Goal: Task Accomplishment & Management: Manage account settings

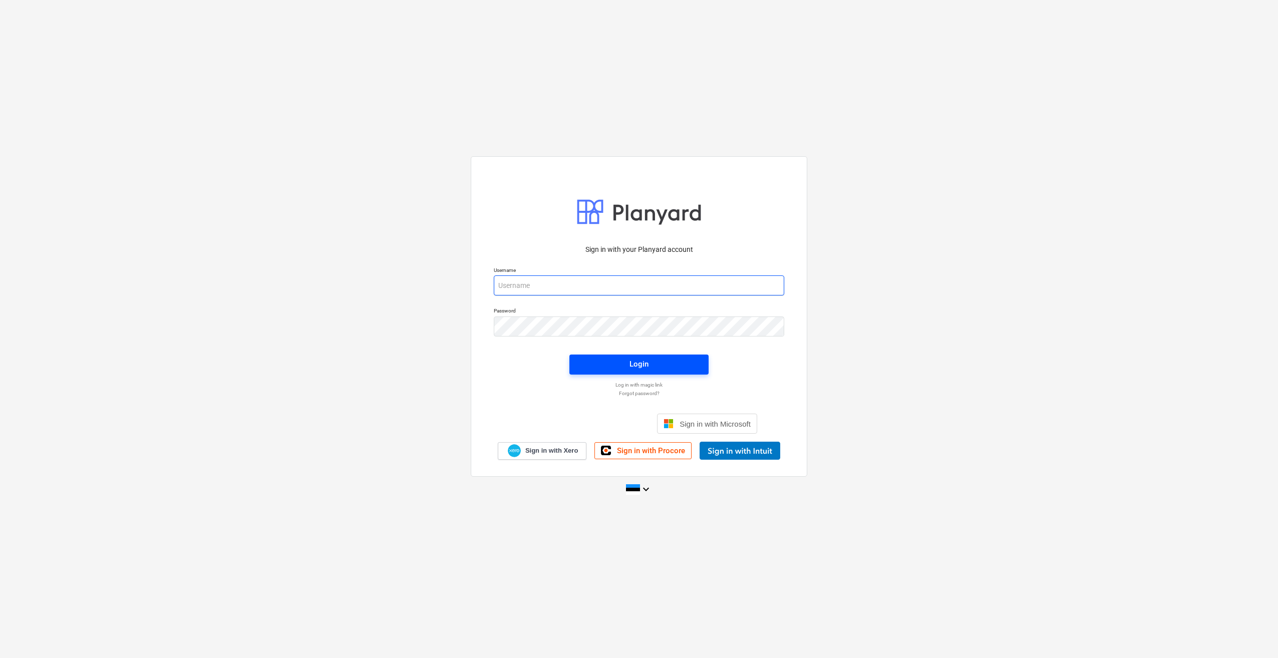
type input "[PERSON_NAME][EMAIL_ADDRESS][DOMAIN_NAME]"
click at [672, 370] on span "Login" at bounding box center [639, 364] width 115 height 13
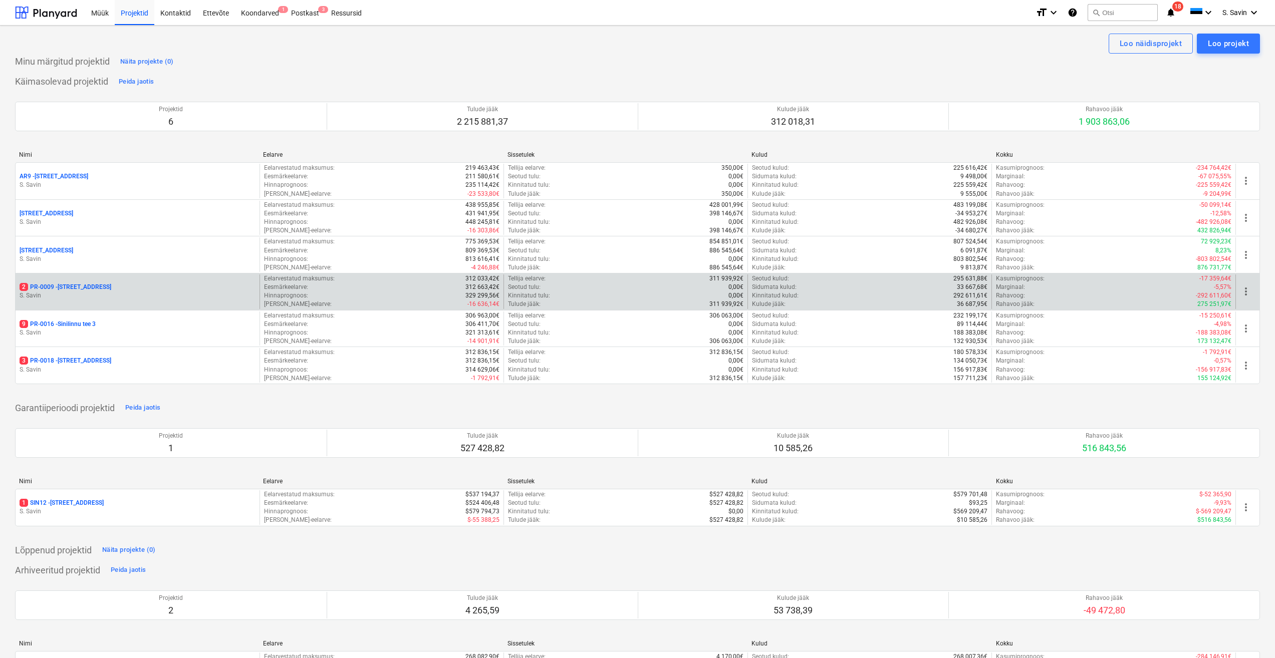
click at [120, 287] on div "2 PR-0009 - Pohla tee 4" at bounding box center [138, 287] width 236 height 9
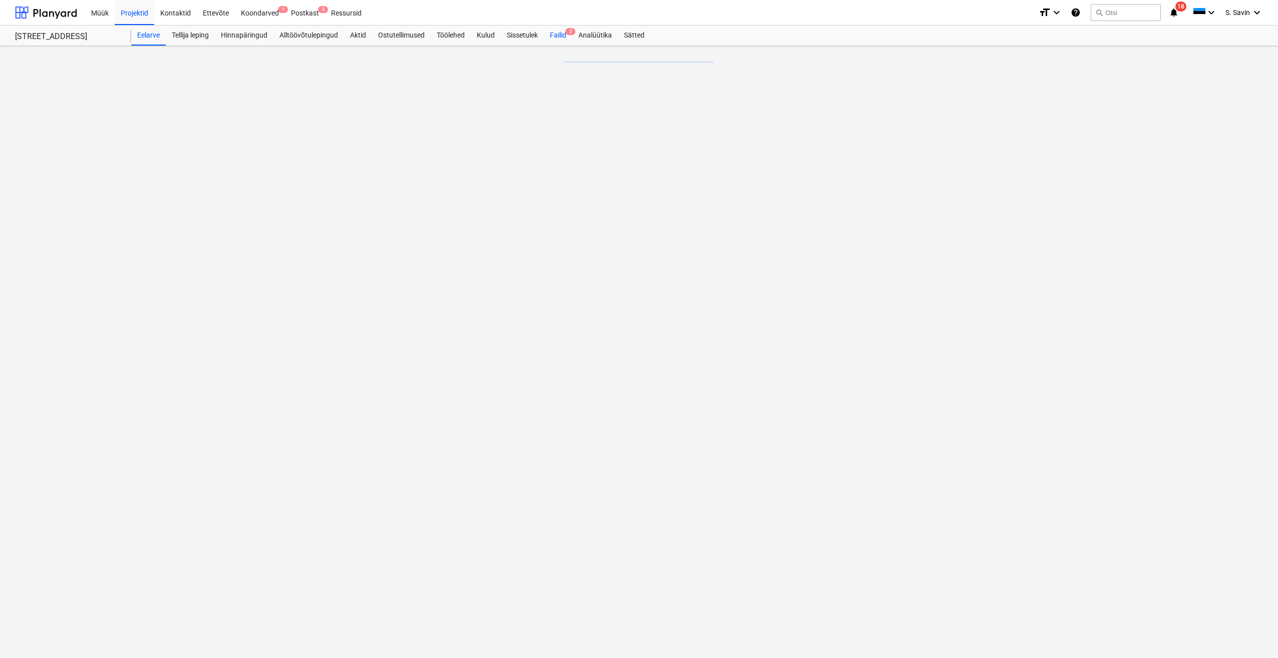
click at [564, 38] on div "Failid 2" at bounding box center [558, 36] width 29 height 20
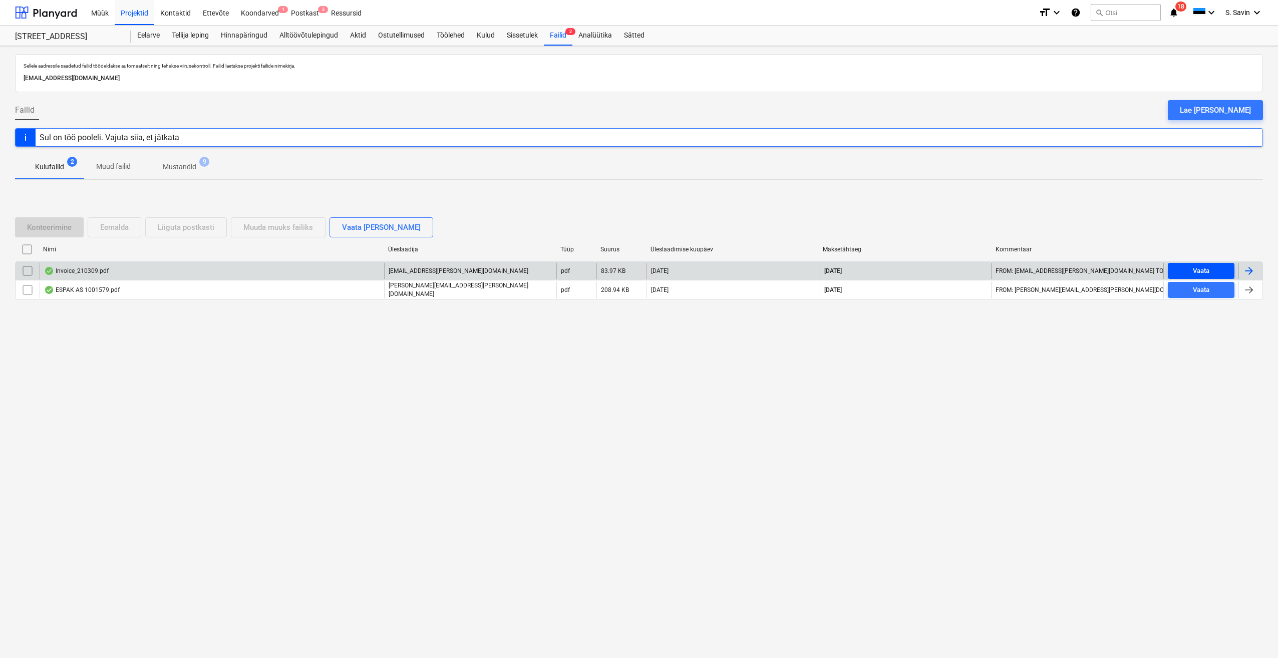
click at [1214, 271] on span "Vaata" at bounding box center [1201, 271] width 59 height 12
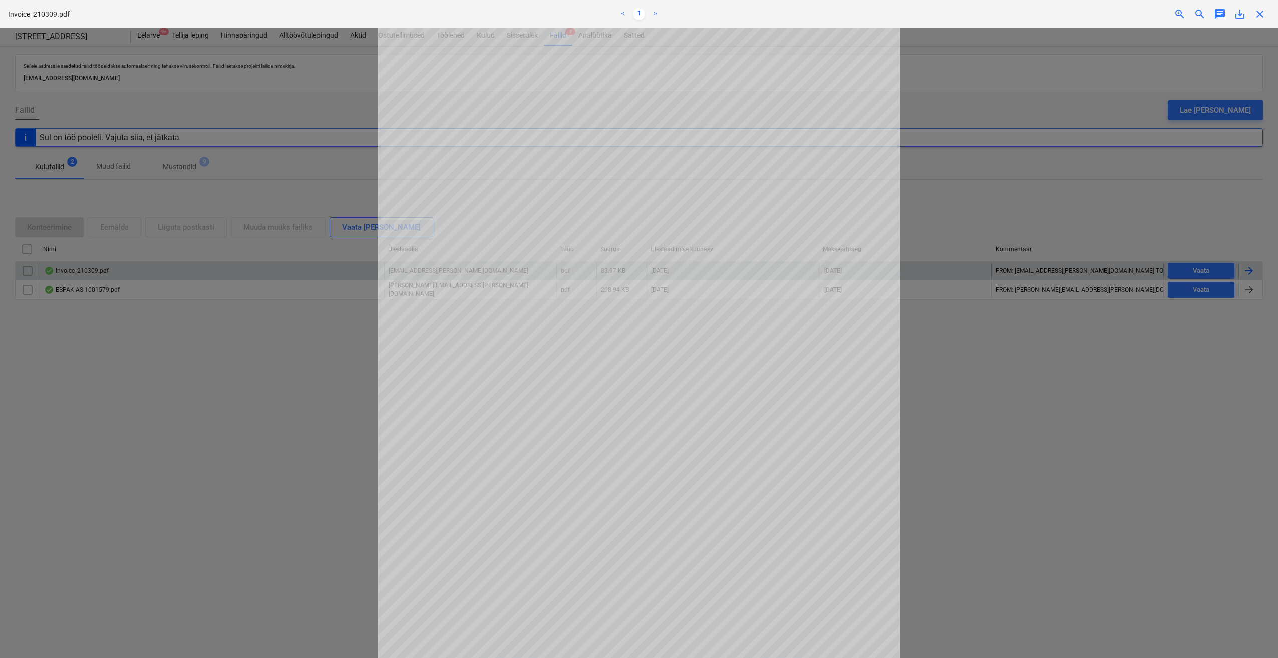
scroll to position [100, 0]
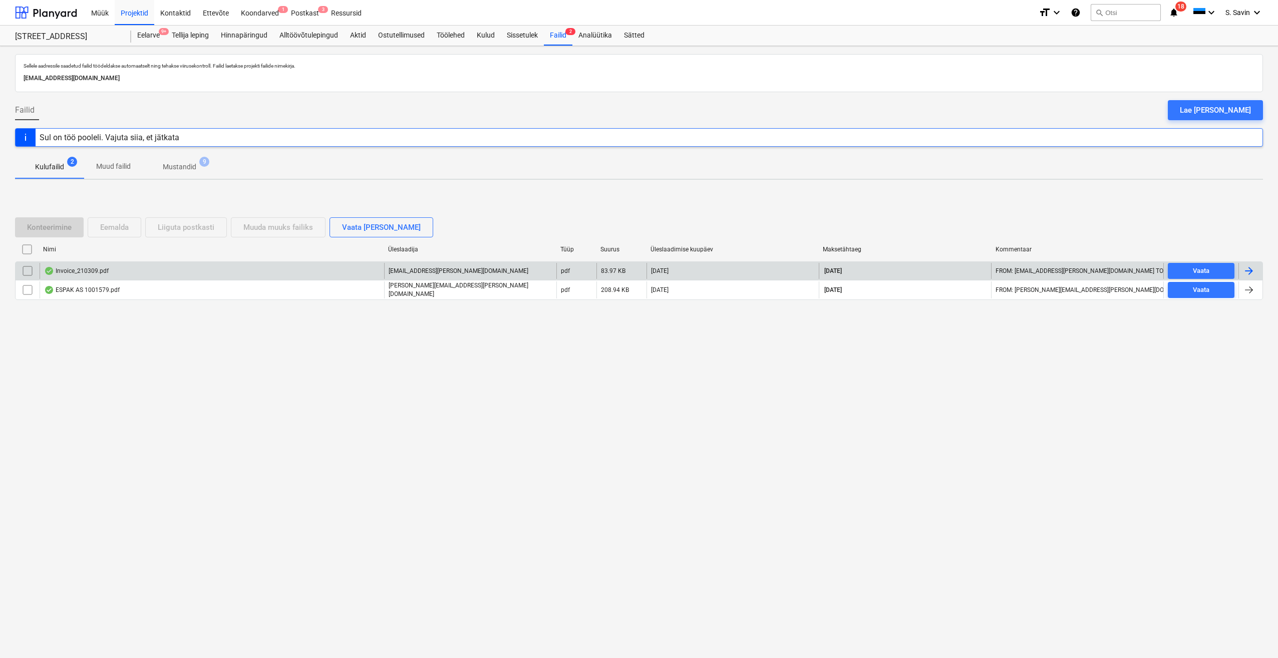
click at [1254, 275] on div at bounding box center [1249, 271] width 12 height 12
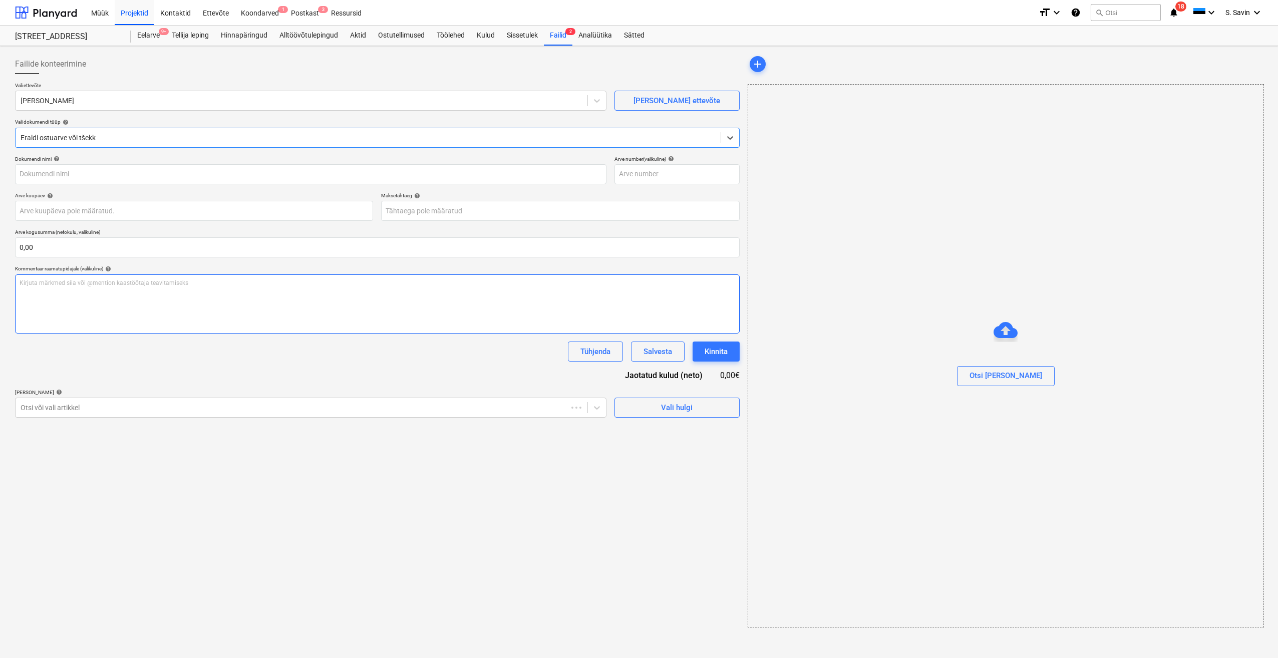
type input "210309"
type input "[DATE]"
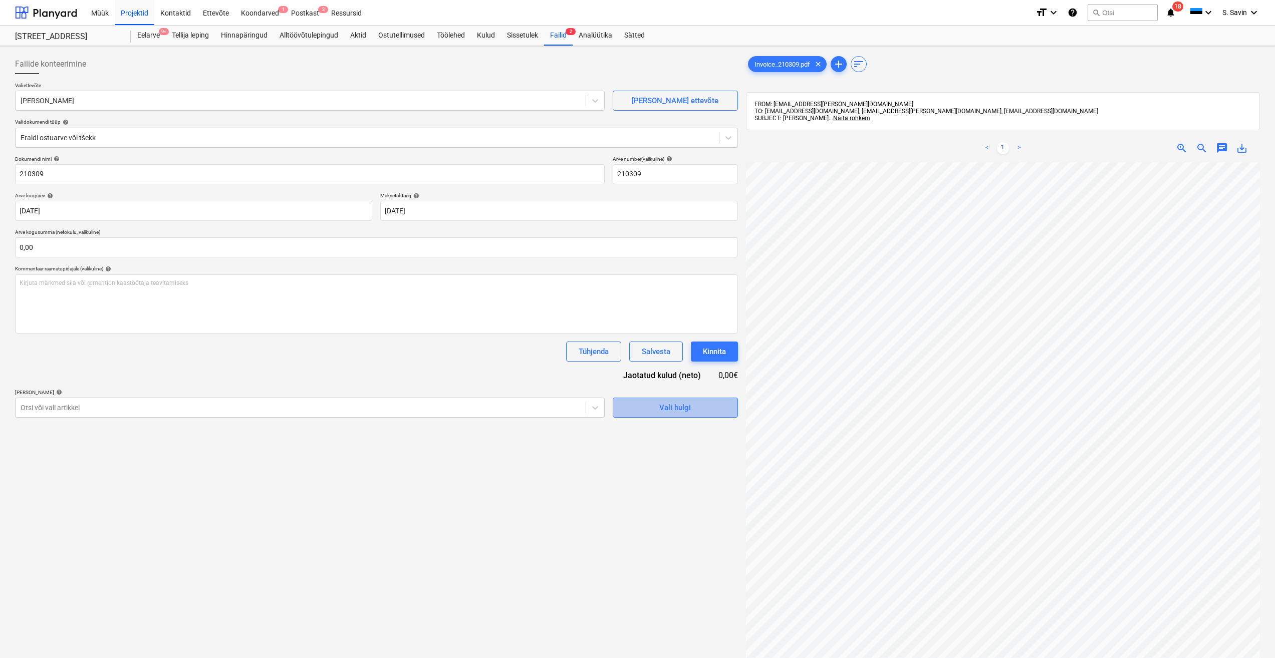
click at [665, 406] on div "Vali hulgi" at bounding box center [675, 407] width 32 height 13
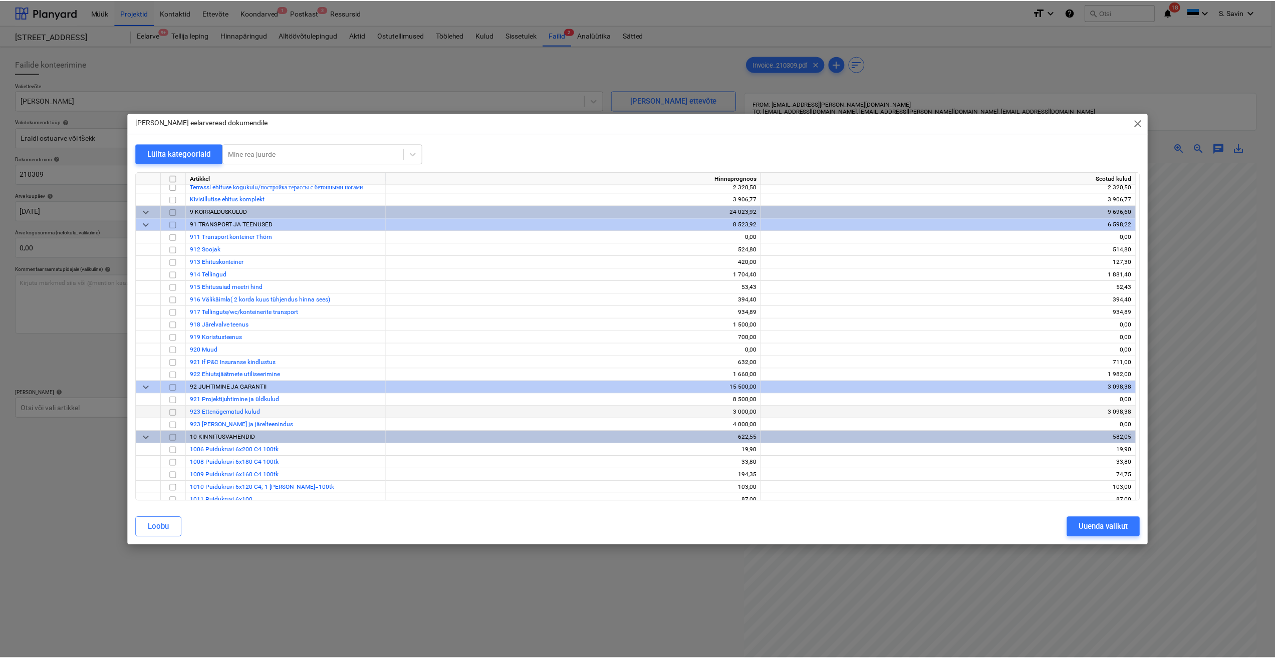
scroll to position [6409, 0]
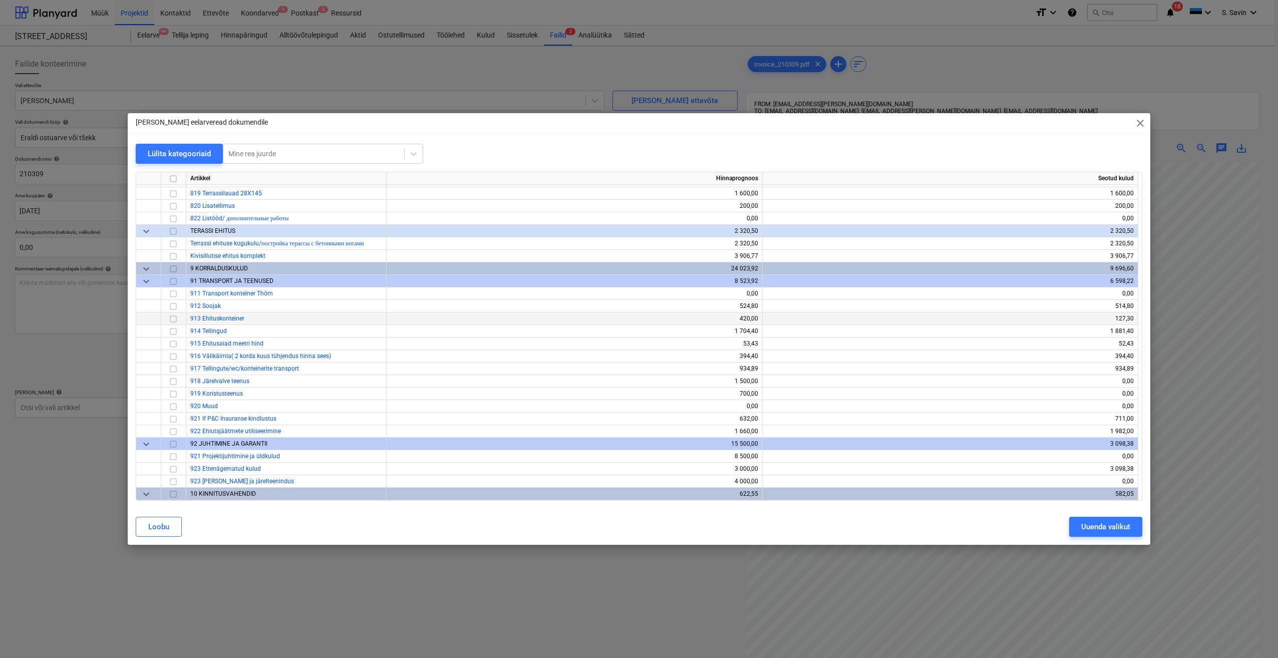
click at [170, 320] on input "checkbox" at bounding box center [173, 319] width 12 height 12
click at [1110, 524] on div "Uuenda valikut" at bounding box center [1105, 526] width 49 height 13
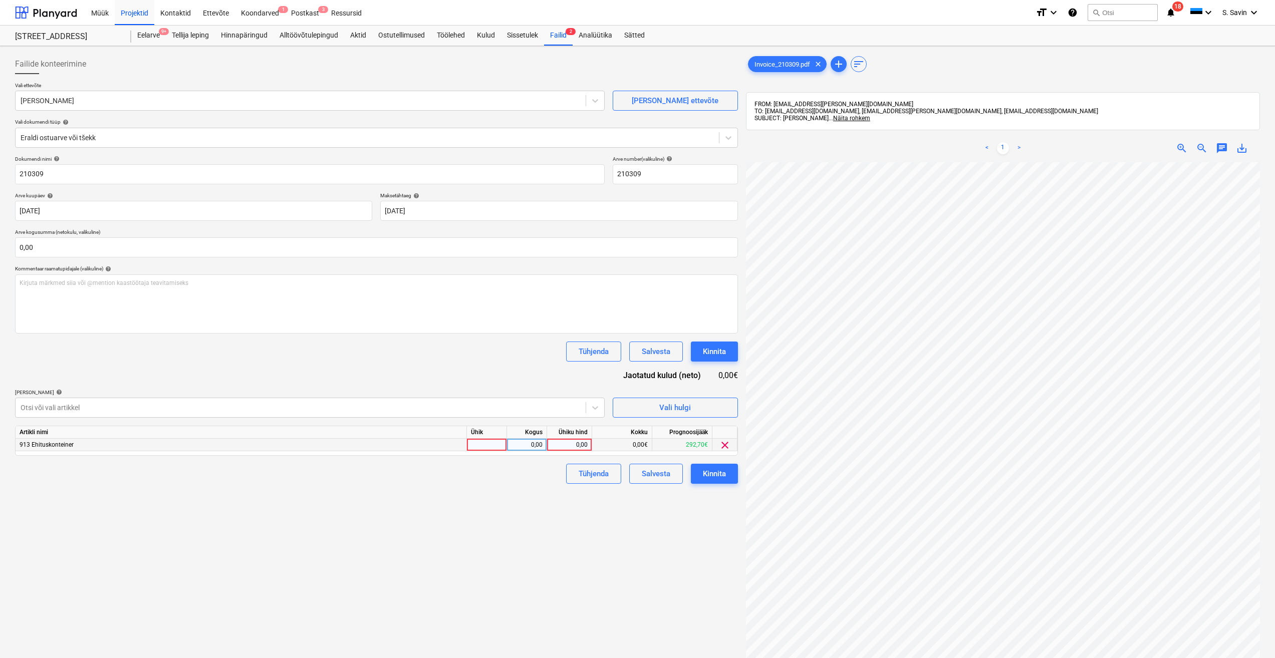
click at [474, 448] on div at bounding box center [487, 445] width 40 height 13
type input "kmpl."
click at [537, 444] on div "0,00" at bounding box center [527, 445] width 32 height 13
type input "1"
click at [560, 444] on div "0,00" at bounding box center [569, 445] width 37 height 13
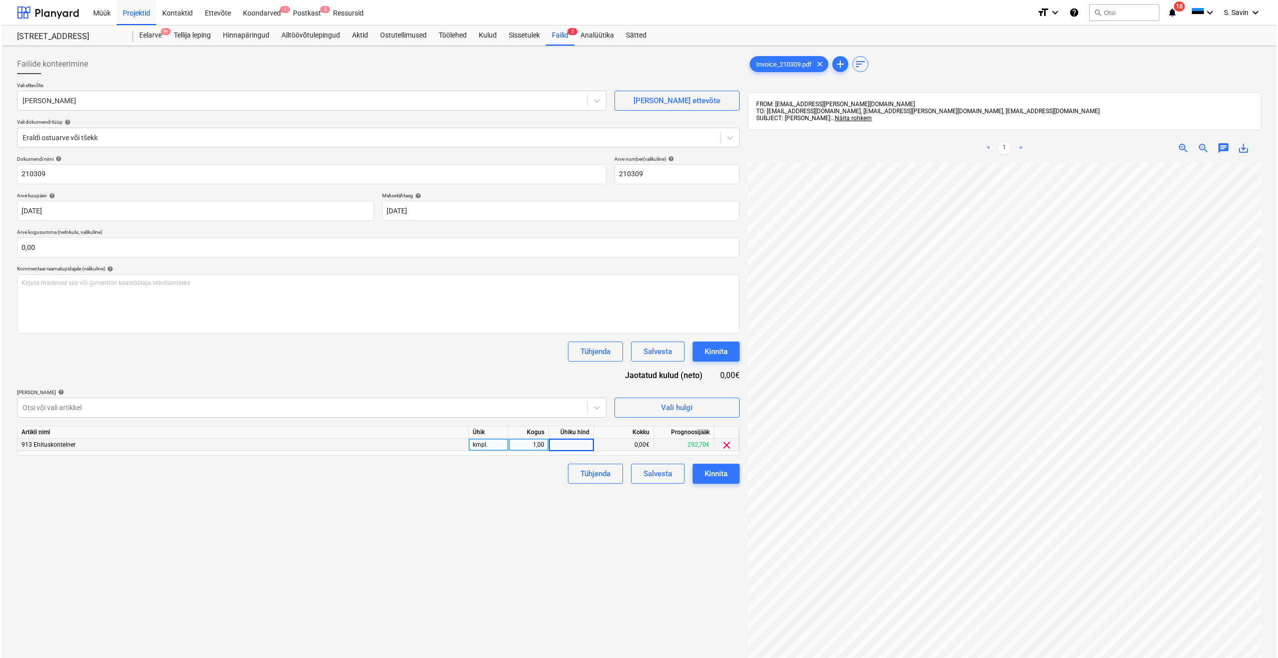
scroll to position [142, 0]
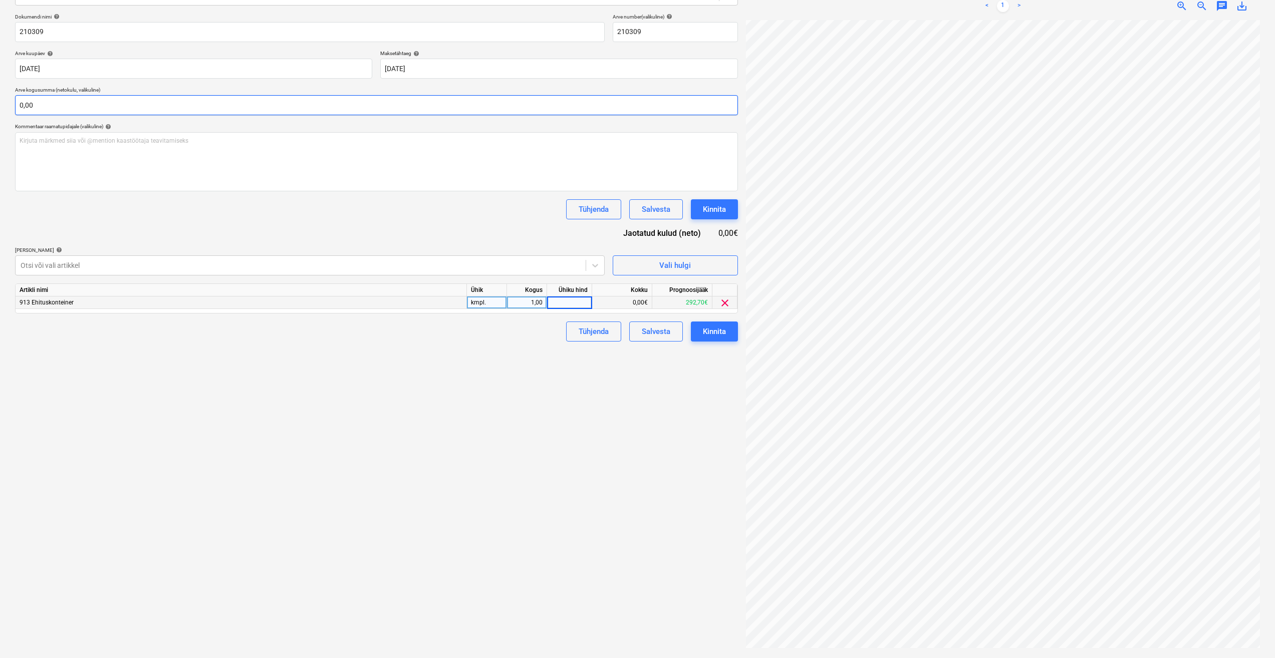
click at [67, 104] on input "0,00" at bounding box center [376, 105] width 723 height 20
click at [67, 107] on input "text" at bounding box center [376, 105] width 723 height 20
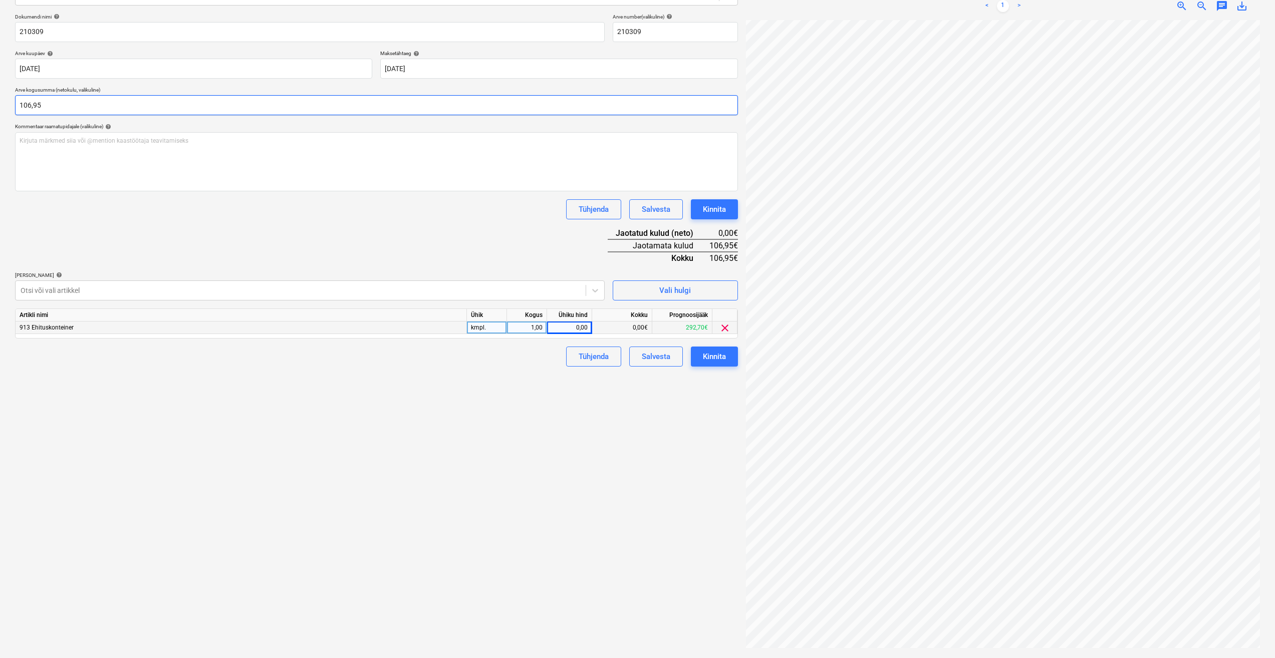
type input "106,95"
click at [575, 327] on div "0,00" at bounding box center [569, 328] width 37 height 13
type input "106,95"
click at [694, 399] on div "Failide konteerimine Vali ettevõte [PERSON_NAME] uus ettevõte Vali dokumendi tü…" at bounding box center [376, 281] width 731 height 746
click at [728, 349] on button "Kinnita" at bounding box center [714, 357] width 47 height 20
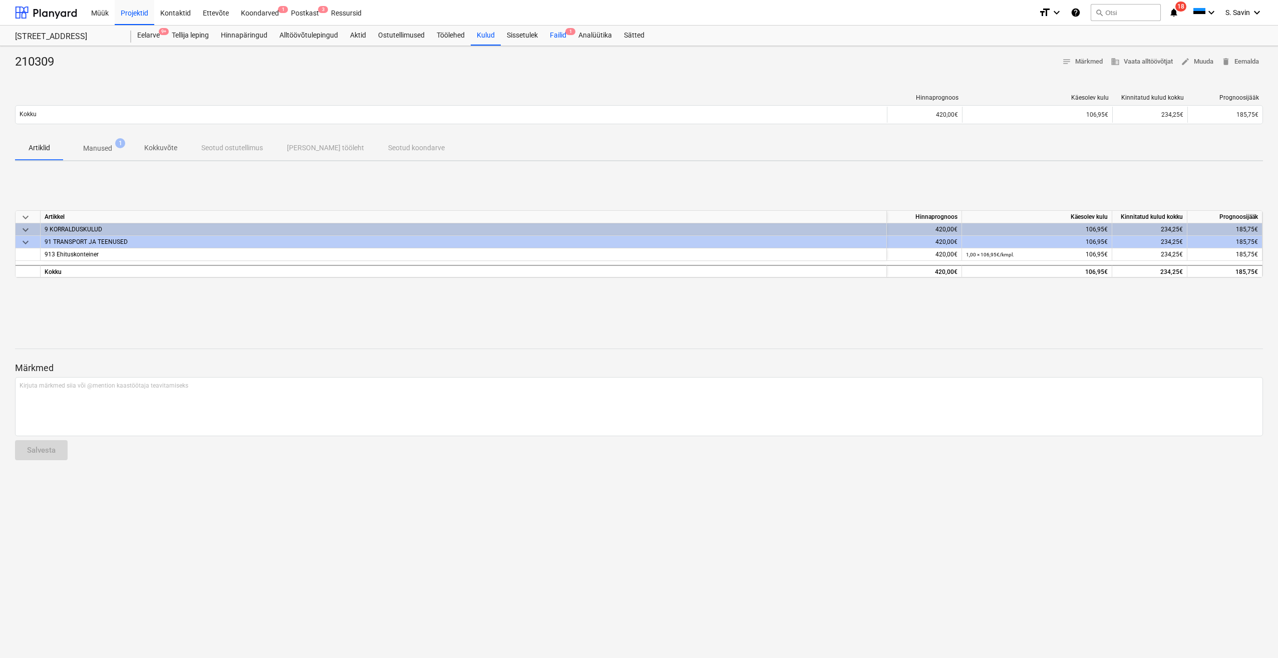
click at [557, 31] on div "Failid 1" at bounding box center [558, 36] width 29 height 20
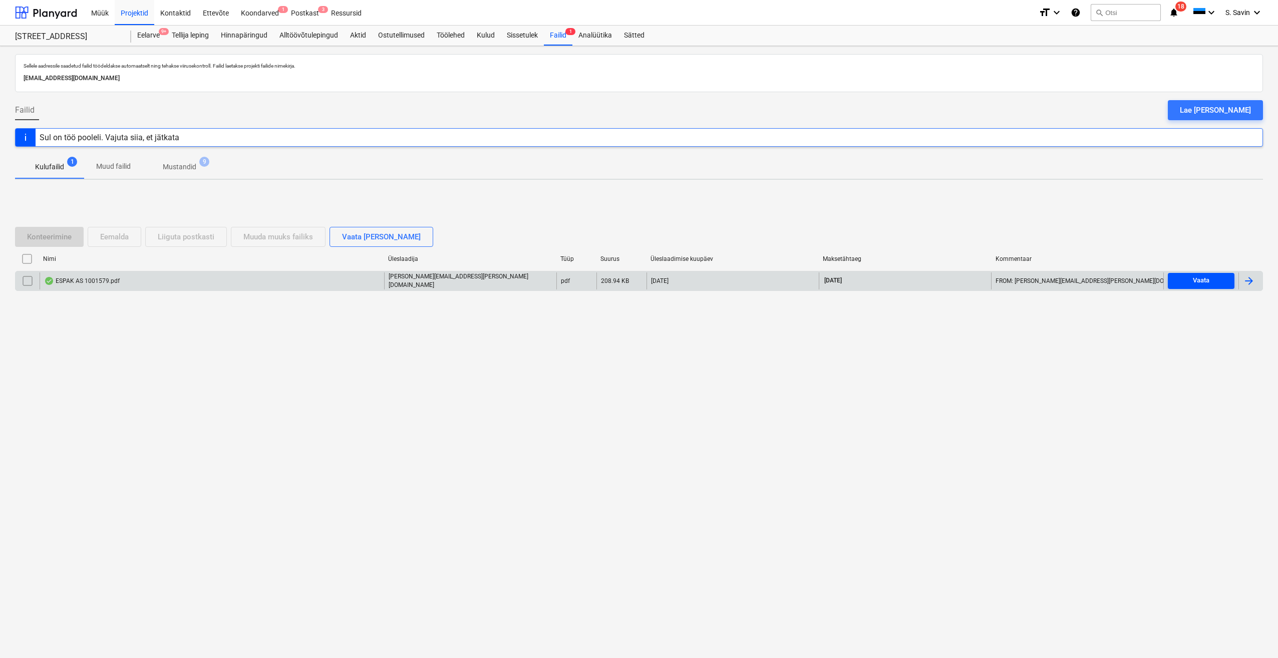
click at [1193, 275] on button "Vaata" at bounding box center [1201, 281] width 67 height 16
click at [1257, 277] on div at bounding box center [1251, 280] width 24 height 17
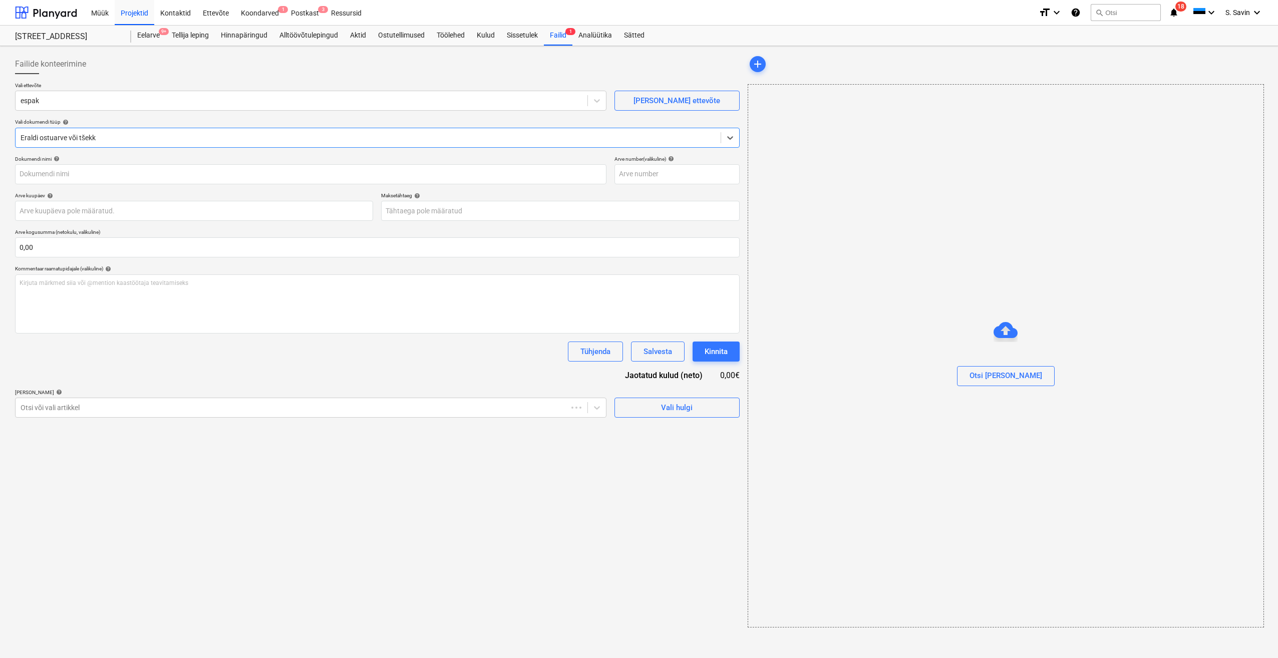
type input "1001579"
type input "[DATE]"
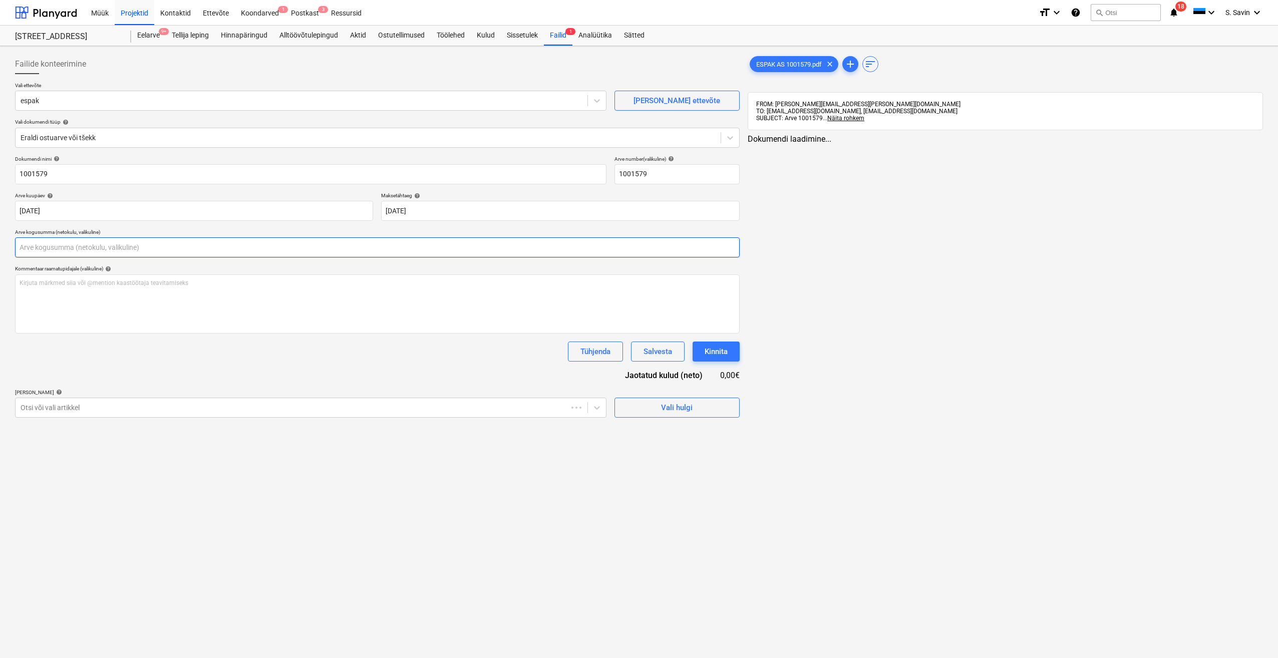
click at [77, 249] on input "text" at bounding box center [377, 247] width 725 height 20
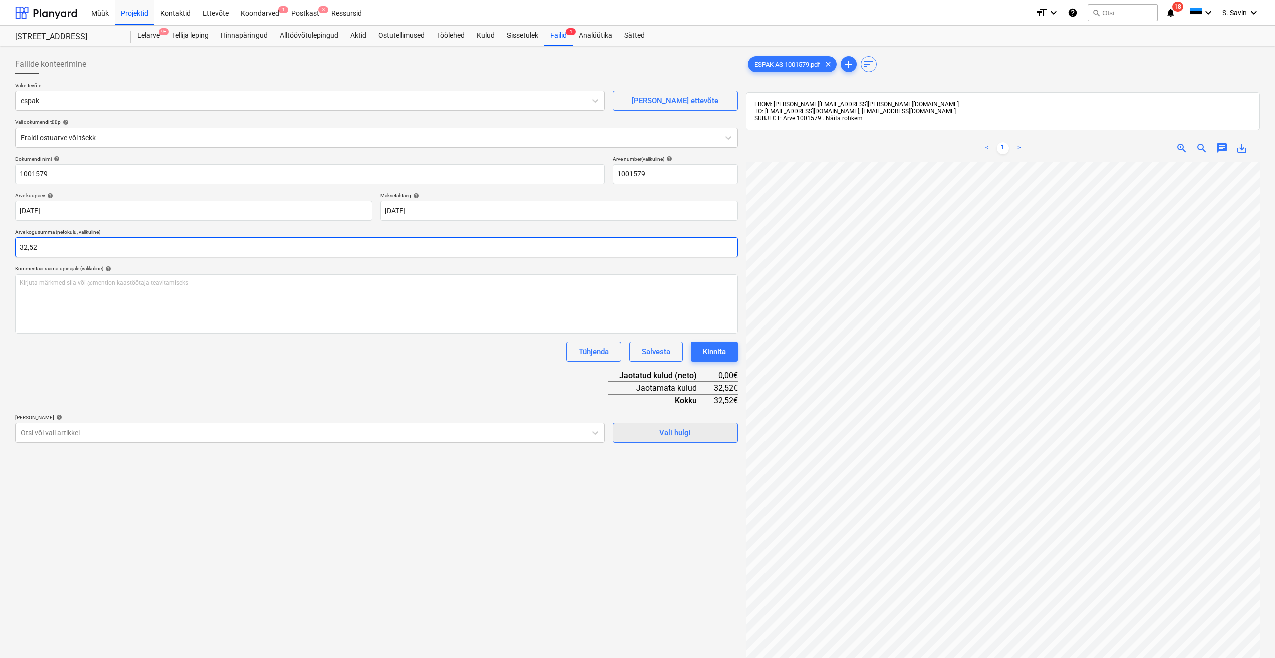
type input "32,52"
click at [640, 433] on span "Vali hulgi" at bounding box center [675, 432] width 100 height 13
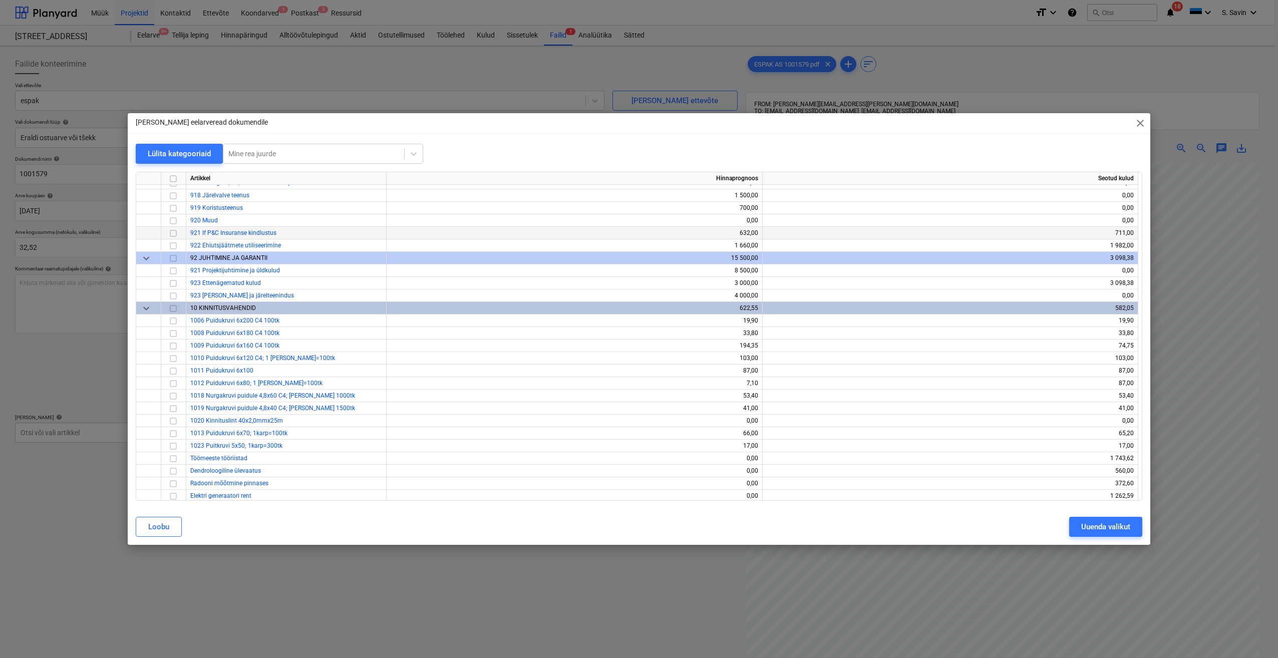
scroll to position [6559, 0]
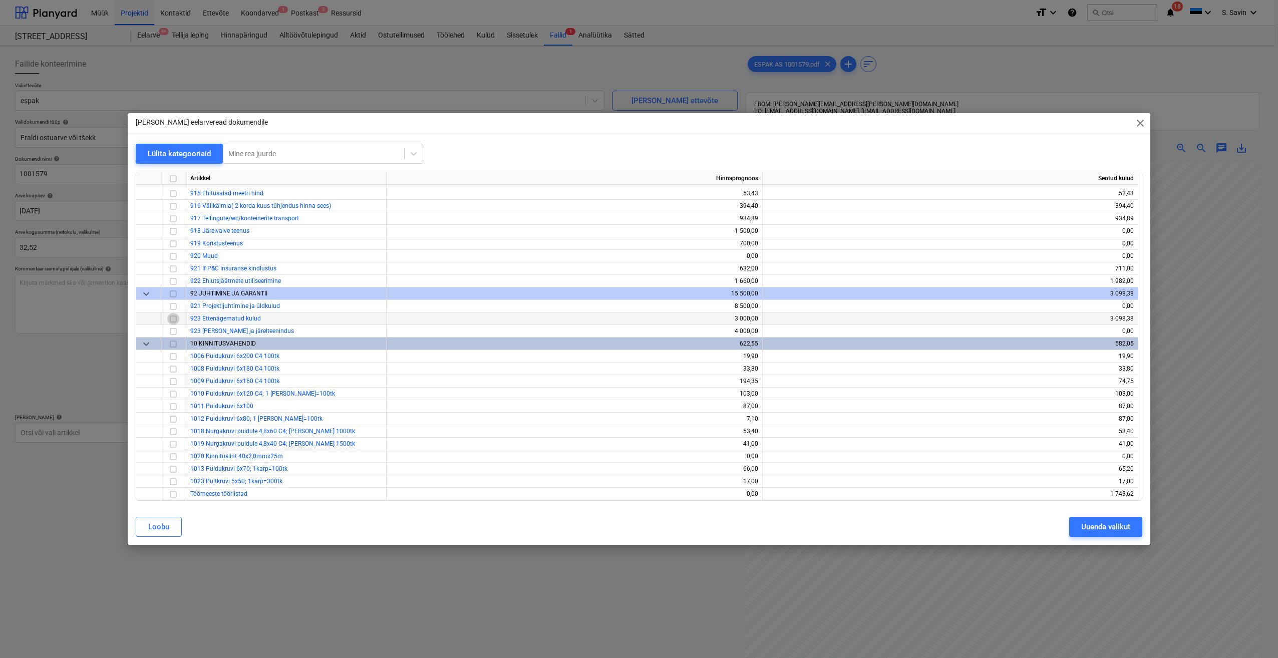
click at [170, 319] on input "checkbox" at bounding box center [173, 319] width 12 height 12
click at [1108, 528] on div "Uuenda valikut" at bounding box center [1105, 526] width 49 height 13
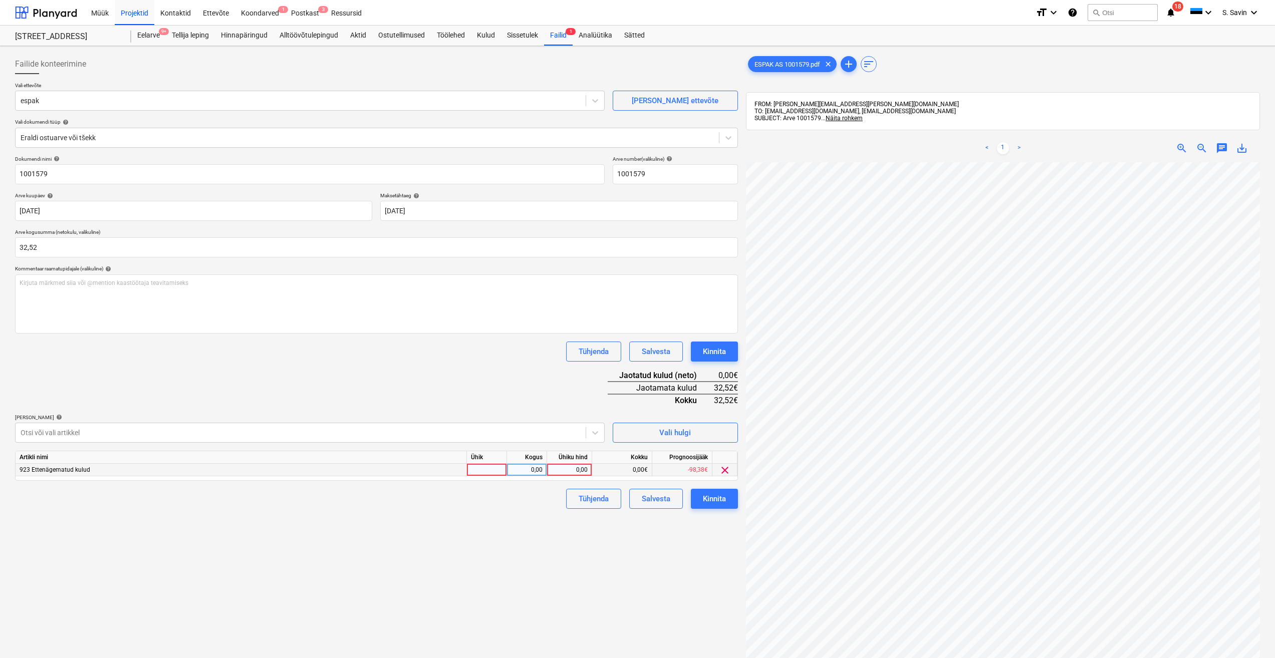
click at [493, 473] on div at bounding box center [487, 470] width 40 height 13
type input "kmpl."
click at [516, 471] on div "0,00" at bounding box center [527, 470] width 32 height 13
click at [553, 466] on div "0,00" at bounding box center [569, 470] width 37 height 13
type input "32,52"
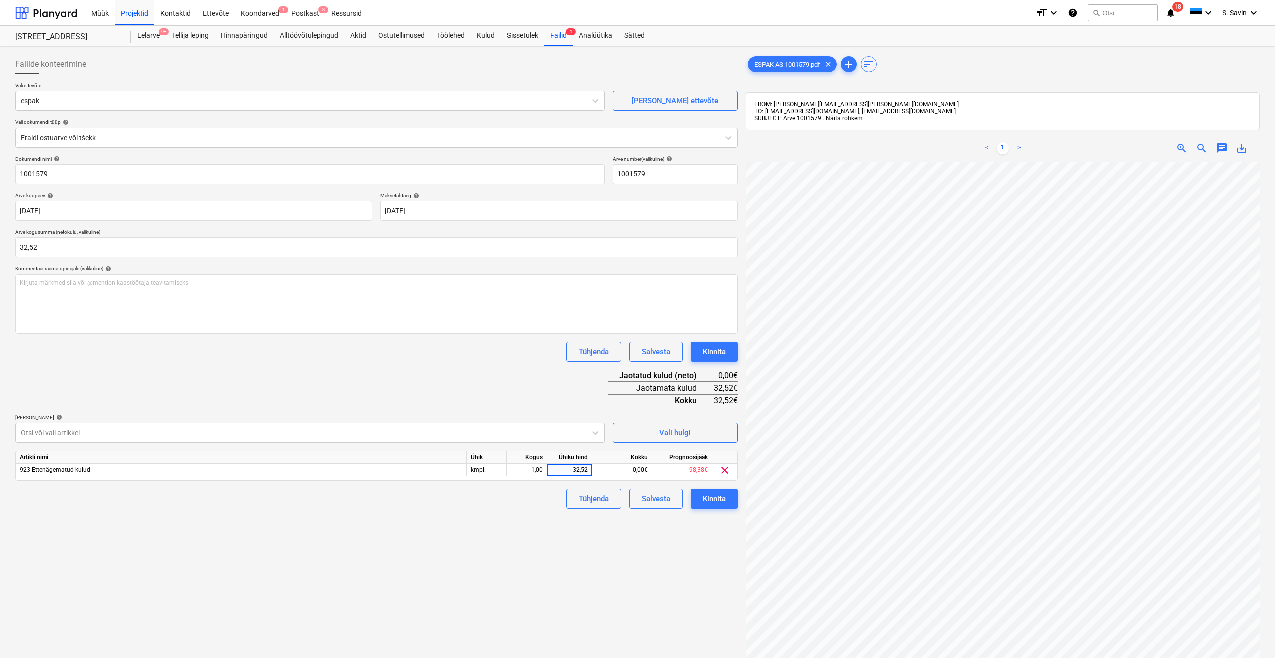
click at [517, 512] on div "Failide konteerimine Vali ettevõte espak [PERSON_NAME] uus ettevõte Vali dokume…" at bounding box center [376, 423] width 731 height 746
click at [705, 503] on div "Kinnita" at bounding box center [714, 498] width 23 height 13
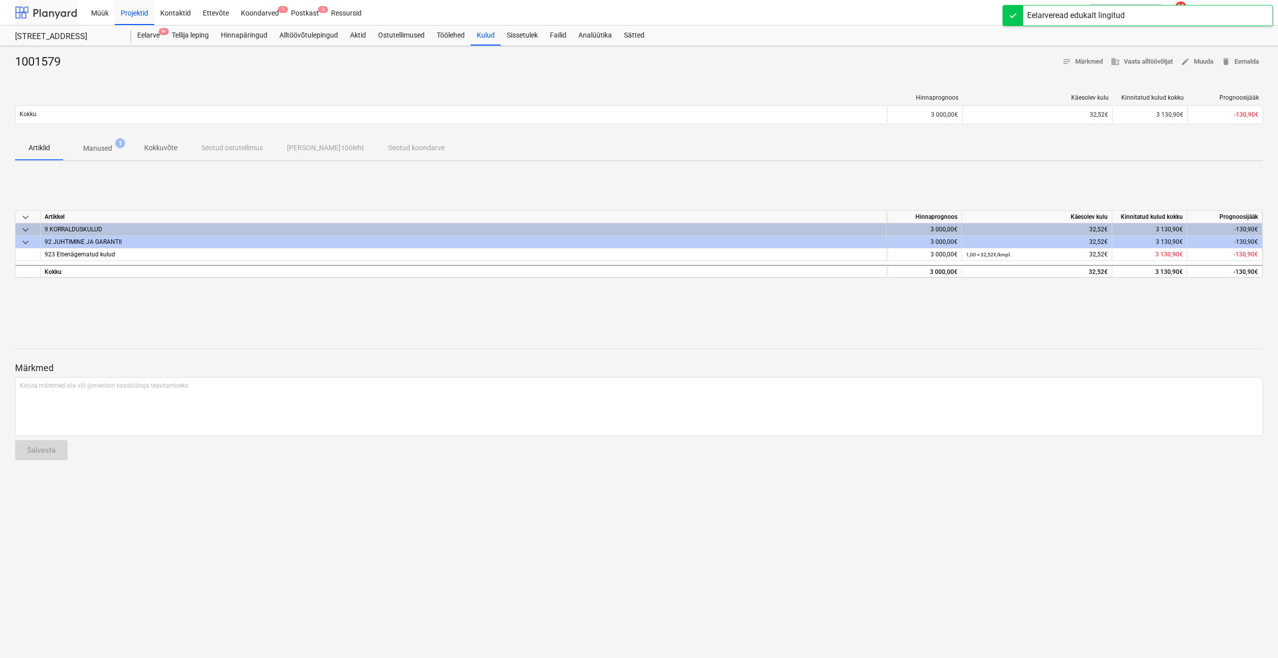
click at [48, 15] on div at bounding box center [46, 12] width 62 height 25
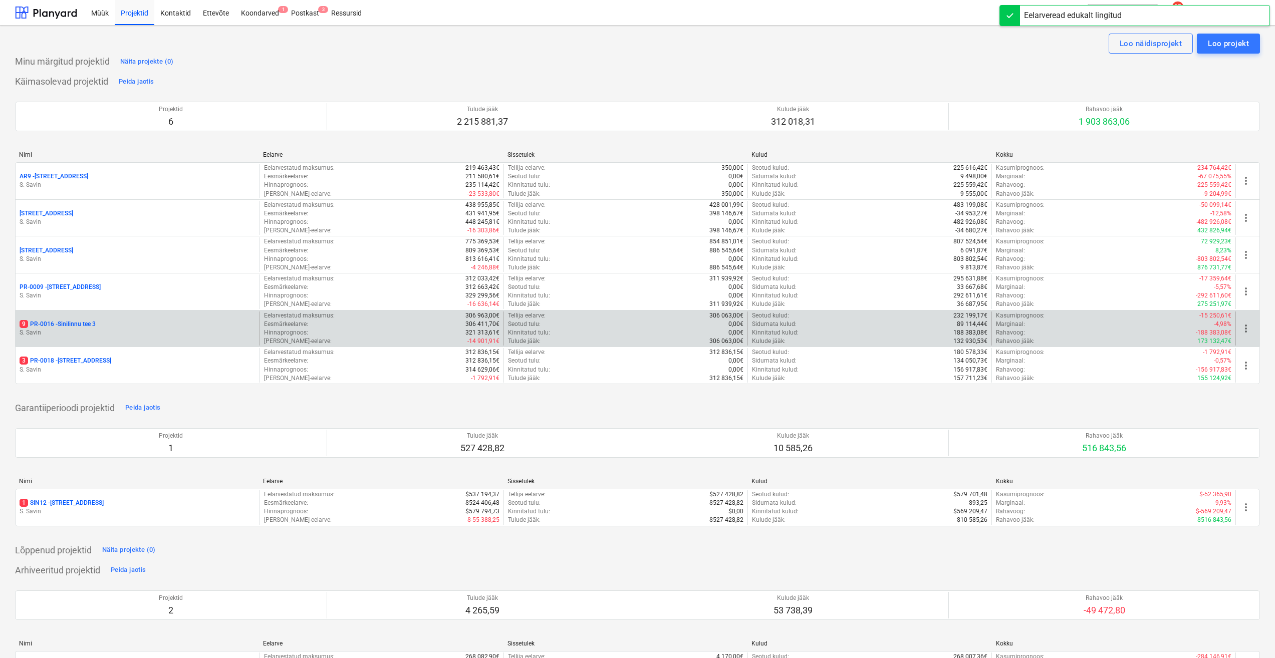
click at [100, 323] on div "9 PR-0016 - Sinilinnu tee 3" at bounding box center [138, 324] width 236 height 9
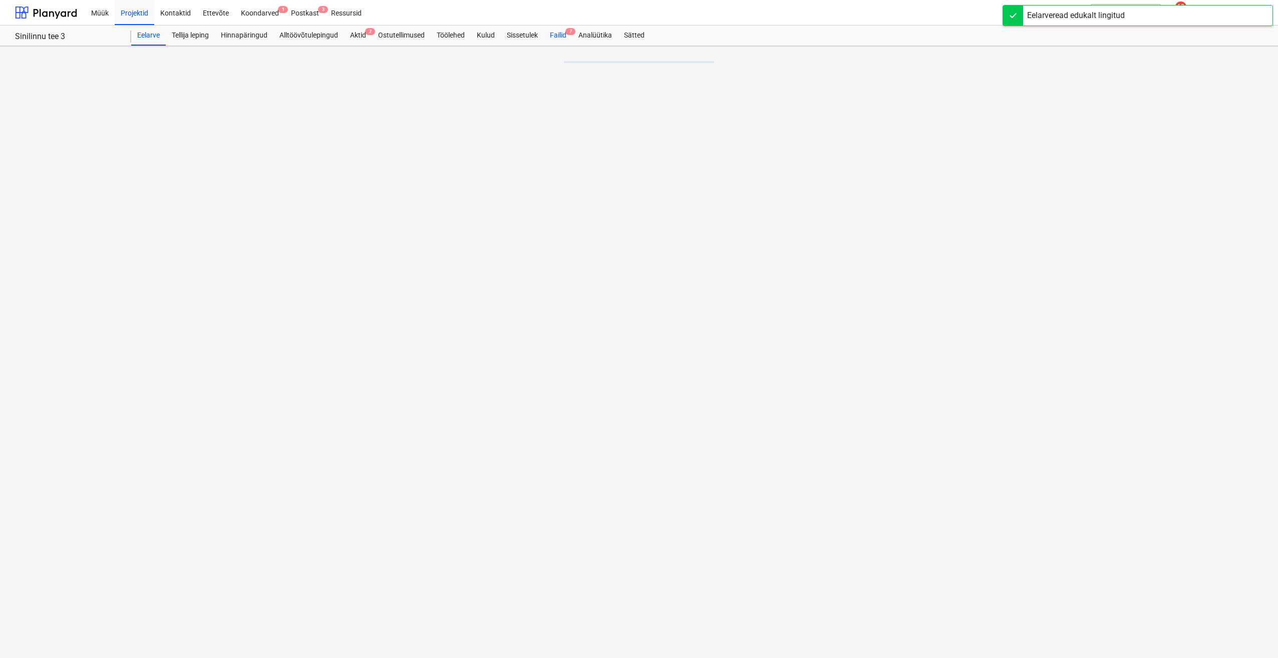
click at [559, 32] on div "Failid 7" at bounding box center [558, 36] width 29 height 20
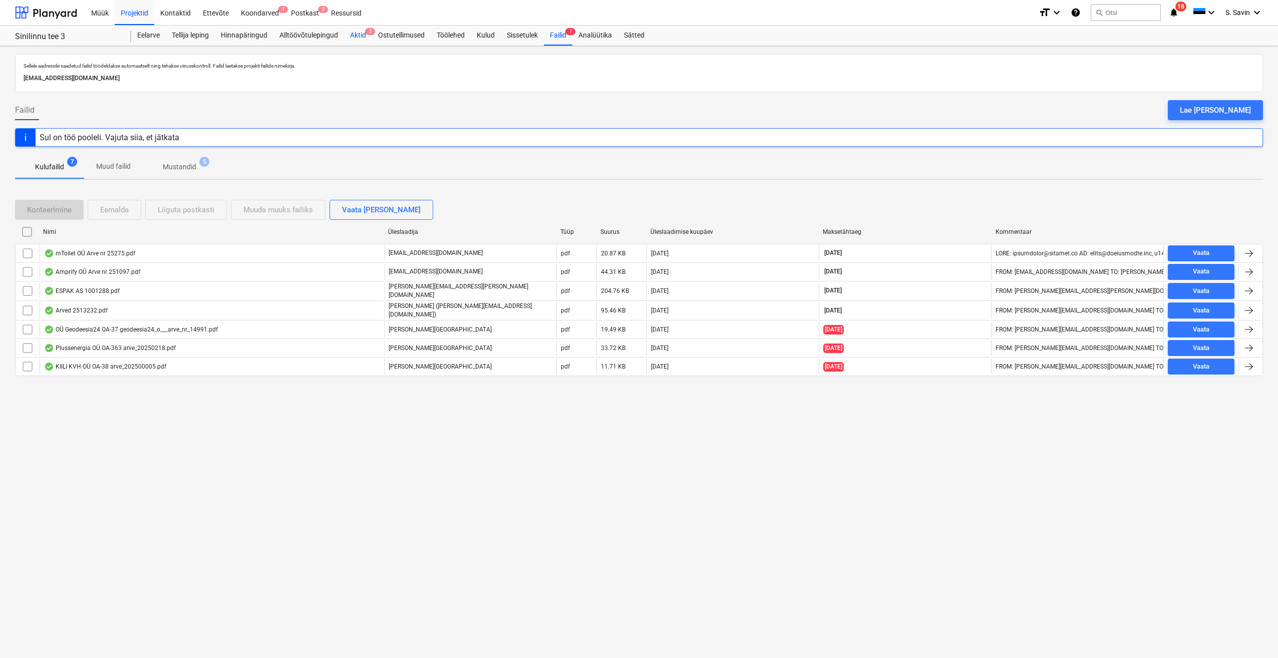
click at [356, 34] on div "Aktid 2" at bounding box center [358, 36] width 28 height 20
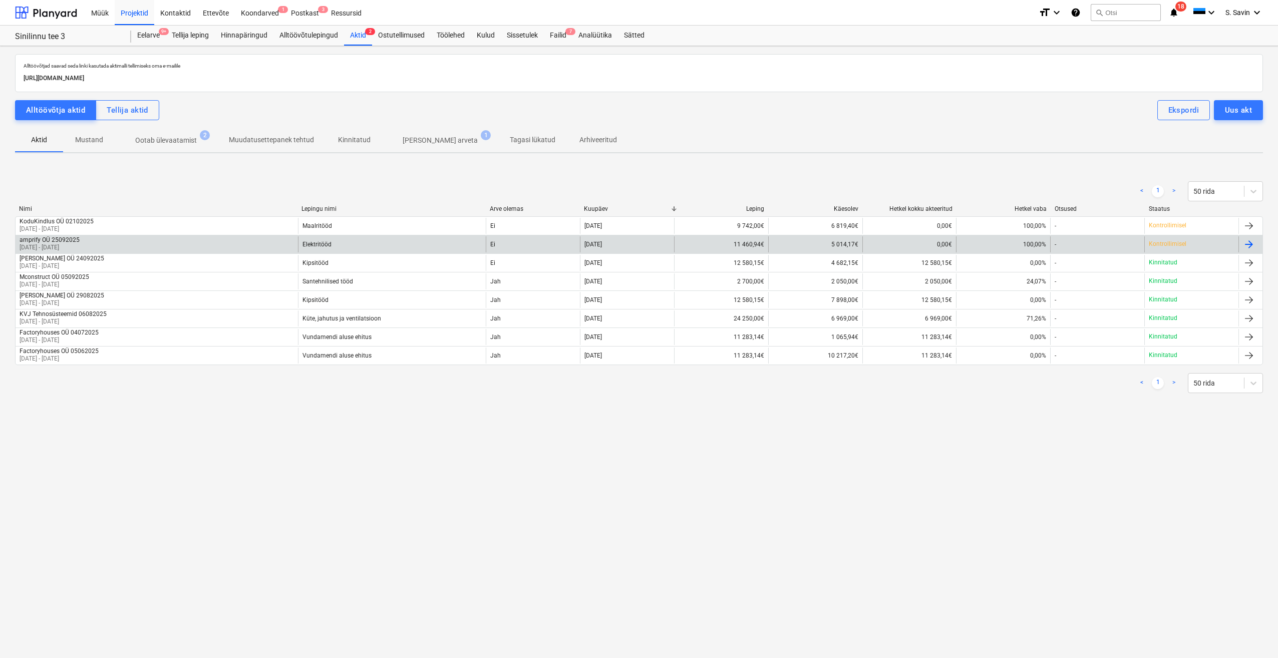
click at [462, 246] on div "Elektritööd" at bounding box center [392, 244] width 188 height 16
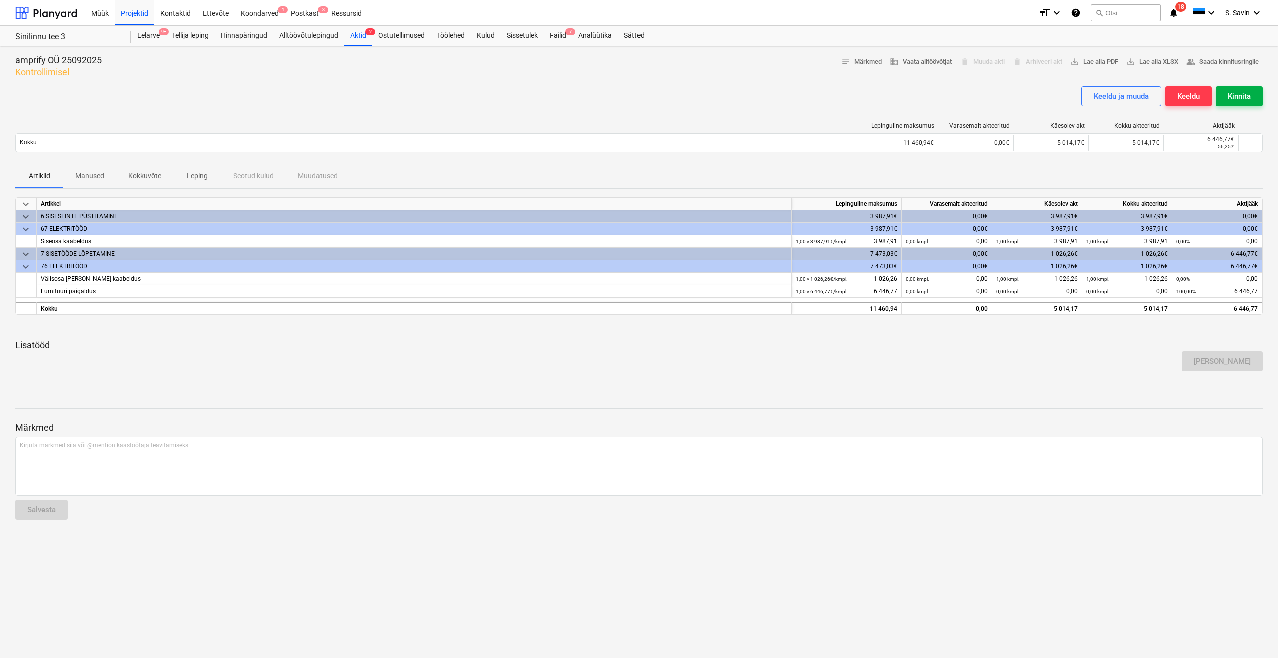
click at [1241, 98] on div "Kinnita" at bounding box center [1239, 96] width 23 height 13
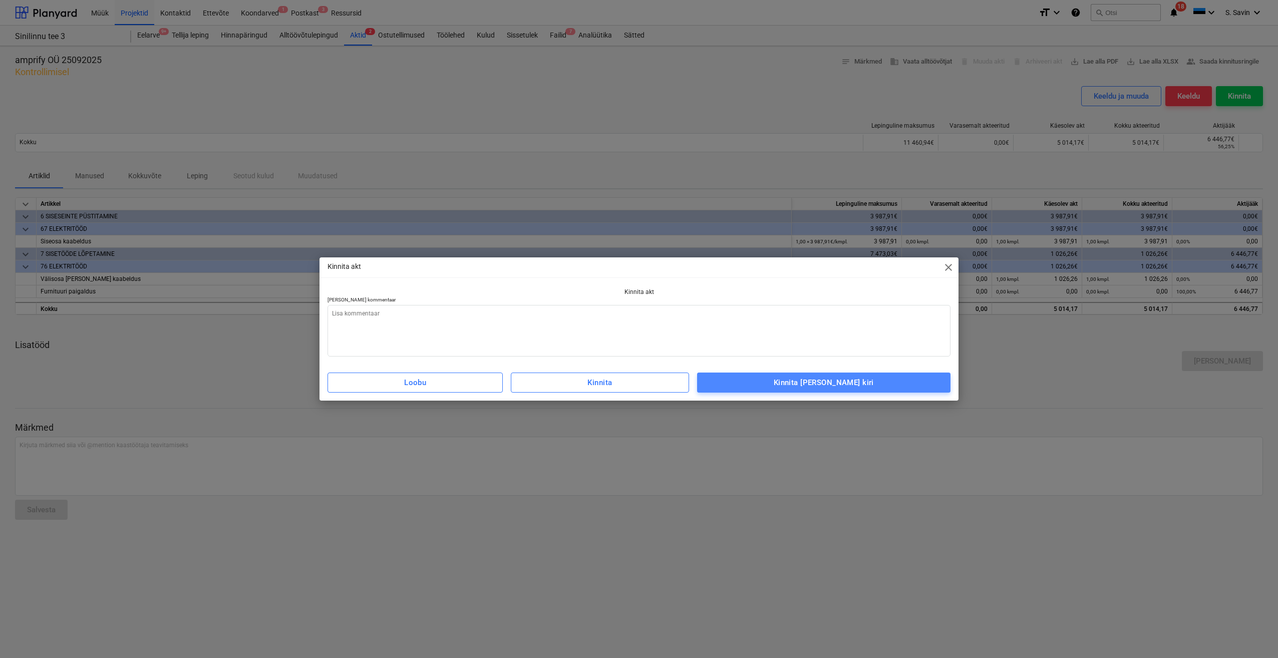
click at [856, 382] on div "Kinnita [PERSON_NAME] kiri" at bounding box center [824, 382] width 100 height 13
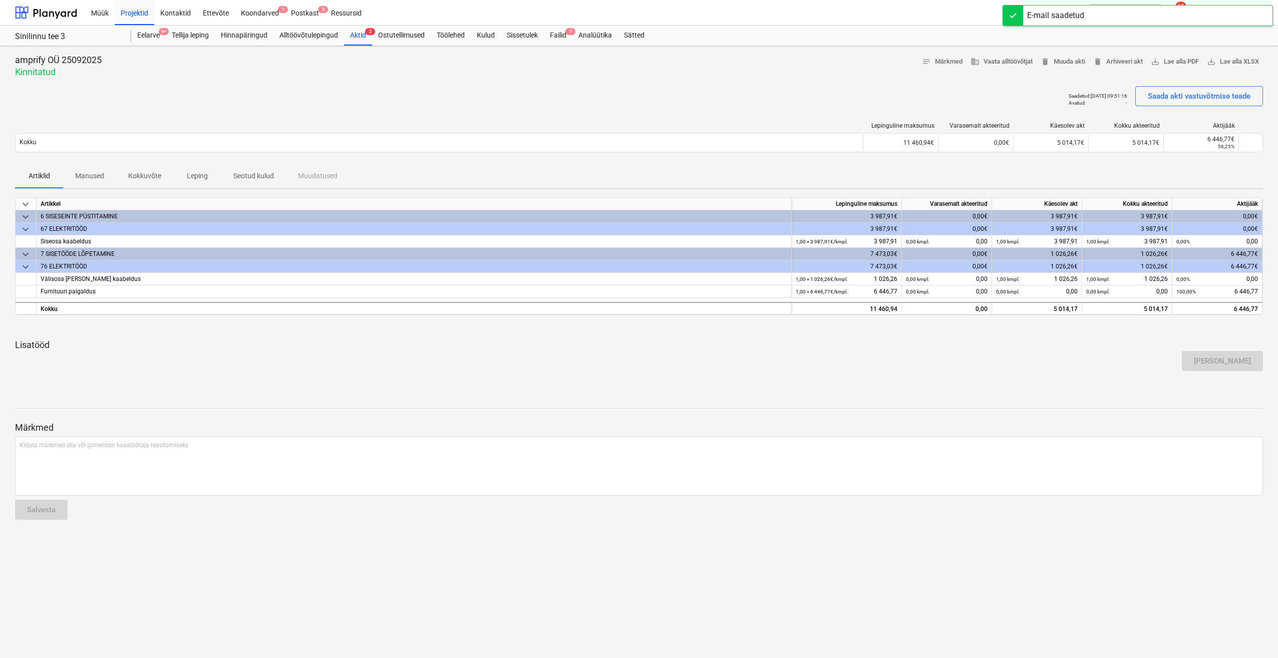
click at [790, 111] on div "Saadetud : [DATE] 09:51:16 Avatud : - Saada akti vastuvõtmise teade" at bounding box center [639, 100] width 1248 height 28
click at [363, 35] on div "Aktid 2" at bounding box center [358, 36] width 28 height 20
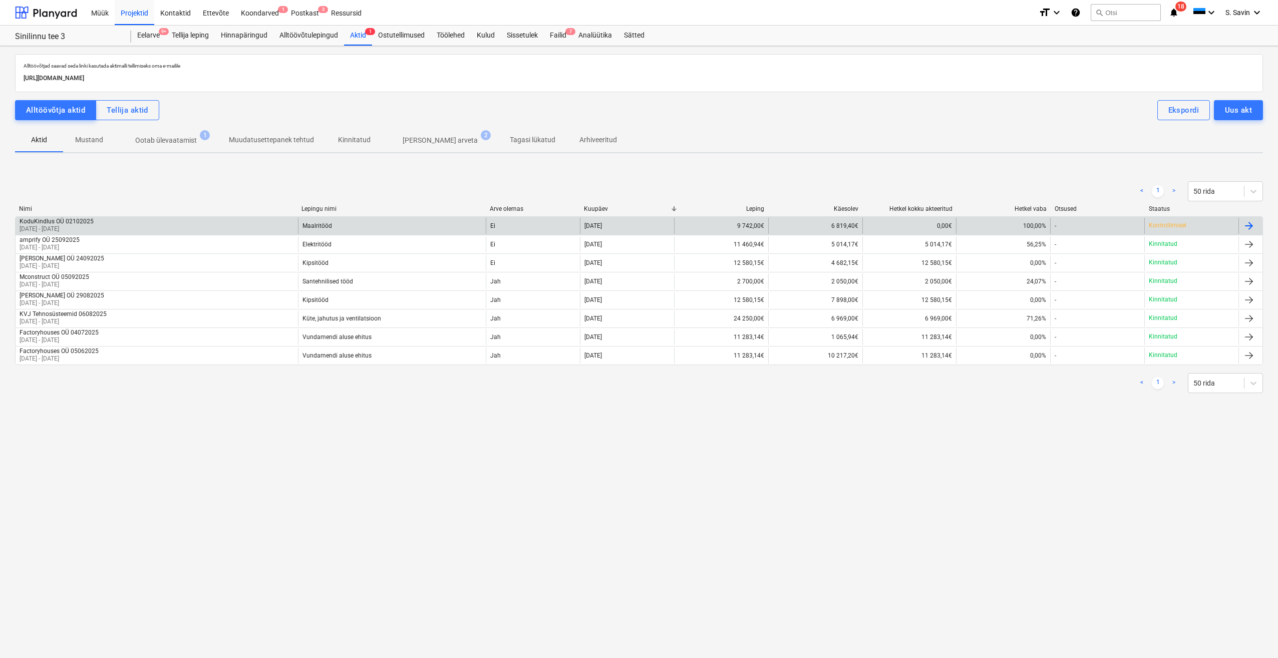
click at [207, 228] on div "KoduKindlus OÜ 02102025 [DATE] - [DATE]" at bounding box center [157, 226] width 283 height 16
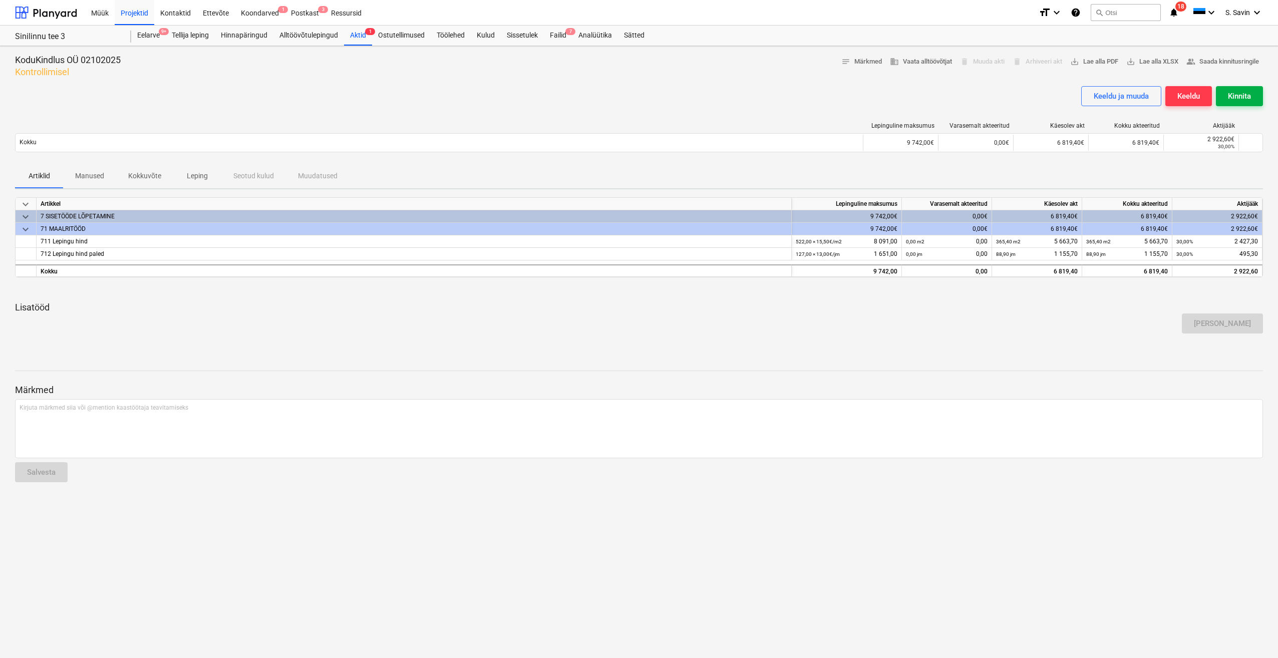
click at [1237, 95] on div "Kinnita" at bounding box center [1239, 96] width 23 height 13
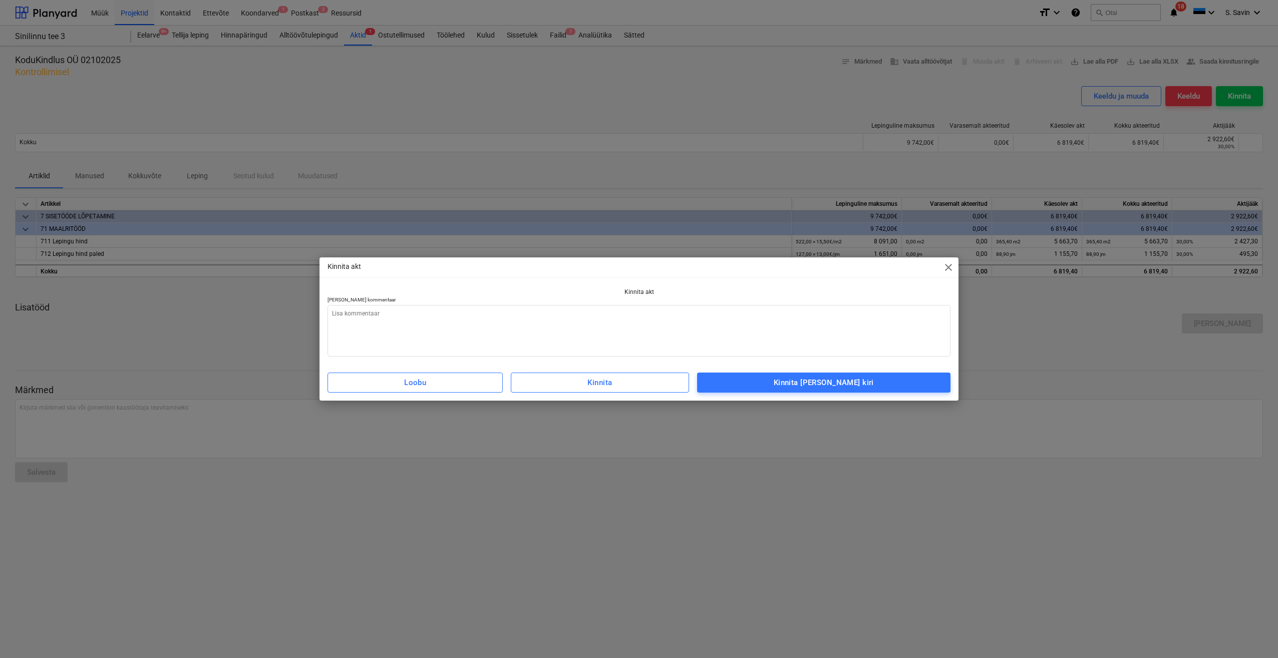
drag, startPoint x: 1153, startPoint y: 123, endPoint x: 988, endPoint y: 150, distance: 167.0
drag, startPoint x: 988, startPoint y: 150, endPoint x: 821, endPoint y: 386, distance: 289.6
click at [821, 386] on div "Kinnita [PERSON_NAME] kiri" at bounding box center [824, 382] width 100 height 13
type textarea "x"
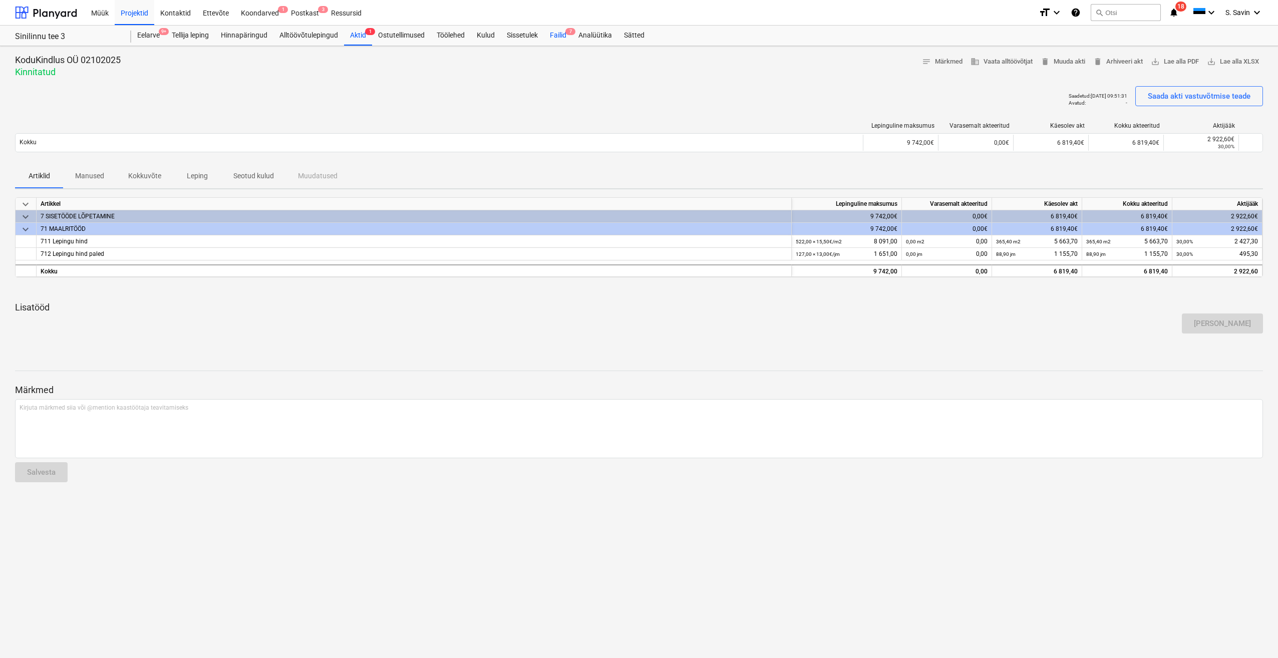
click at [568, 34] on div "Failid 7" at bounding box center [558, 36] width 29 height 20
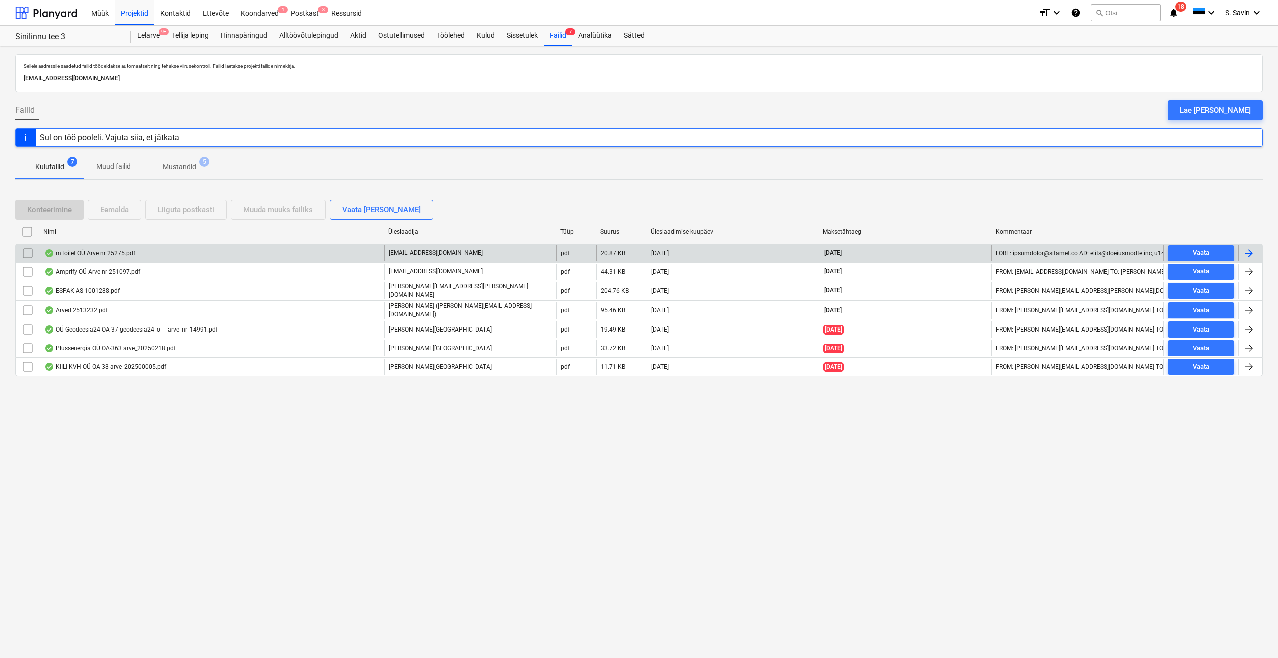
click at [1257, 254] on div at bounding box center [1251, 253] width 24 height 16
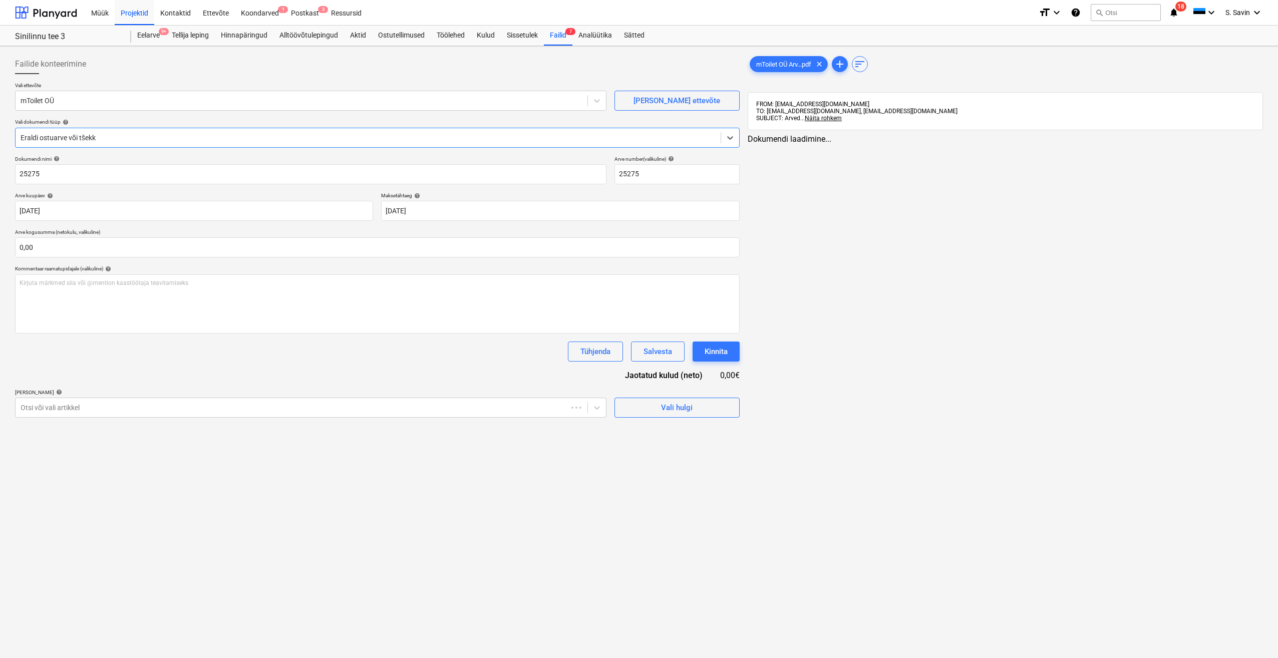
type input "25275"
type input "[DATE]"
click at [55, 256] on input "text" at bounding box center [377, 247] width 725 height 20
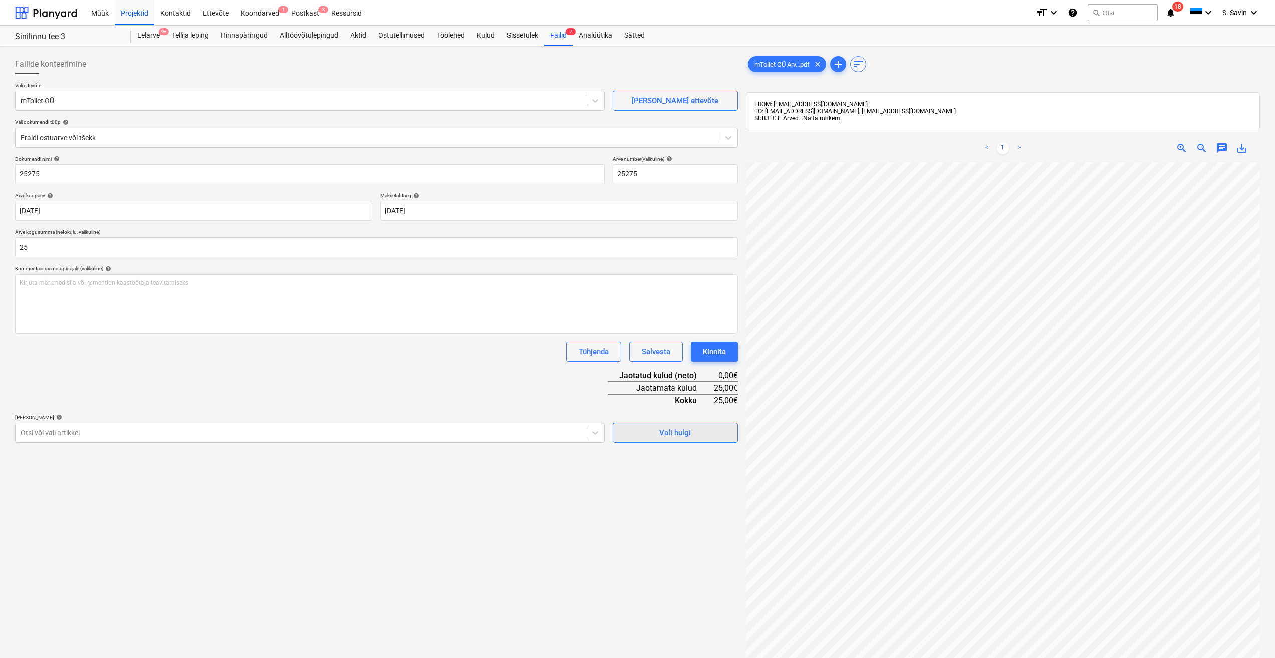
type input "25,00"
click at [648, 442] on button "Vali hulgi" at bounding box center [675, 433] width 125 height 20
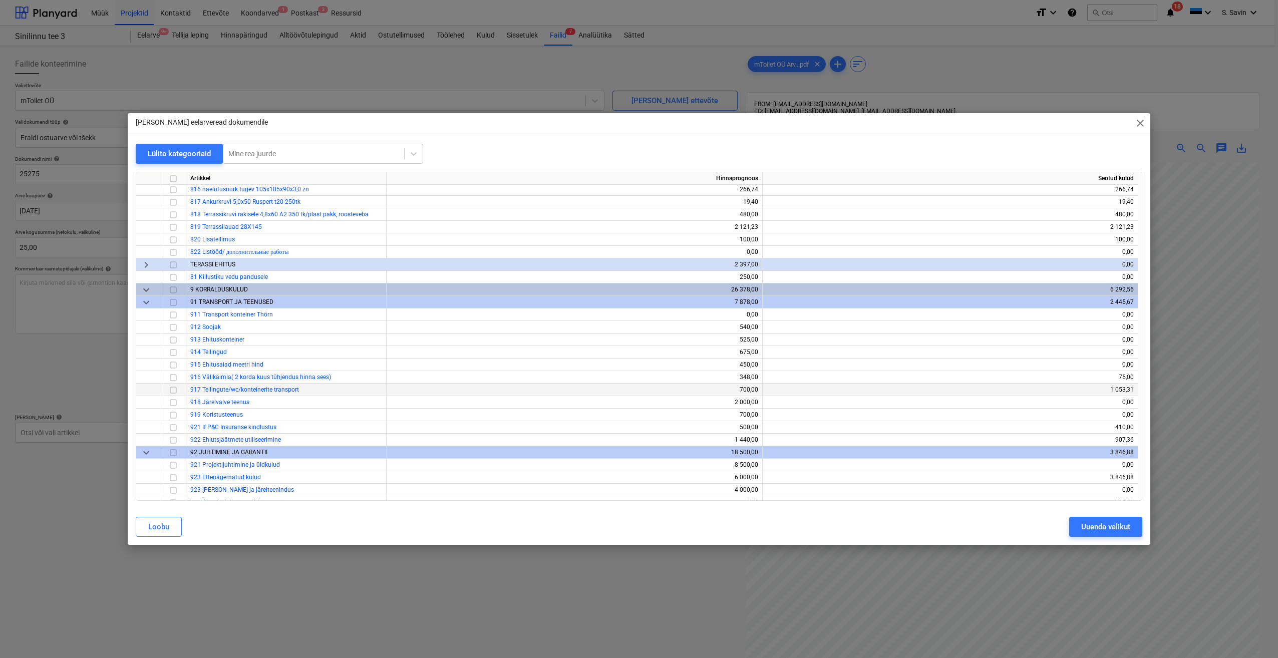
scroll to position [7436, 0]
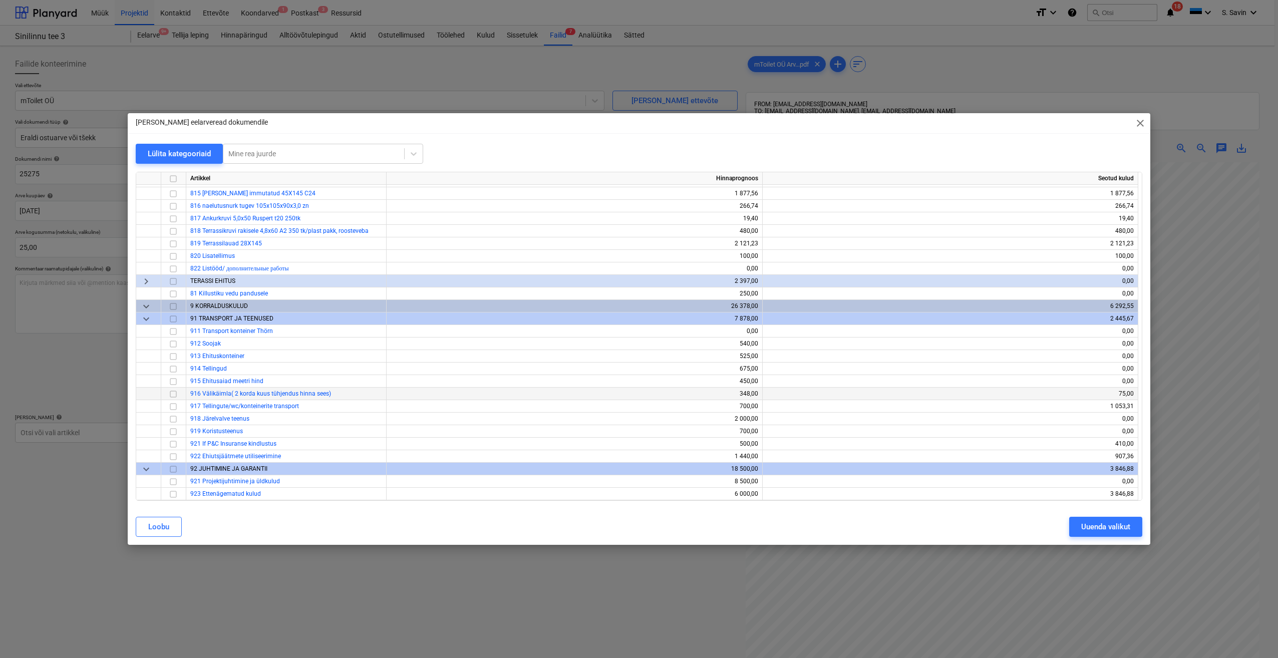
click at [175, 394] on input "checkbox" at bounding box center [173, 394] width 12 height 12
click at [1089, 529] on div "Uuenda valikut" at bounding box center [1105, 526] width 49 height 13
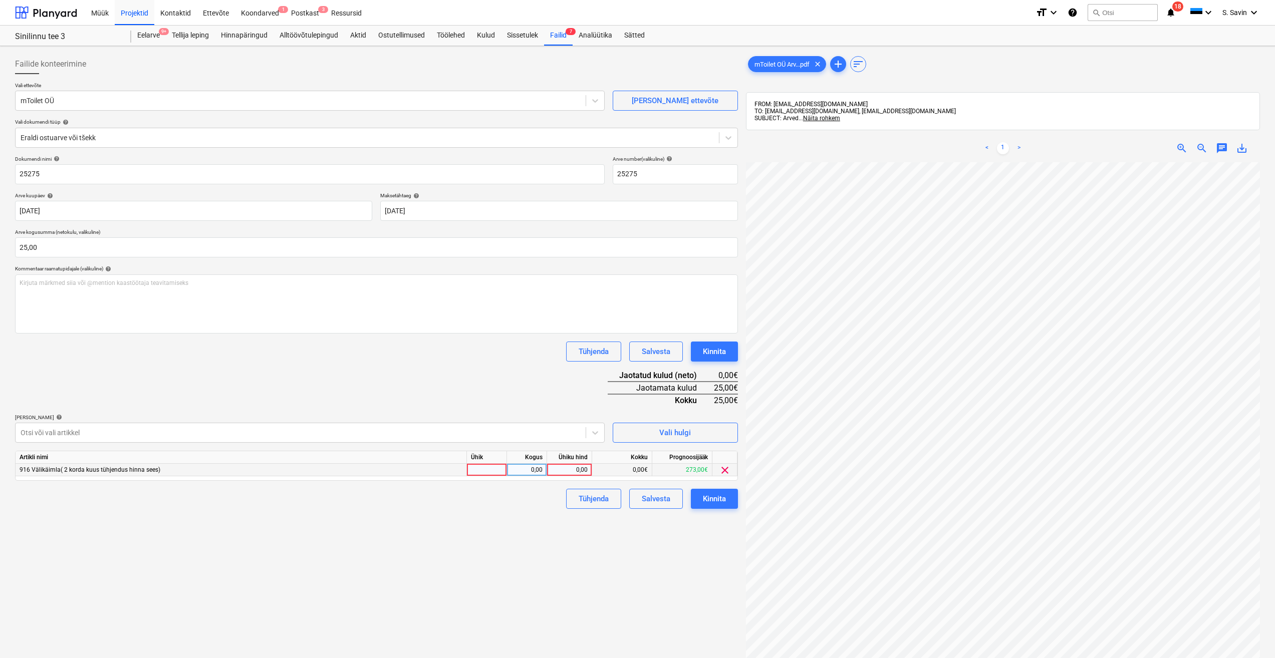
click at [486, 471] on div at bounding box center [487, 470] width 40 height 13
type input "kmpl."
click at [524, 467] on div "0,00" at bounding box center [527, 470] width 32 height 13
click at [573, 467] on div "0,00" at bounding box center [569, 470] width 37 height 13
drag, startPoint x: 573, startPoint y: 467, endPoint x: 568, endPoint y: 472, distance: 6.7
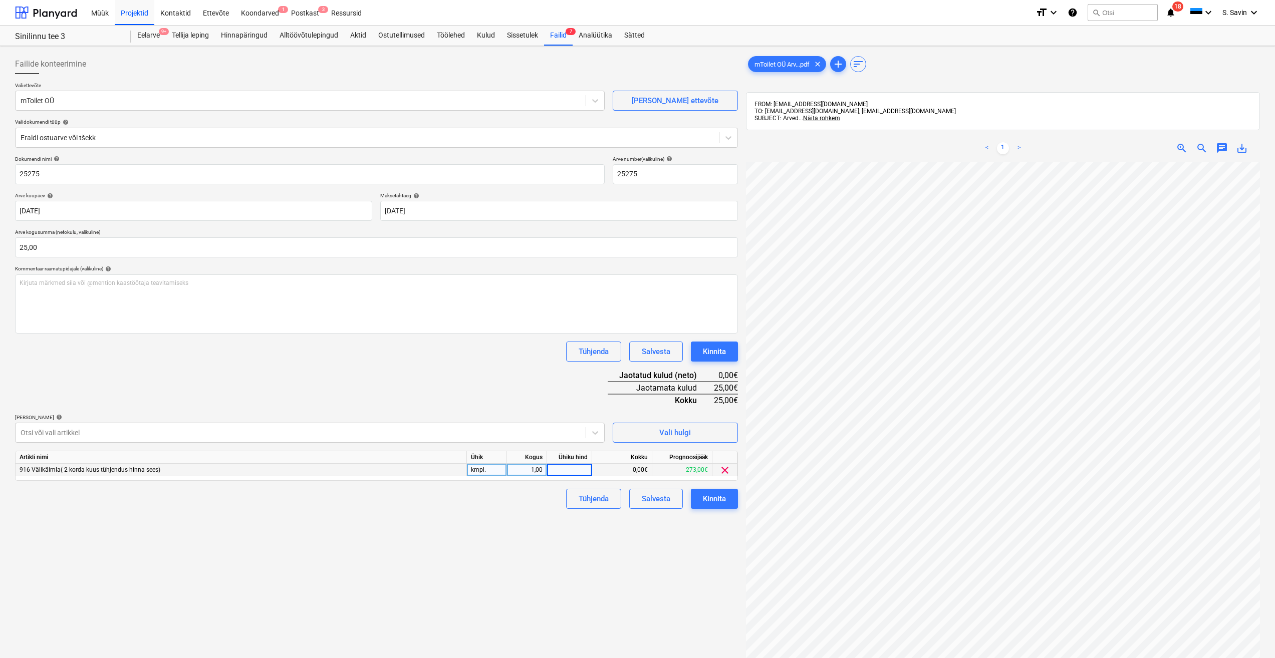
click at [568, 472] on input at bounding box center [569, 470] width 45 height 12
type input "25"
click at [552, 498] on div "Tühjenda Salvesta Kinnita" at bounding box center [376, 499] width 723 height 20
click at [731, 492] on button "Kinnita" at bounding box center [714, 499] width 47 height 20
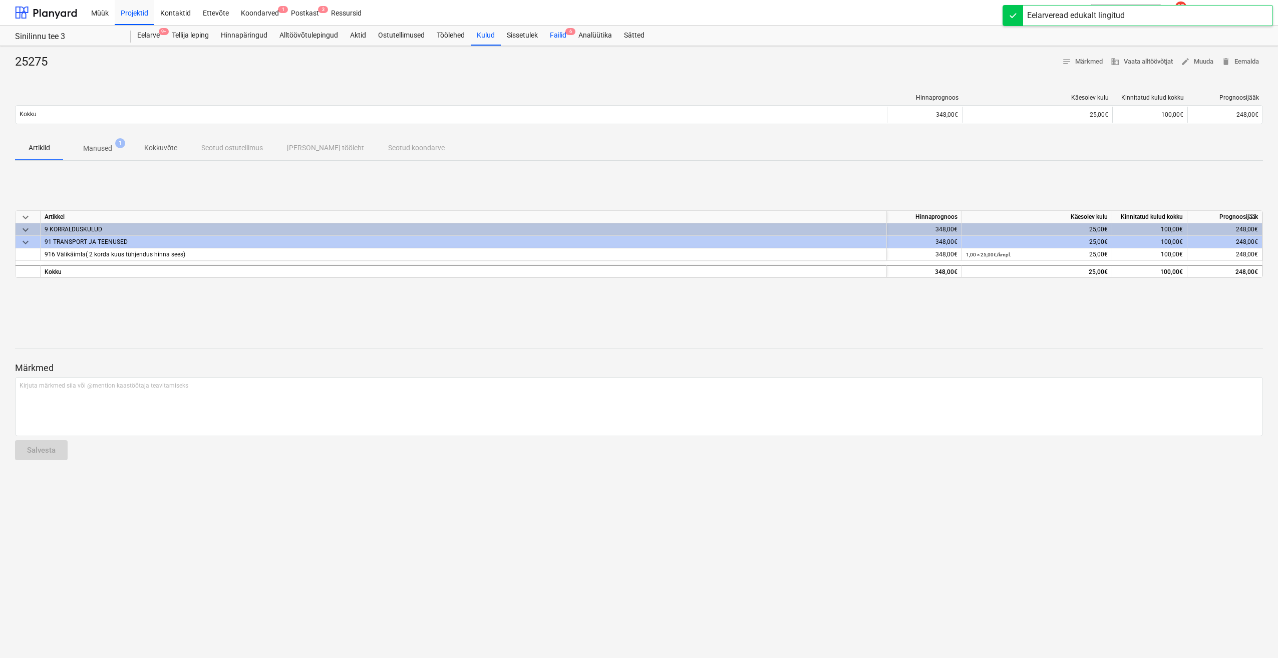
click at [554, 31] on div "Failid 6" at bounding box center [558, 36] width 29 height 20
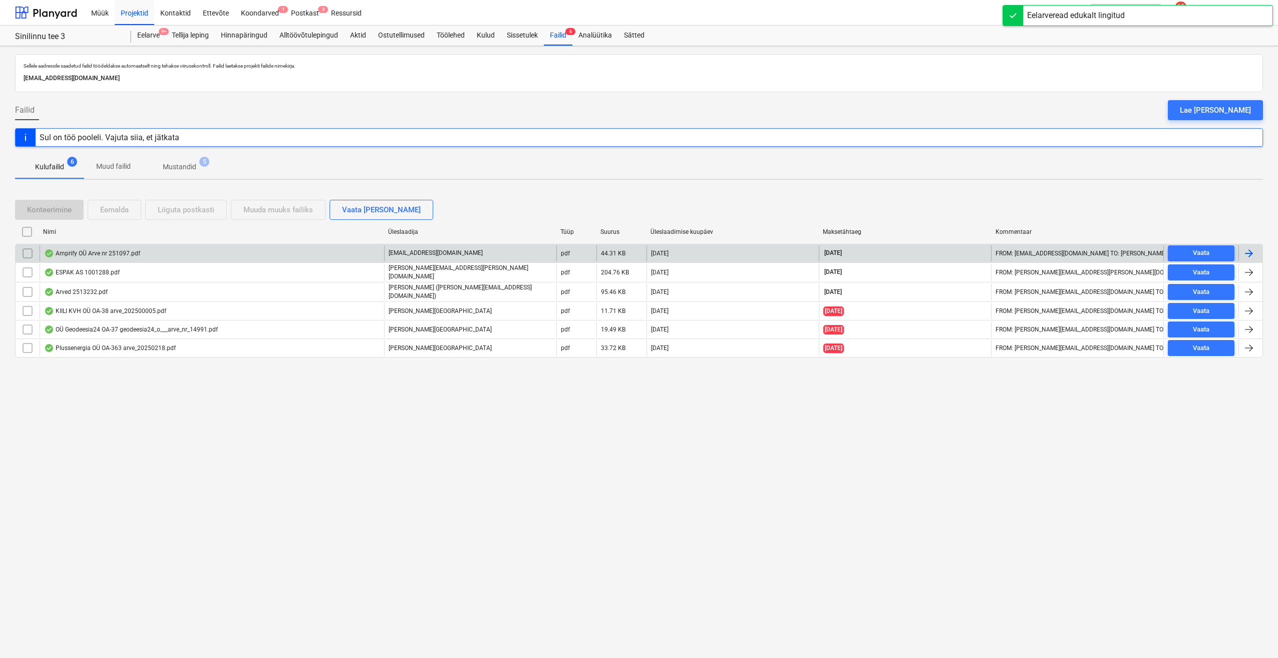
click at [1250, 250] on div at bounding box center [1249, 253] width 12 height 12
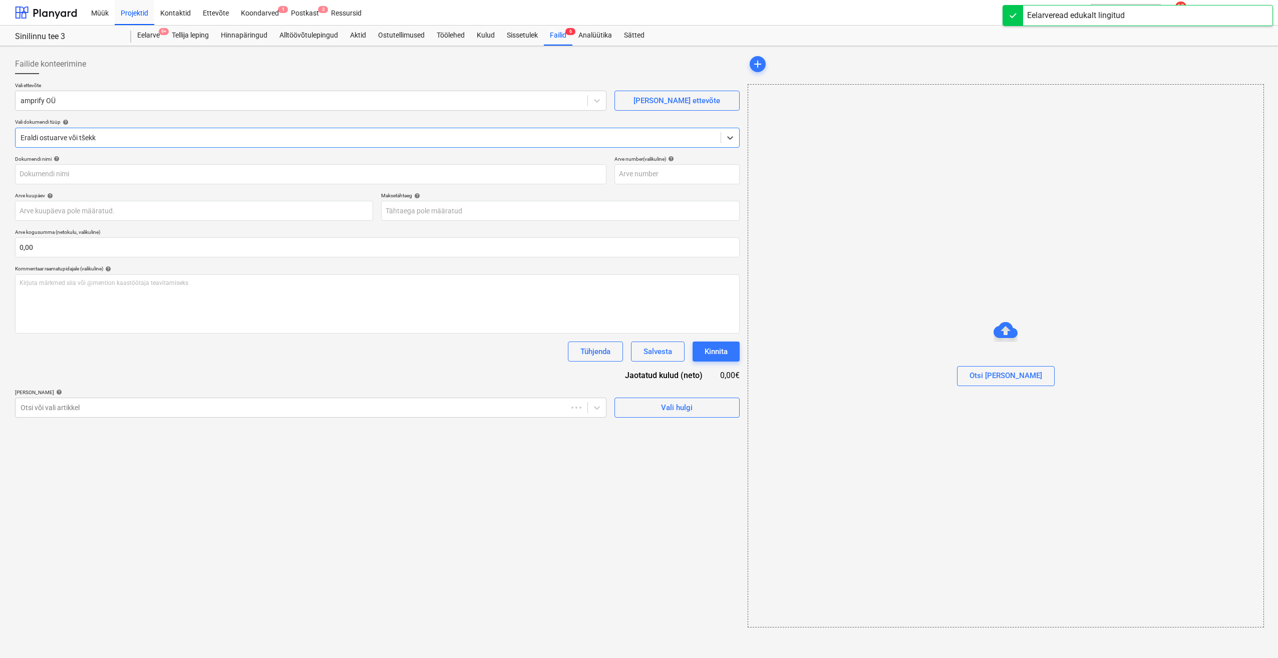
type input "251097"
type input "[DATE]"
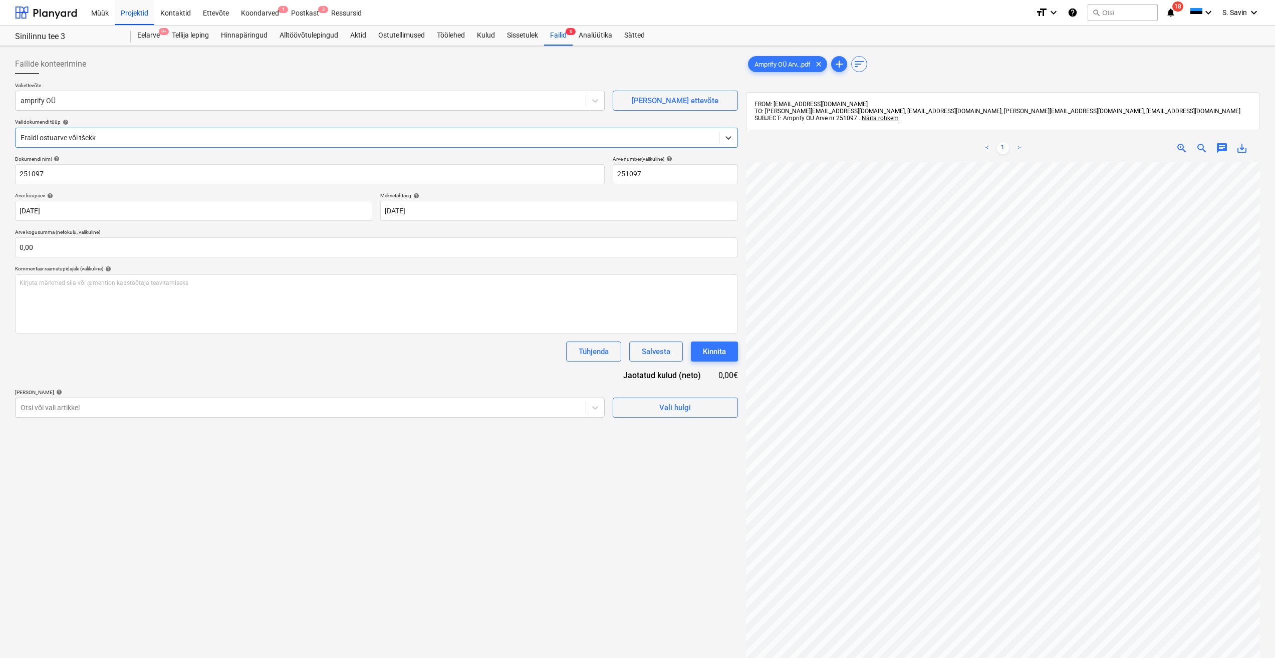
click at [75, 144] on div "Eraldi ostuarve või tšekk" at bounding box center [367, 138] width 703 height 14
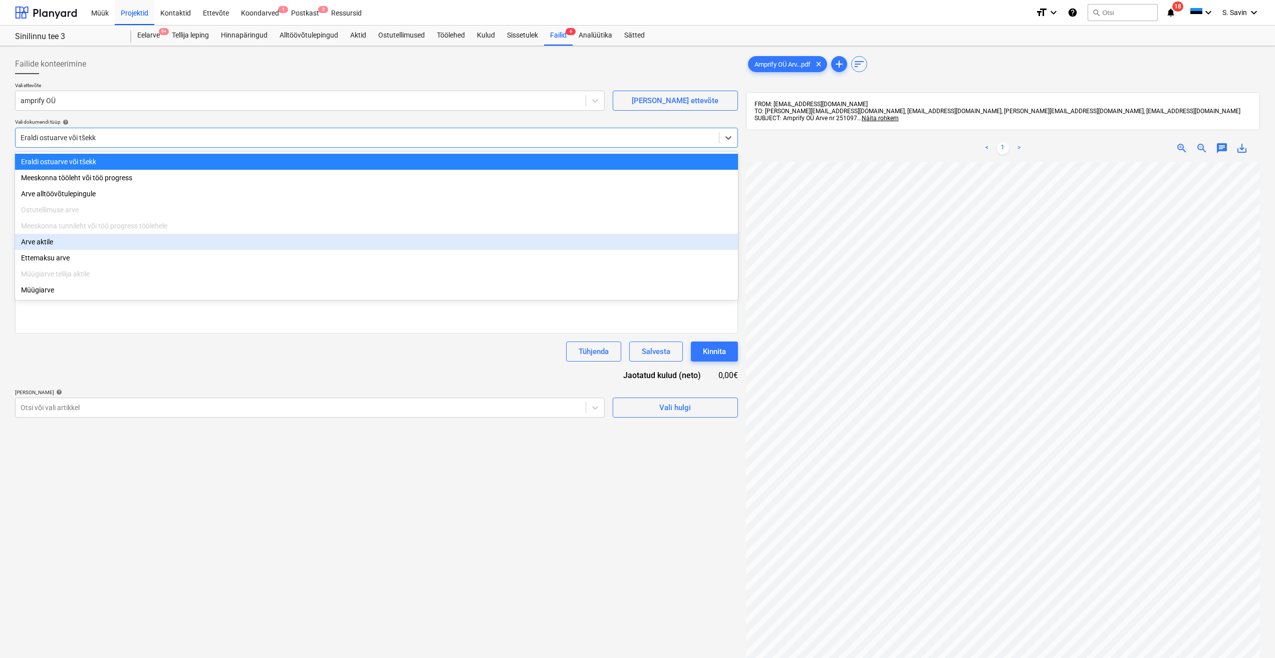
click at [59, 246] on div "Arve aktile" at bounding box center [376, 242] width 723 height 16
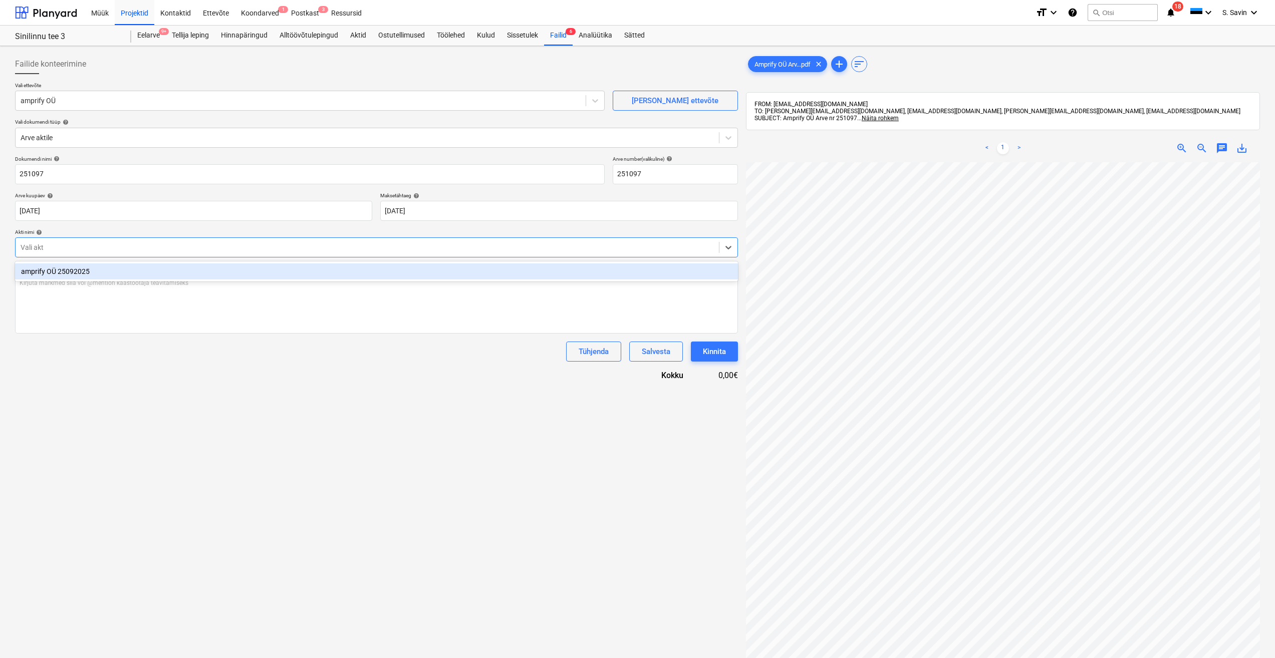
click at [89, 247] on div at bounding box center [367, 247] width 693 height 10
click at [91, 271] on div "amprify OÜ 25092025" at bounding box center [376, 271] width 723 height 16
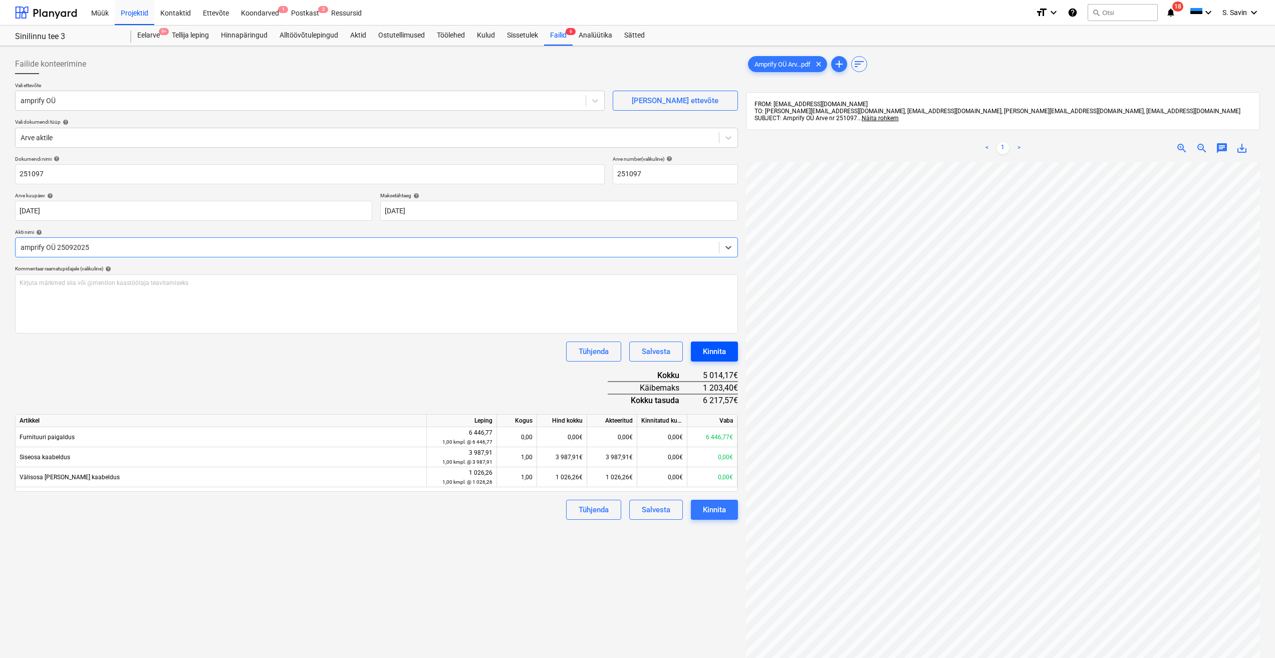
click at [715, 351] on div "Kinnita" at bounding box center [714, 351] width 23 height 13
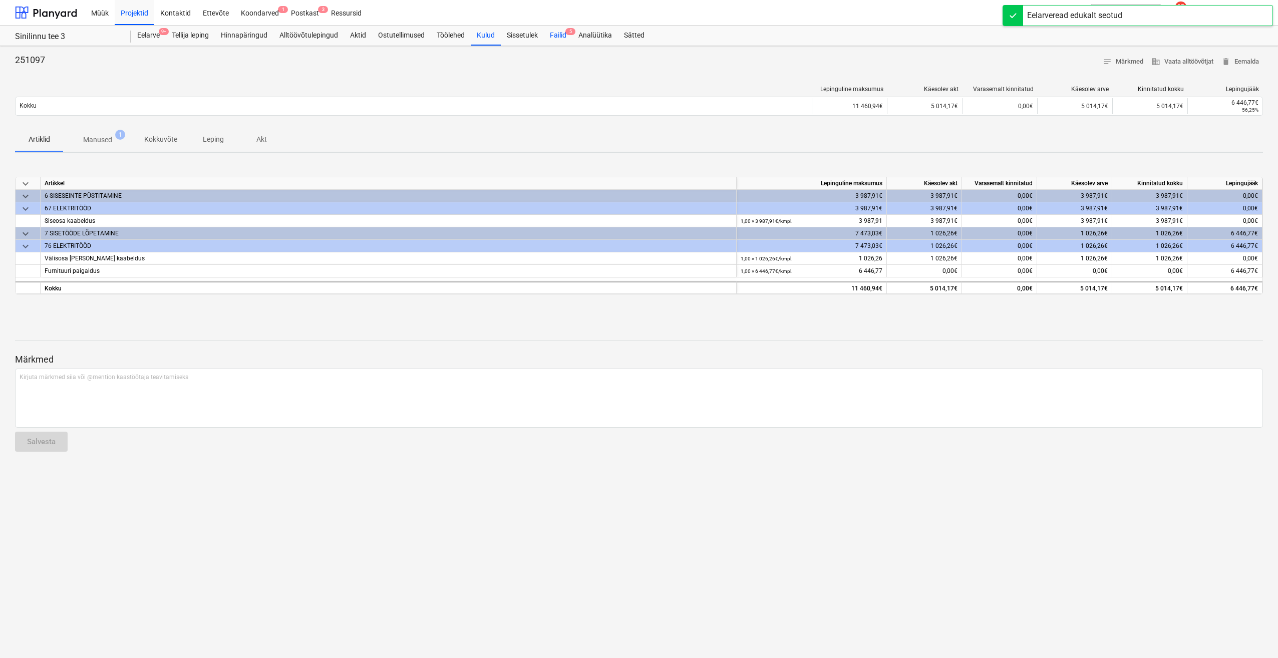
drag, startPoint x: 558, startPoint y: 31, endPoint x: 559, endPoint y: 40, distance: 9.1
click at [558, 31] on div "Failid 5" at bounding box center [558, 36] width 29 height 20
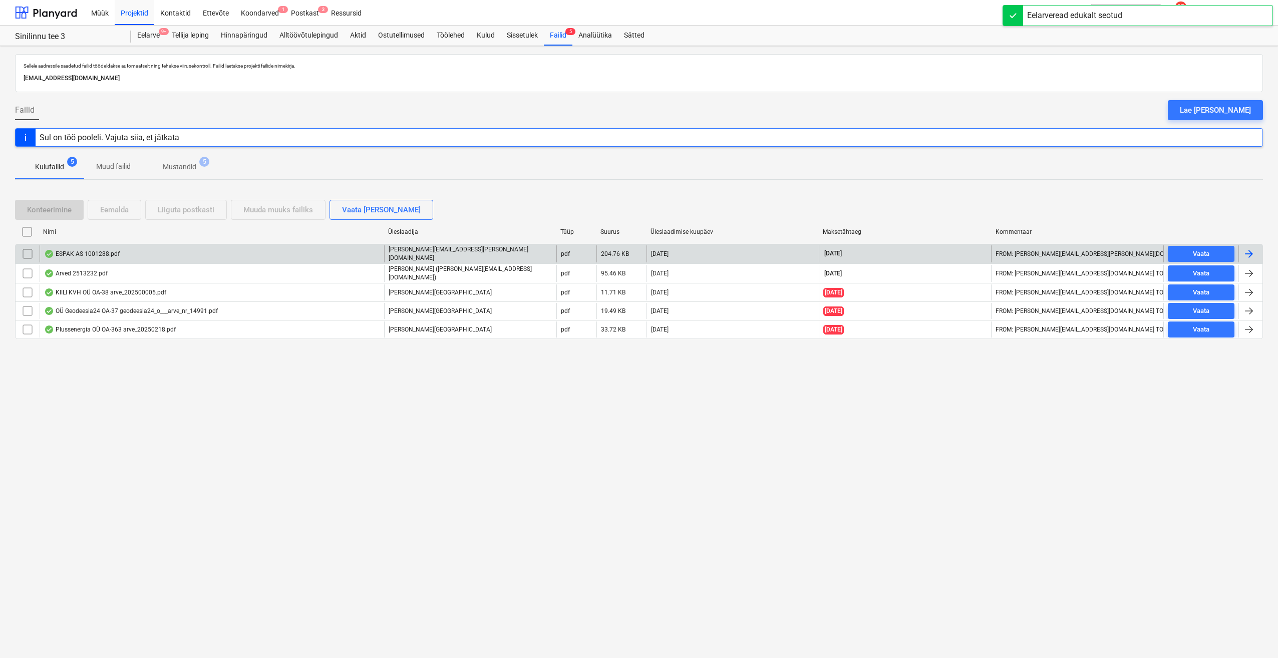
click at [1253, 251] on div at bounding box center [1249, 254] width 12 height 12
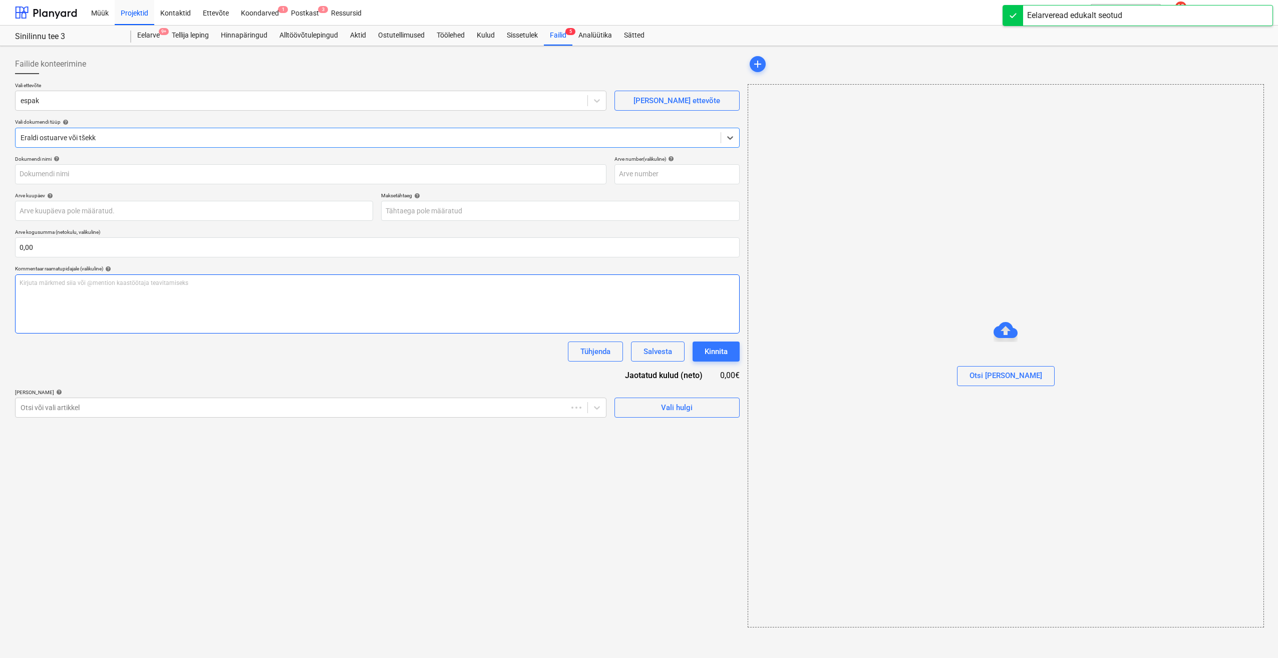
type input "1001288"
type input "[DATE]"
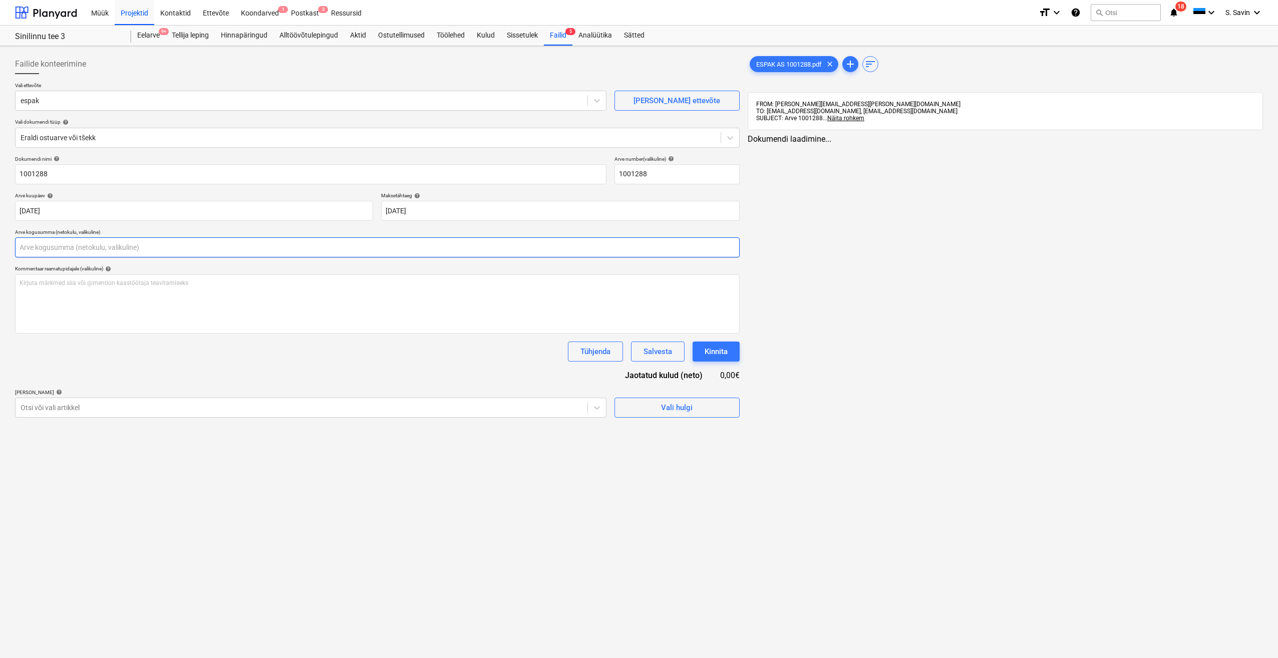
click at [125, 255] on input "text" at bounding box center [377, 247] width 725 height 20
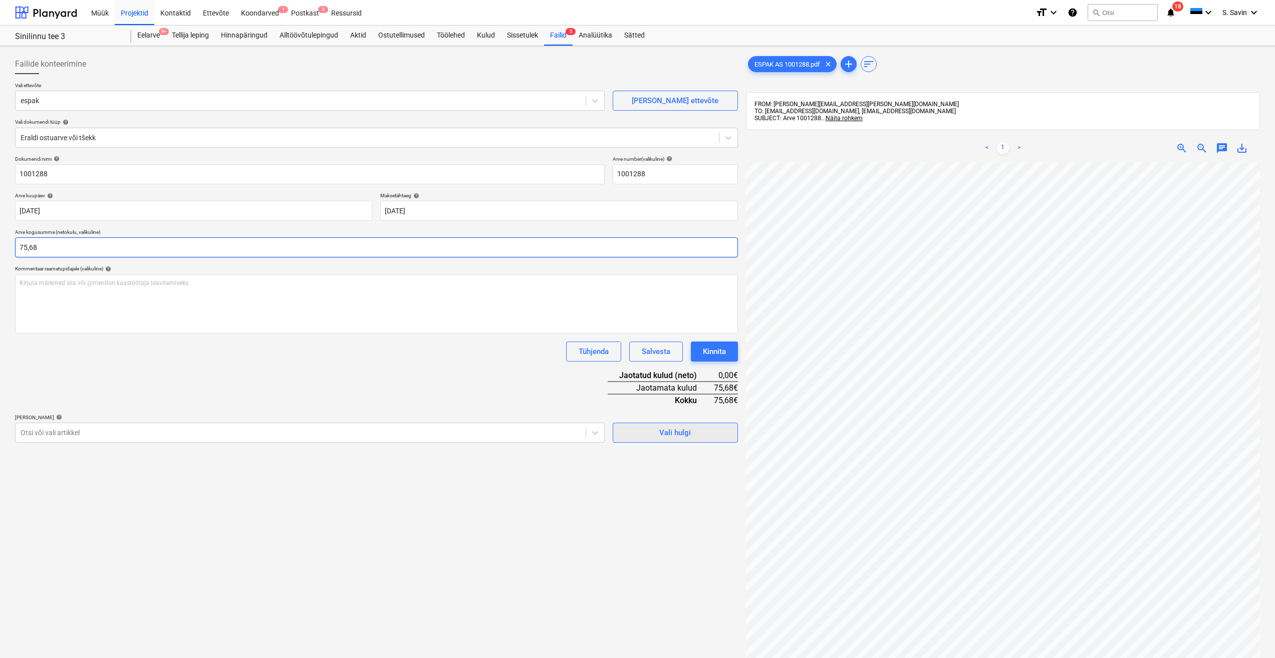
type input "75,68"
click at [638, 428] on span "Vali hulgi" at bounding box center [675, 432] width 100 height 13
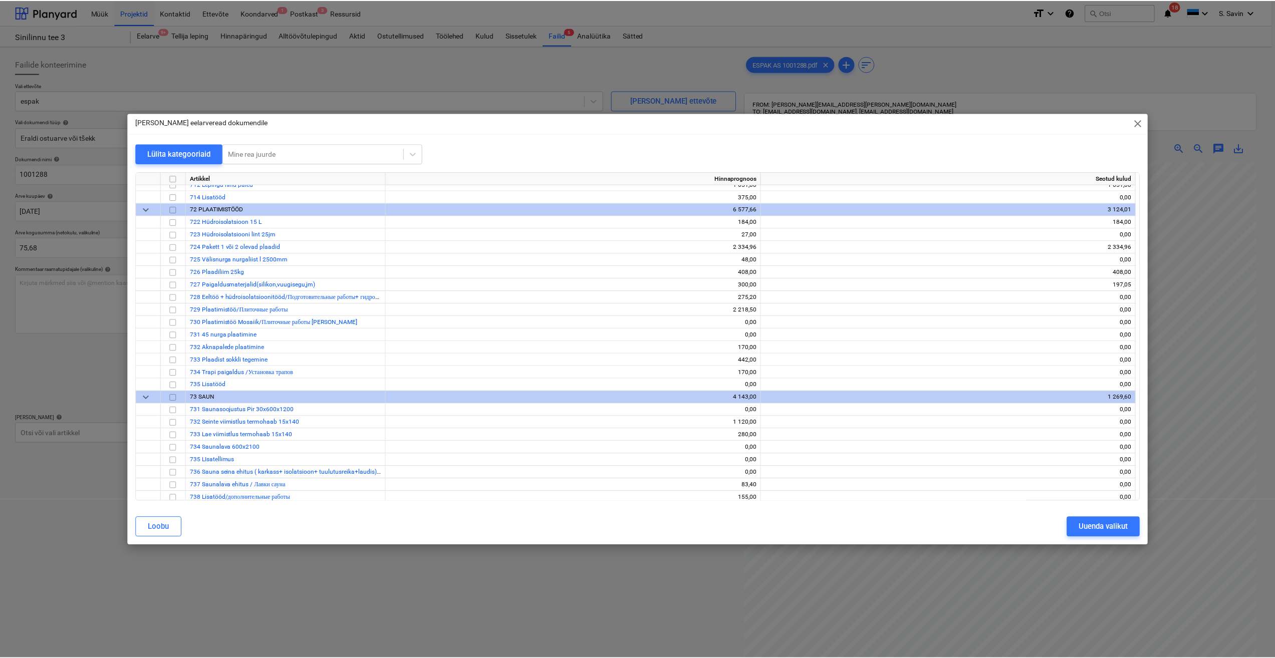
scroll to position [5911, 0]
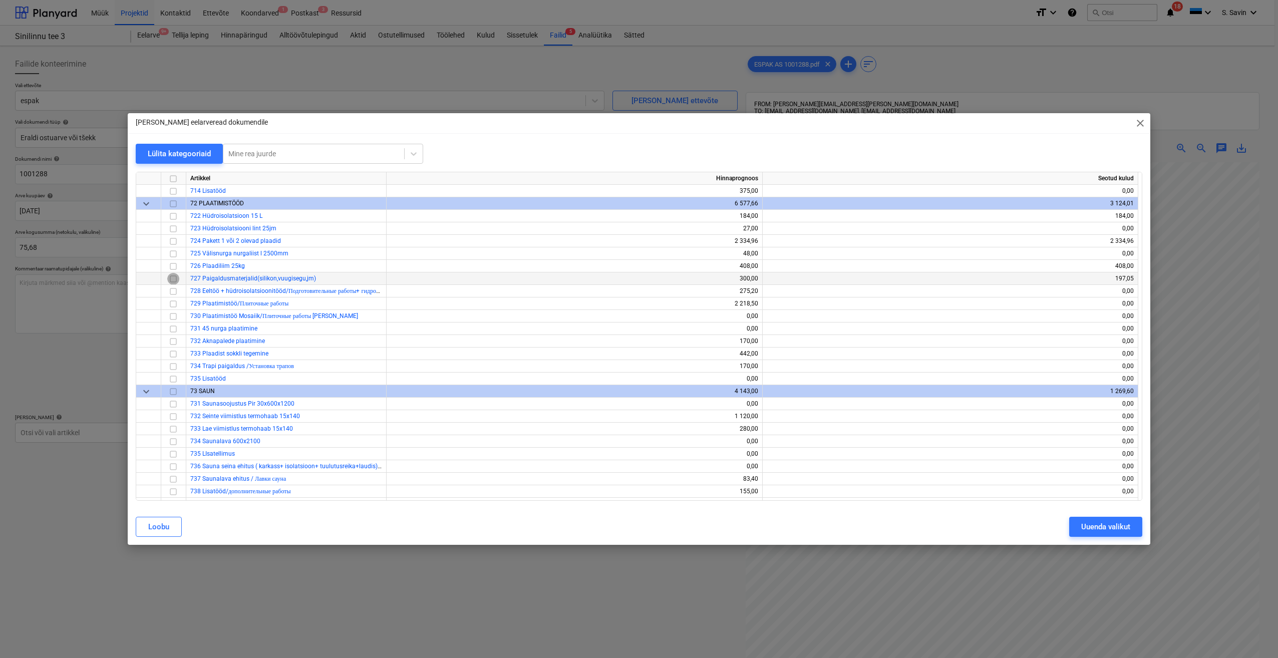
click at [171, 280] on input "checkbox" at bounding box center [173, 279] width 12 height 12
drag, startPoint x: 171, startPoint y: 280, endPoint x: 166, endPoint y: 278, distance: 5.2
click at [166, 278] on div at bounding box center [173, 278] width 25 height 13
click at [1118, 529] on div "Uuenda valikut" at bounding box center [1105, 526] width 49 height 13
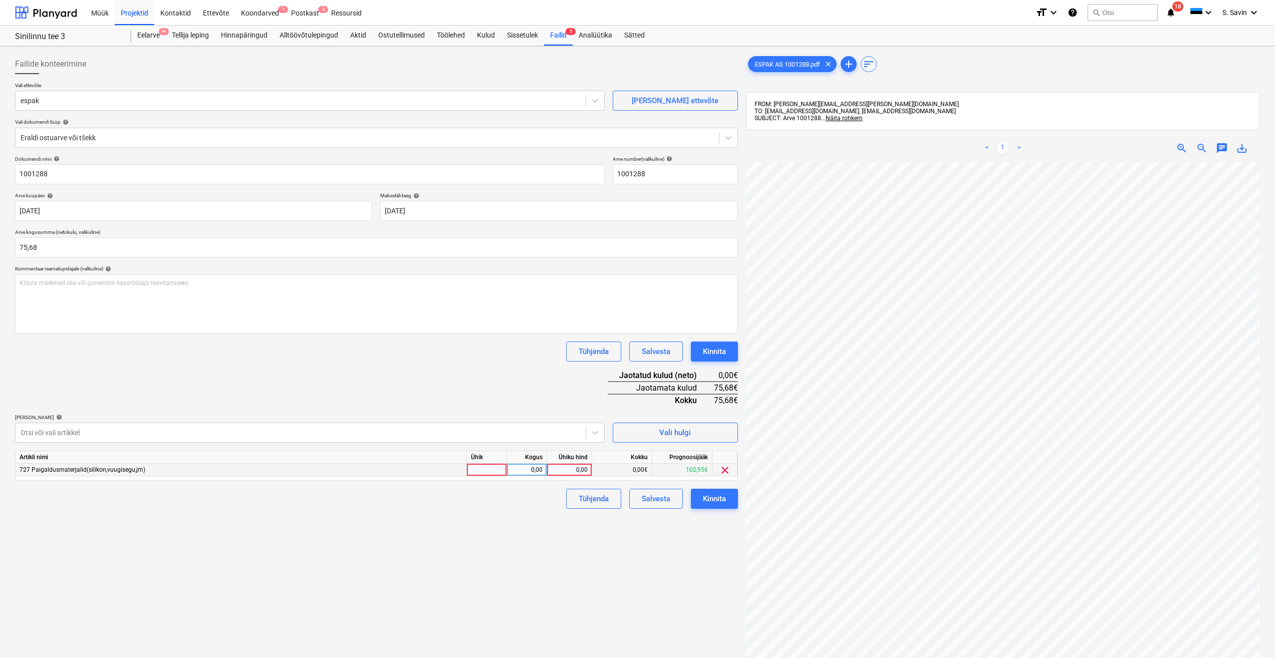
click at [484, 473] on div at bounding box center [487, 470] width 40 height 13
type input "kmpl."
click at [523, 465] on div "0,00" at bounding box center [527, 470] width 32 height 13
drag, startPoint x: 523, startPoint y: 465, endPoint x: 515, endPoint y: 472, distance: 10.6
click at [515, 472] on input at bounding box center [527, 470] width 40 height 12
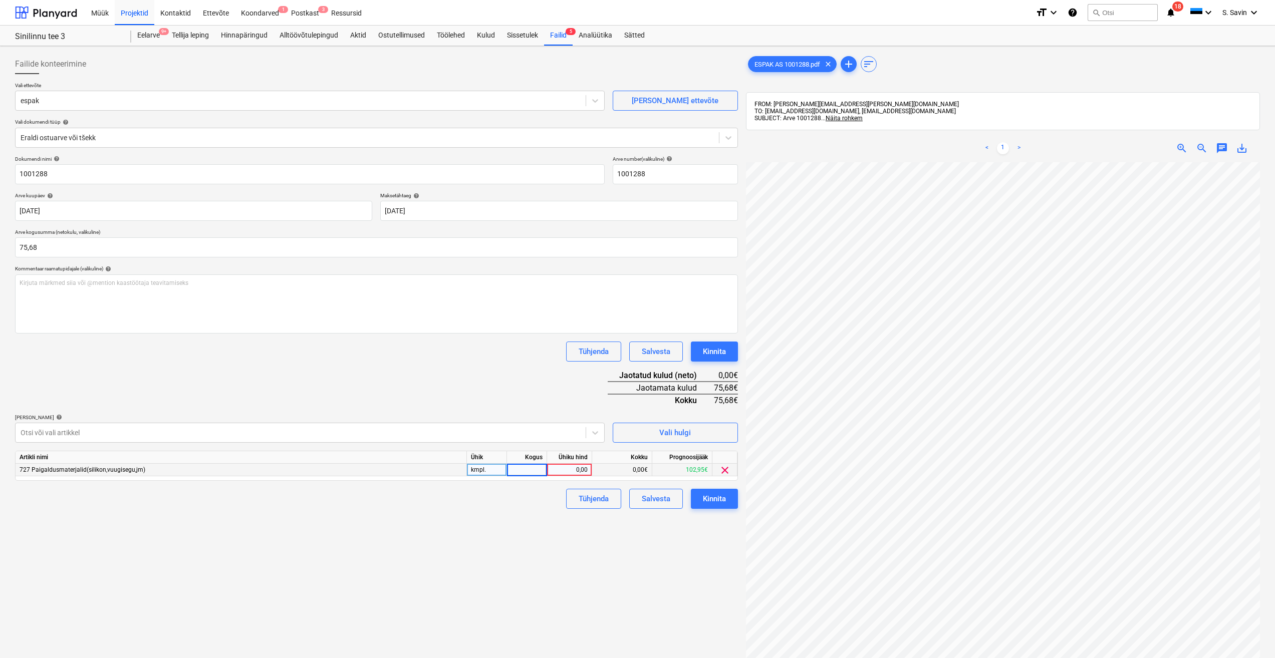
type input "1"
click at [562, 467] on div "0,00" at bounding box center [569, 470] width 37 height 13
type input "75,68"
drag, startPoint x: 533, startPoint y: 511, endPoint x: 567, endPoint y: 505, distance: 33.6
click at [534, 511] on div "Failide konteerimine Vali ettevõte espak [PERSON_NAME] uus ettevõte Vali dokume…" at bounding box center [376, 423] width 731 height 746
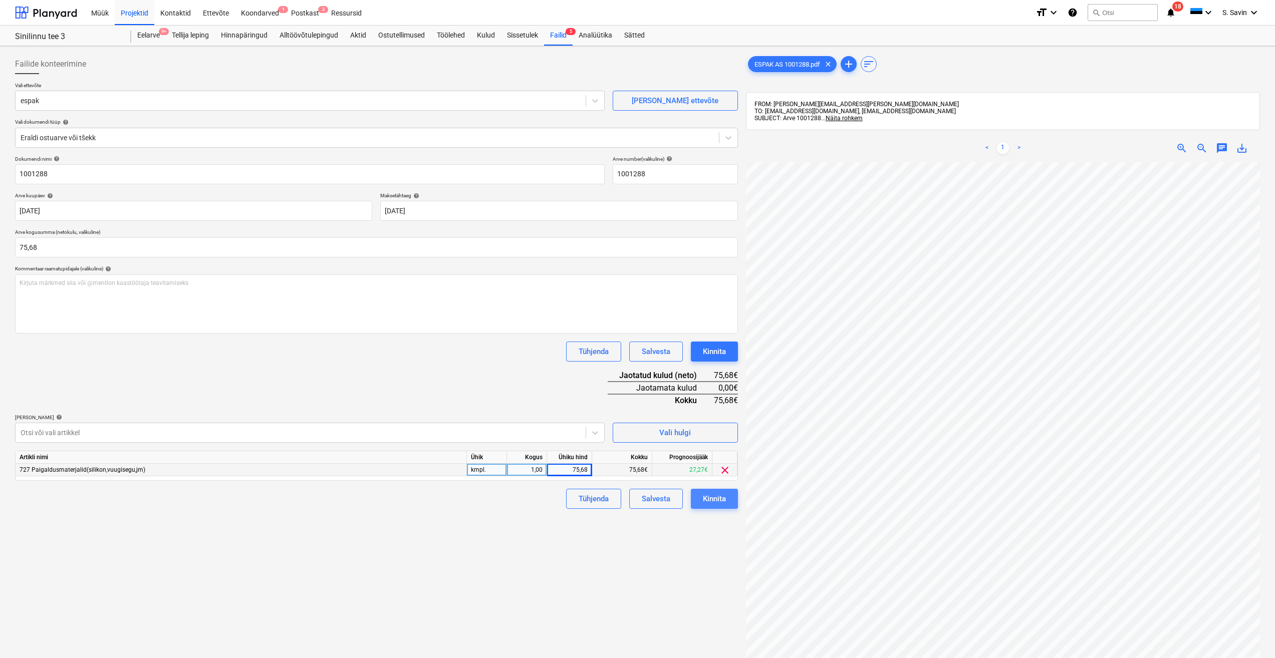
click at [697, 501] on button "Kinnita" at bounding box center [714, 499] width 47 height 20
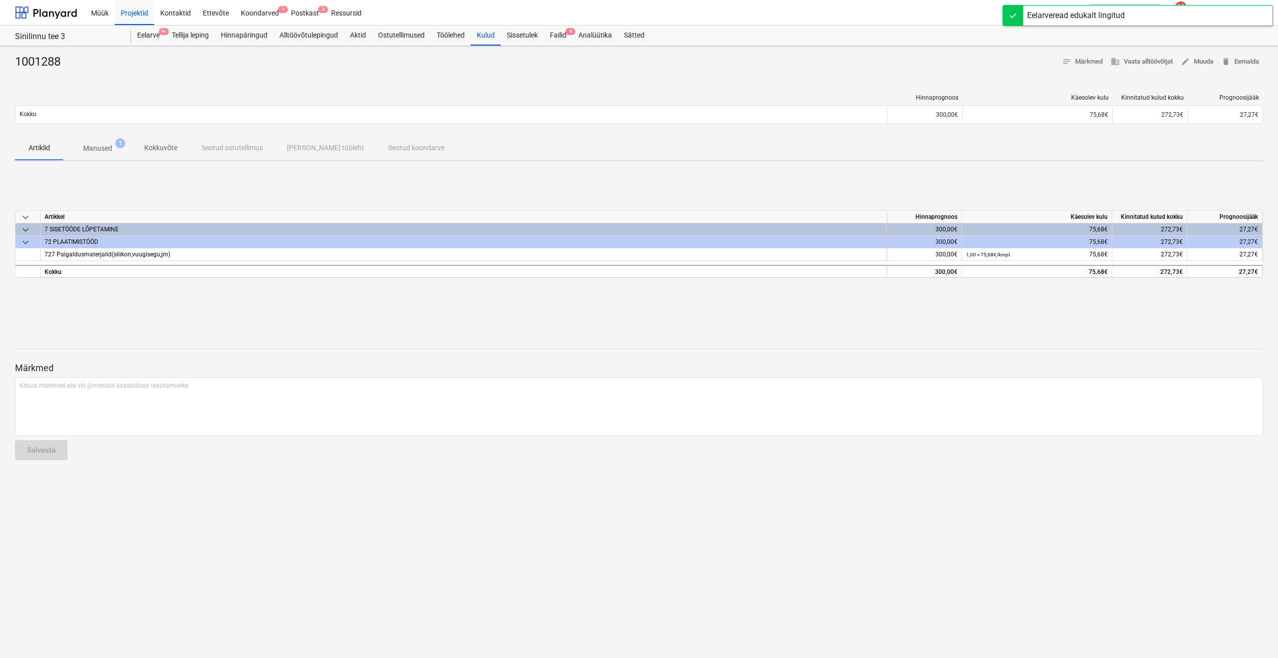
drag, startPoint x: 563, startPoint y: 36, endPoint x: 561, endPoint y: 46, distance: 9.8
click at [563, 36] on div "Failid 4" at bounding box center [558, 36] width 29 height 20
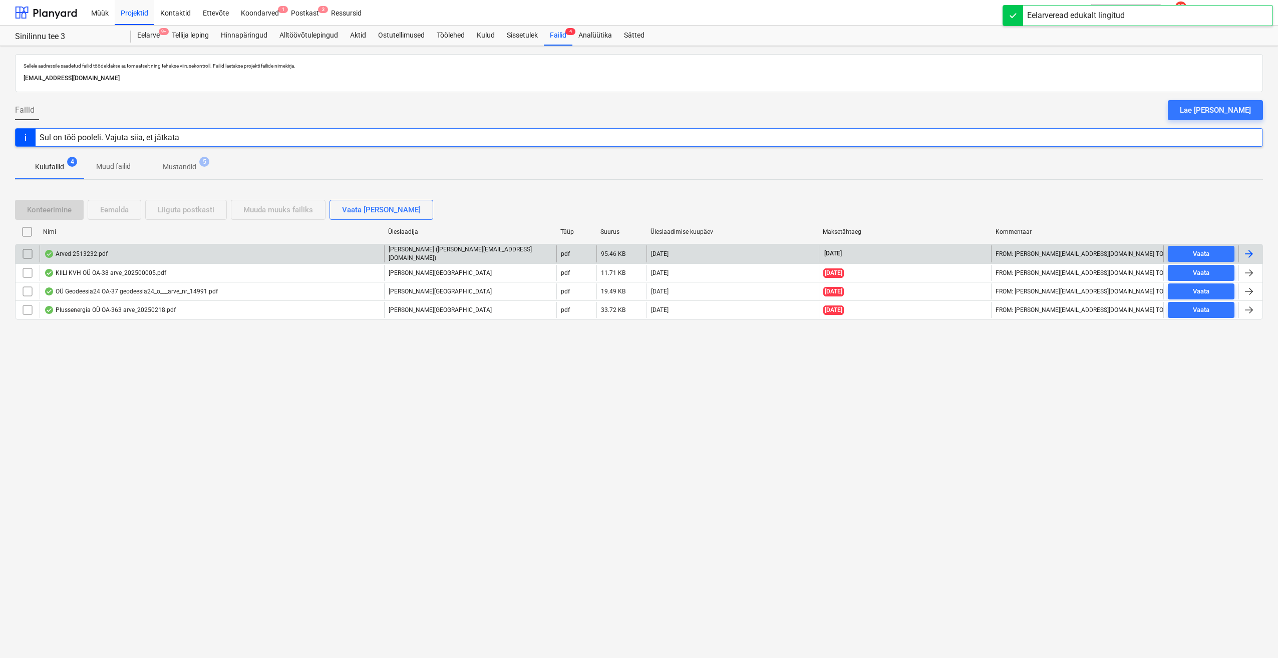
click at [1248, 248] on div at bounding box center [1251, 253] width 24 height 17
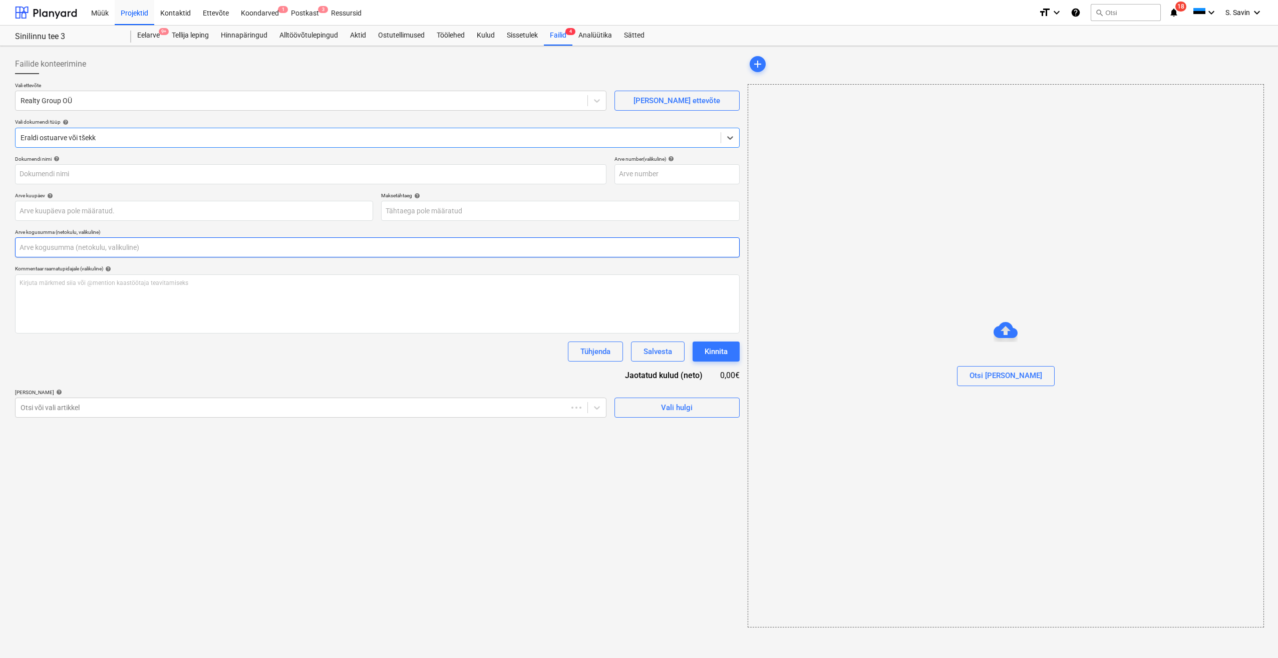
click at [80, 253] on input "text" at bounding box center [377, 247] width 725 height 20
type input "2513232"
type input "[DATE]"
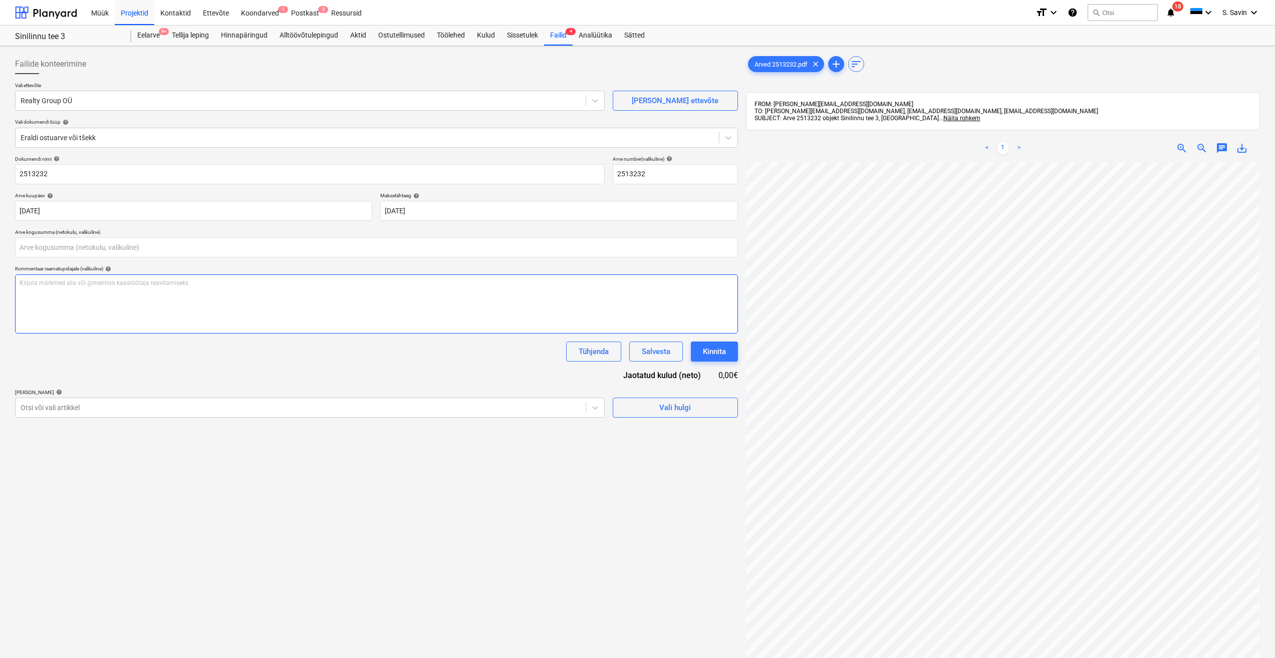
type input "0,00"
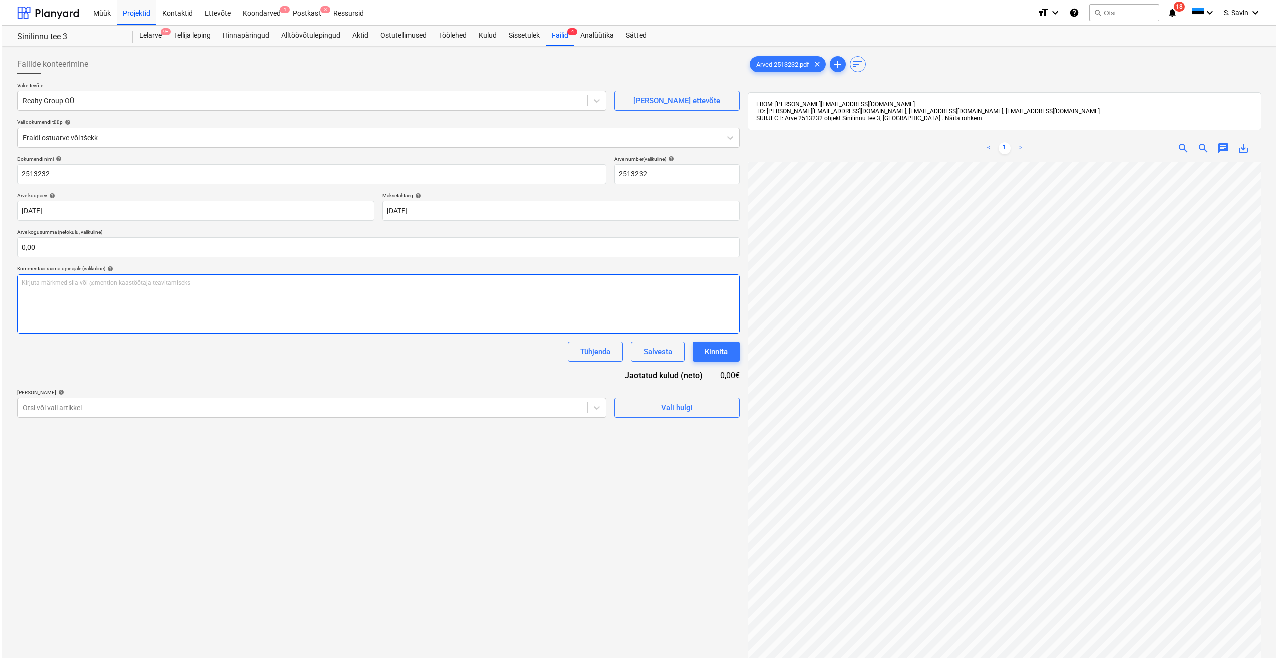
scroll to position [116, 13]
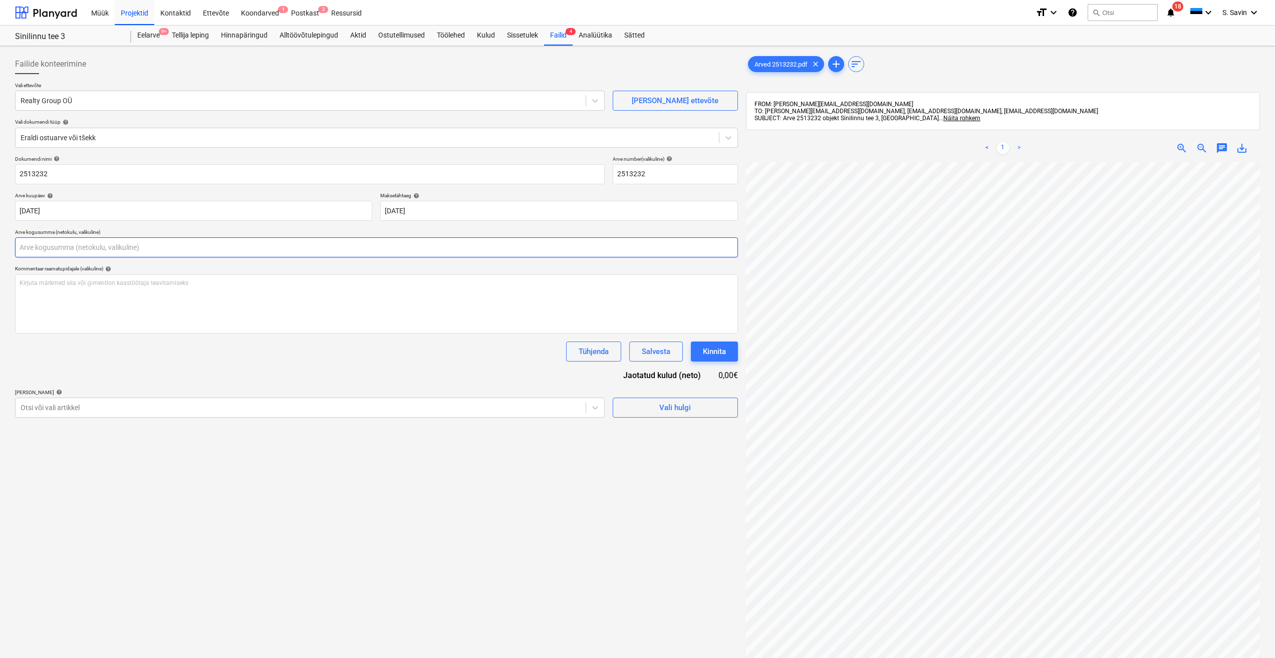
click at [43, 251] on input "text" at bounding box center [376, 247] width 723 height 20
type input "32,32"
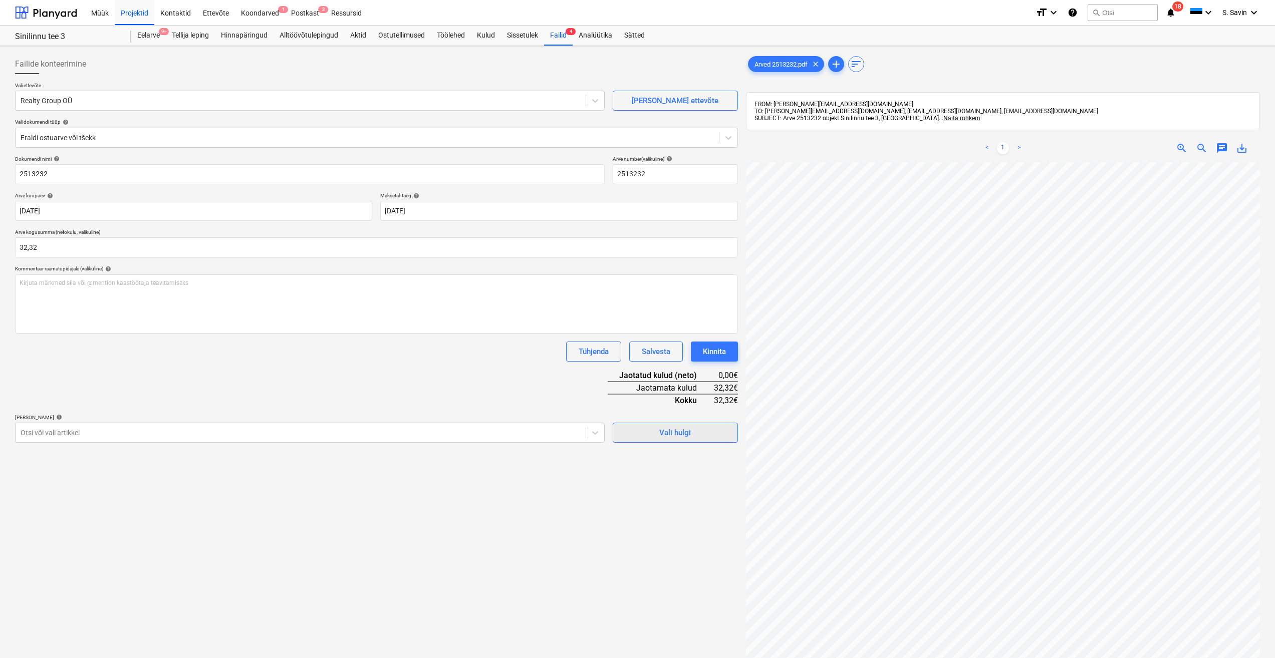
click at [653, 430] on span "Vali hulgi" at bounding box center [675, 432] width 100 height 13
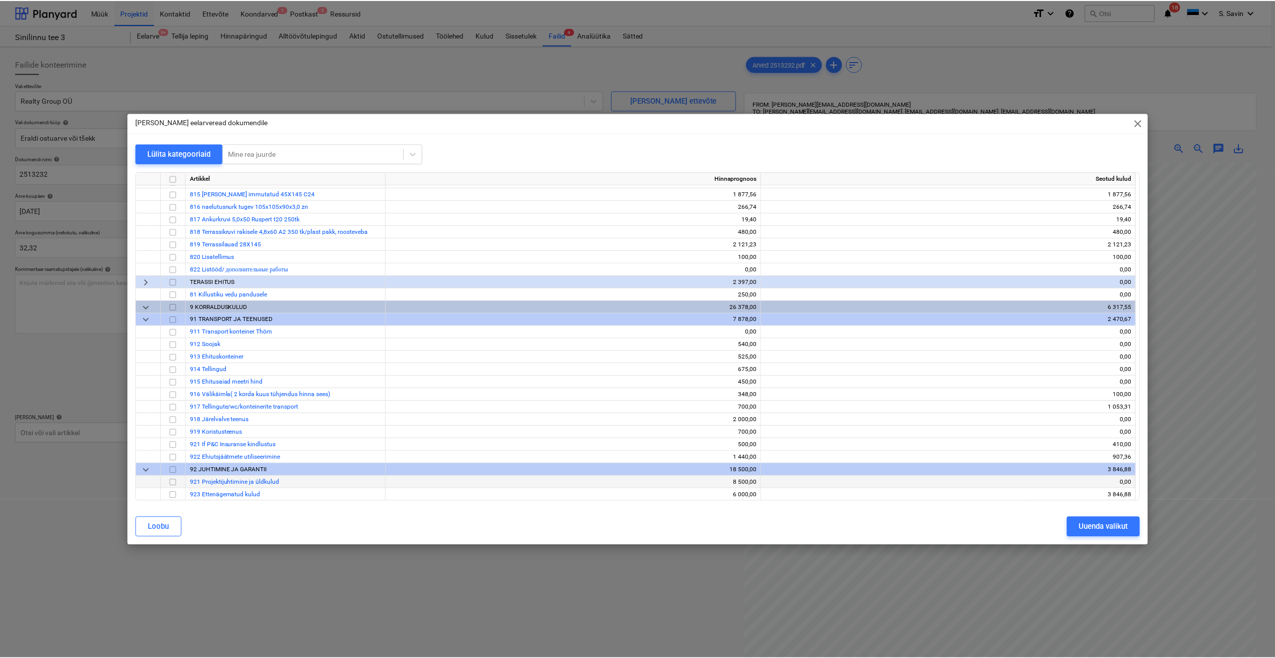
scroll to position [7486, 0]
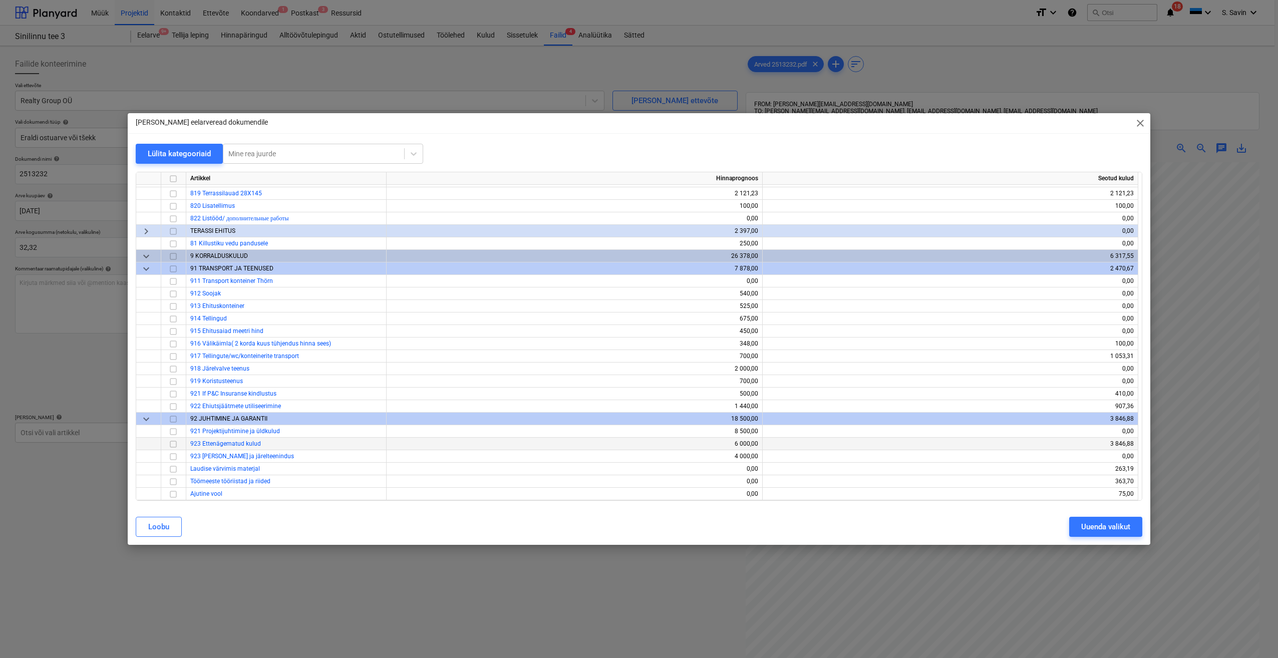
click at [174, 443] on input "checkbox" at bounding box center [173, 444] width 12 height 12
click at [1117, 525] on div "Uuenda valikut" at bounding box center [1105, 526] width 49 height 13
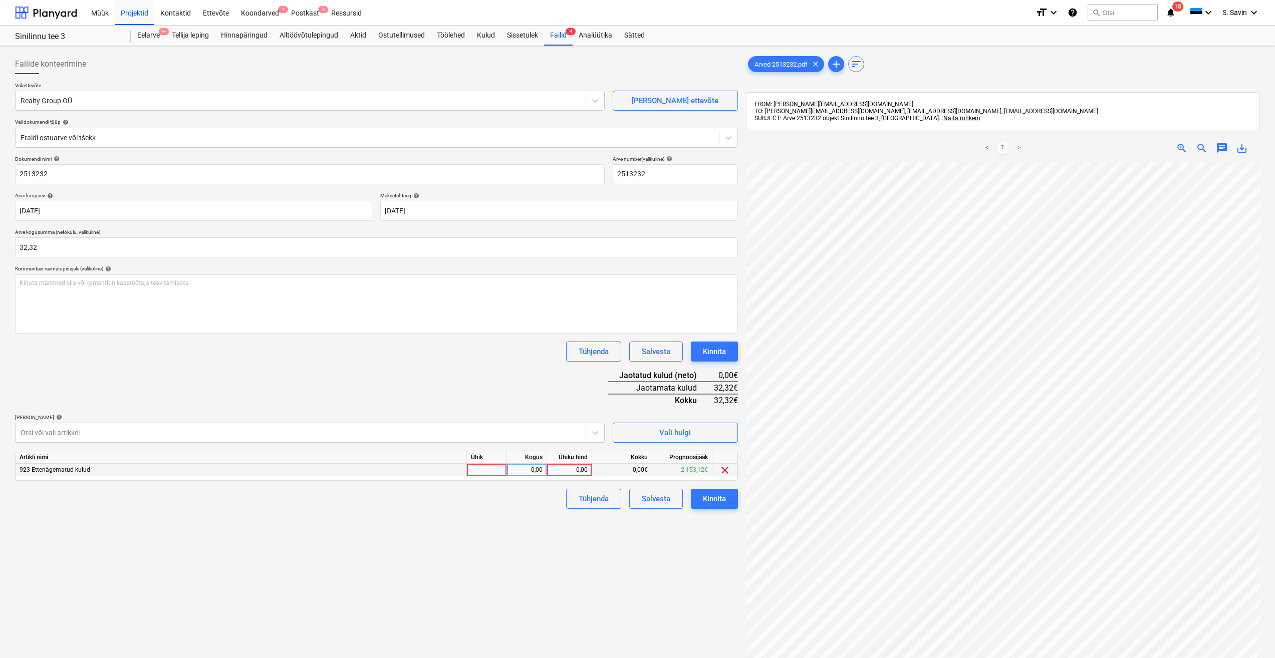
click at [494, 466] on div at bounding box center [487, 470] width 40 height 13
type input "kmpl."
click at [537, 470] on div "0,00" at bounding box center [527, 470] width 32 height 13
type input "1"
click at [575, 465] on div "0,00" at bounding box center [569, 470] width 37 height 13
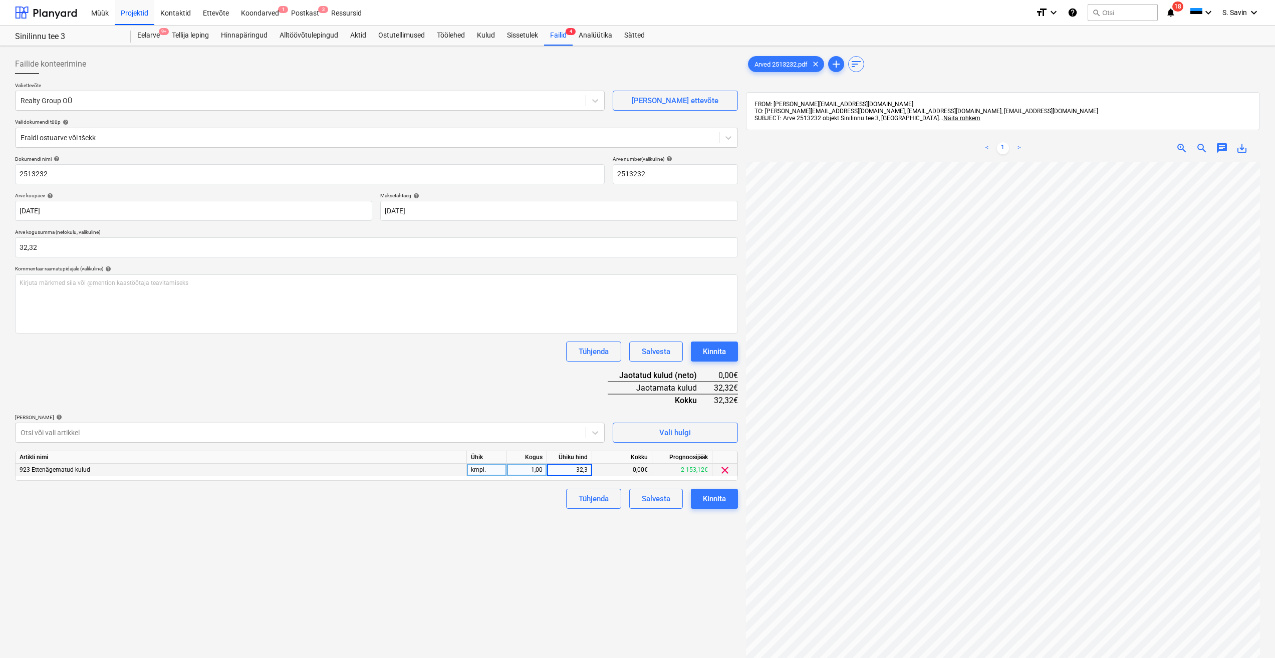
type input "32,32"
click at [543, 508] on div "Tühjenda Salvesta Kinnita" at bounding box center [376, 499] width 723 height 20
click at [733, 500] on button "Kinnita" at bounding box center [714, 499] width 47 height 20
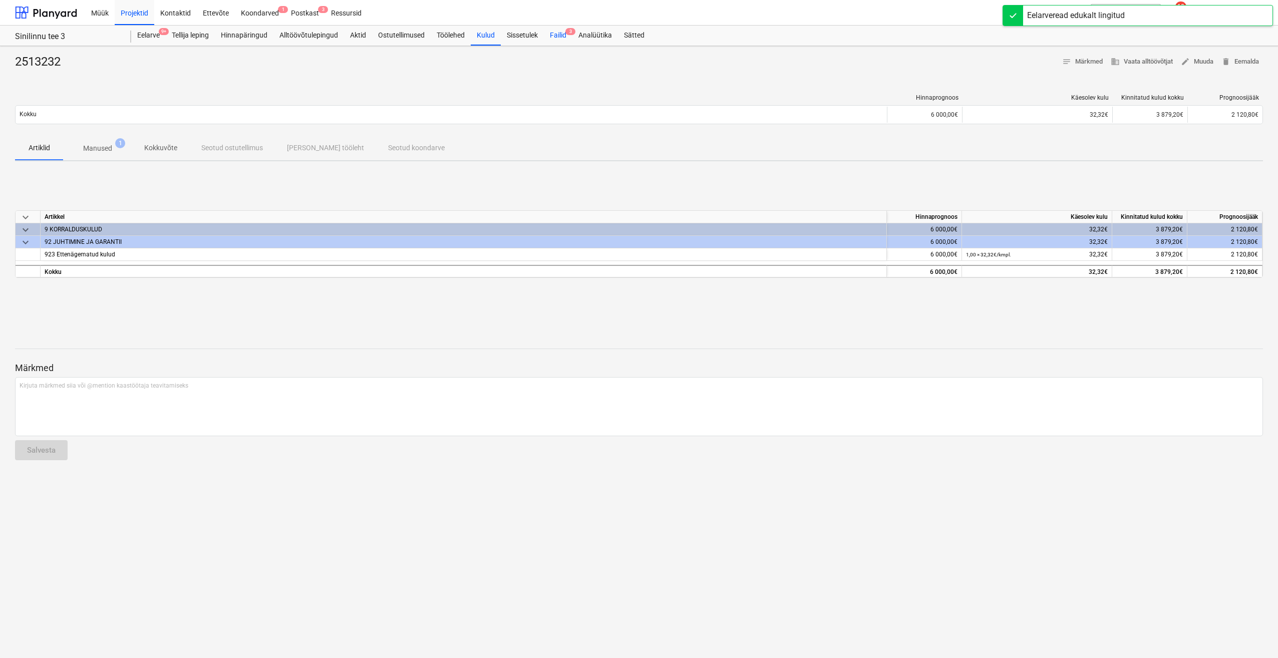
click at [561, 36] on div "Failid 3" at bounding box center [558, 36] width 29 height 20
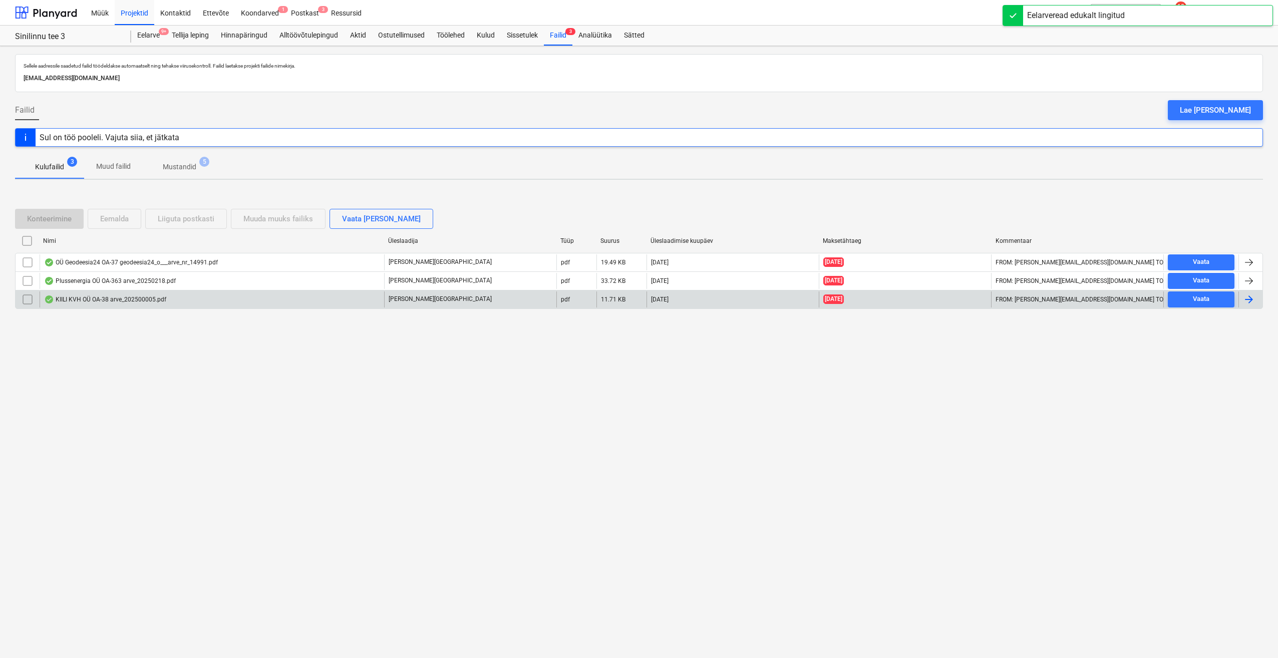
click at [1244, 299] on div at bounding box center [1249, 300] width 12 height 12
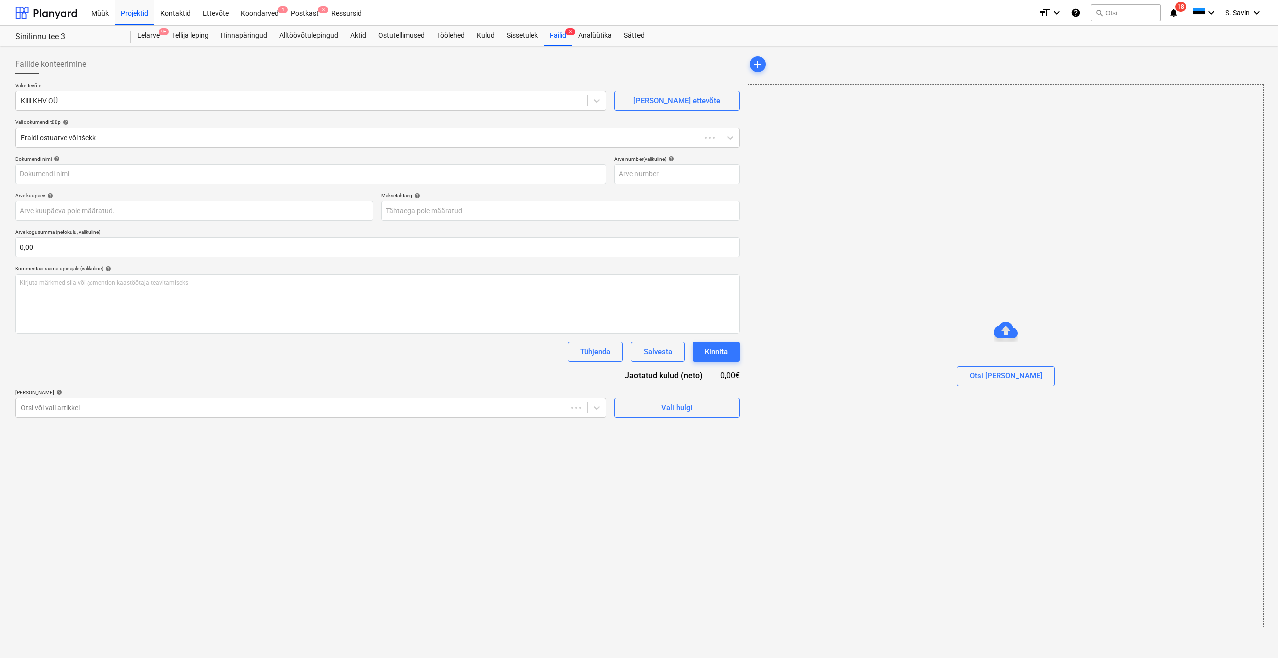
drag, startPoint x: 1244, startPoint y: 299, endPoint x: 873, endPoint y: 307, distance: 371.2
click at [873, 307] on div "Otsi [PERSON_NAME]" at bounding box center [1006, 355] width 516 height 543
type input "202500005"
type input "[DATE]"
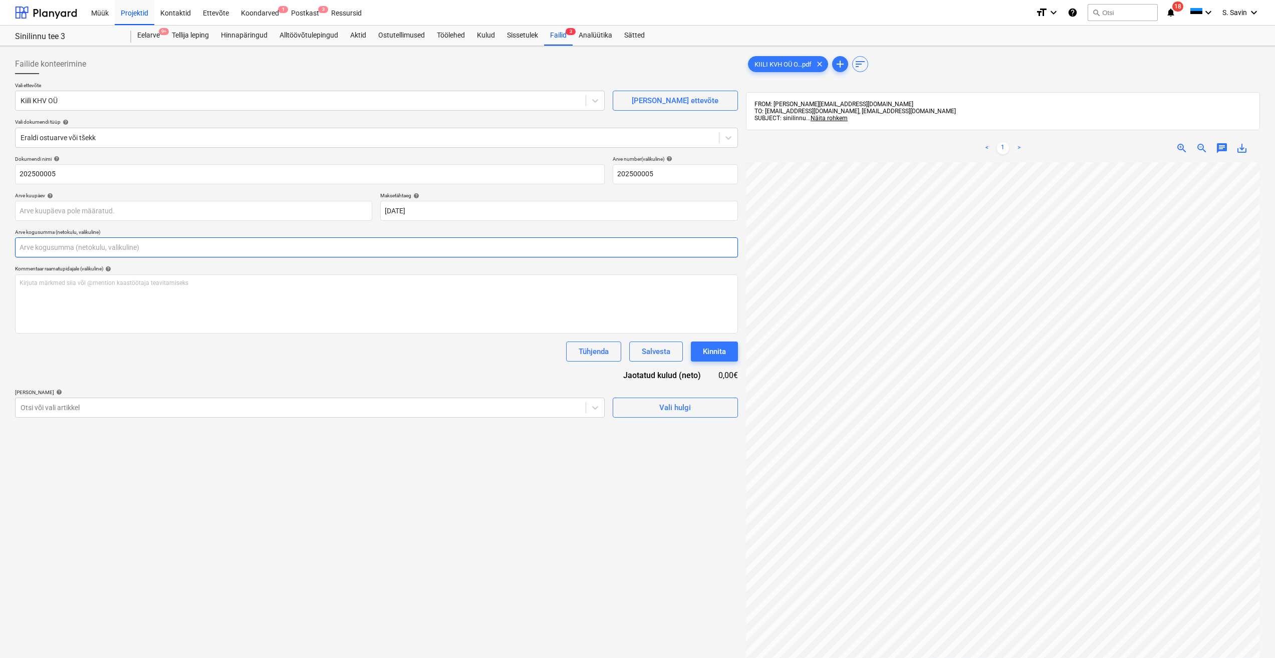
click at [77, 245] on input "text" at bounding box center [376, 247] width 723 height 20
type input "25,13"
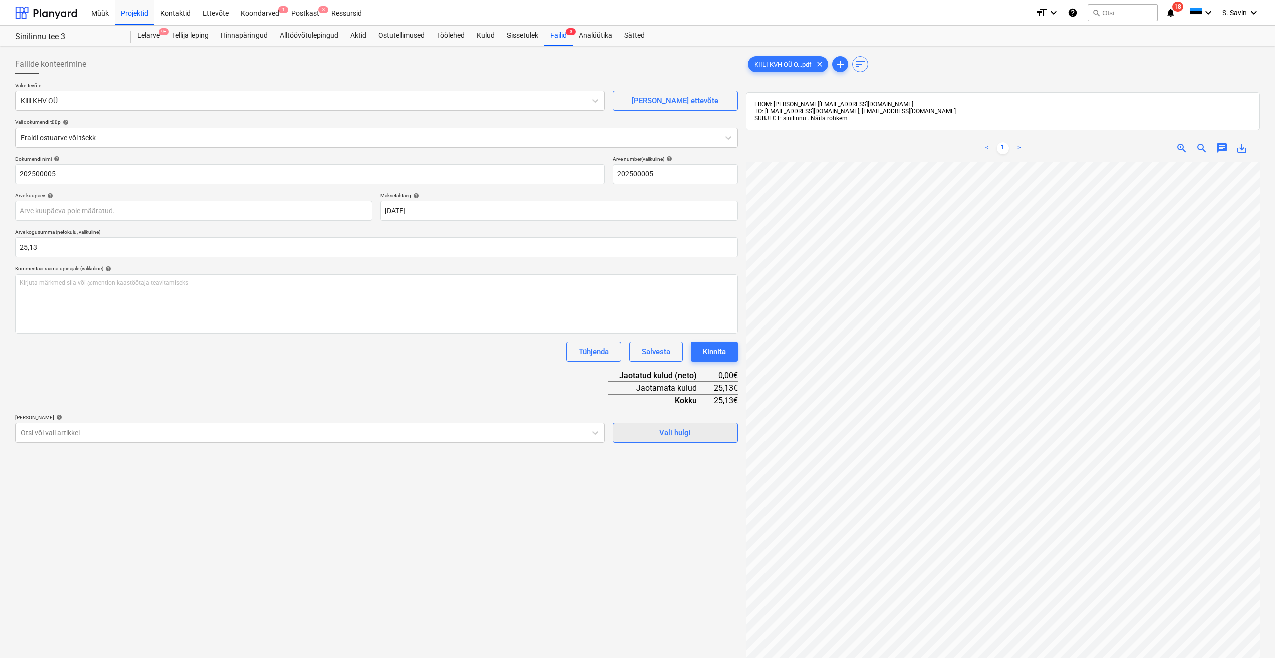
click at [657, 430] on span "Vali hulgi" at bounding box center [675, 432] width 100 height 13
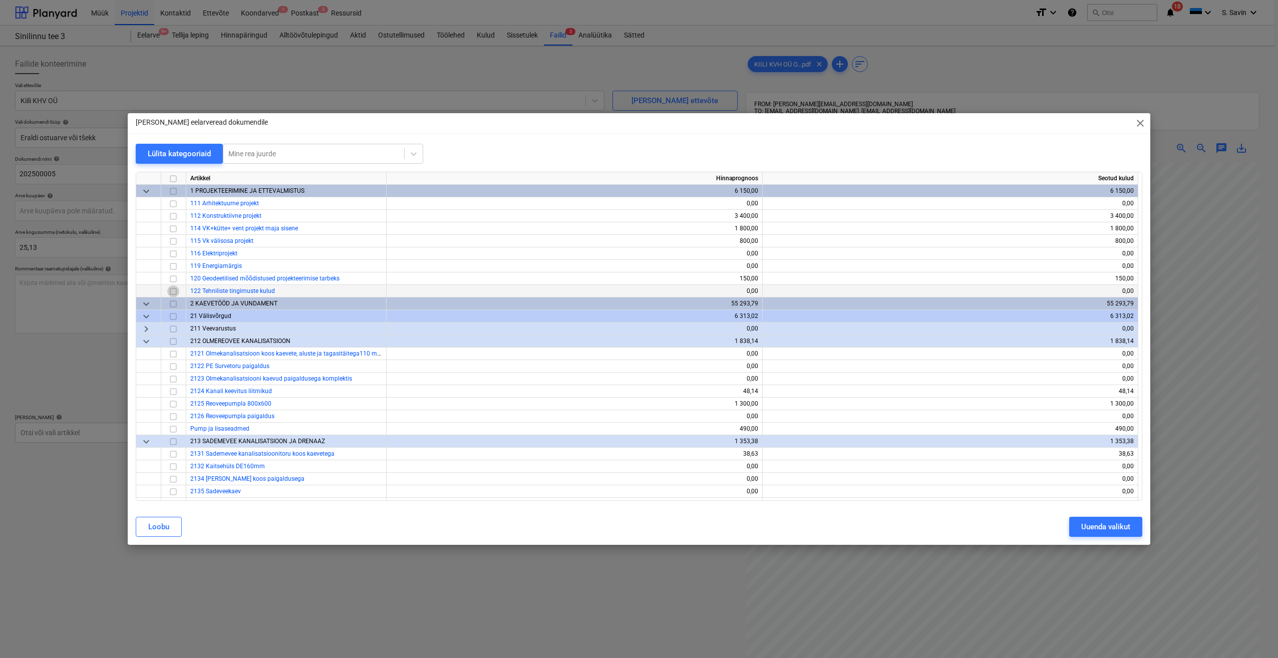
click at [177, 291] on input "checkbox" at bounding box center [173, 292] width 12 height 12
click at [1114, 528] on div "Uuenda valikut" at bounding box center [1105, 526] width 49 height 13
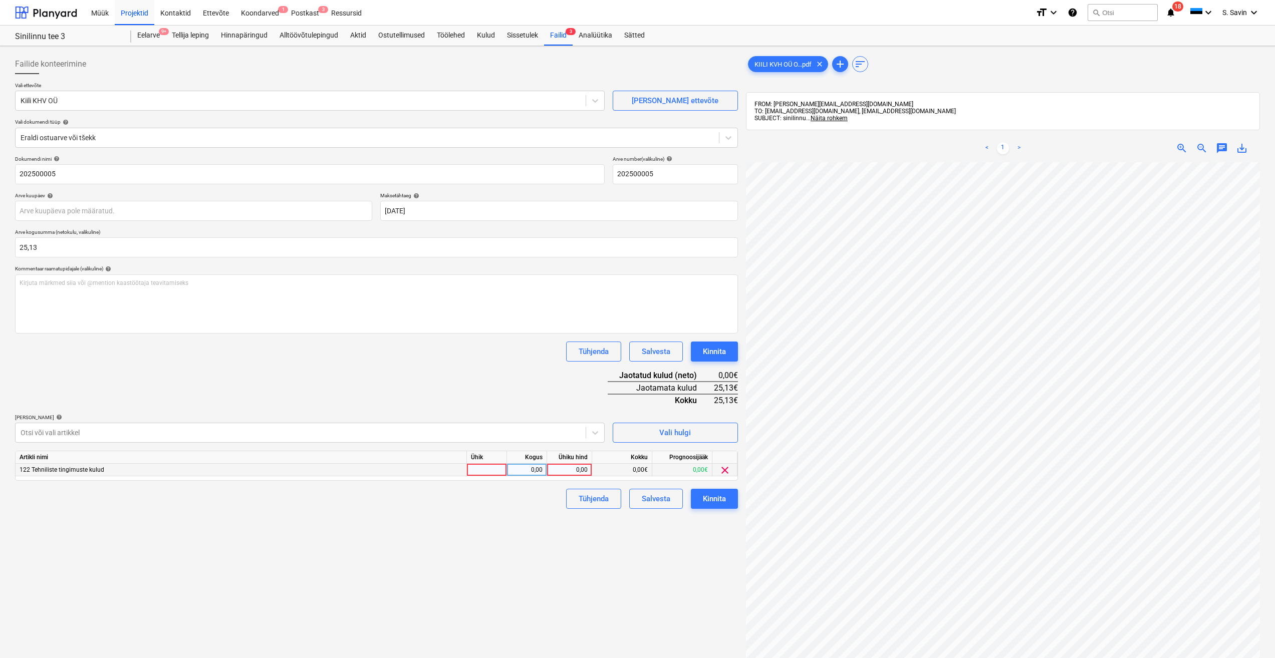
click at [490, 472] on div at bounding box center [487, 470] width 40 height 13
type input "kmpl."
click at [531, 468] on div "0,00" at bounding box center [527, 470] width 32 height 13
type input "1"
click at [559, 467] on div "0,00" at bounding box center [569, 470] width 37 height 13
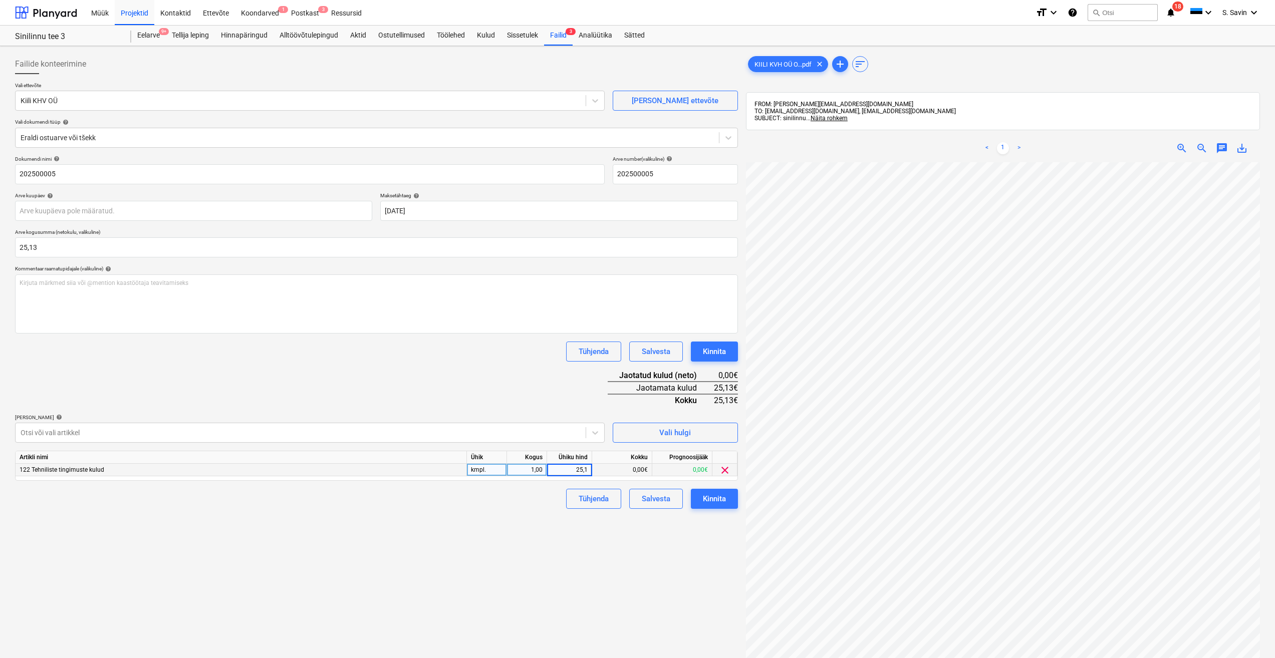
type input "25,13"
click at [536, 421] on div "[PERSON_NAME] artiklid help" at bounding box center [310, 417] width 590 height 7
click at [735, 504] on button "Kinnita" at bounding box center [714, 499] width 47 height 20
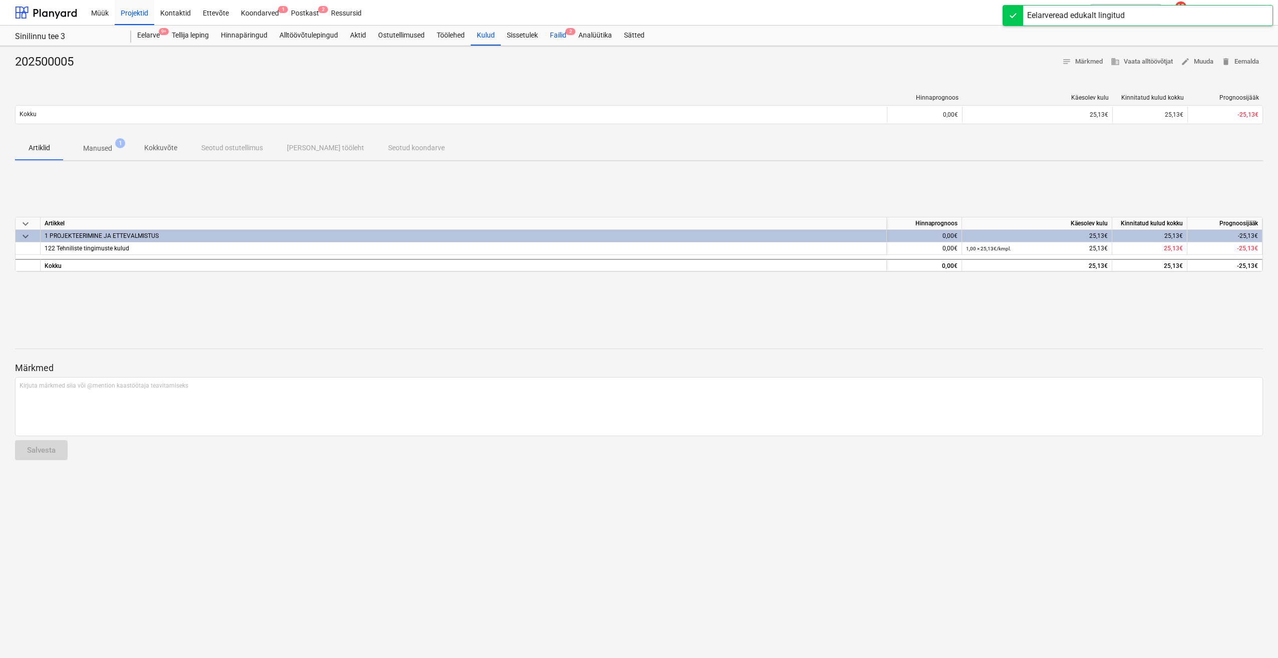
drag, startPoint x: 562, startPoint y: 34, endPoint x: 561, endPoint y: 42, distance: 8.5
click at [562, 34] on div "Failid 2" at bounding box center [558, 36] width 29 height 20
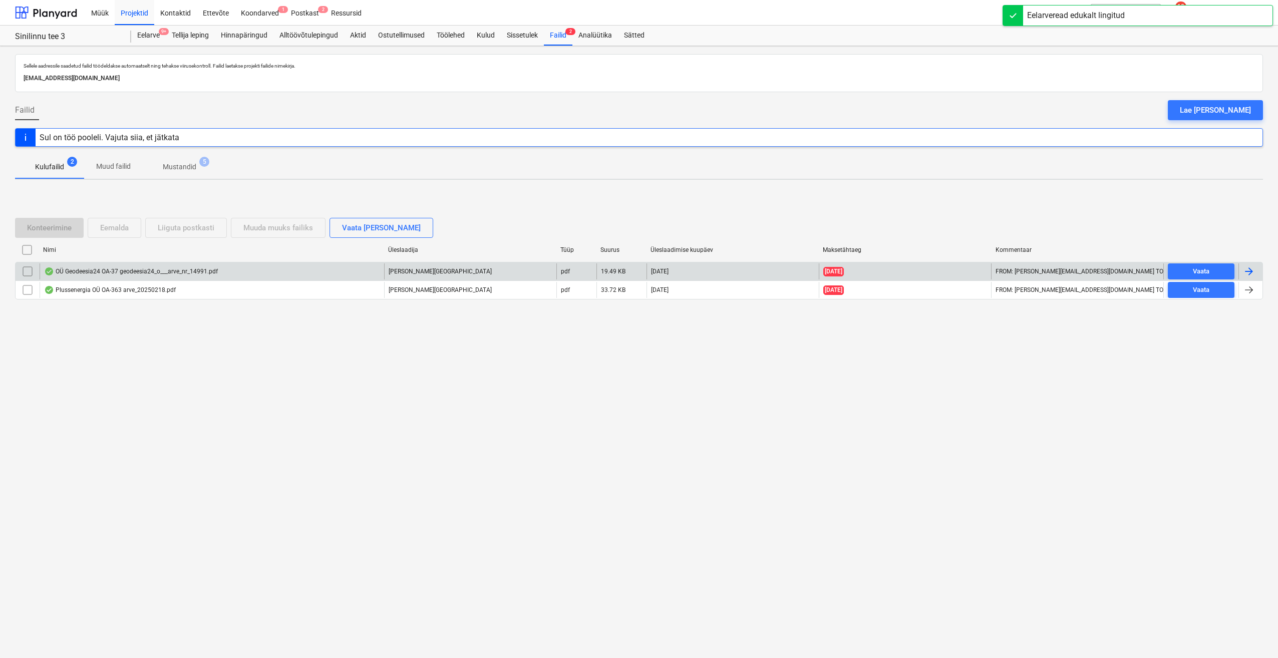
click at [1247, 270] on div at bounding box center [1249, 271] width 12 height 12
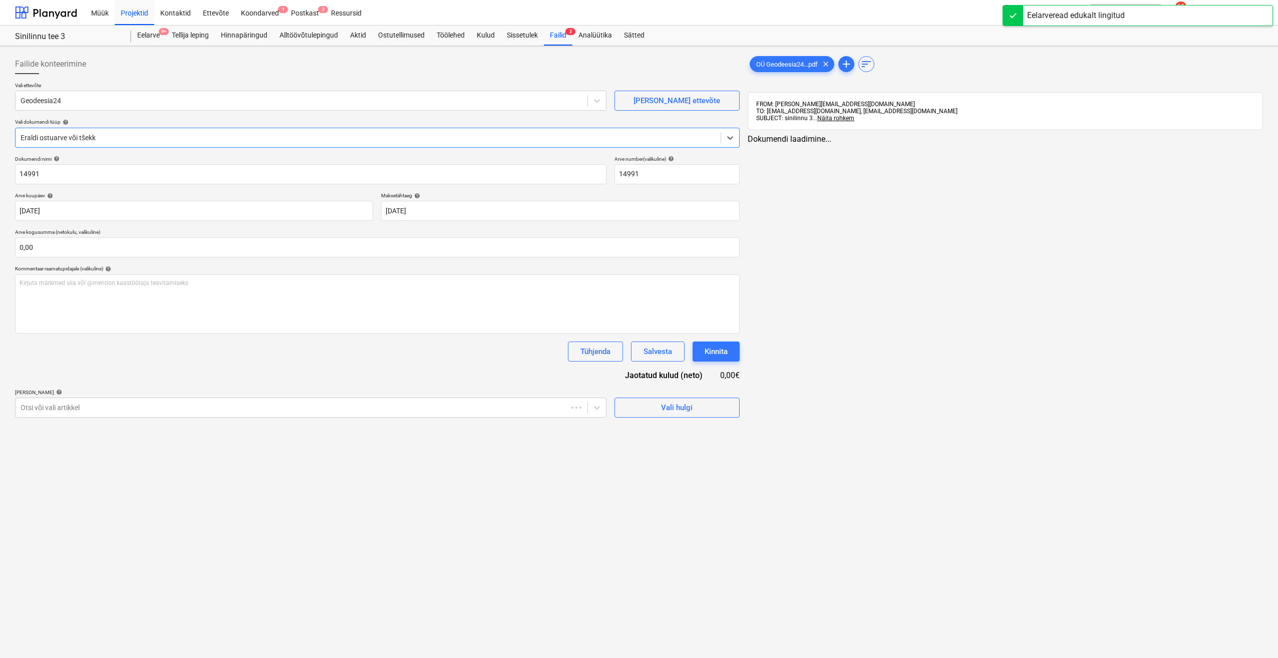
type input "14991"
type input "[DATE]"
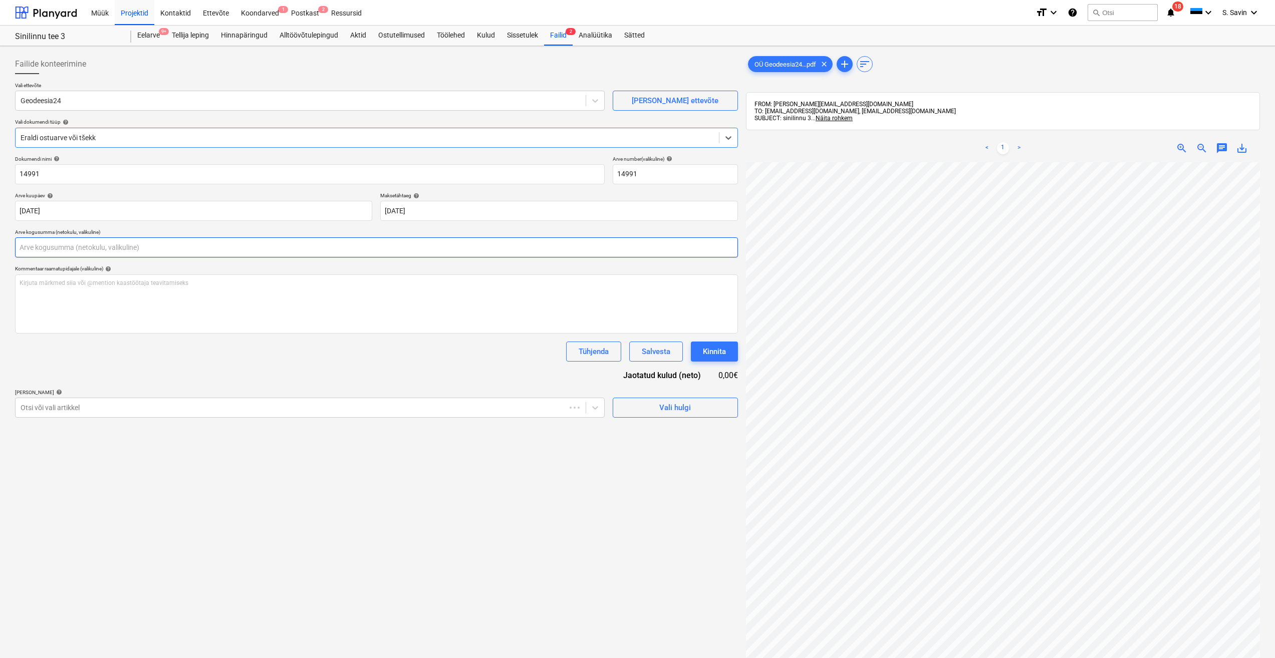
click at [47, 249] on input "text" at bounding box center [376, 247] width 723 height 20
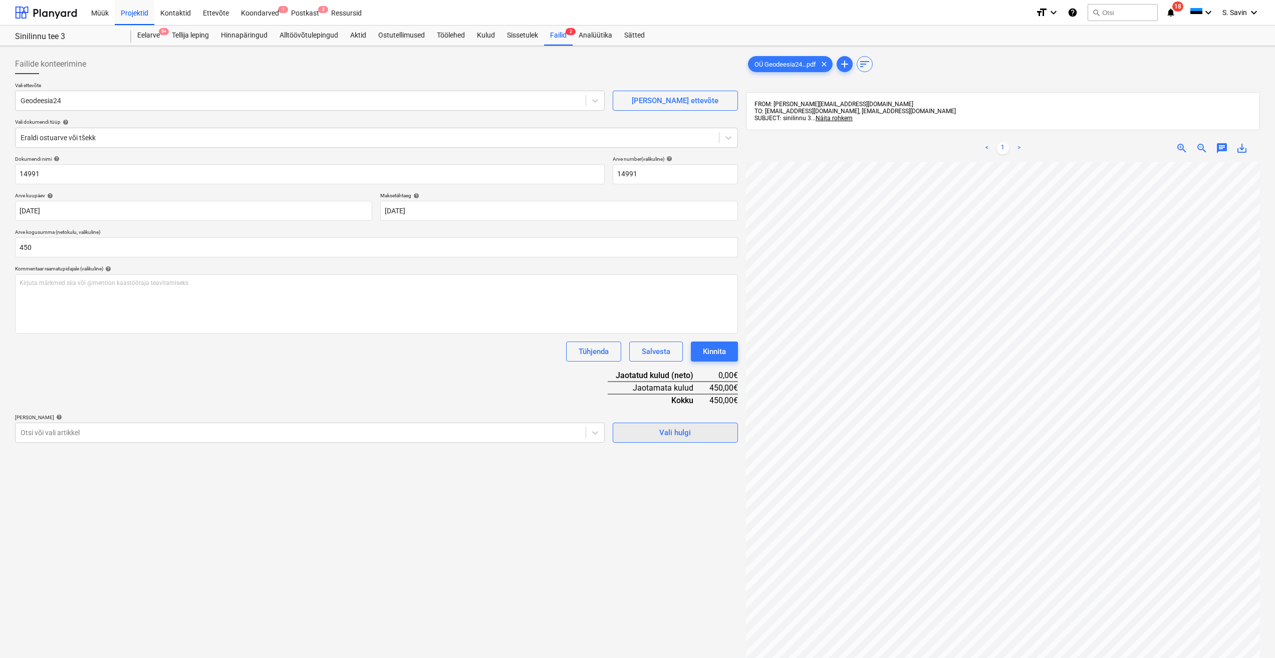
type input "450,00"
click at [673, 436] on div "Vali hulgi" at bounding box center [675, 432] width 32 height 13
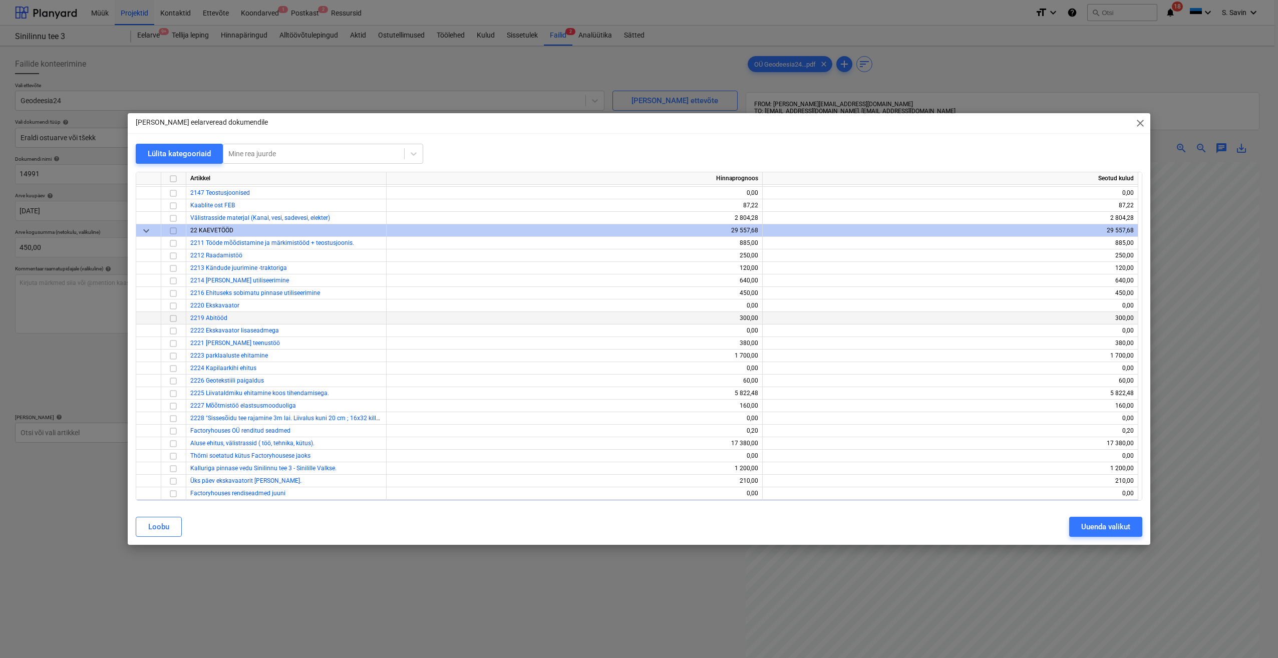
scroll to position [423, 0]
drag, startPoint x: 171, startPoint y: 249, endPoint x: 145, endPoint y: 266, distance: 30.8
click at [145, 266] on div at bounding box center [148, 268] width 25 height 13
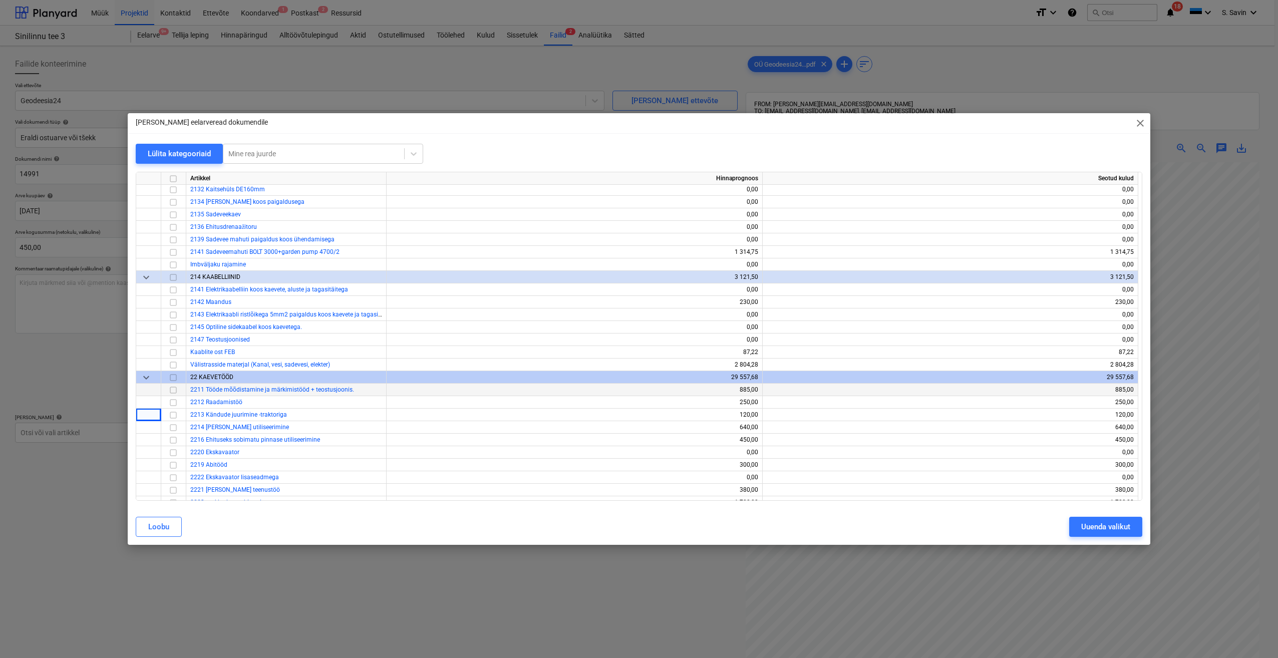
scroll to position [273, 0]
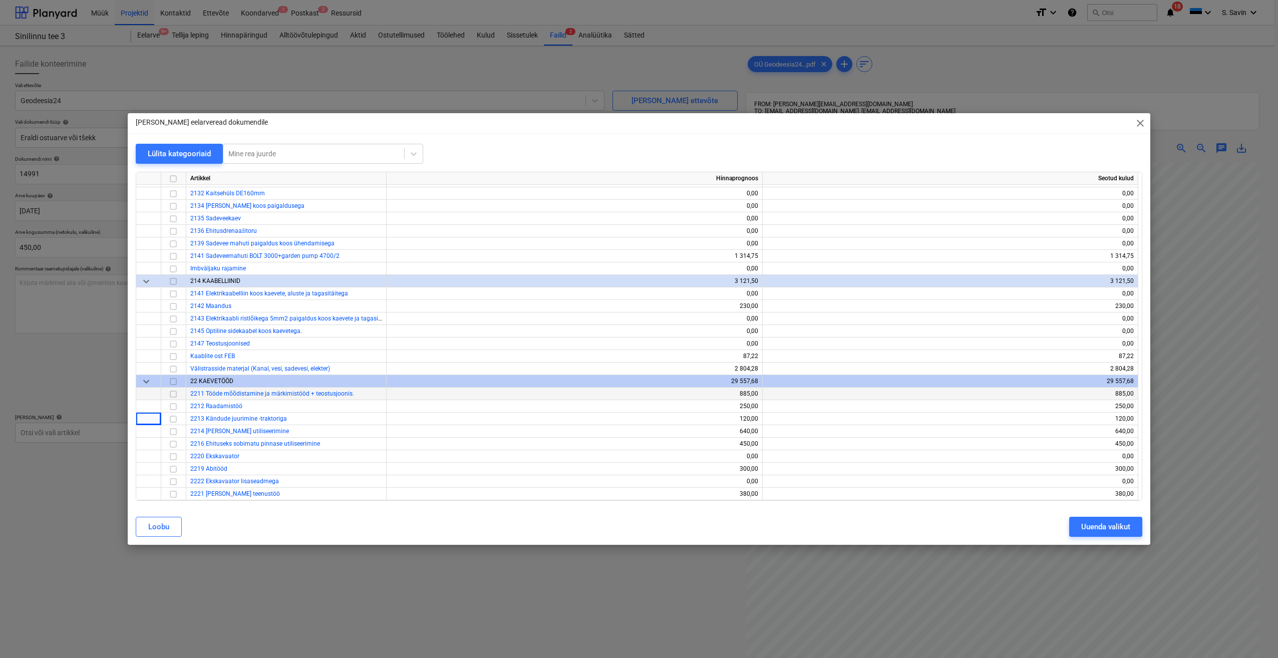
click at [170, 396] on input "checkbox" at bounding box center [173, 394] width 12 height 12
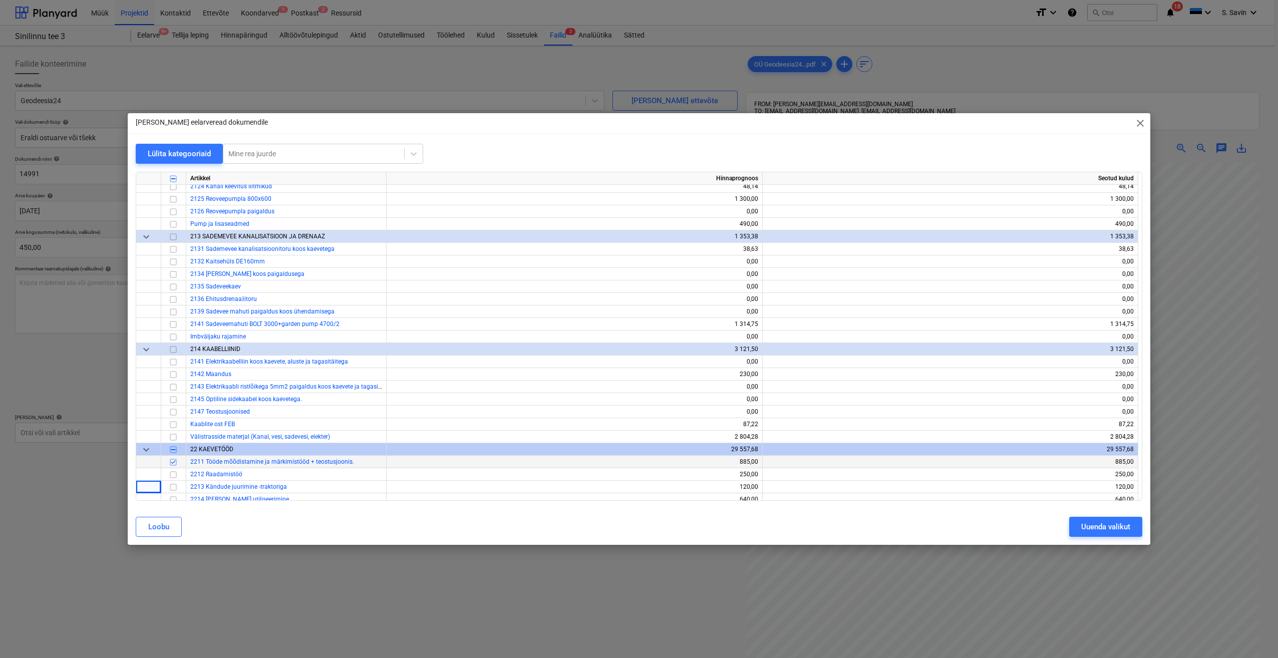
scroll to position [223, 0]
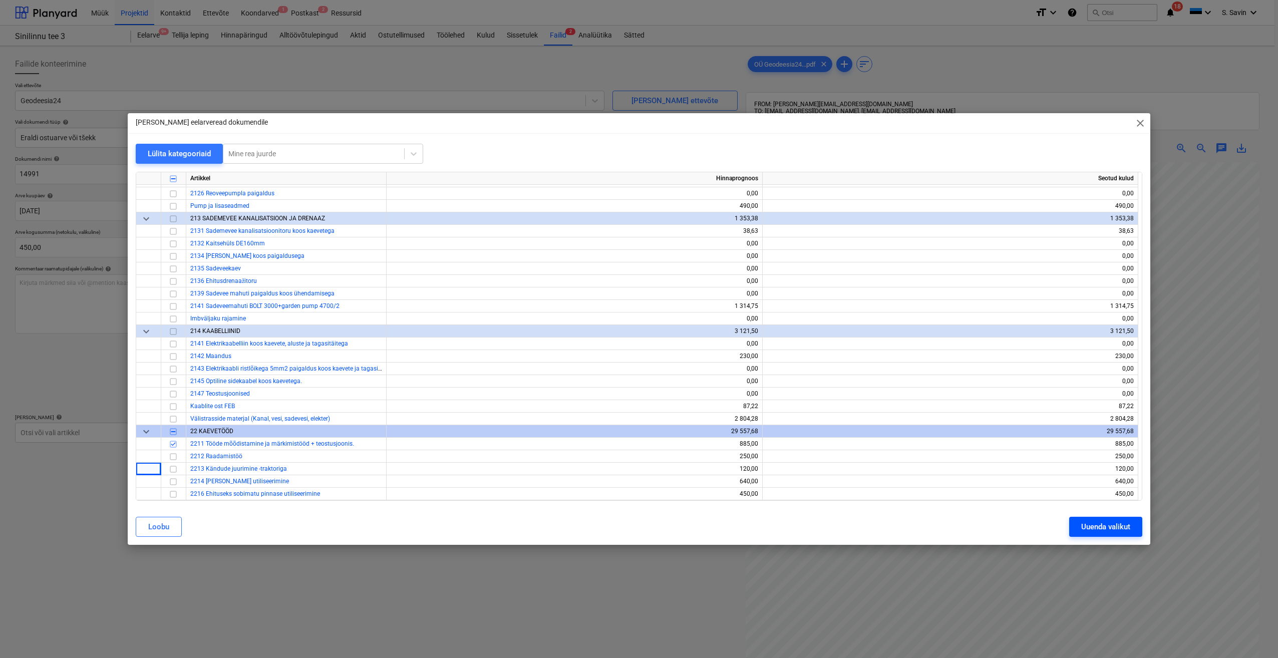
click at [1118, 522] on div "Uuenda valikut" at bounding box center [1105, 526] width 49 height 13
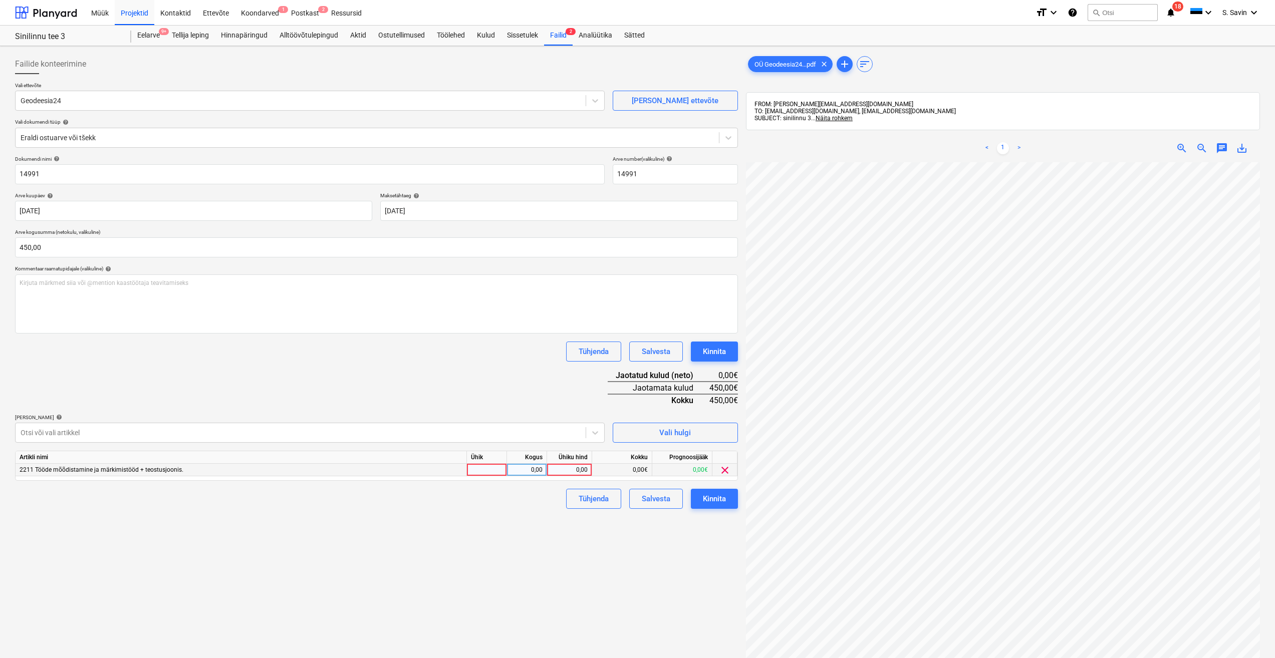
click at [477, 472] on div at bounding box center [487, 470] width 40 height 13
type input "kmpl."
click at [521, 472] on div "0,00" at bounding box center [527, 470] width 32 height 13
type input "1"
click at [575, 471] on div "0,00" at bounding box center [569, 470] width 37 height 13
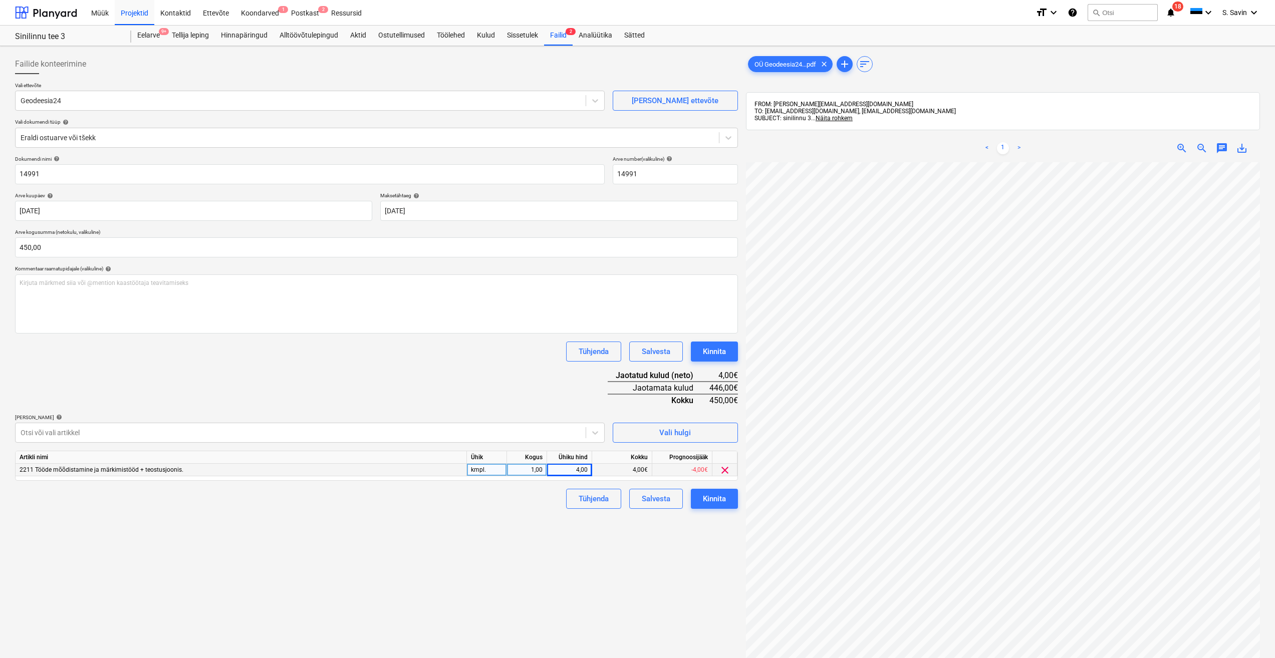
drag, startPoint x: 553, startPoint y: 397, endPoint x: 537, endPoint y: 397, distance: 16.0
click at [537, 397] on div "Dokumendi nimi help 14991 Arve number (valikuline) help 14991 Arve kuupäev help…" at bounding box center [376, 332] width 723 height 353
click at [579, 473] on div "4,00" at bounding box center [569, 470] width 37 height 13
type input "450"
click at [541, 372] on div "Dokumendi nimi help 14991 Arve number (valikuline) help 14991 Arve kuupäev help…" at bounding box center [376, 332] width 723 height 353
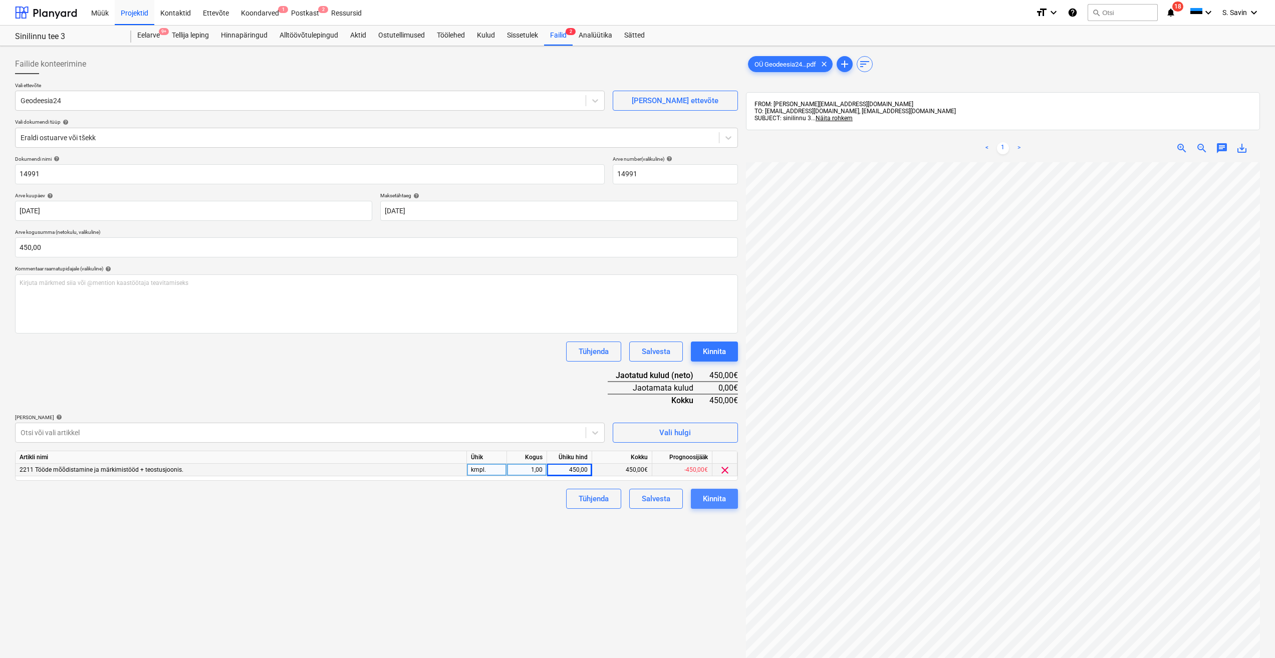
click at [717, 500] on div "Kinnita" at bounding box center [714, 498] width 23 height 13
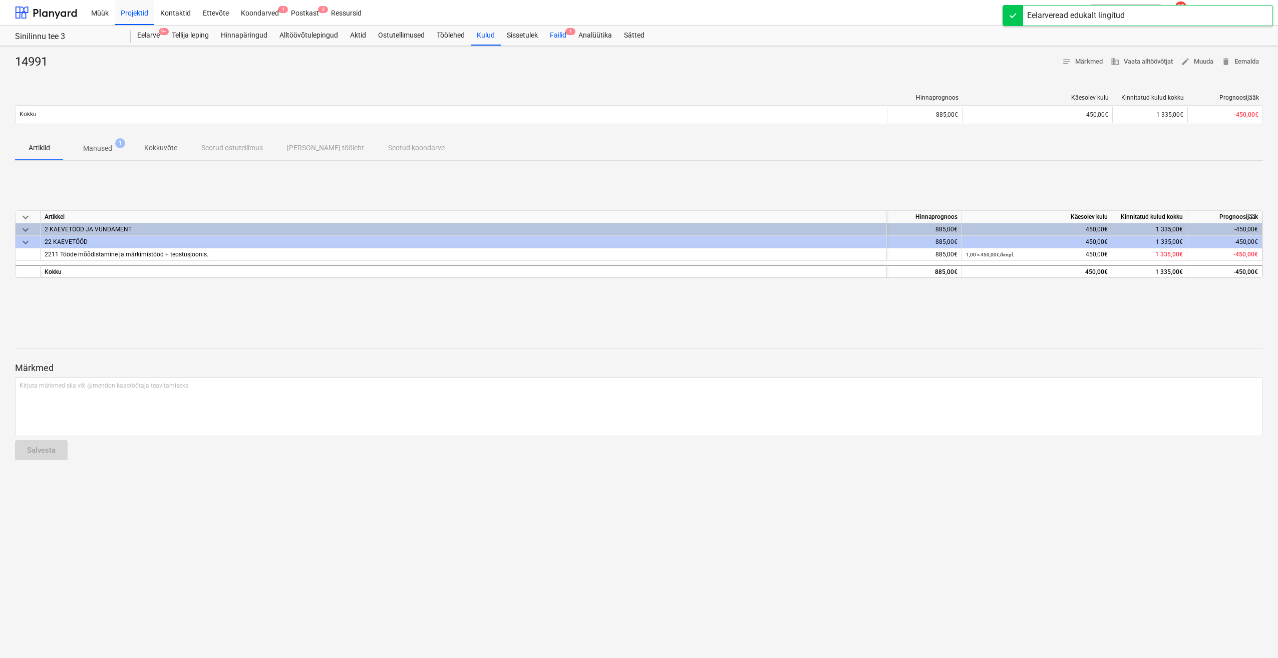
click at [575, 31] on span "1" at bounding box center [571, 31] width 10 height 7
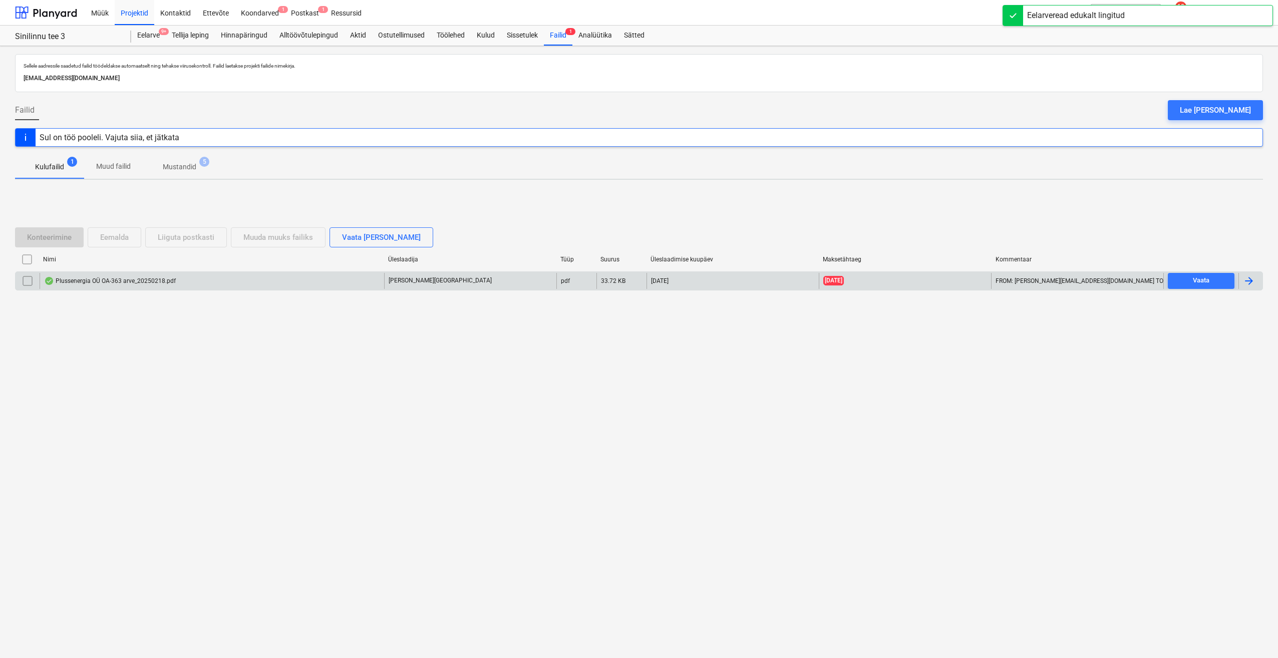
click at [1203, 272] on div "Plussenergia OÜ OA-363 arve_20250218.pdf [PERSON_NAME] pdf 33.72 KB [DATE] [DAT…" at bounding box center [639, 280] width 1248 height 19
click at [1204, 284] on div "Vaata" at bounding box center [1201, 281] width 17 height 12
click at [1251, 285] on div at bounding box center [1249, 281] width 12 height 12
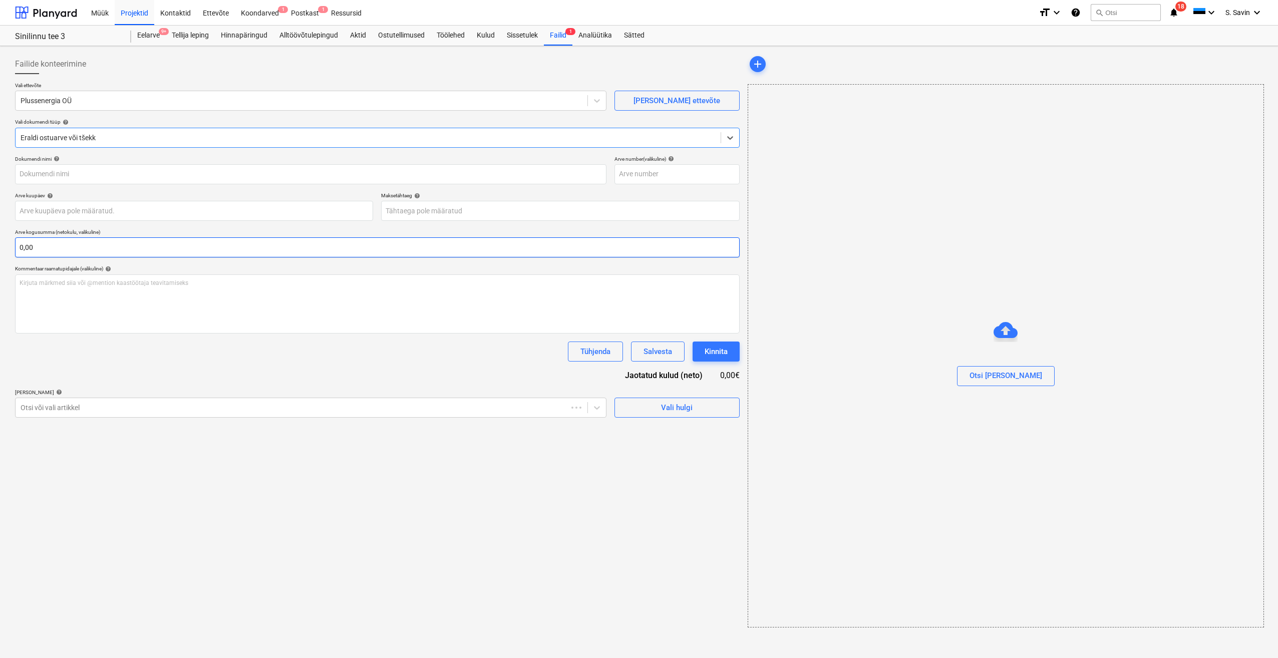
type input "20250218"
type input "[DATE]"
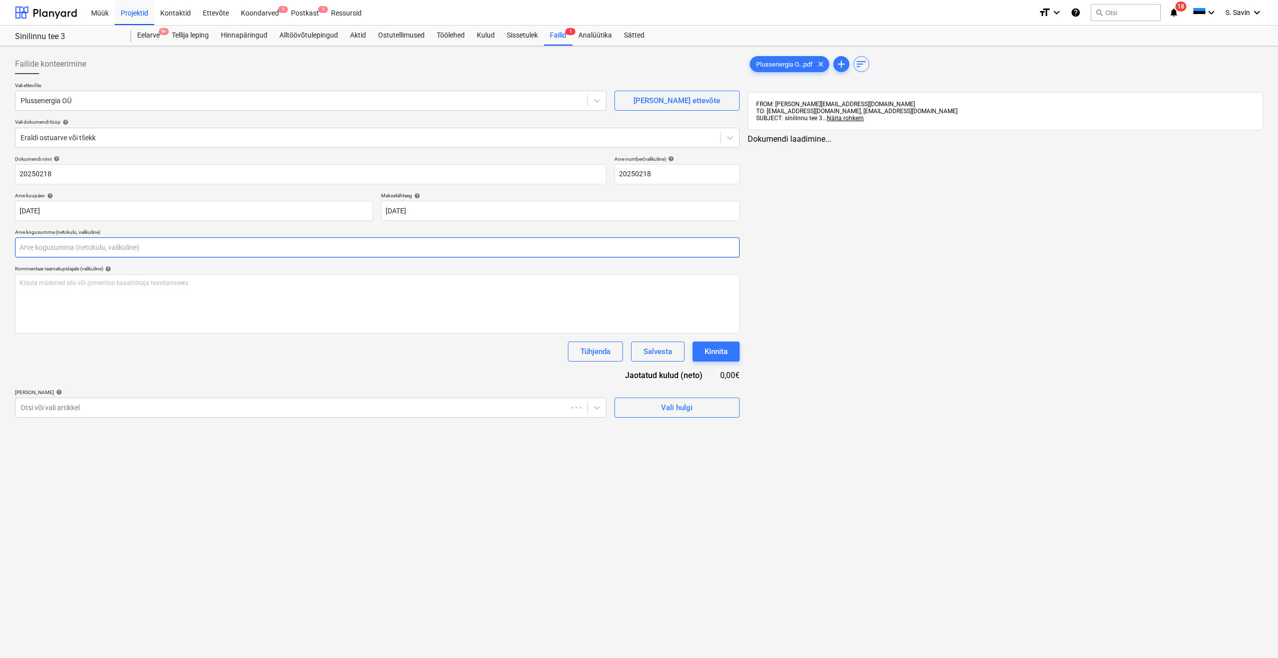
click at [134, 253] on input "text" at bounding box center [377, 247] width 725 height 20
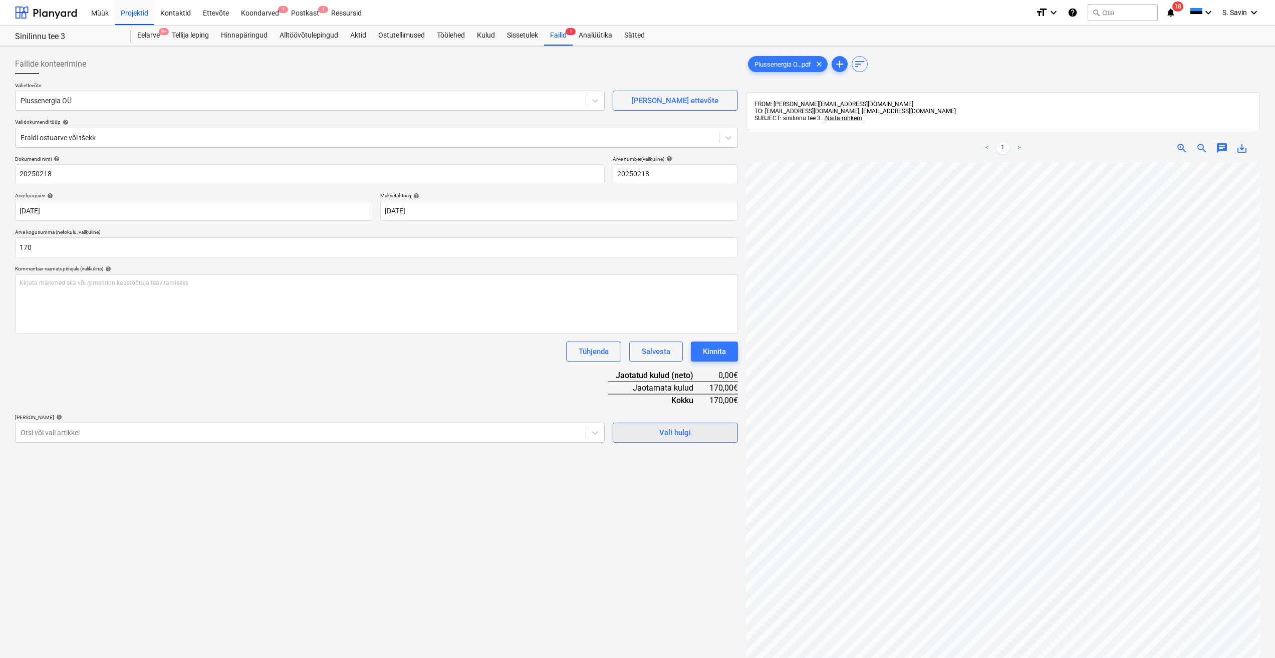
type input "170,00"
click at [669, 429] on div "Vali hulgi" at bounding box center [675, 432] width 32 height 13
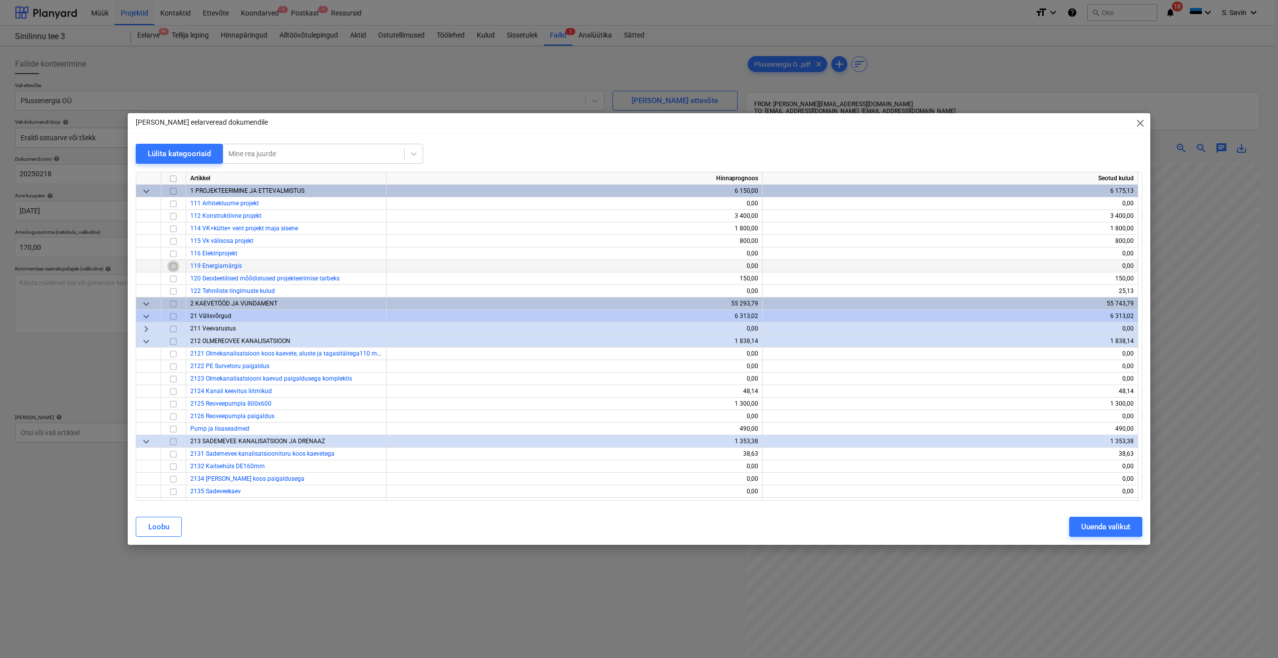
click at [176, 266] on input "checkbox" at bounding box center [173, 266] width 12 height 12
click at [1106, 538] on div "[PERSON_NAME] valikut" at bounding box center [639, 527] width 1019 height 28
click at [1104, 530] on div "Uuenda valikut" at bounding box center [1105, 526] width 49 height 13
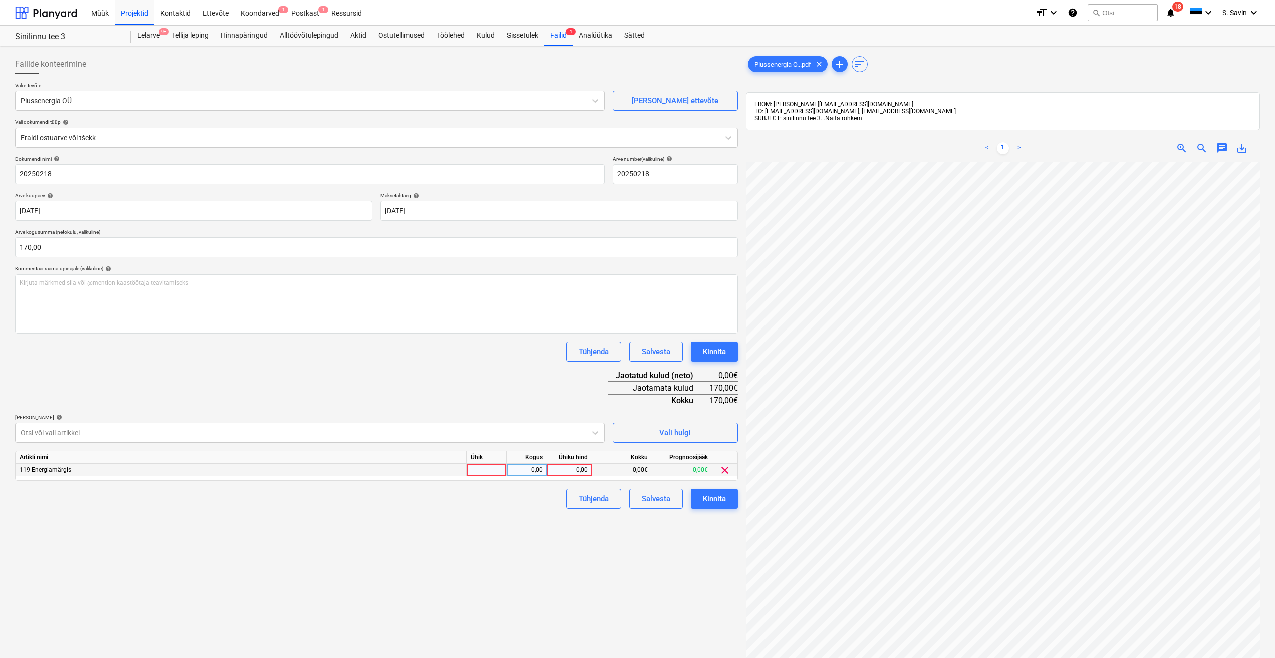
click at [496, 472] on div at bounding box center [487, 470] width 40 height 13
type input "kmpl."
click at [522, 473] on div "0,00" at bounding box center [527, 470] width 32 height 13
type input "1"
click at [565, 467] on div "0,00" at bounding box center [569, 470] width 37 height 13
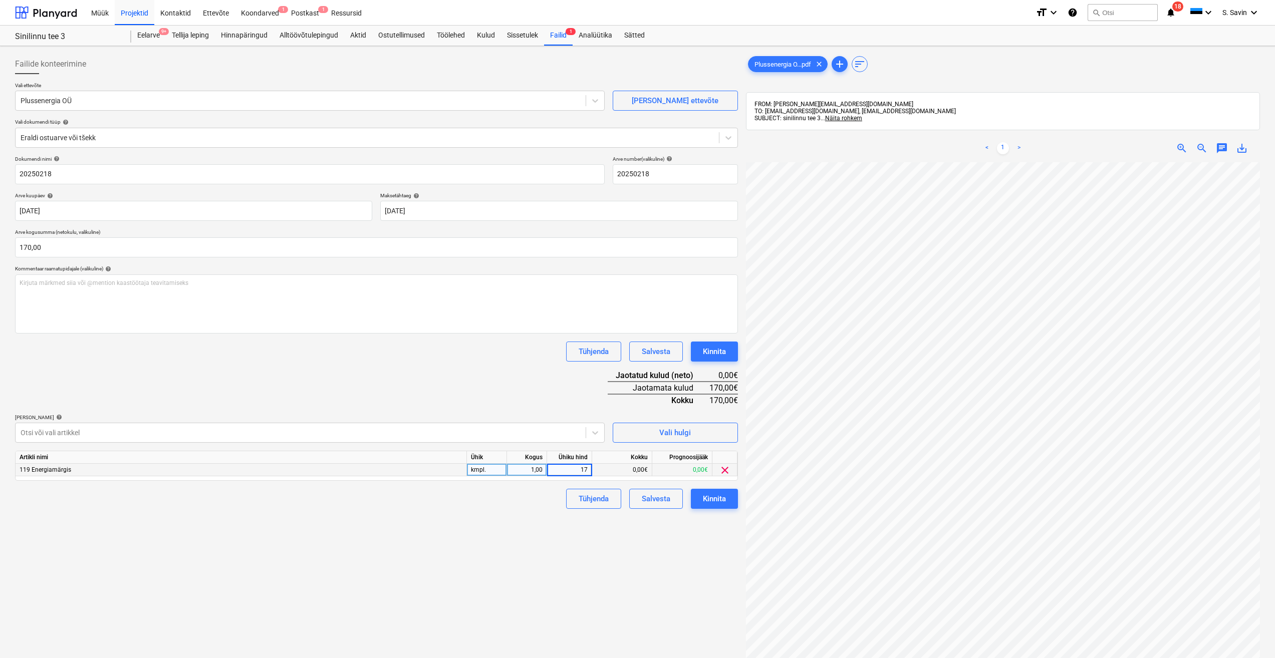
type input "170"
drag, startPoint x: 486, startPoint y: 518, endPoint x: 601, endPoint y: 548, distance: 119.2
click at [601, 549] on div "Failide konteerimine Vali ettevõte Plussenergia OÜ [PERSON_NAME] uus ettevõte V…" at bounding box center [376, 423] width 731 height 746
click at [721, 496] on div "Kinnita" at bounding box center [714, 498] width 23 height 13
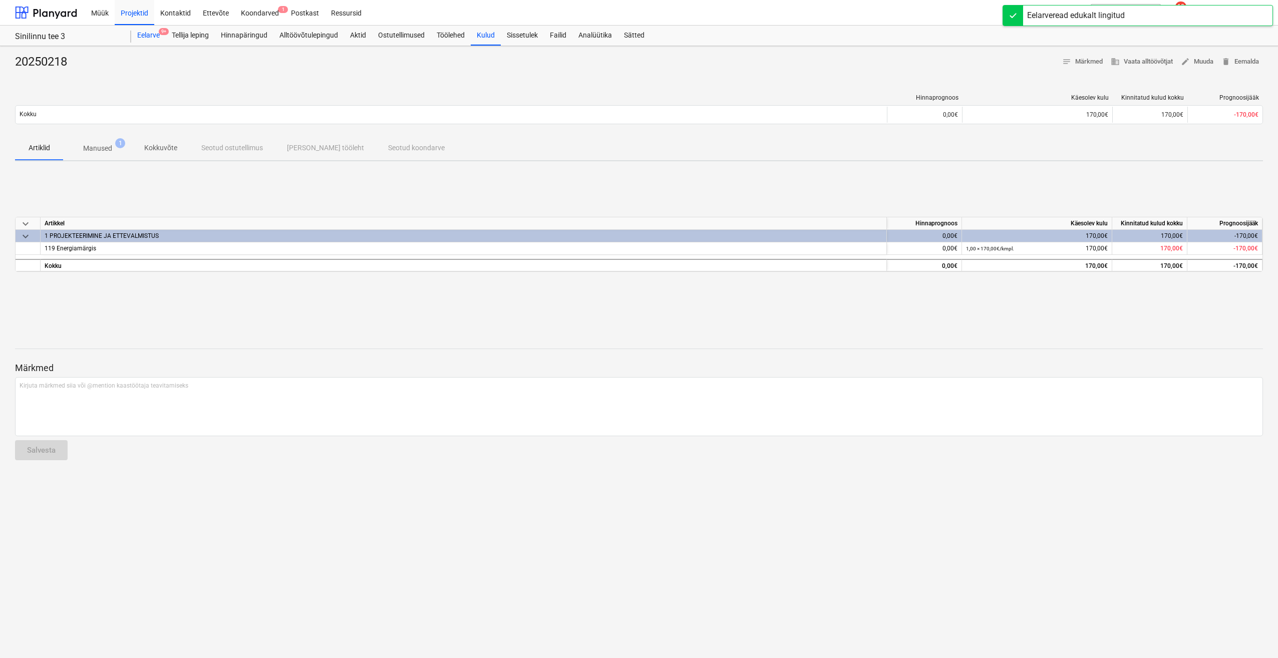
click at [162, 38] on div "Eelarve 9+" at bounding box center [148, 36] width 35 height 20
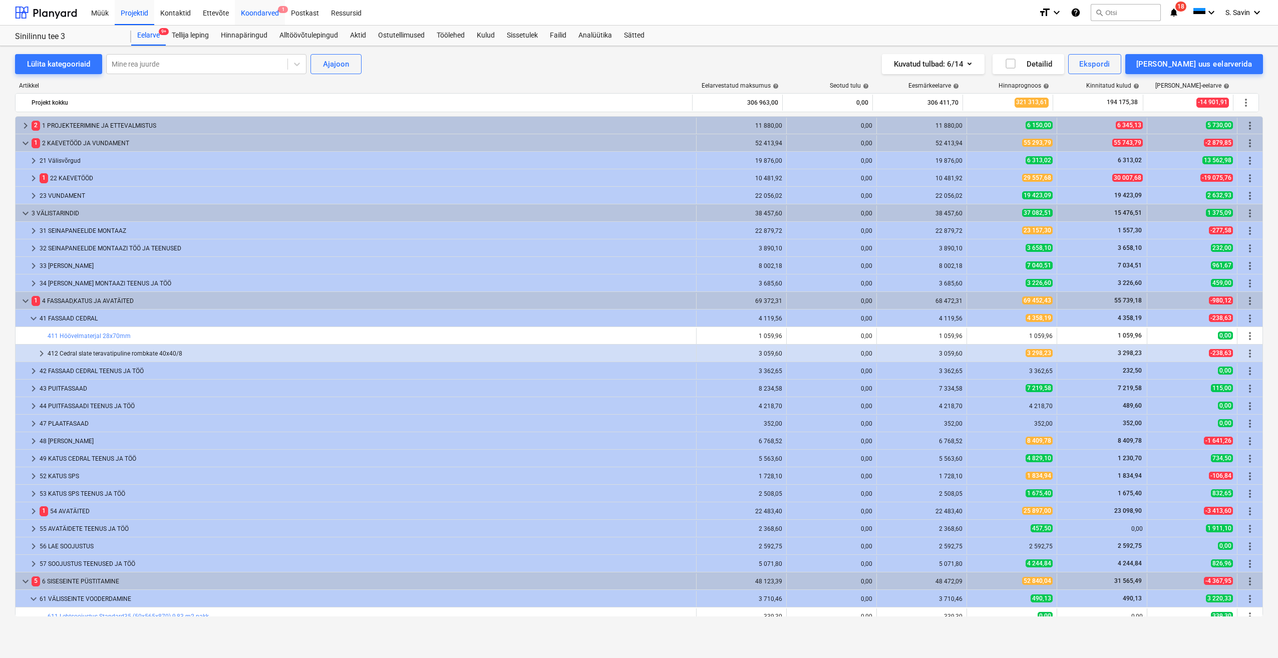
click at [270, 8] on div "Koondarved 1" at bounding box center [260, 12] width 50 height 26
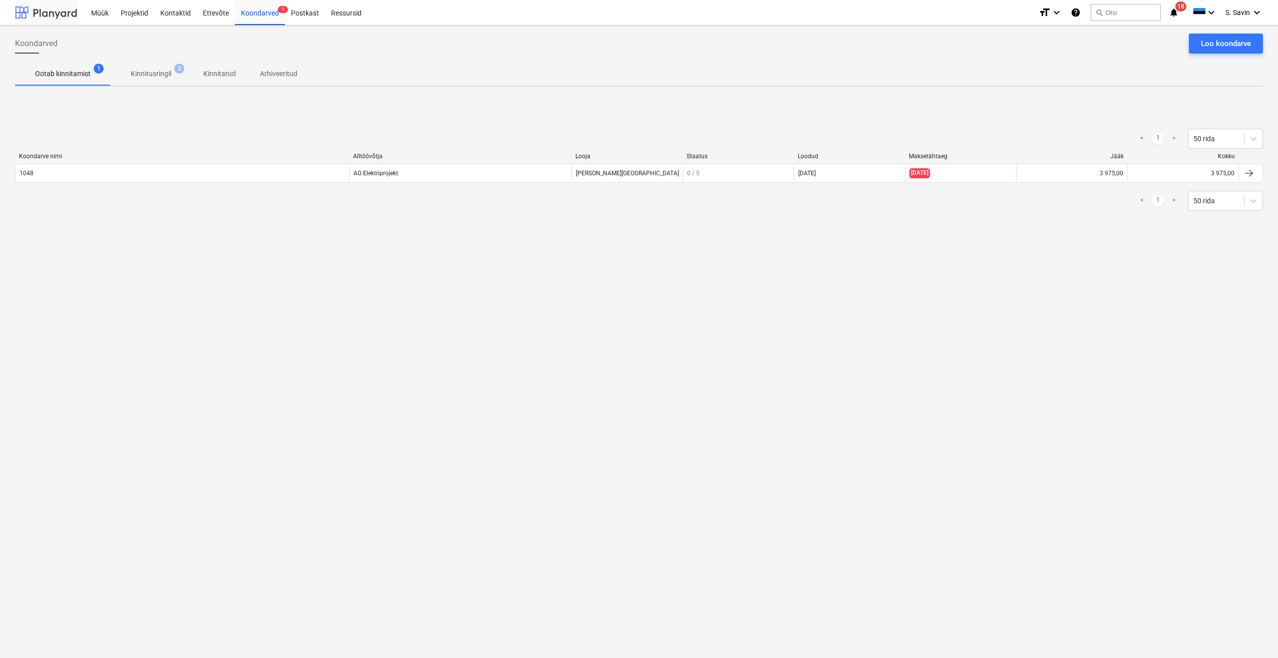
click at [62, 15] on div at bounding box center [46, 12] width 62 height 25
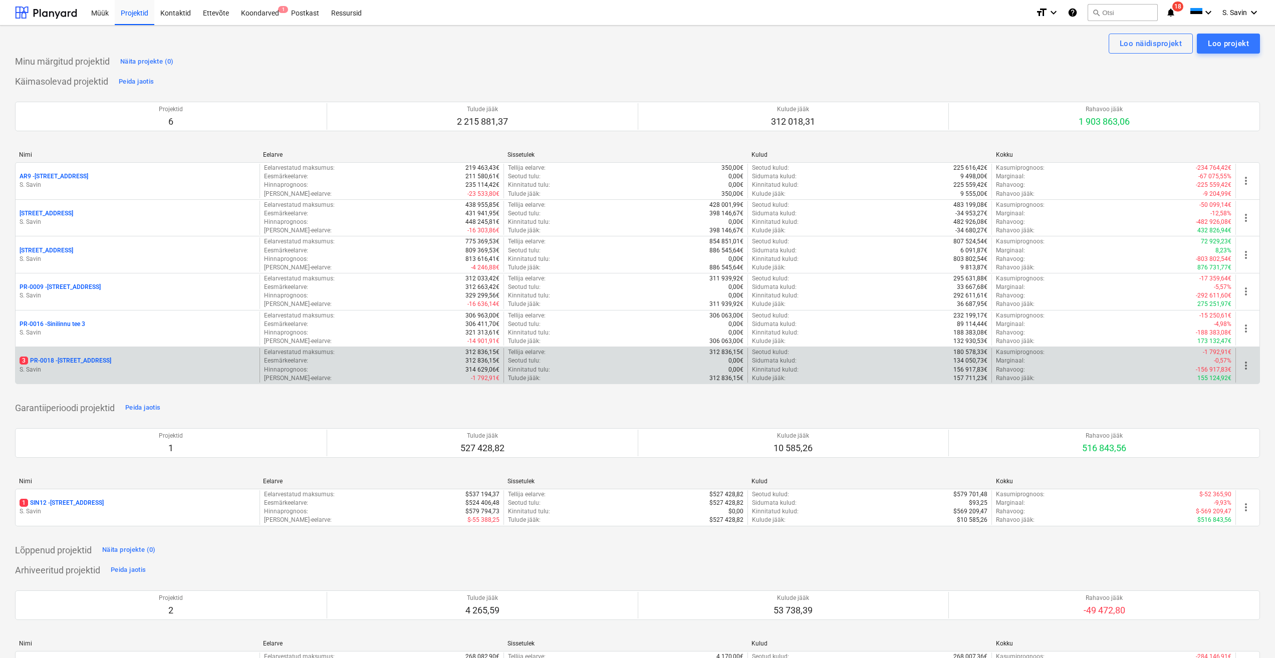
click at [66, 367] on p "S. Savin" at bounding box center [138, 370] width 236 height 9
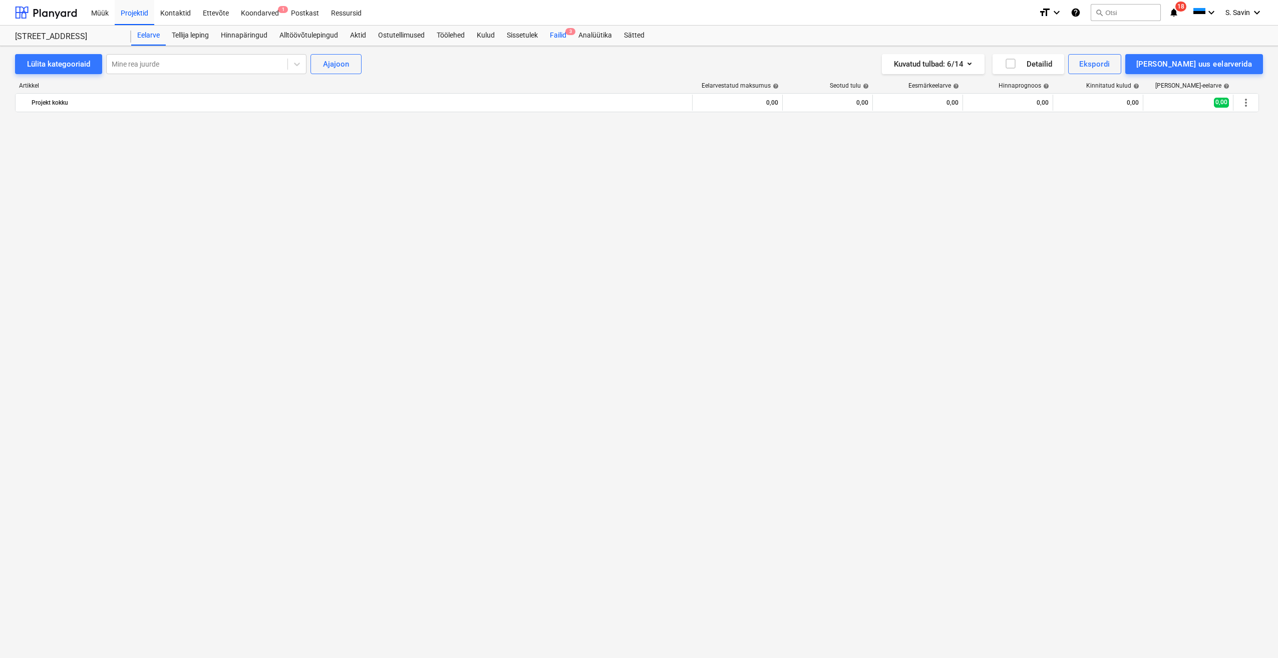
scroll to position [2430, 0]
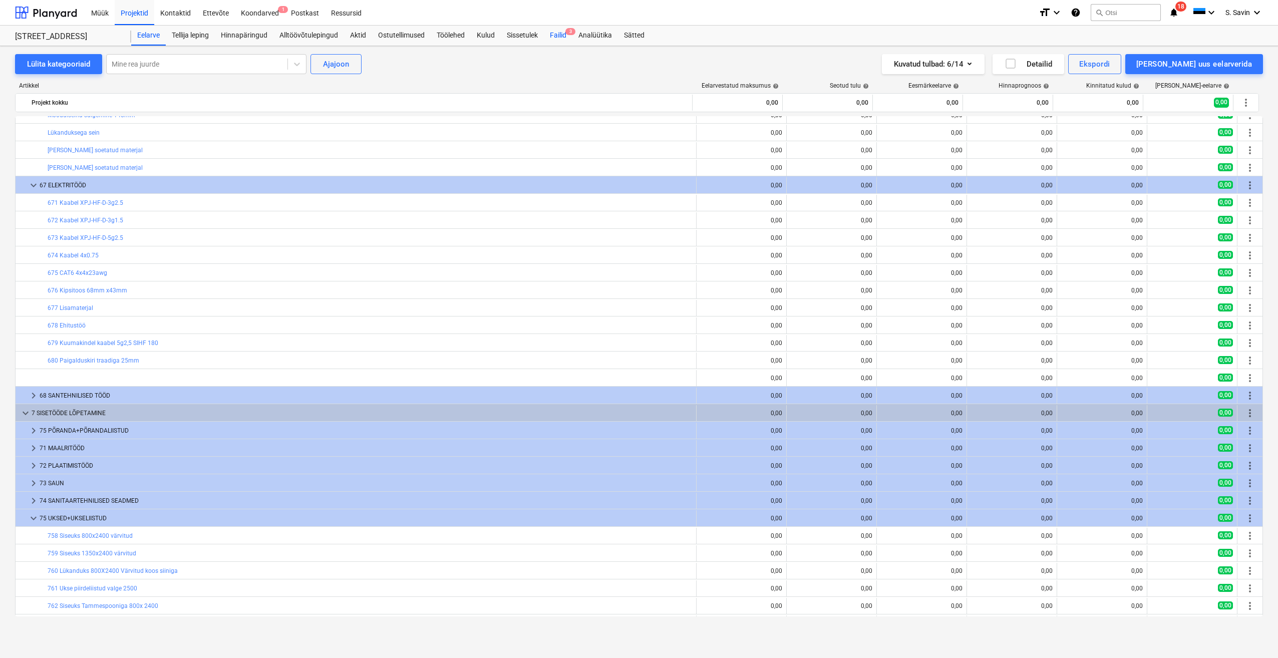
click at [552, 38] on div "Failid 3" at bounding box center [558, 36] width 29 height 20
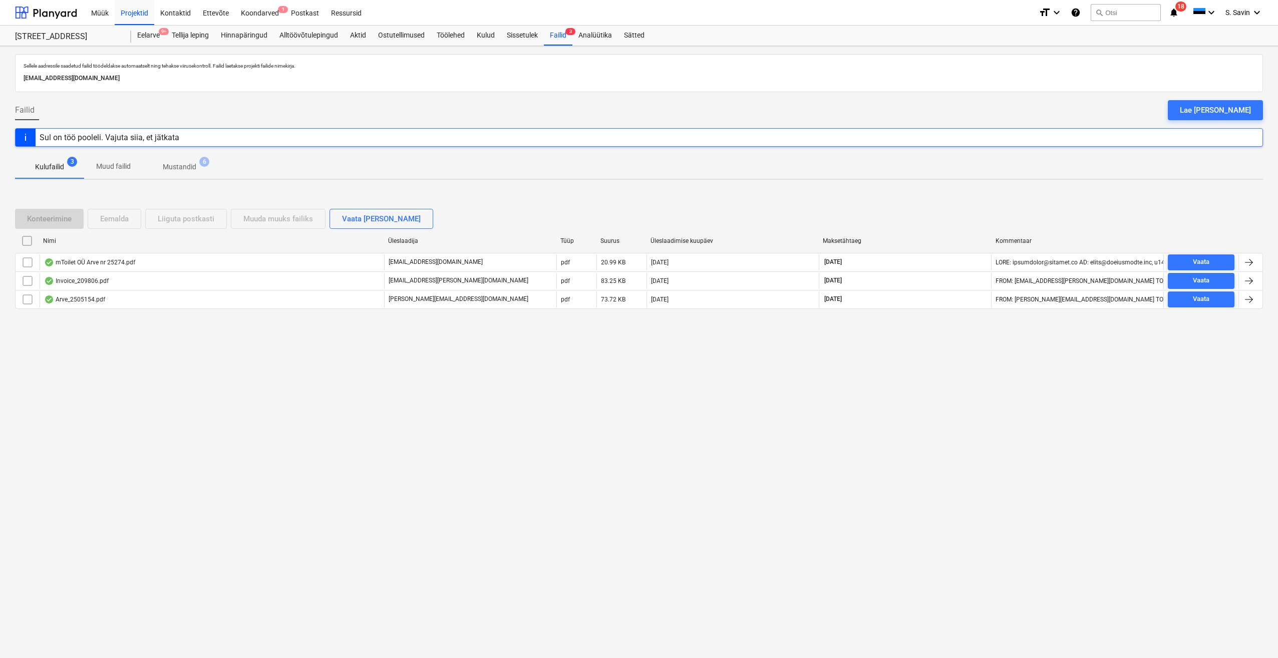
drag, startPoint x: 552, startPoint y: 38, endPoint x: 407, endPoint y: 195, distance: 214.1
click at [407, 195] on div "Konteerimine Eemalda Liiguta postkasti Muuda muuks failiks Vaata [PERSON_NAME] …" at bounding box center [639, 263] width 1248 height 150
click at [55, 12] on div at bounding box center [46, 12] width 62 height 25
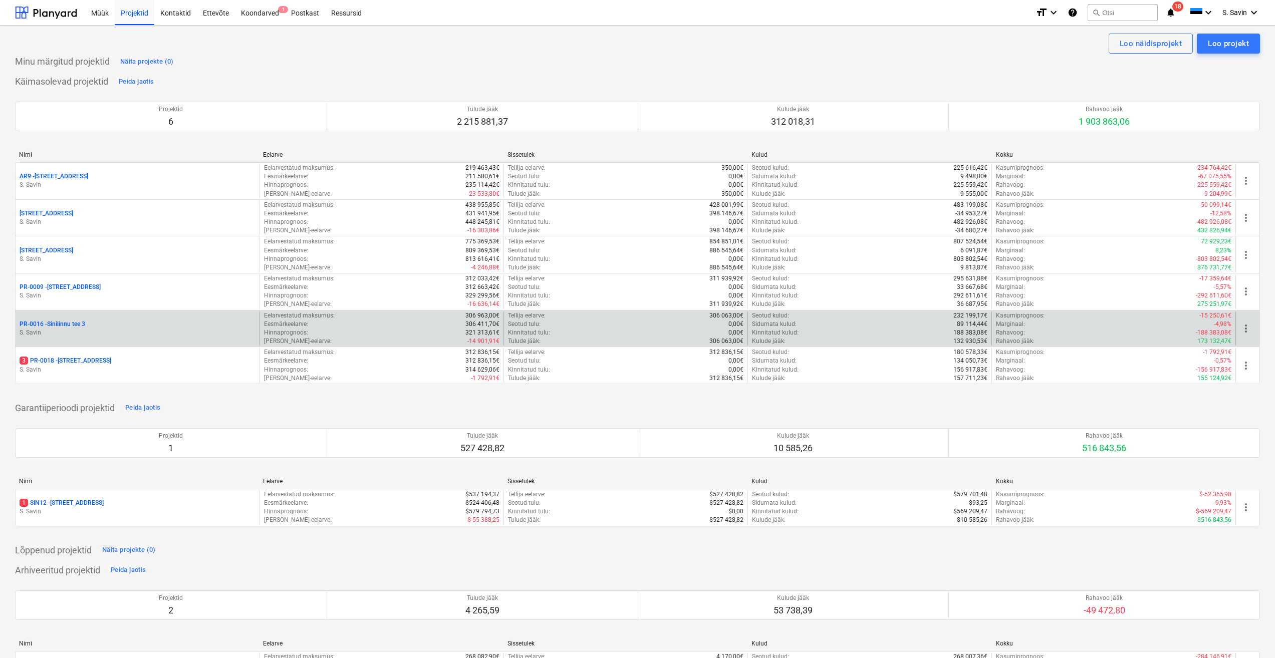
click at [138, 341] on div "PR-0016 - Sinilinnu tee 3 [PERSON_NAME]" at bounding box center [138, 329] width 244 height 35
click at [133, 331] on p "S. Savin" at bounding box center [138, 333] width 236 height 9
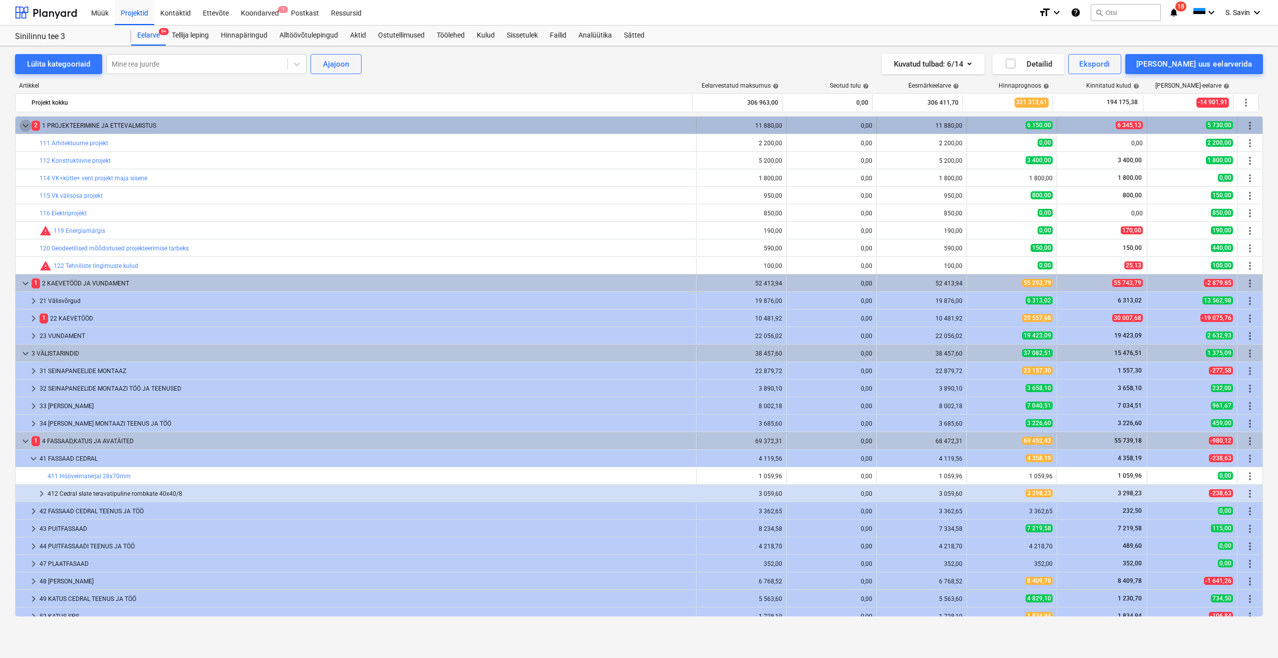
drag, startPoint x: 40, startPoint y: 141, endPoint x: 24, endPoint y: 130, distance: 19.2
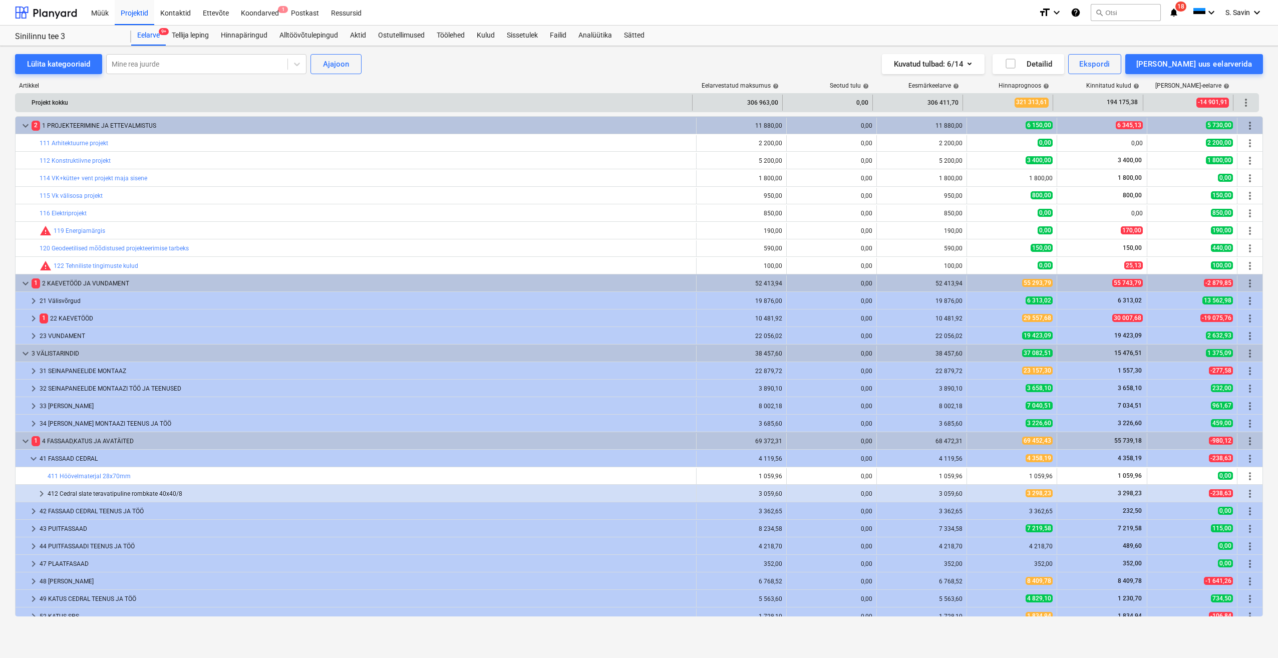
drag, startPoint x: 24, startPoint y: 130, endPoint x: 219, endPoint y: 105, distance: 197.4
click at [219, 105] on div "Projekt kokku" at bounding box center [360, 103] width 657 height 16
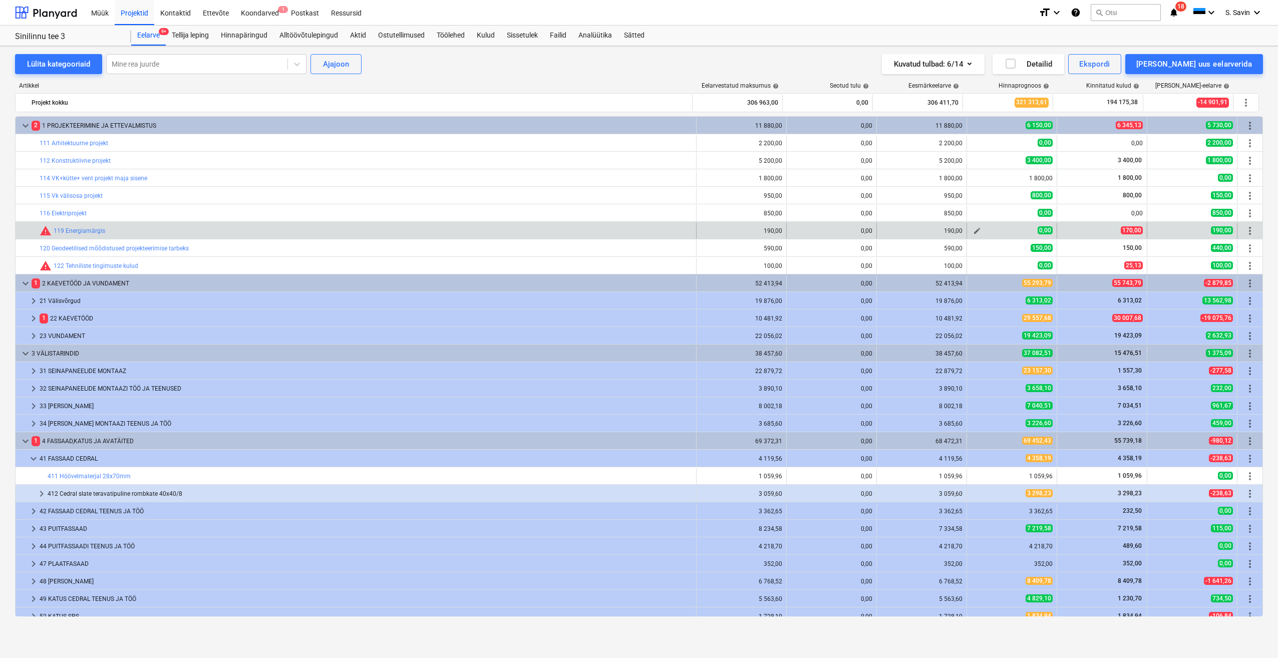
click at [976, 230] on span "edit" at bounding box center [977, 231] width 8 height 8
type textarea "x"
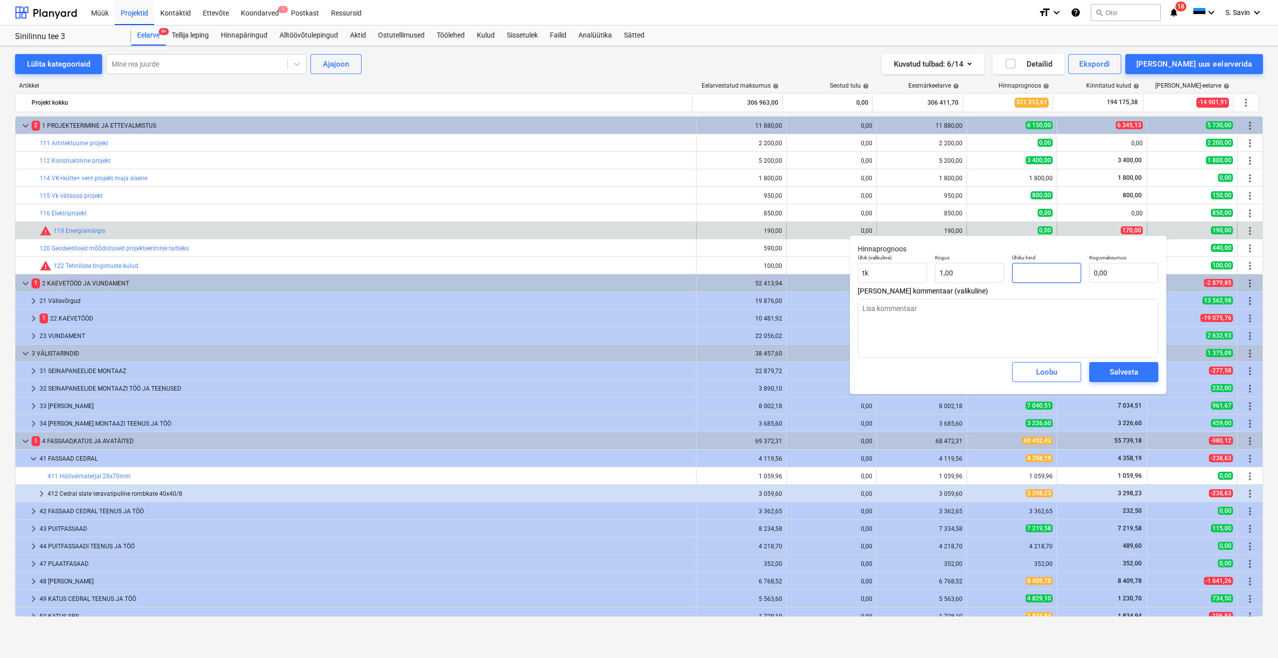
click at [1031, 279] on input "text" at bounding box center [1046, 273] width 69 height 20
type textarea "x"
type input "1"
type input "1,00"
type textarea "x"
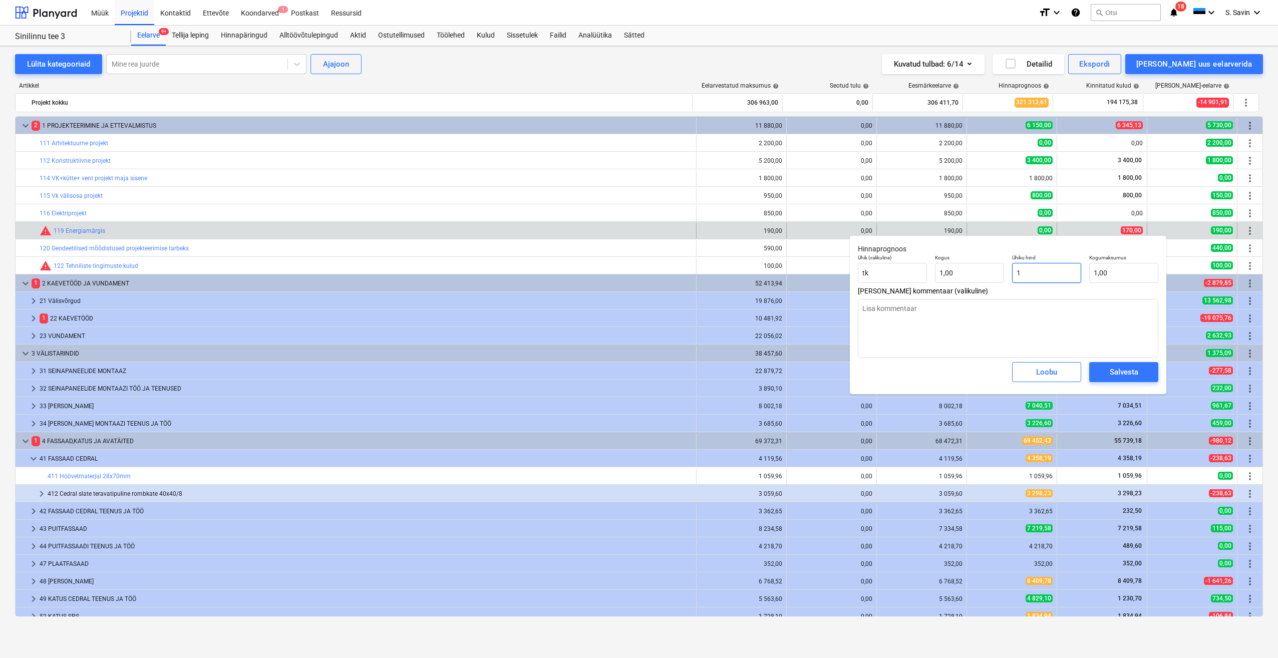
type input "17"
type input "17,00"
type textarea "x"
type input "170"
type input "170,00"
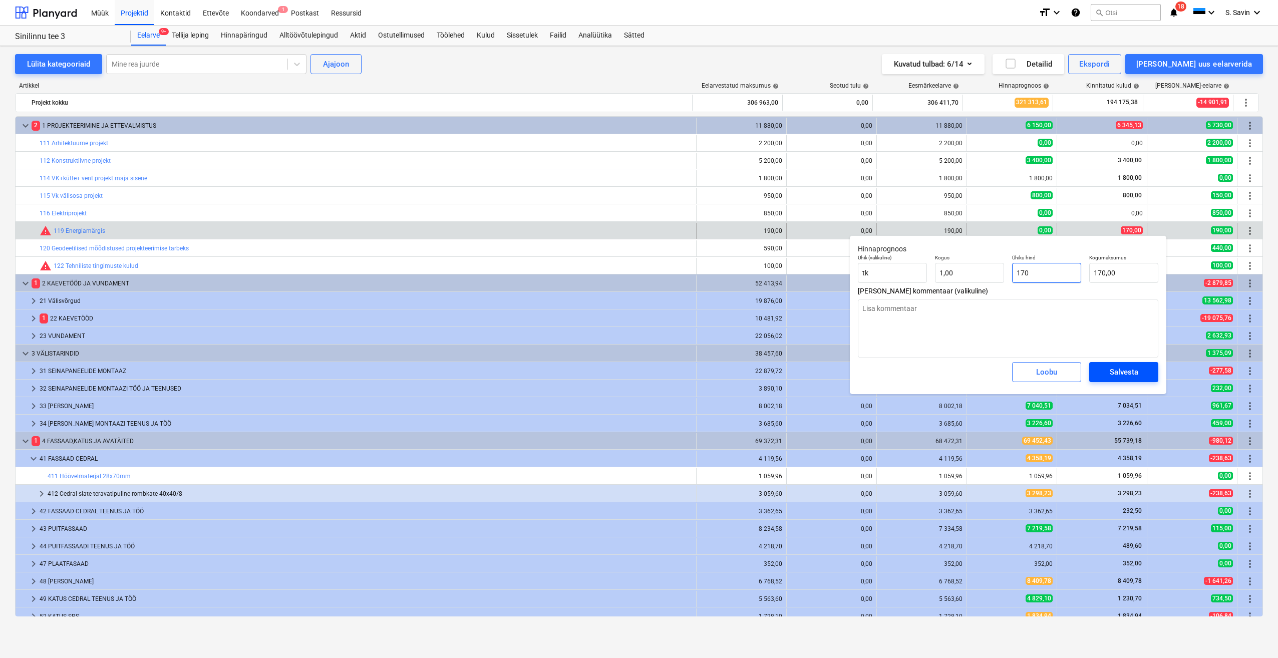
type input "170"
type textarea "x"
type input "170,00"
click at [1116, 374] on div "Salvesta" at bounding box center [1124, 372] width 29 height 13
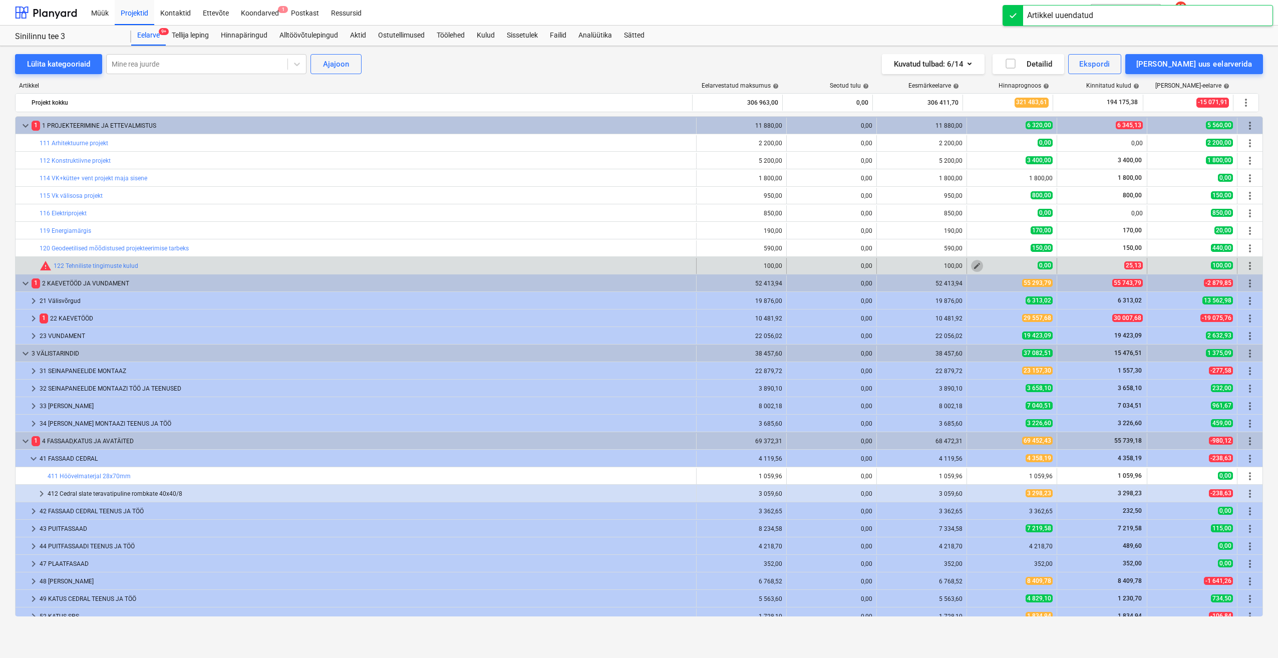
click at [974, 269] on span "edit" at bounding box center [977, 266] width 8 height 8
type textarea "x"
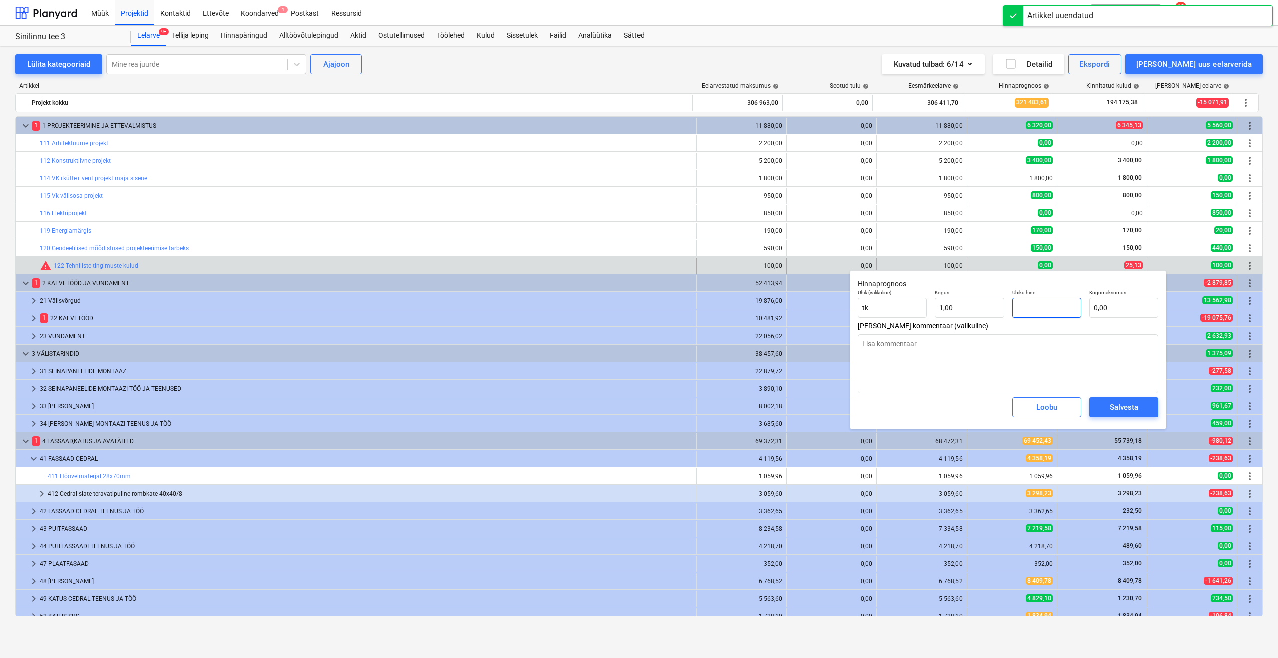
click at [1029, 309] on input "text" at bounding box center [1046, 308] width 69 height 20
type textarea "x"
type input "2"
type input "2,00"
type textarea "x"
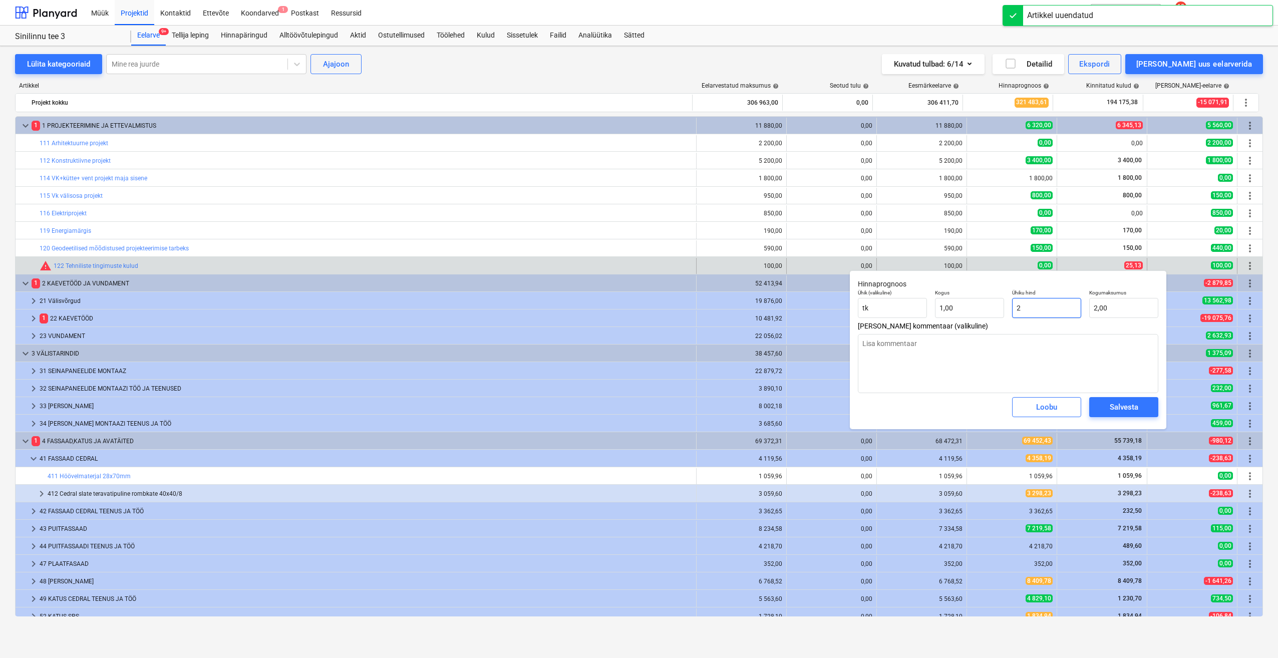
type input "25"
type input "25,00"
type textarea "x"
type input "25,"
type textarea "x"
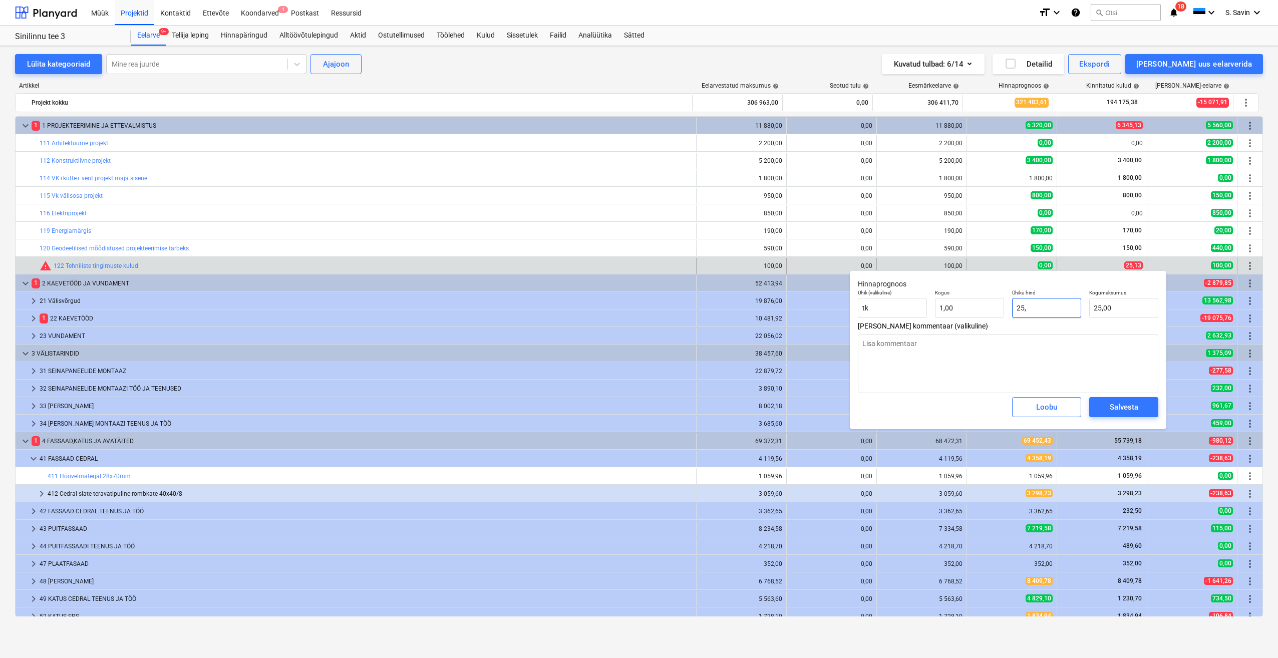
type input "25,1"
type input "25,10"
type input "25,13"
type textarea "x"
type input "25,13"
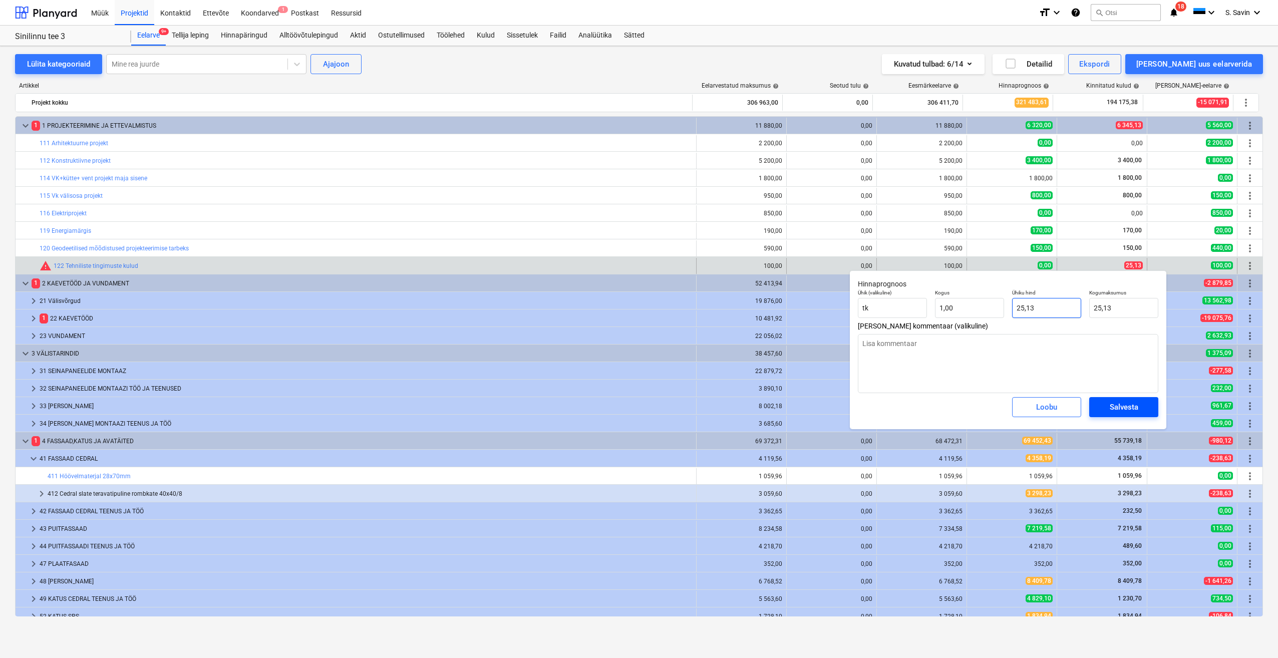
type input "25,13"
click at [1126, 412] on div "Salvesta" at bounding box center [1124, 407] width 29 height 13
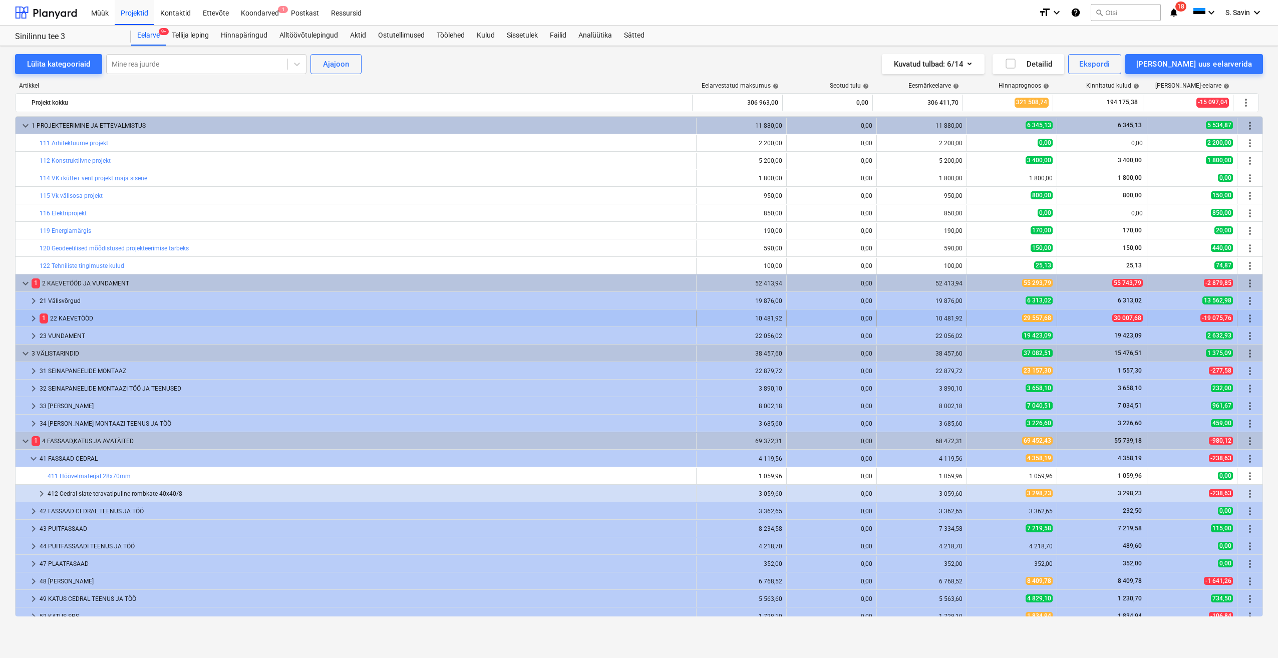
click at [31, 320] on span "keyboard_arrow_right" at bounding box center [34, 319] width 12 height 12
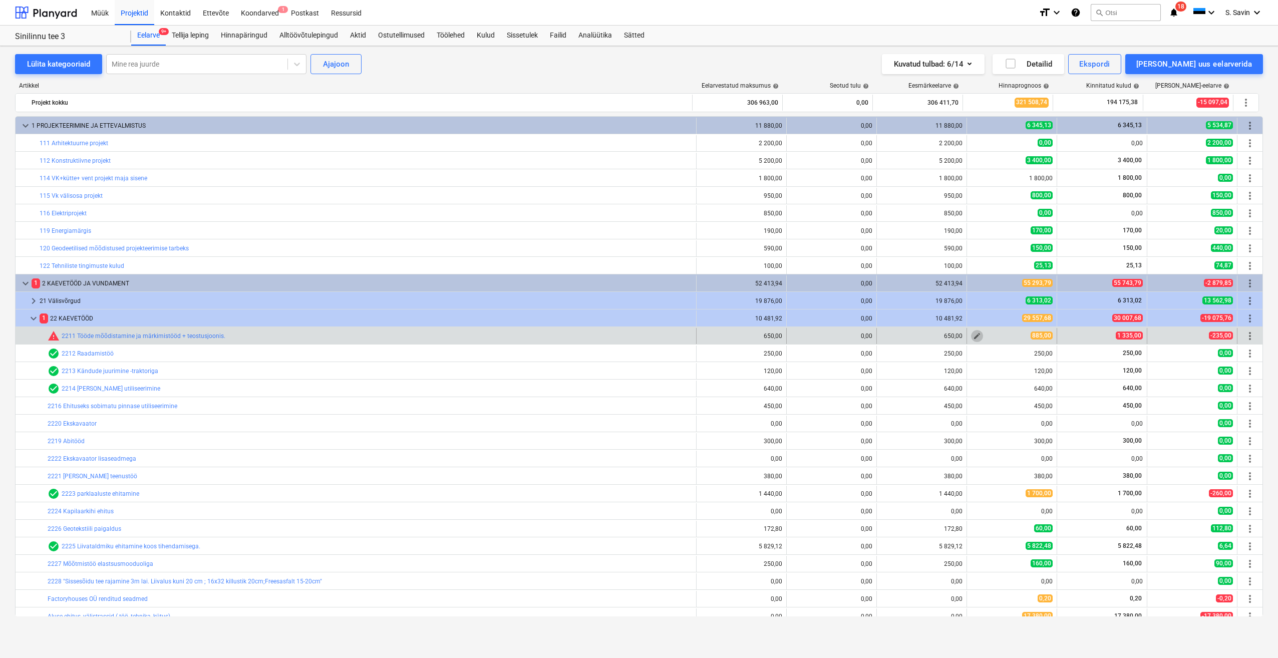
click at [971, 336] on button "edit" at bounding box center [977, 336] width 12 height 12
type textarea "x"
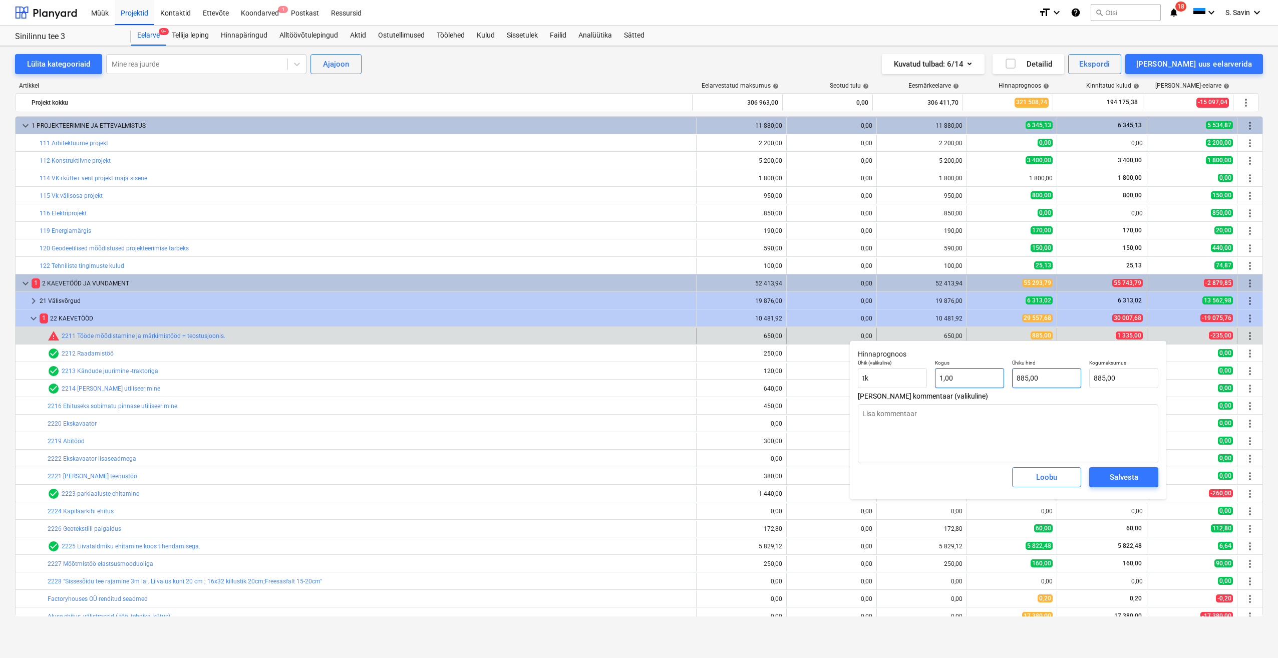
type input "885"
drag, startPoint x: 977, startPoint y: 379, endPoint x: 896, endPoint y: 376, distance: 81.2
click at [895, 376] on div "Ühik (valikuline) [PERSON_NAME] 1,00 Ühiku hind 885 Kogumaksumus 885,00" at bounding box center [1008, 374] width 309 height 37
type textarea "x"
type input "1"
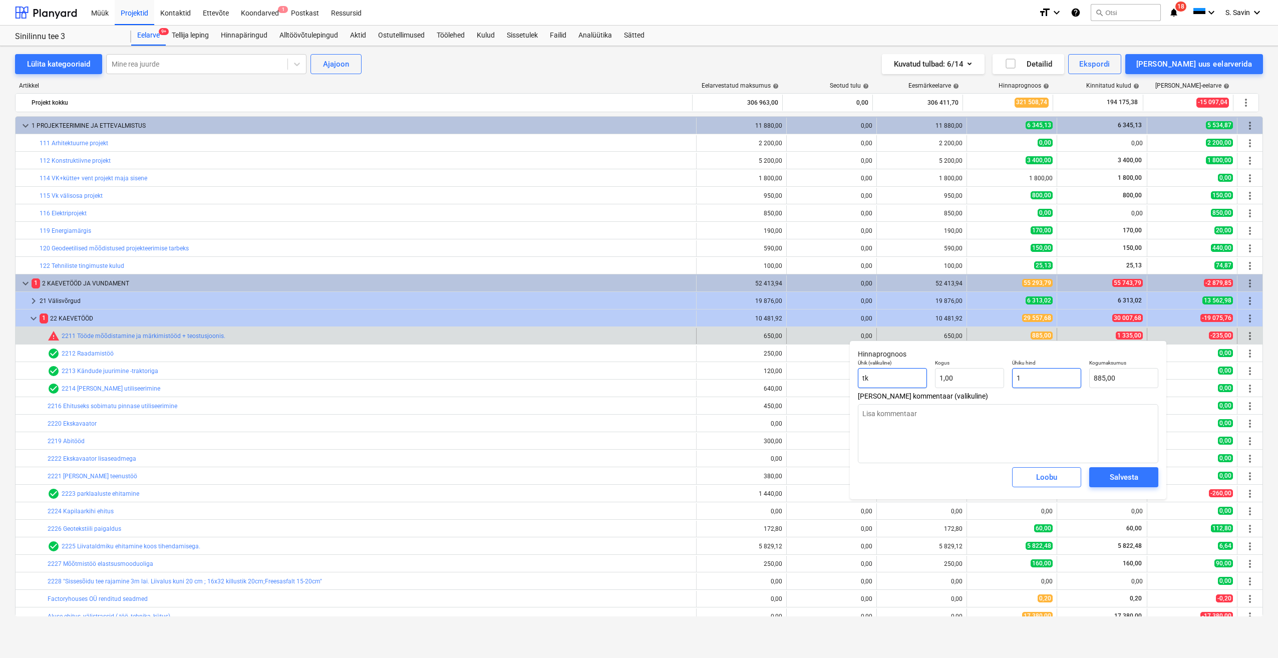
type input "1,00"
type textarea "x"
type input "13"
type input "13,00"
type textarea "x"
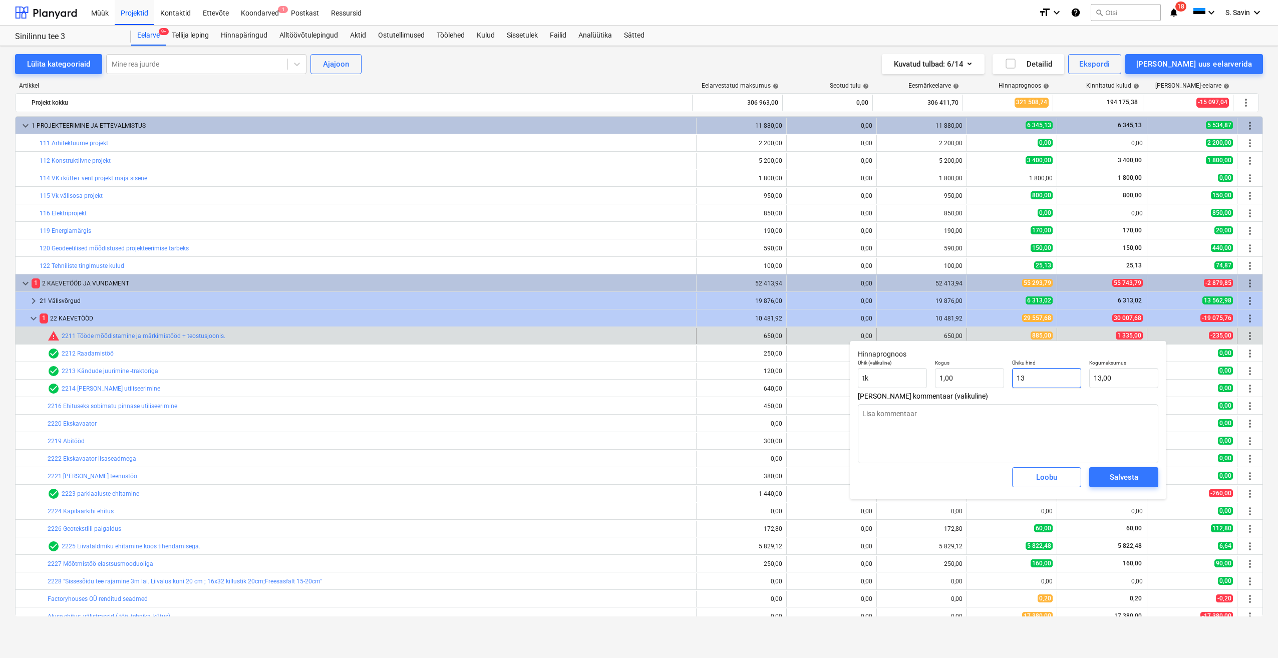
type input "133"
type input "133,00"
type textarea "x"
type input "1335"
type input "1 335,00"
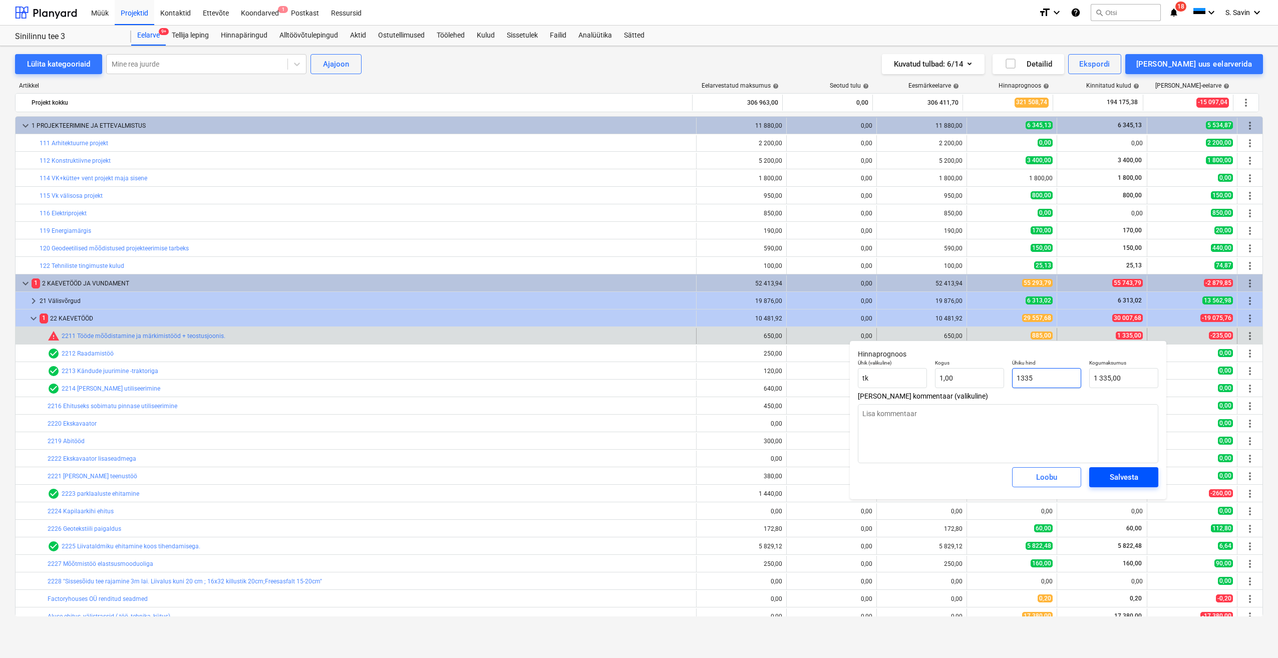
type input "1335"
type textarea "x"
type input "1 335,00"
click at [1125, 479] on div "Salvesta" at bounding box center [1124, 477] width 29 height 13
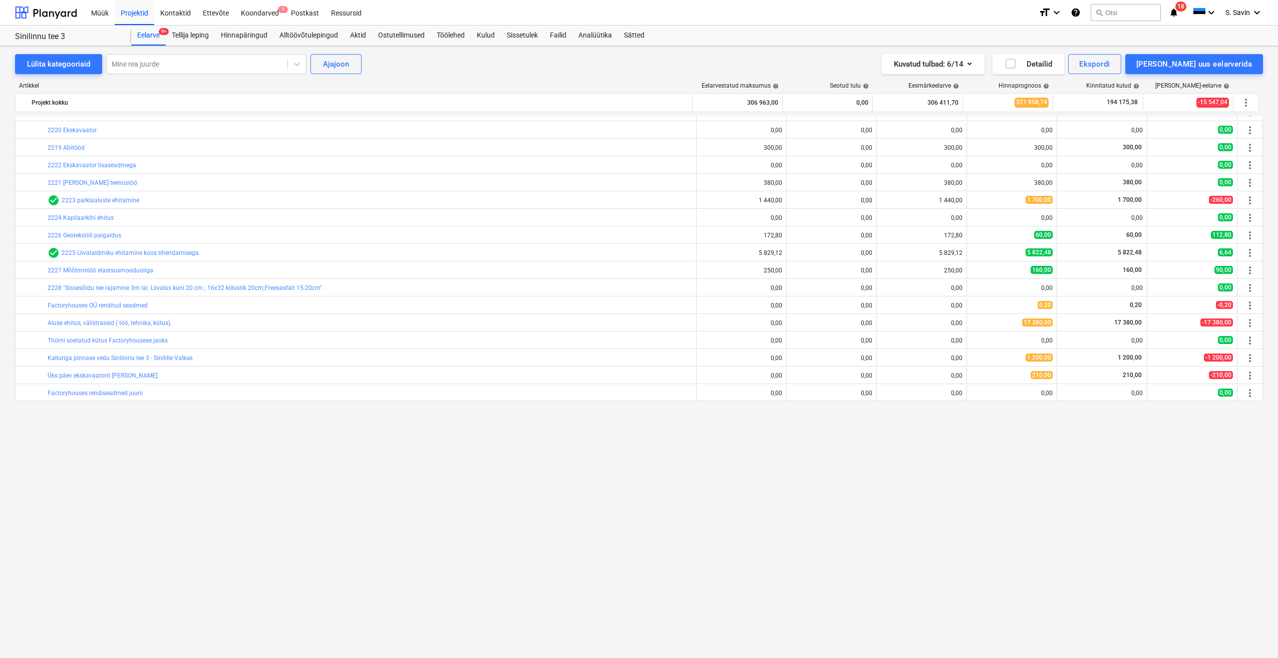
scroll to position [50, 0]
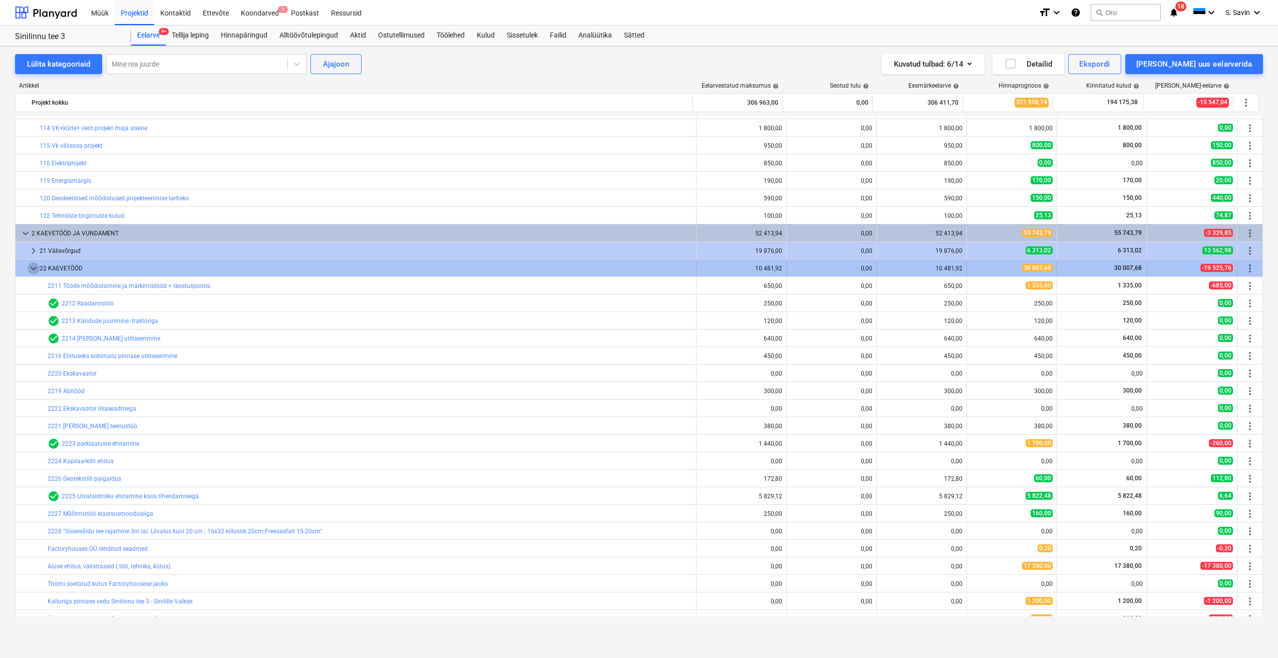
click at [31, 272] on span "keyboard_arrow_down" at bounding box center [34, 268] width 12 height 12
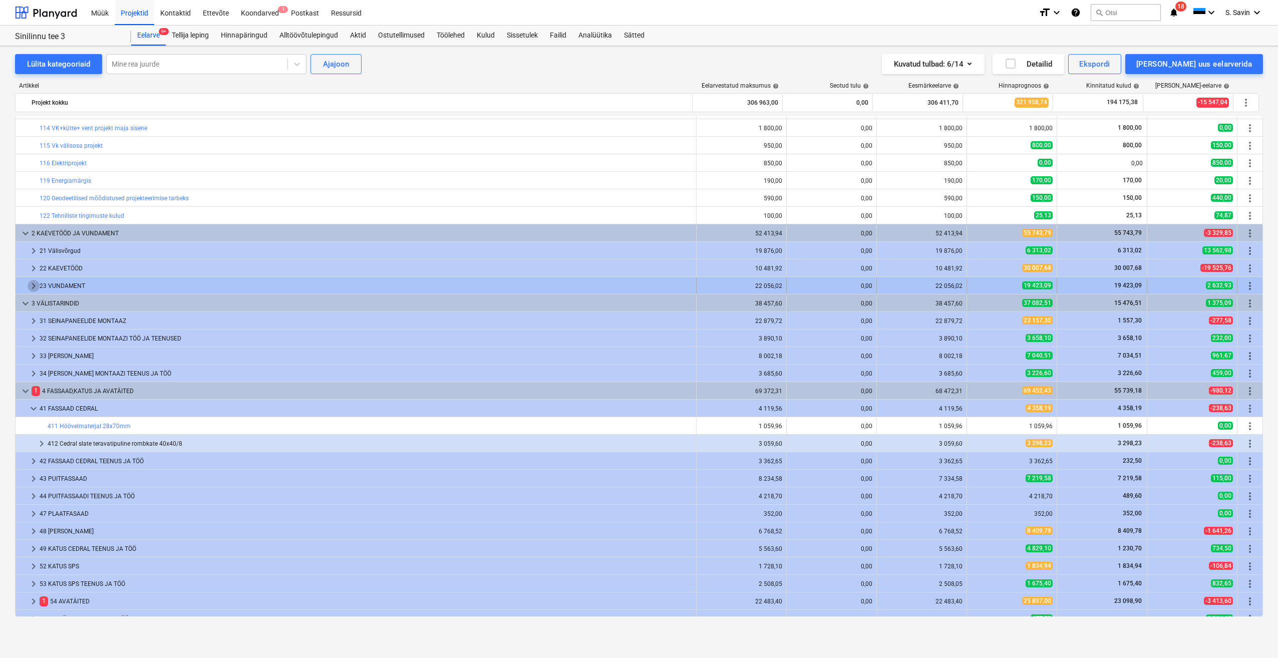
click at [36, 292] on span "keyboard_arrow_right" at bounding box center [34, 286] width 12 height 12
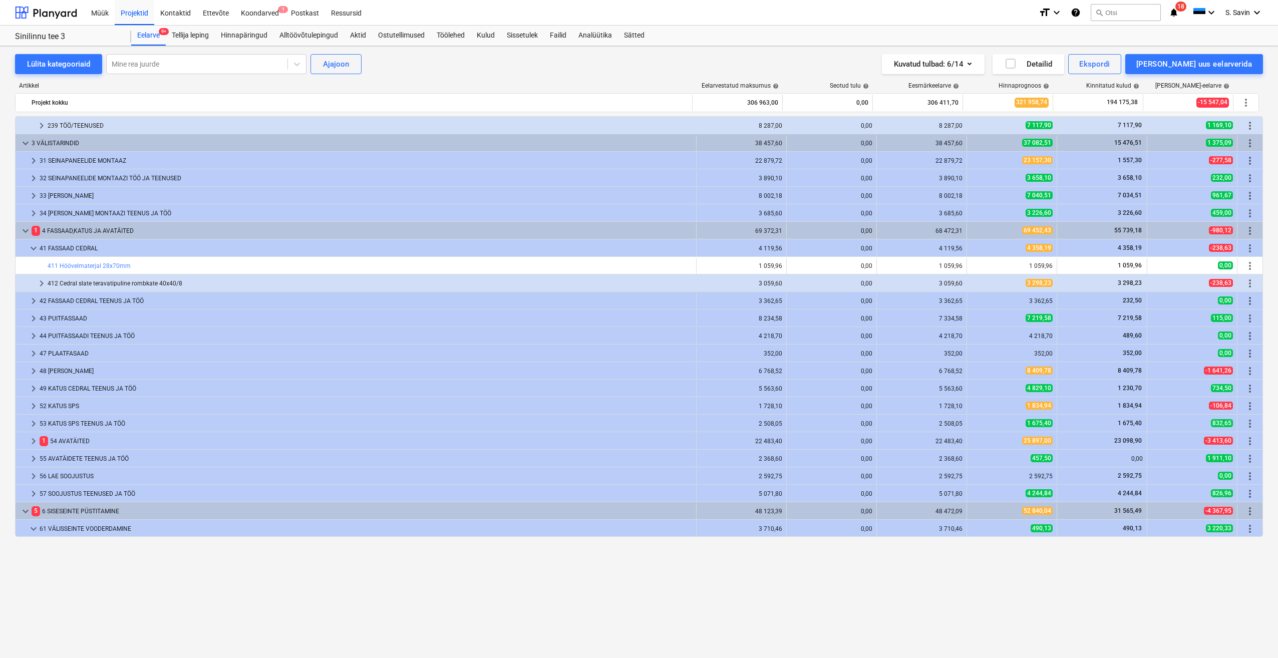
scroll to position [250, 0]
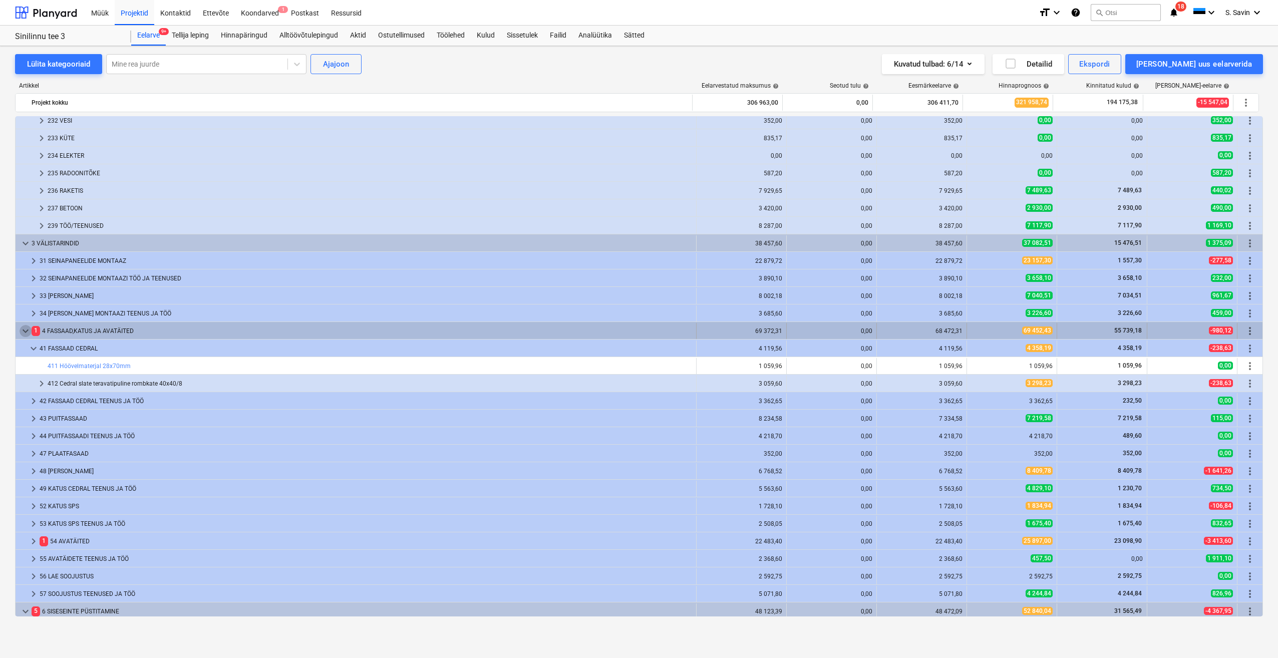
click at [26, 330] on span "keyboard_arrow_down" at bounding box center [26, 331] width 12 height 12
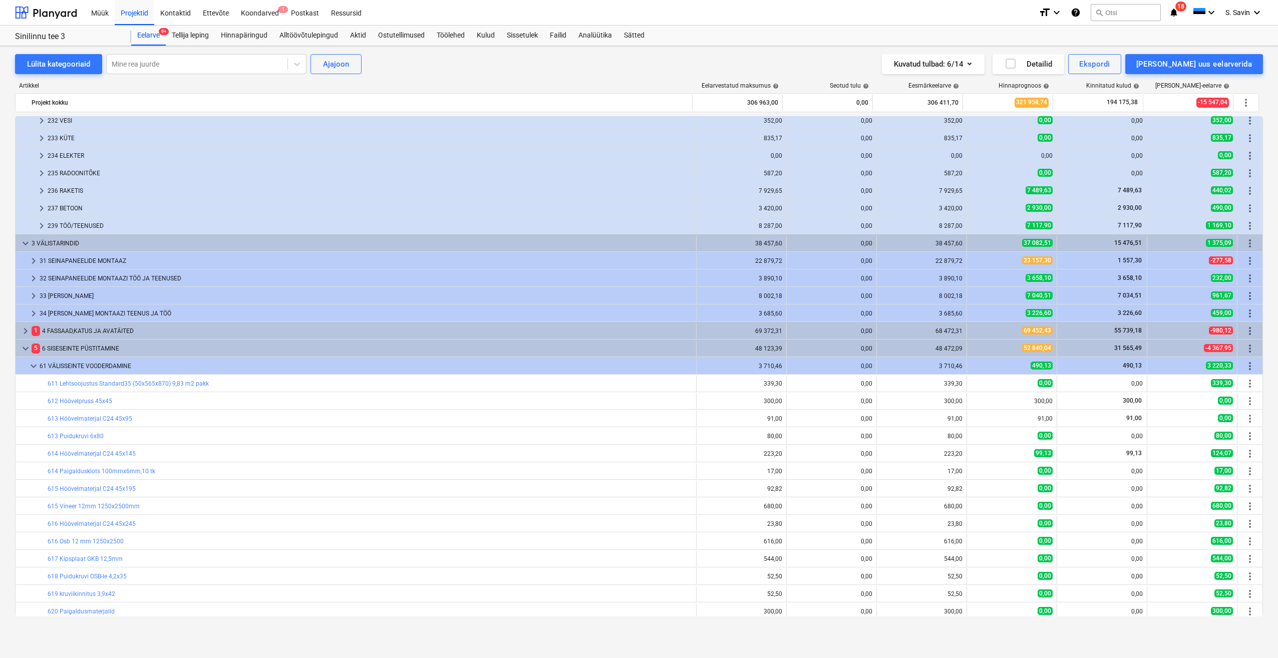
click at [26, 330] on span "keyboard_arrow_right" at bounding box center [26, 331] width 12 height 12
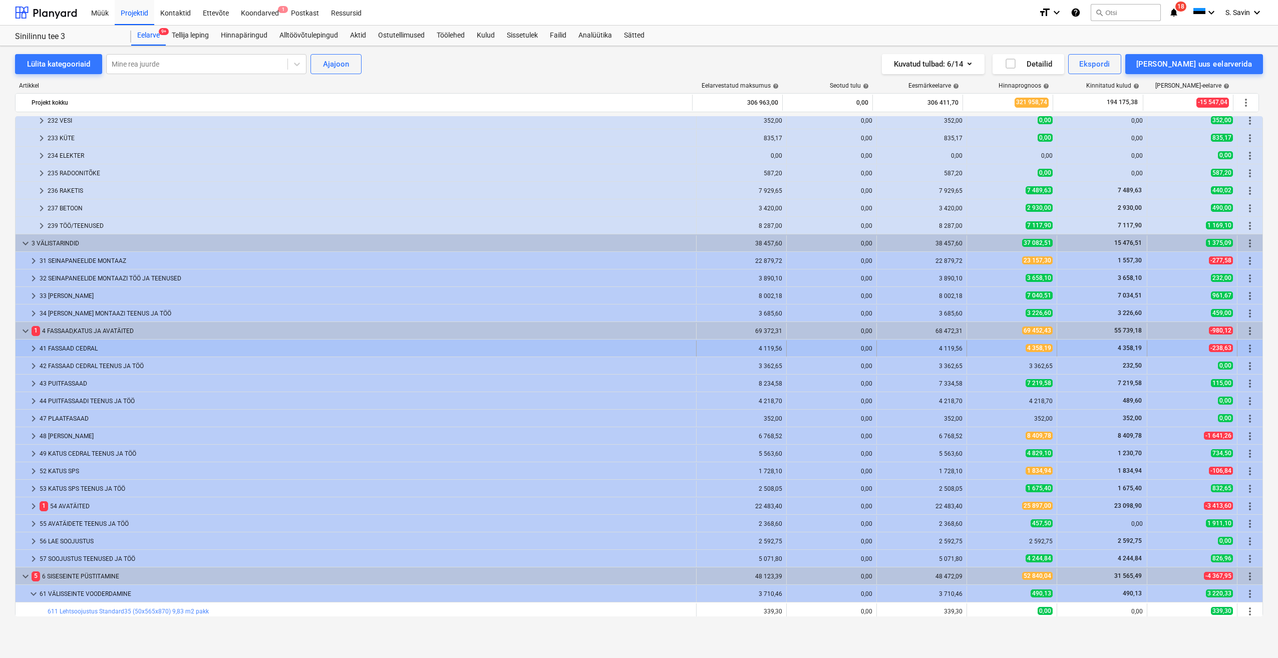
click at [30, 348] on span "keyboard_arrow_right" at bounding box center [34, 349] width 12 height 12
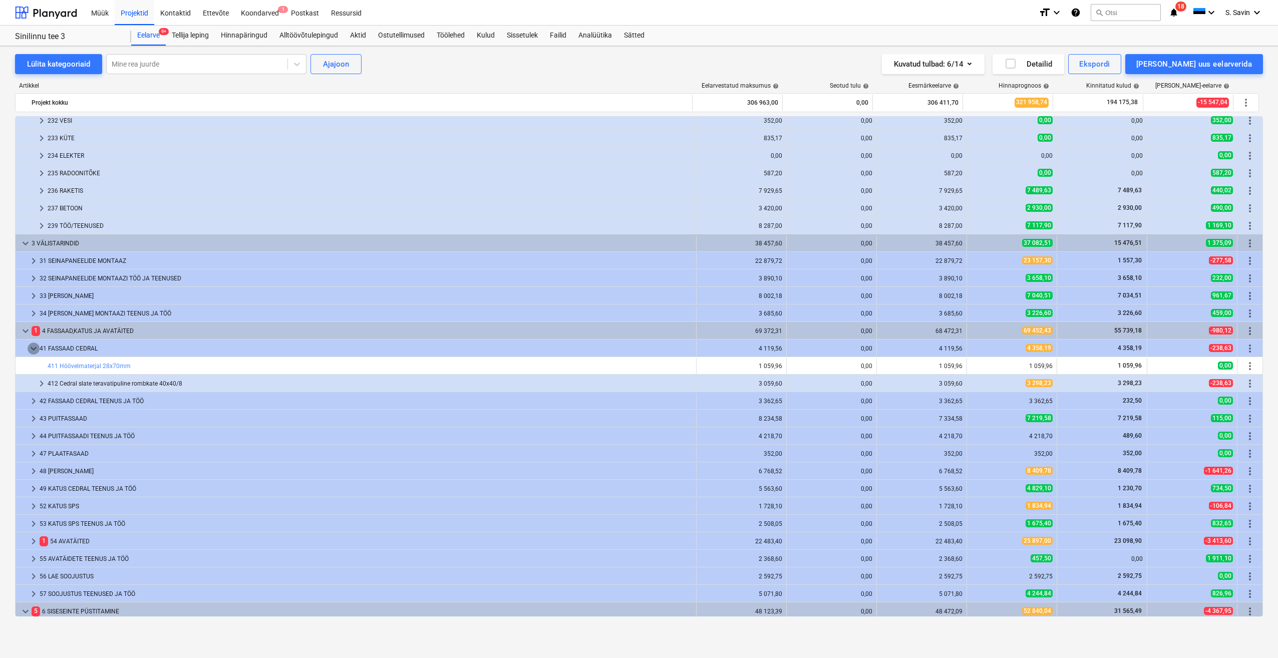
click at [30, 348] on span "keyboard_arrow_down" at bounding box center [34, 349] width 12 height 12
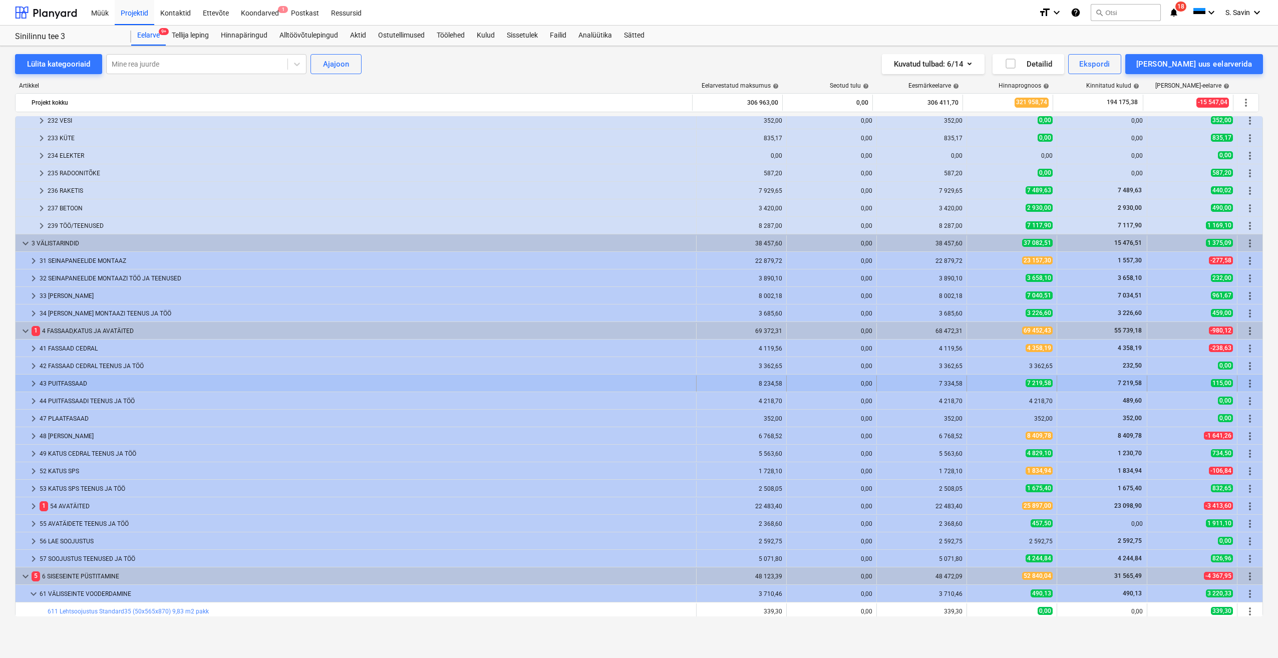
drag, startPoint x: 30, startPoint y: 348, endPoint x: 378, endPoint y: 383, distance: 349.9
click at [378, 383] on div "43 PUITFASSAAD" at bounding box center [366, 384] width 653 height 16
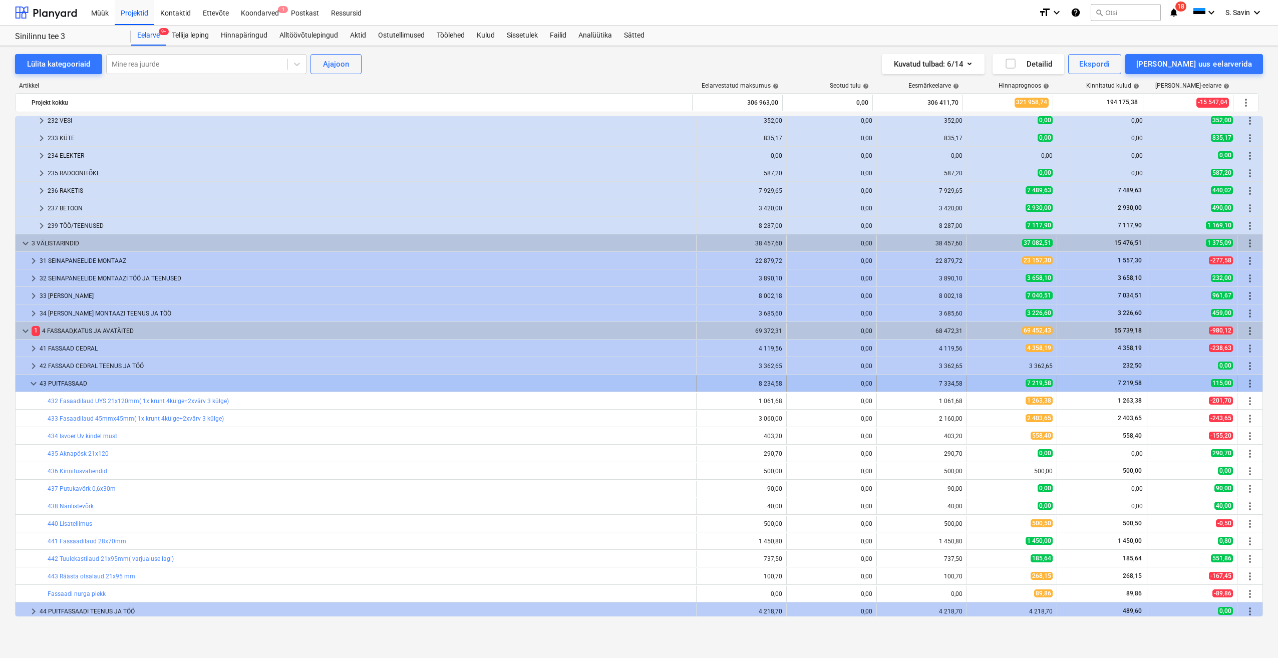
click at [33, 383] on span "keyboard_arrow_down" at bounding box center [34, 384] width 12 height 12
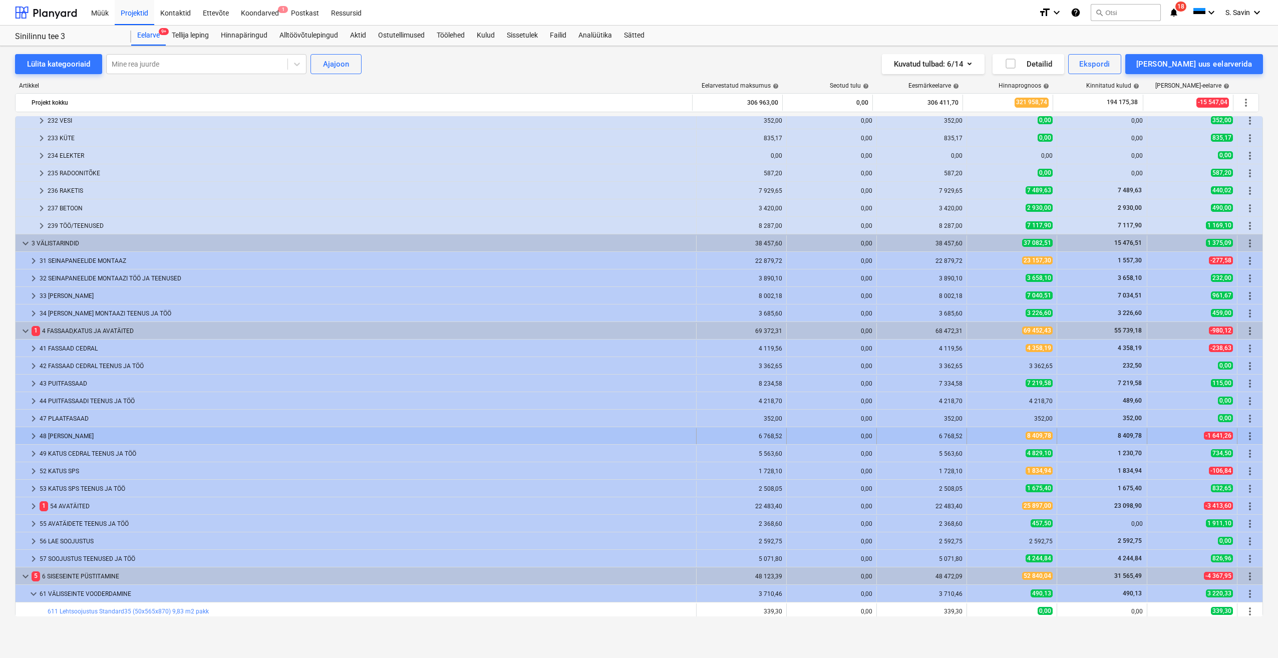
click at [32, 439] on span "keyboard_arrow_right" at bounding box center [34, 436] width 12 height 12
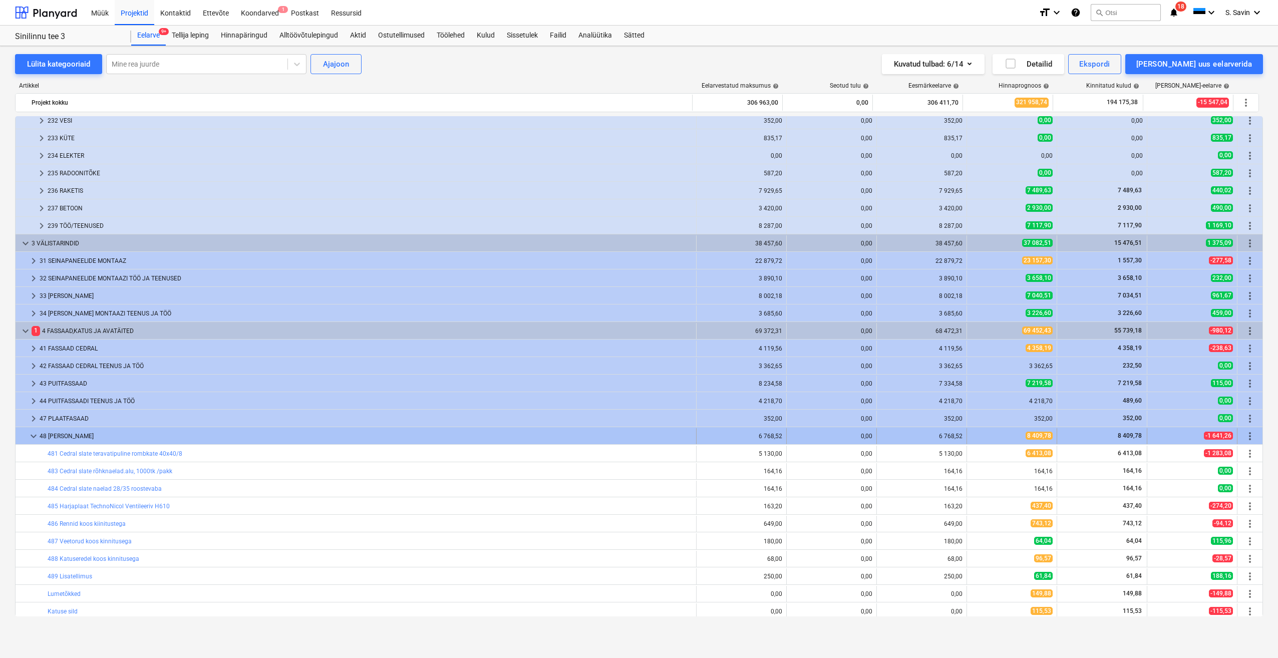
click at [30, 440] on span "keyboard_arrow_down" at bounding box center [34, 436] width 12 height 12
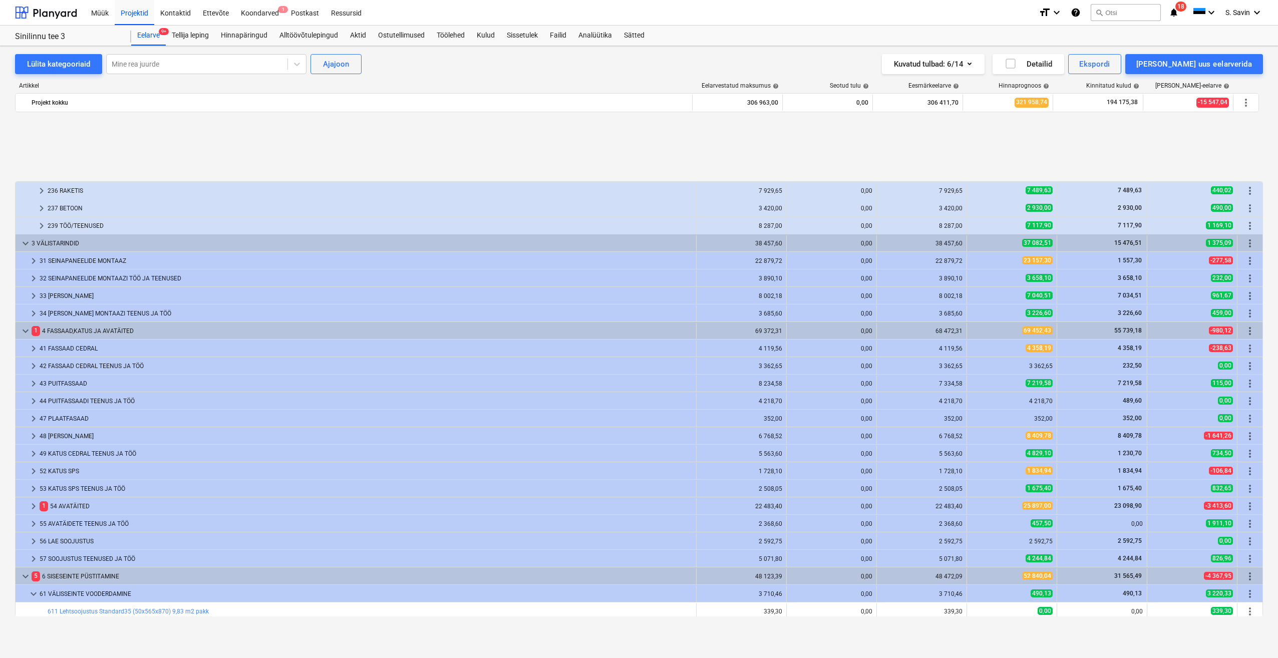
scroll to position [351, 0]
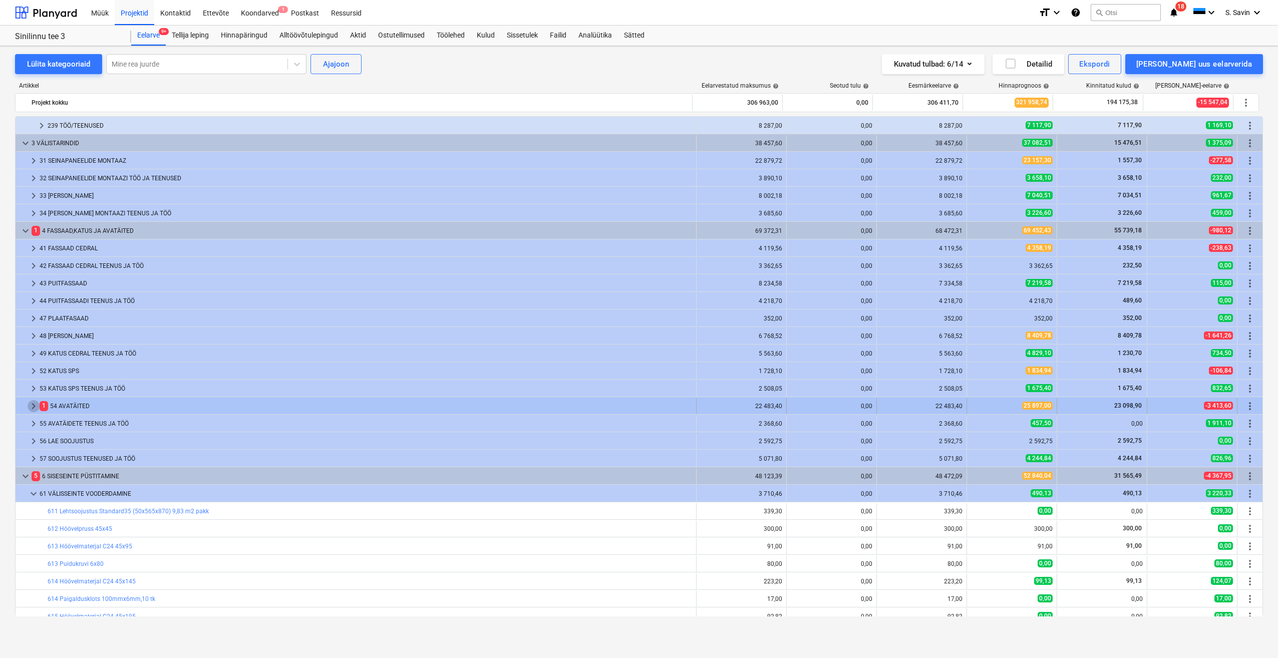
click at [37, 404] on span "keyboard_arrow_right" at bounding box center [34, 406] width 12 height 12
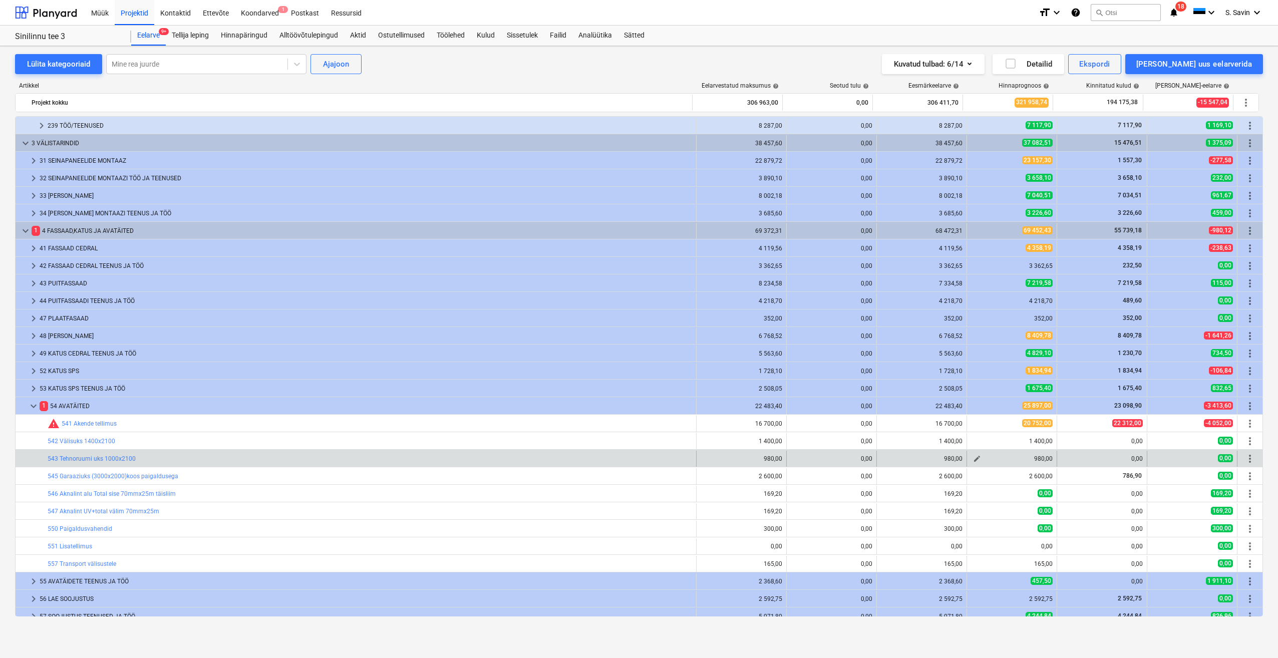
drag, startPoint x: 1012, startPoint y: 447, endPoint x: 1006, endPoint y: 461, distance: 15.3
click at [1006, 461] on div "980,00" at bounding box center [1012, 458] width 82 height 7
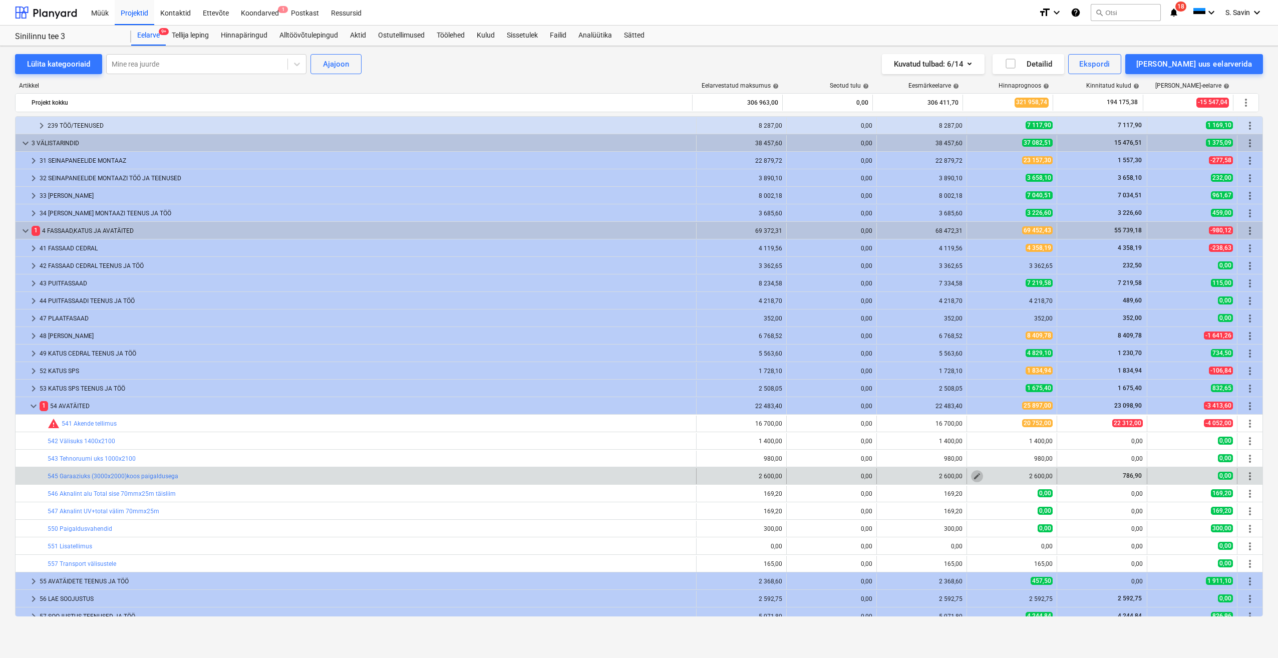
click at [973, 479] on span "edit" at bounding box center [977, 476] width 8 height 8
type textarea "x"
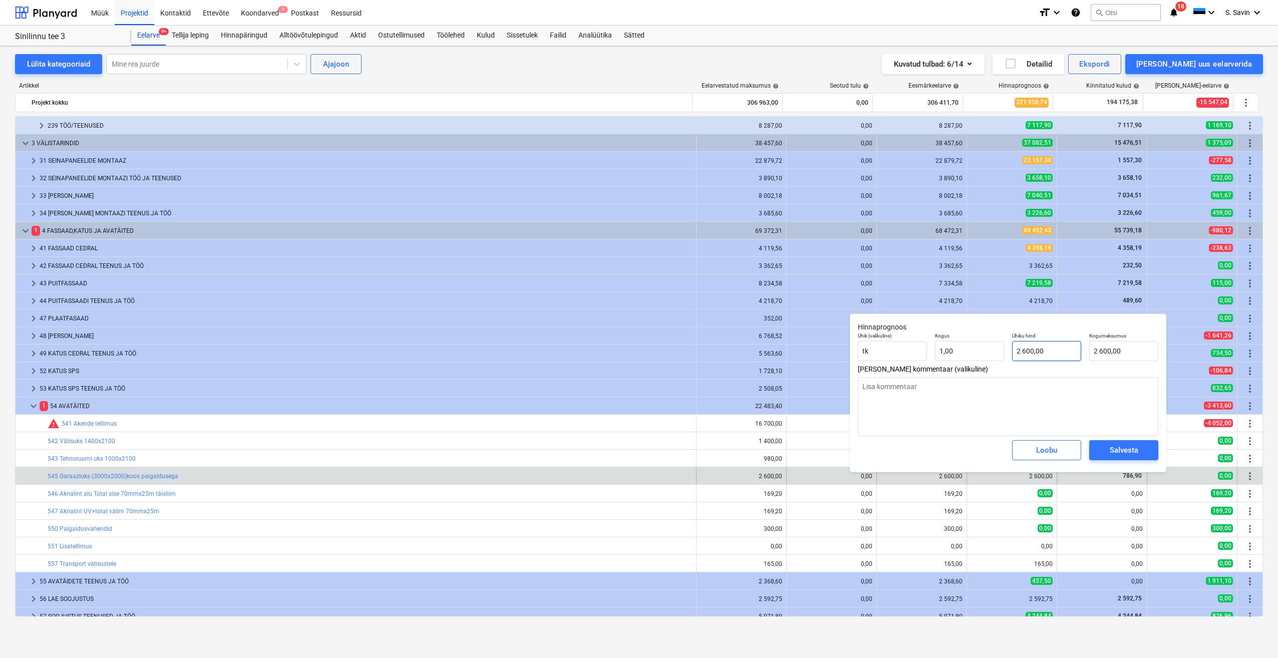
type input "2600"
drag, startPoint x: 1050, startPoint y: 355, endPoint x: 963, endPoint y: 359, distance: 87.7
click at [963, 359] on div "Ühik (valikuline) [PERSON_NAME] 1,00 Ühiku hind 2600 Kogumaksumus 2 600,00" at bounding box center [1008, 347] width 309 height 37
type textarea "x"
type input "1"
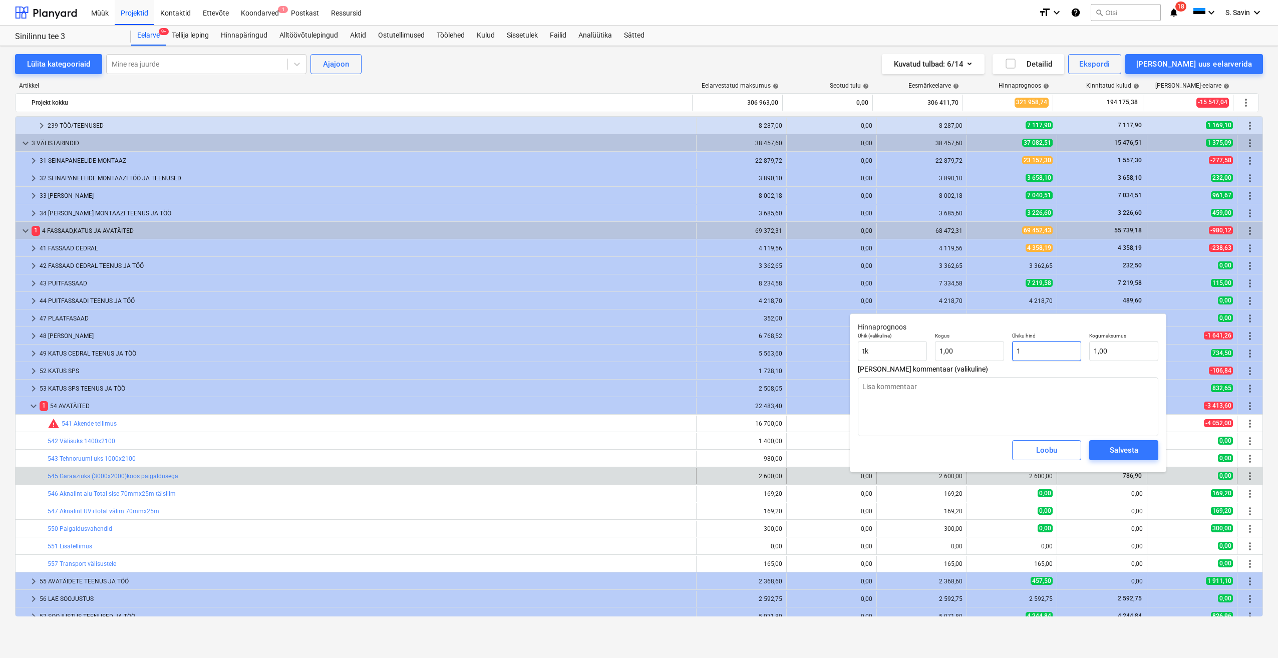
type input "1,00"
type textarea "x"
type input "15"
type input "15,00"
type textarea "x"
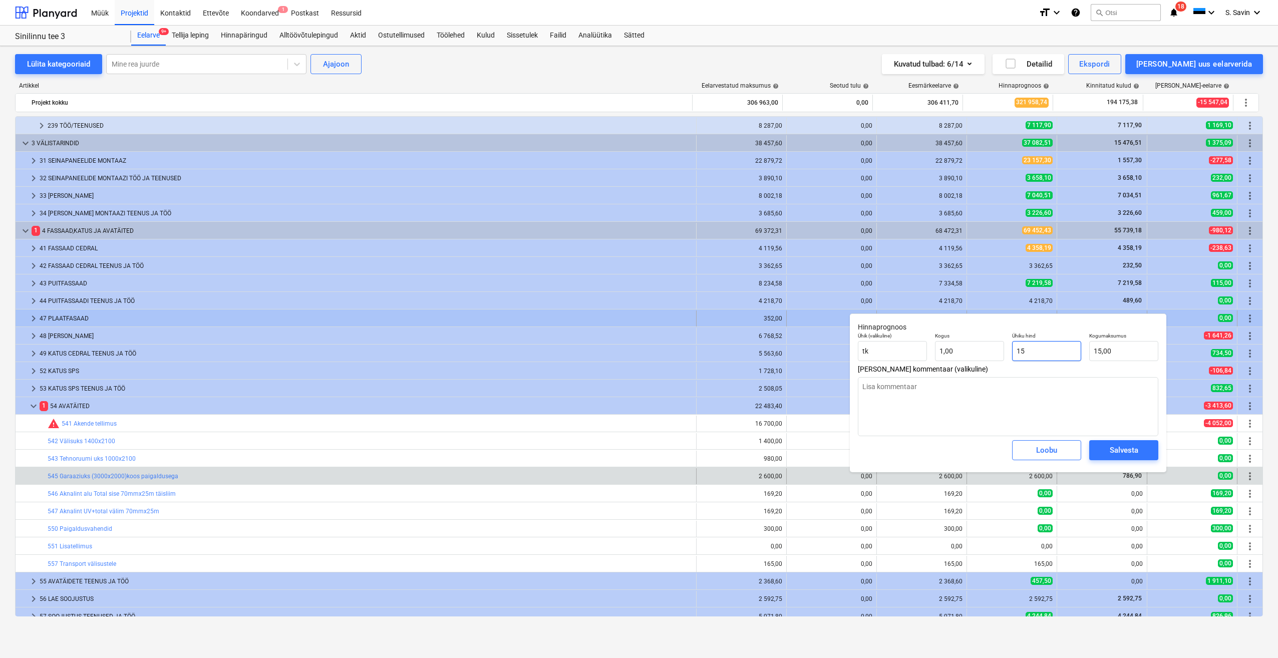
type input "1"
type input "1,00"
type textarea "x"
type input "16"
type input "16,00"
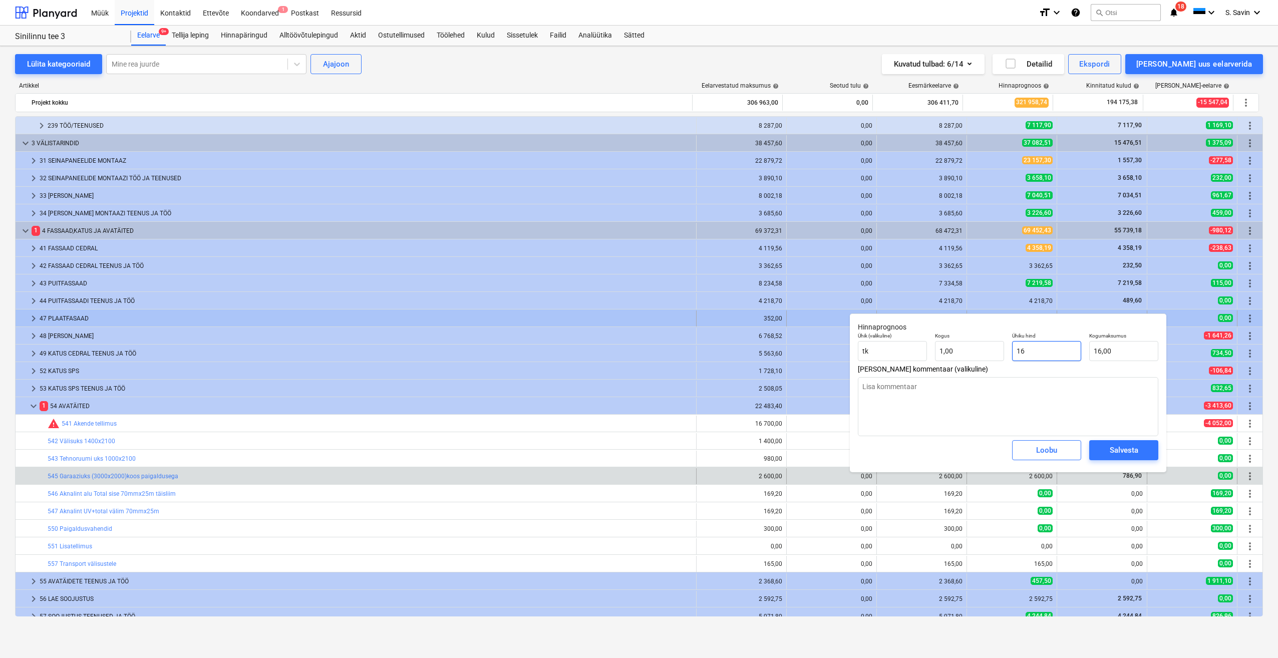
type textarea "x"
type input "160"
type input "160,00"
type textarea "x"
type input "1600"
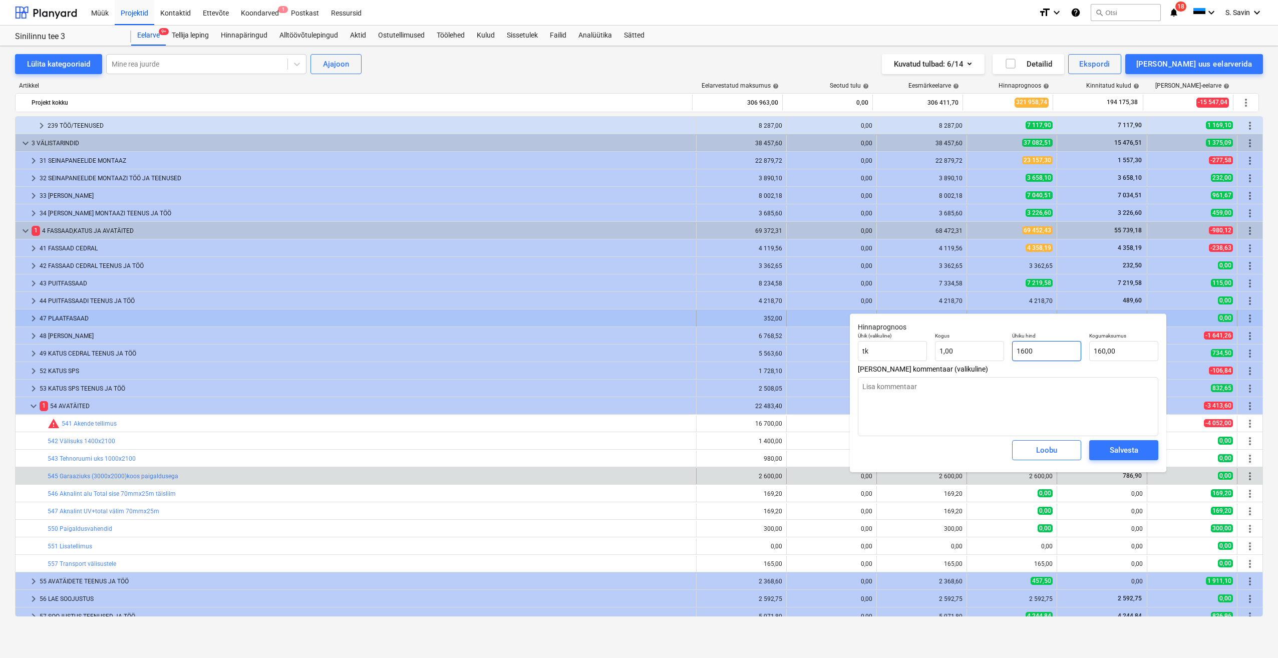
type input "1 600,00"
type input "1600"
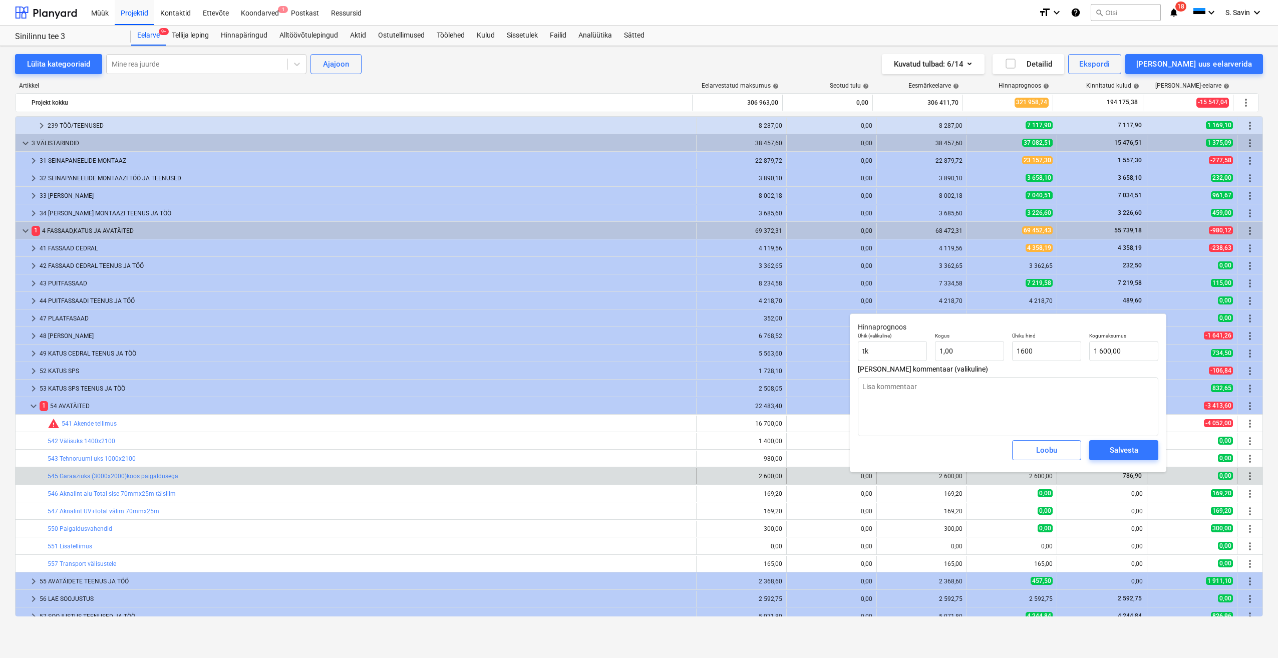
type textarea "x"
type input "1 600,00"
click at [1134, 461] on div "Salvesta" at bounding box center [1123, 450] width 77 height 28
click at [1136, 454] on div "Salvesta" at bounding box center [1124, 450] width 29 height 13
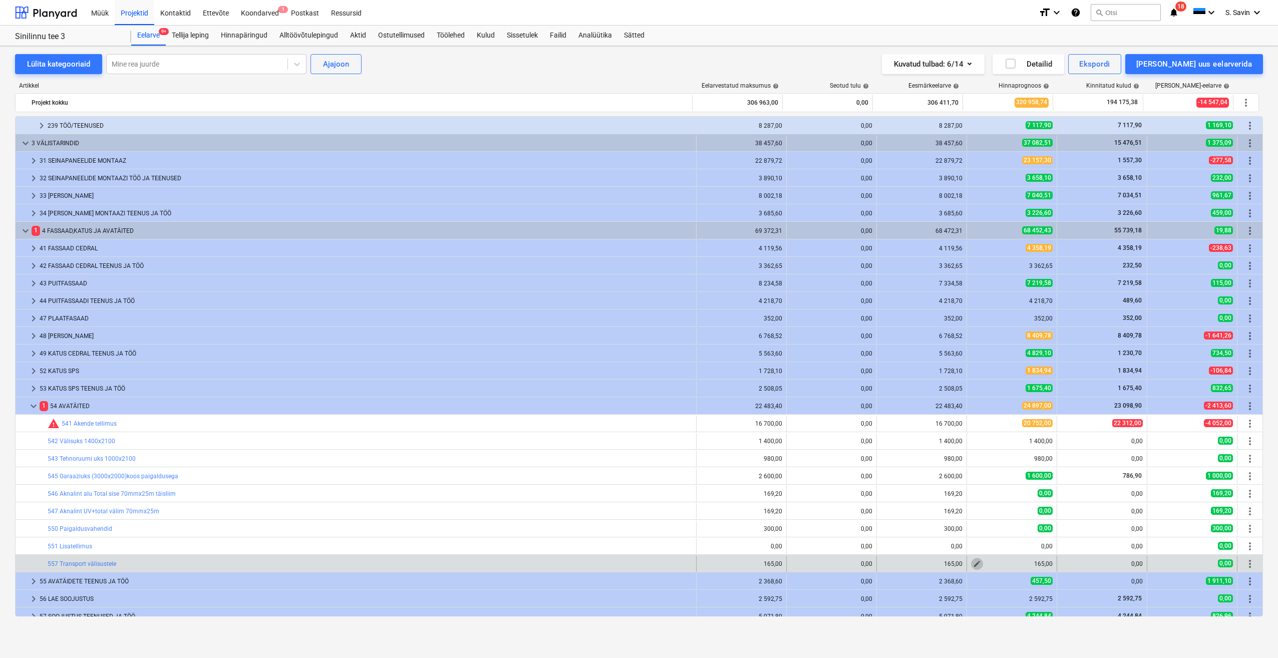
click at [973, 566] on span "edit" at bounding box center [977, 564] width 8 height 8
type textarea "x"
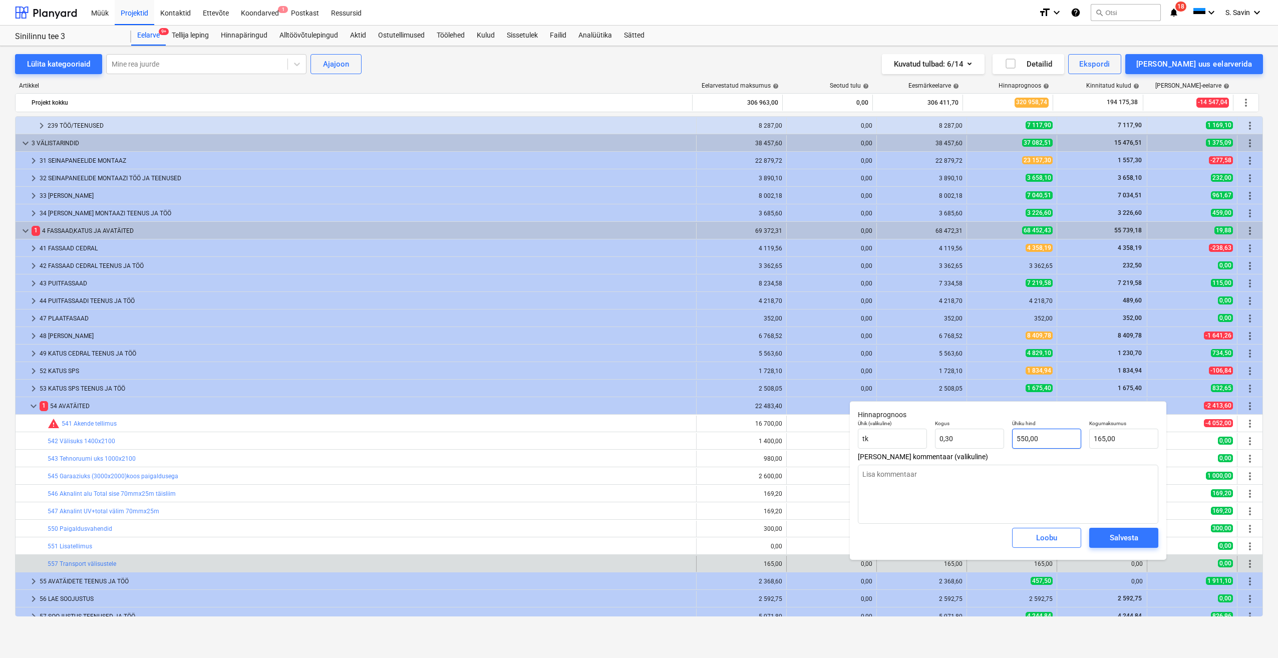
type input "550"
drag, startPoint x: 1041, startPoint y: 440, endPoint x: 1025, endPoint y: 445, distance: 16.9
click at [1025, 445] on input "550" at bounding box center [1046, 439] width 69 height 20
drag, startPoint x: 1026, startPoint y: 443, endPoint x: 1013, endPoint y: 446, distance: 13.3
click at [1013, 446] on input "550" at bounding box center [1046, 439] width 69 height 20
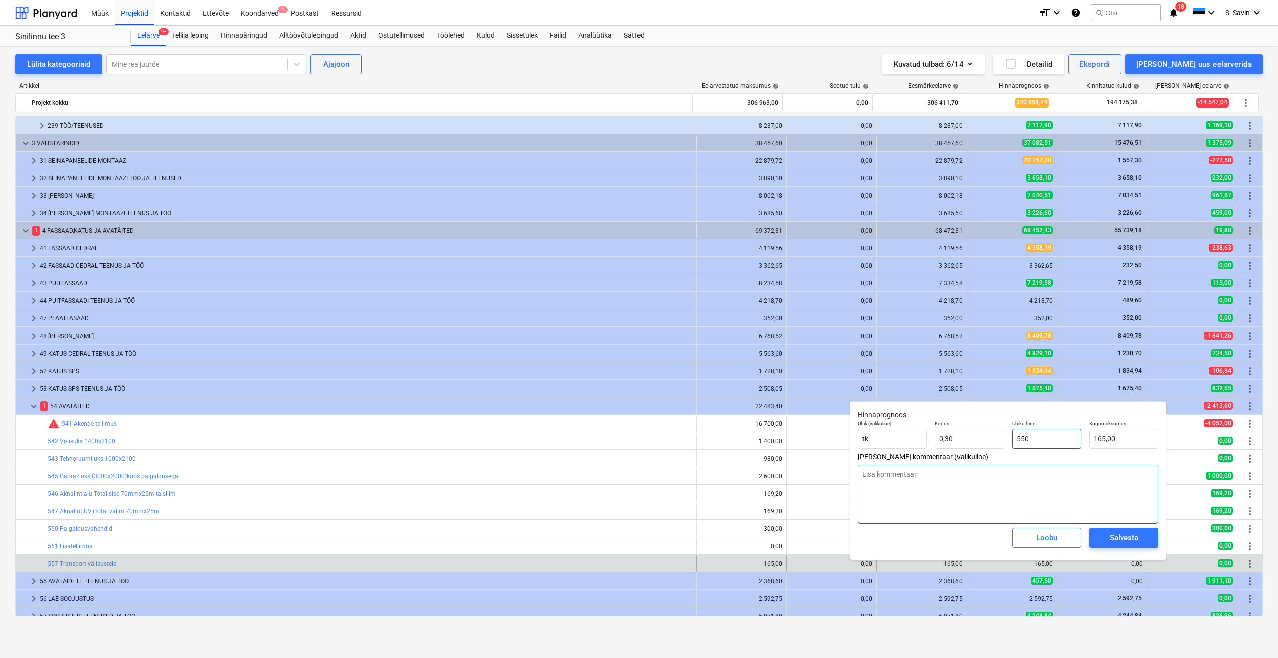
type textarea "x"
type input "0"
type input "0,00"
type input "0"
type textarea "x"
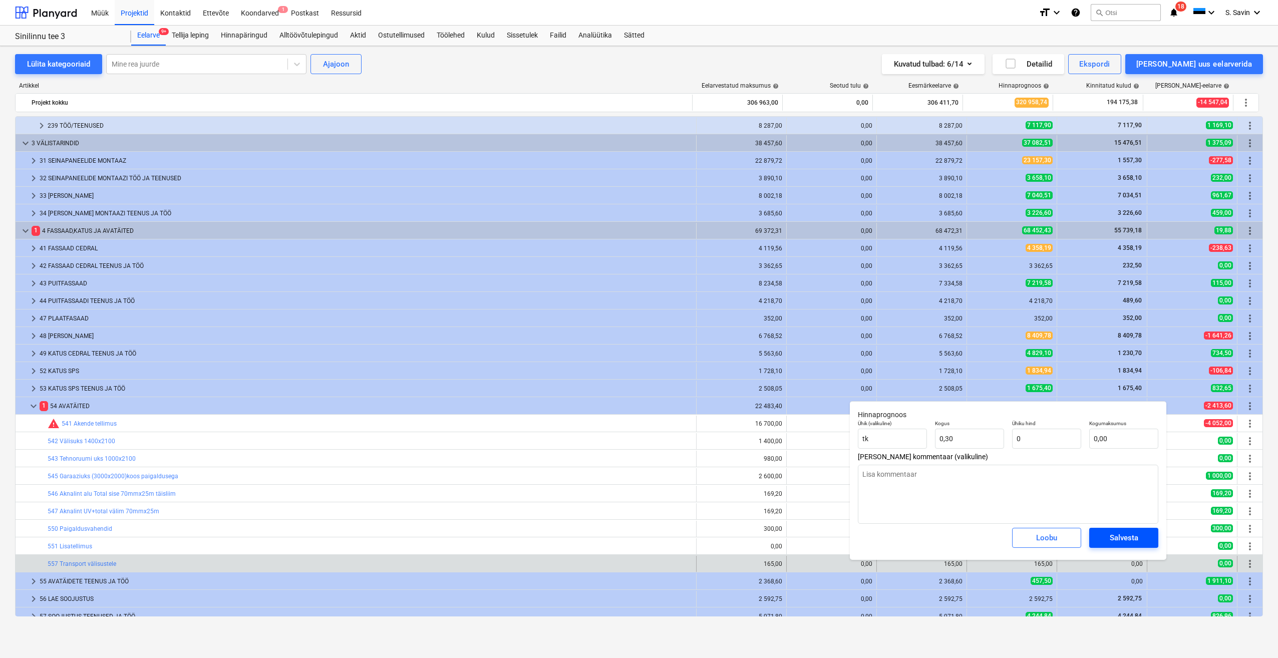
type input "0,00"
click at [1133, 540] on div "Salvesta" at bounding box center [1124, 537] width 29 height 13
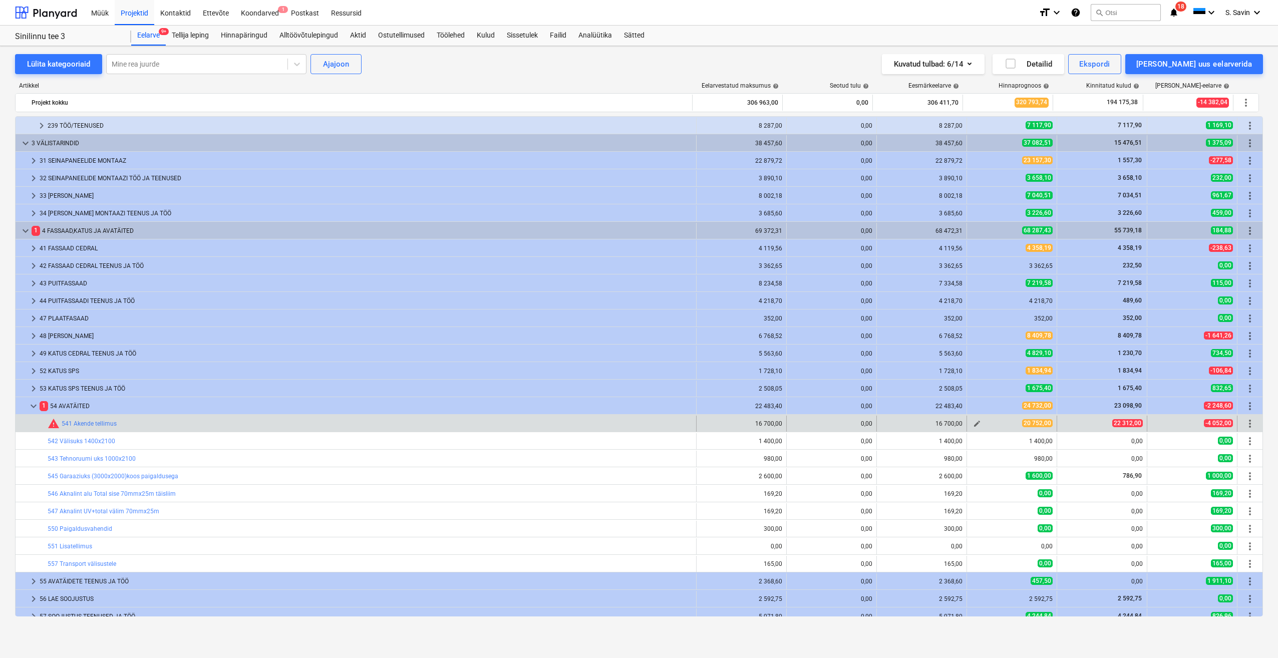
click at [973, 426] on span "edit" at bounding box center [977, 424] width 8 height 8
type textarea "x"
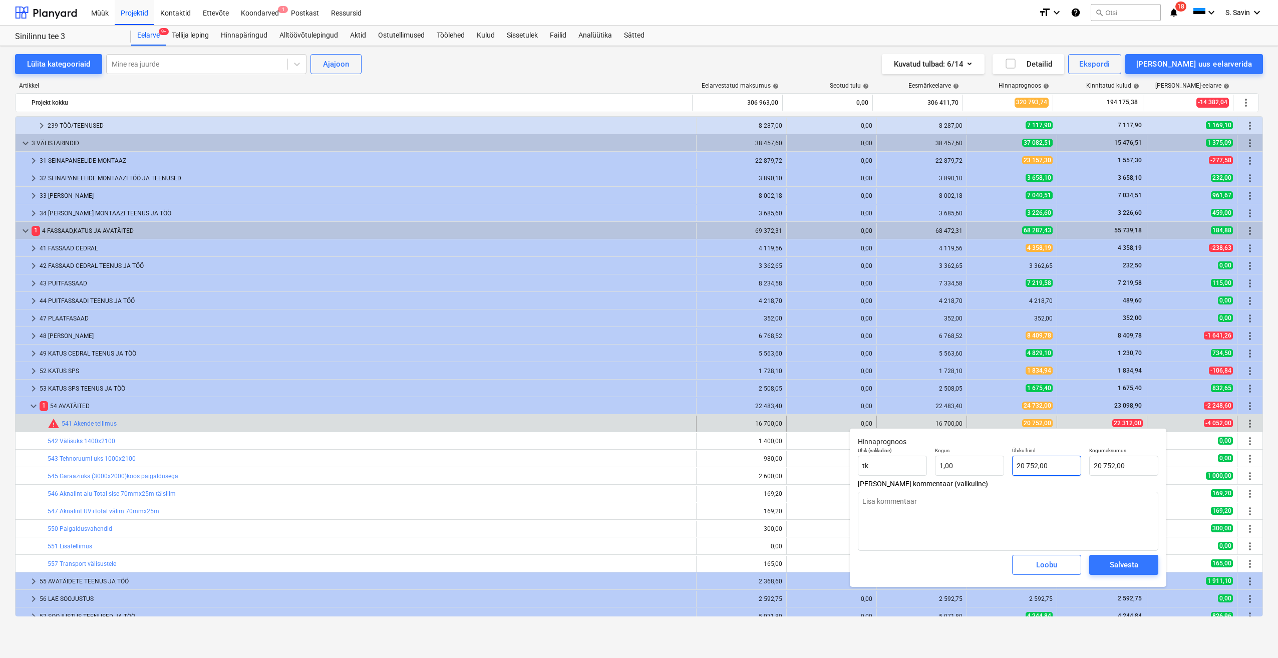
type input "20752"
click at [1040, 468] on input "20752" at bounding box center [1046, 466] width 69 height 20
drag, startPoint x: 1046, startPoint y: 463, endPoint x: 967, endPoint y: 487, distance: 83.0
click at [967, 487] on div "Hinnaprognoos Ühik (valikuline) [PERSON_NAME] 1,00 Ühiku hind 20752 Kogumaksumu…" at bounding box center [1008, 507] width 317 height 159
type textarea "x"
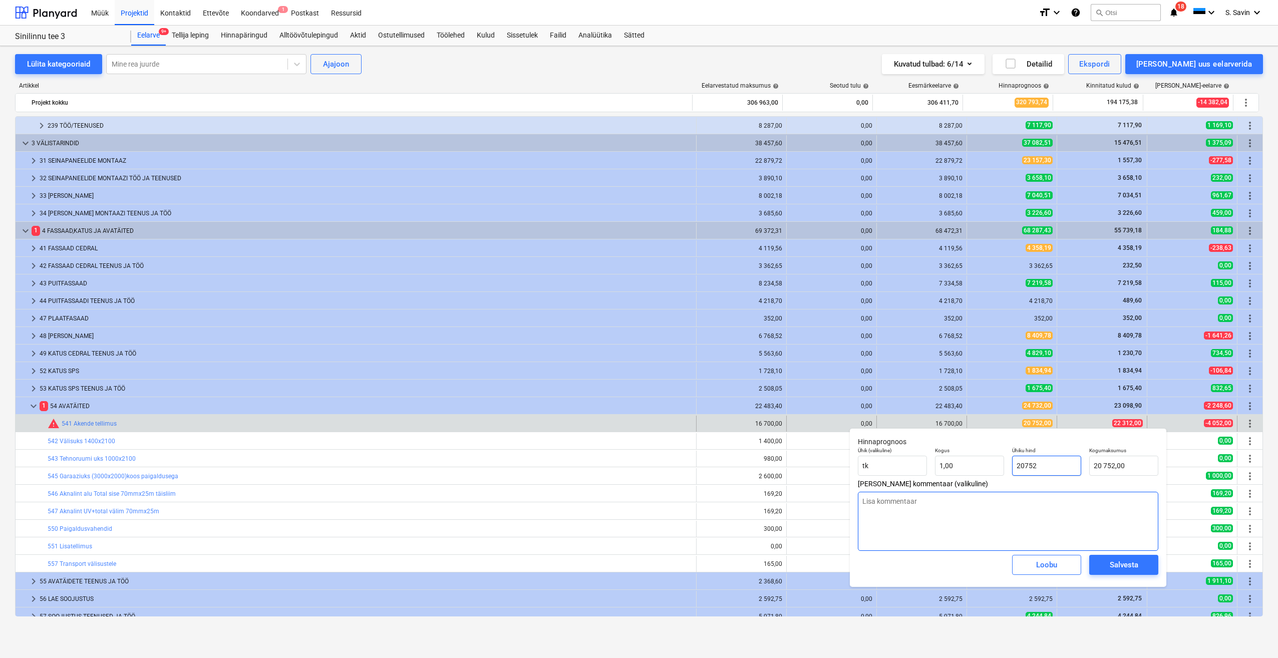
type input "2"
type input "2,00"
type textarea "x"
type input "22"
type input "22,00"
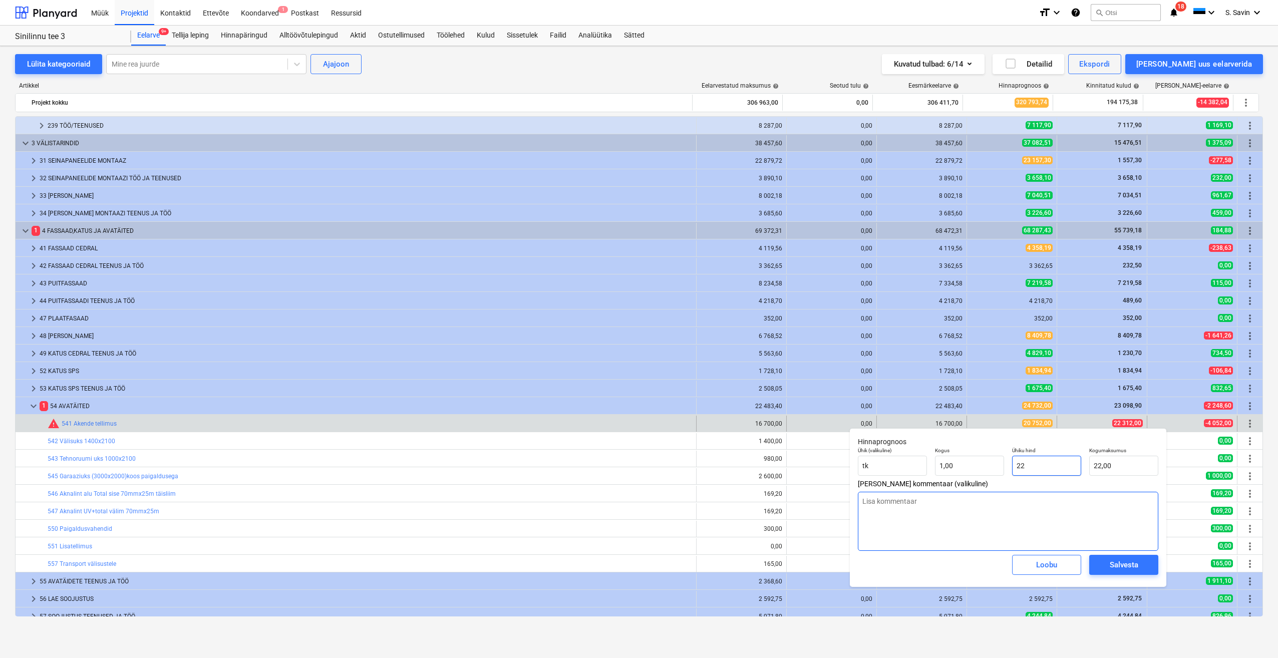
type textarea "x"
type input "223"
type input "223,00"
type textarea "x"
type input "2231"
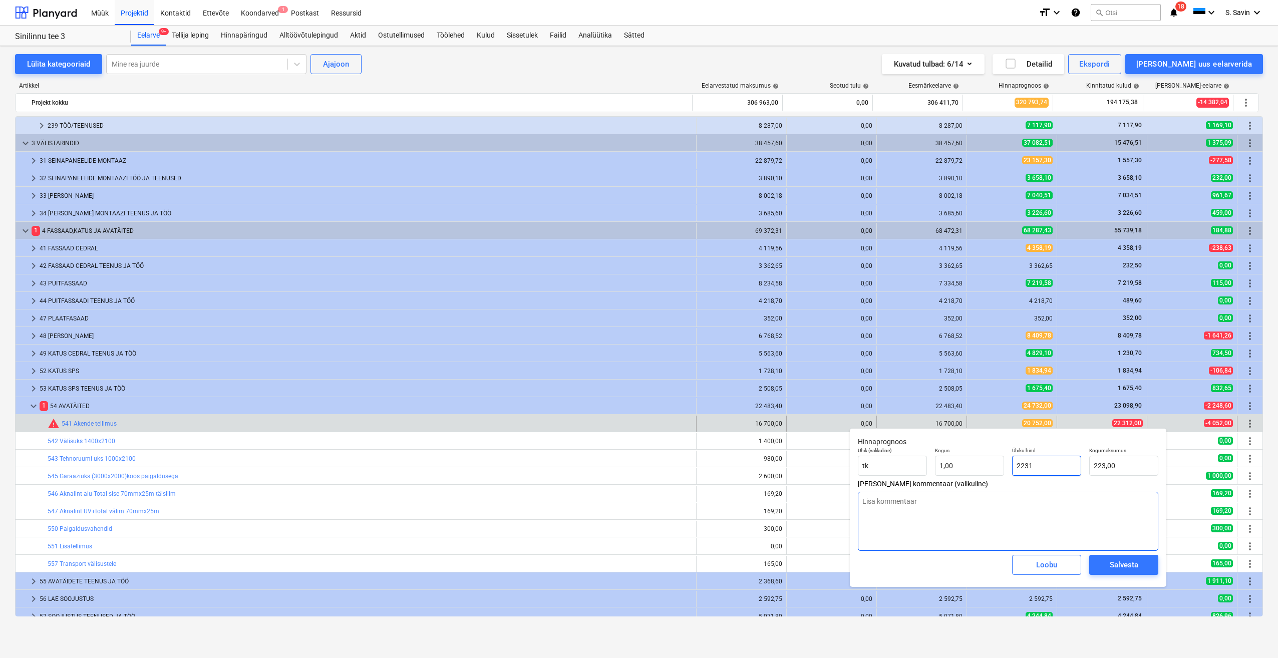
type input "2 231,00"
type textarea "x"
type input "22312"
type input "22 312,00"
type input "22312"
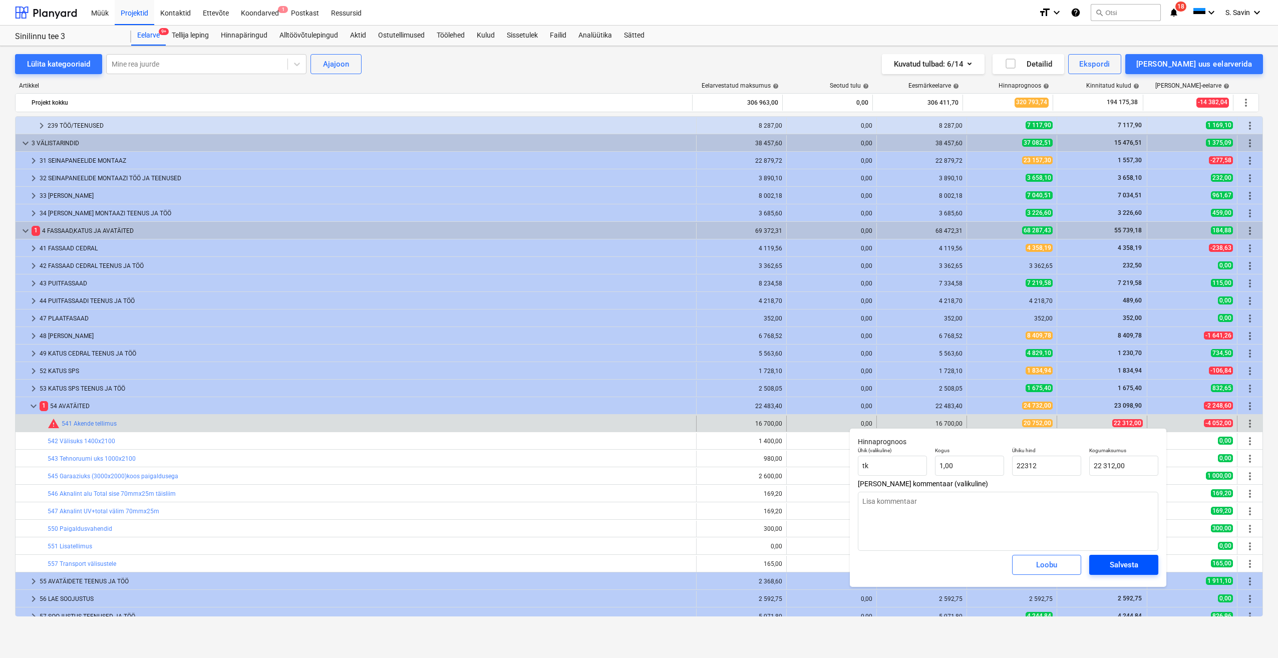
type textarea "x"
type input "22 312,00"
click at [1116, 571] on div "Salvesta" at bounding box center [1124, 564] width 29 height 13
type textarea "x"
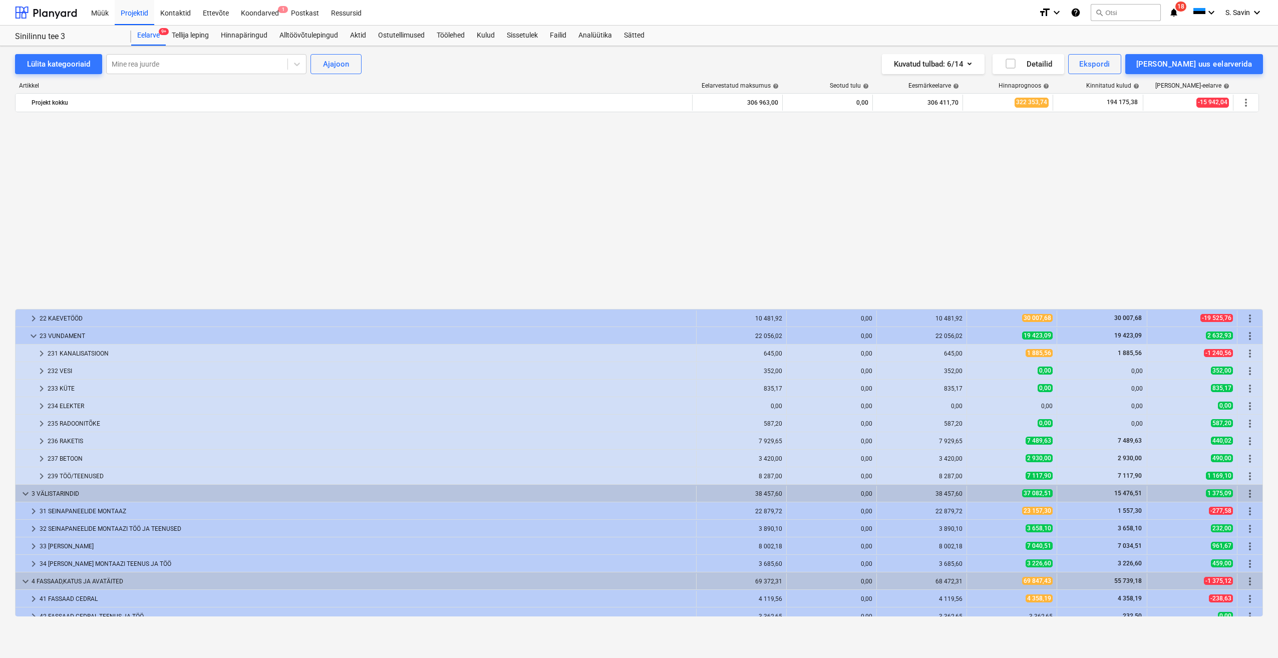
scroll to position [551, 0]
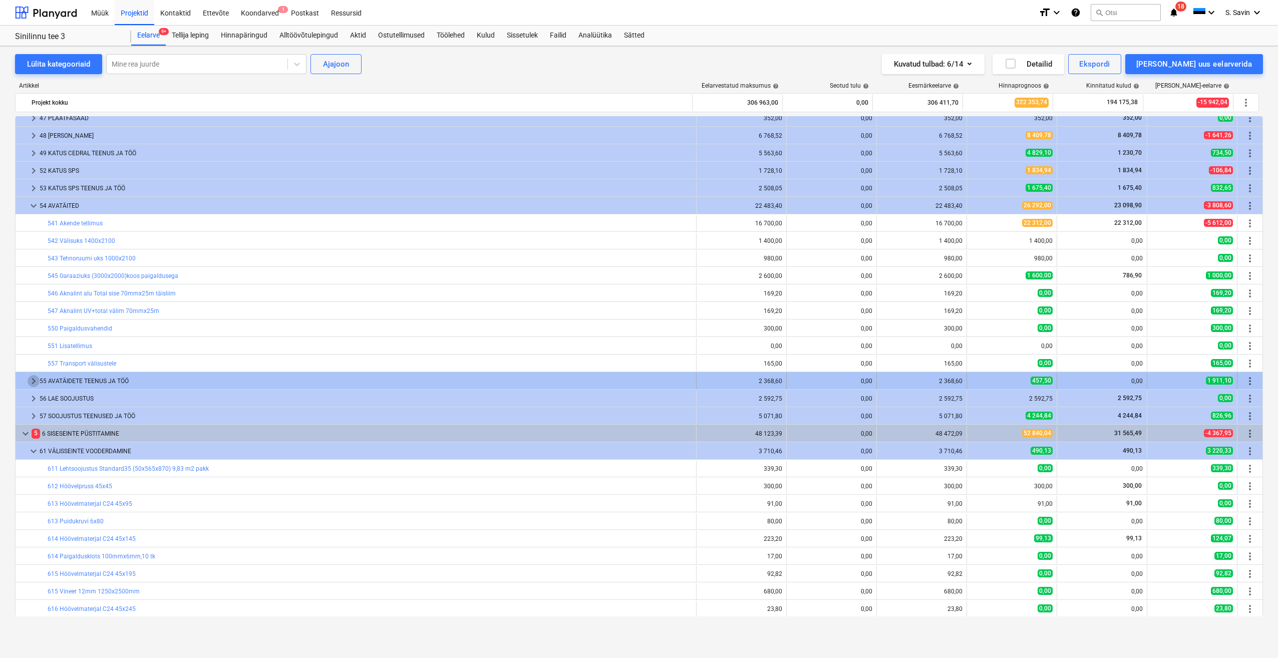
click at [32, 383] on span "keyboard_arrow_right" at bounding box center [34, 381] width 12 height 12
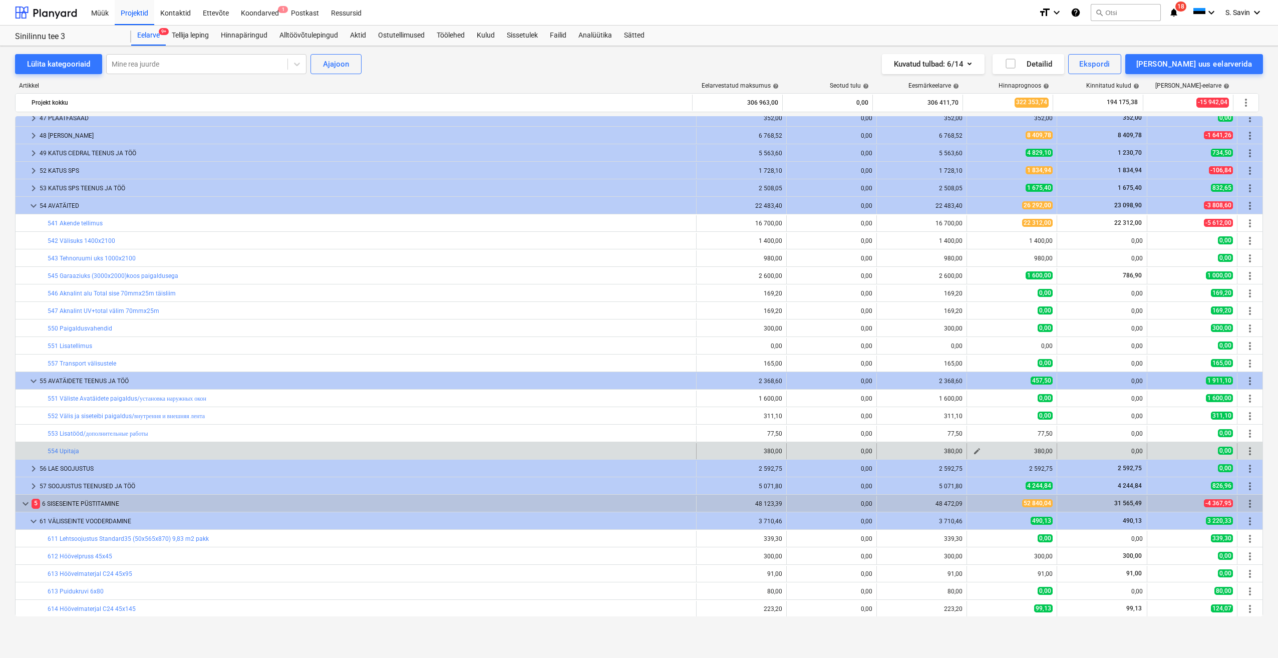
click at [977, 455] on button "edit" at bounding box center [977, 451] width 12 height 12
type textarea "x"
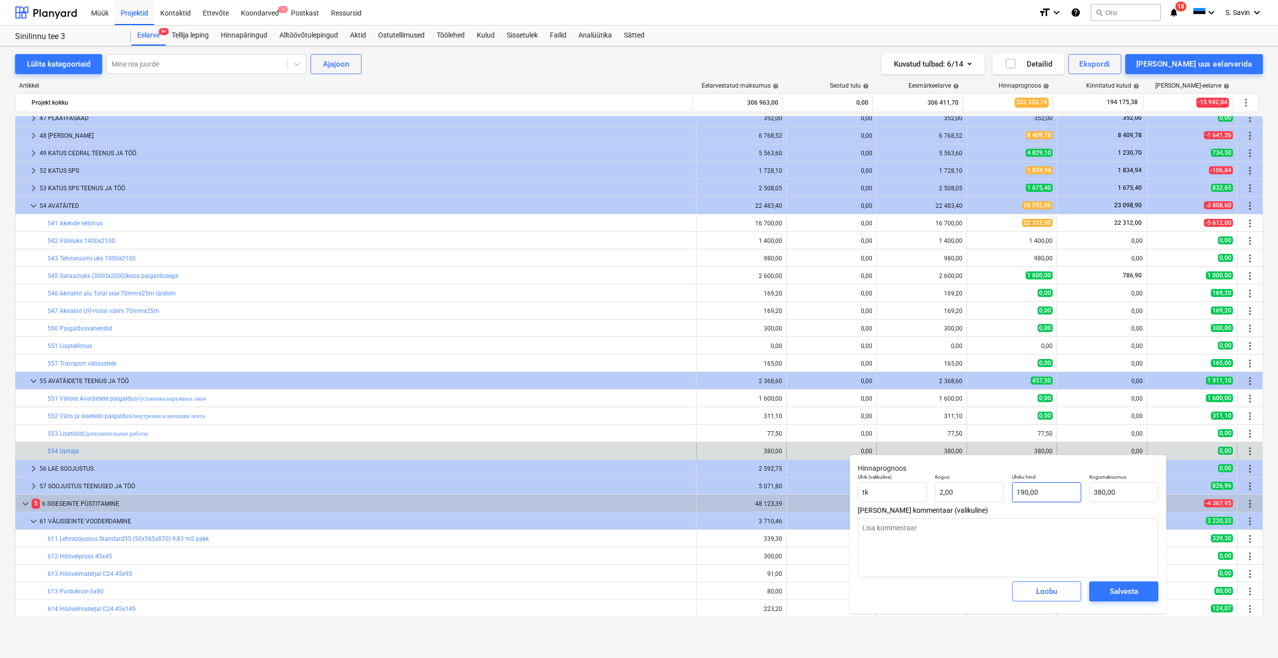
type input "190"
drag, startPoint x: 1045, startPoint y: 497, endPoint x: 987, endPoint y: 503, distance: 58.4
click at [987, 503] on div "Ühik (valikuline) tk Kogus 2,00 Ühiku hind 190 Kogumaksumus 380,00" at bounding box center [1008, 488] width 309 height 37
type textarea "x"
type input "0"
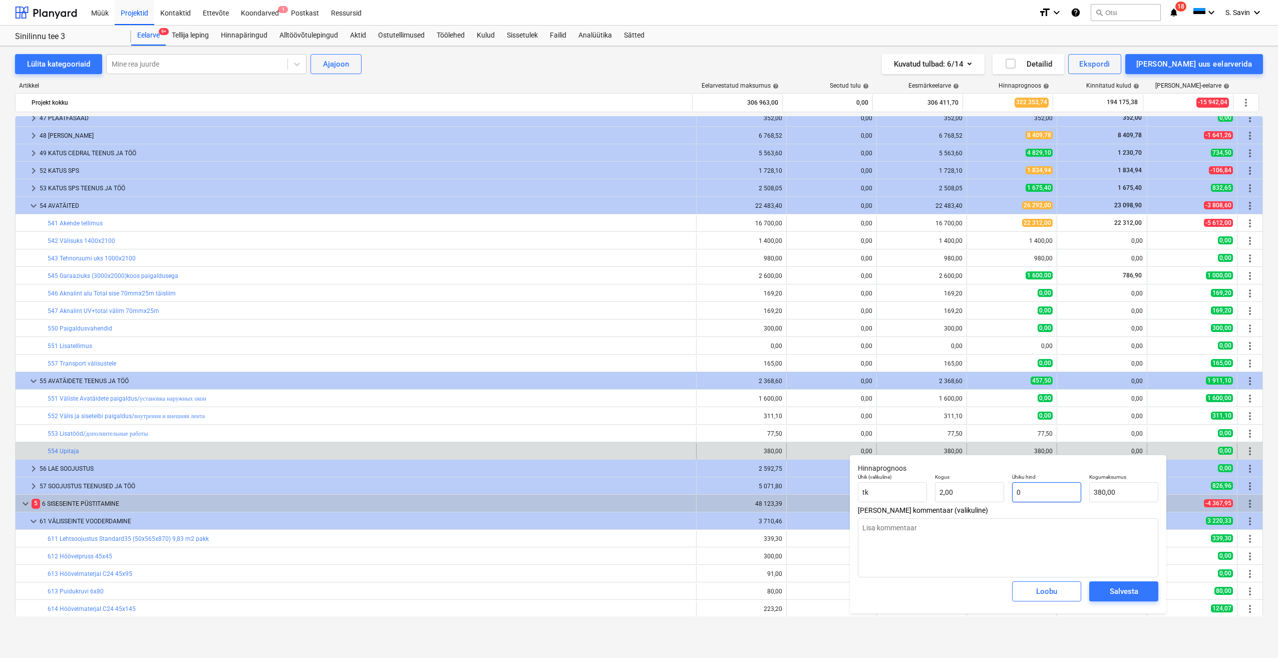
type input "0,00"
type input "0"
type textarea "x"
type input "0,00"
click at [1114, 588] on div "Salvesta" at bounding box center [1124, 591] width 29 height 13
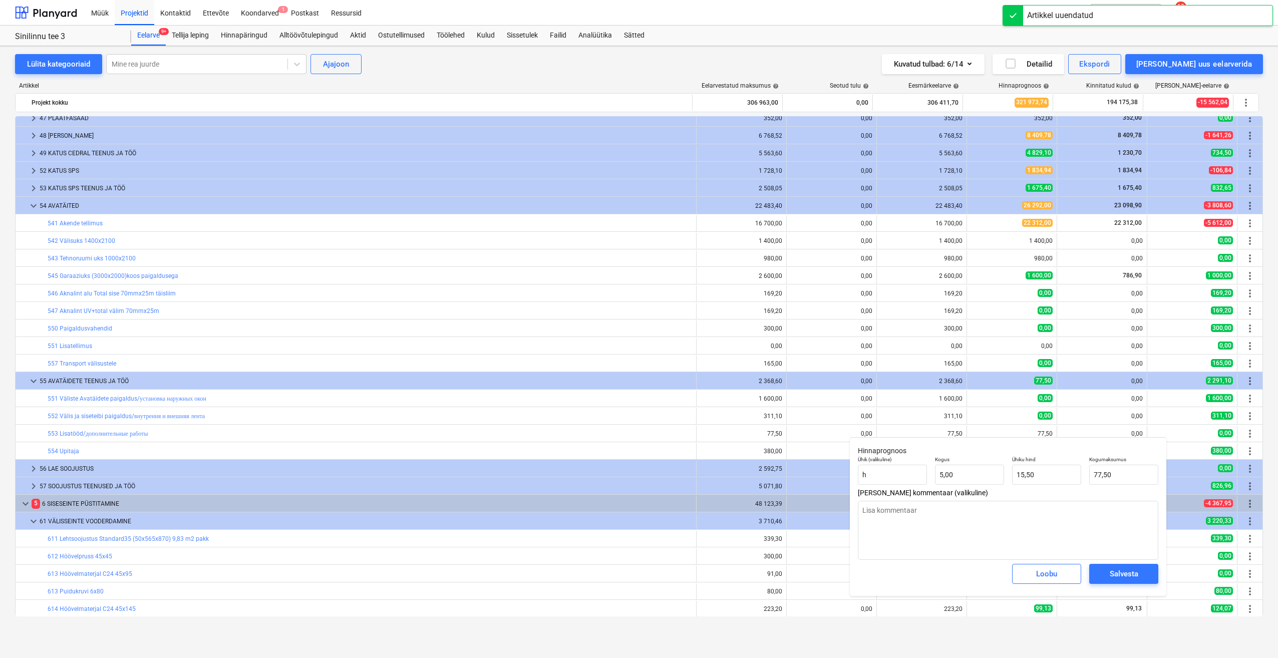
type textarea "x"
type input "15,5"
drag, startPoint x: 1033, startPoint y: 474, endPoint x: 988, endPoint y: 471, distance: 45.2
click at [992, 471] on div "Ühik (valikuline) h Kogus 5,00 Ühiku hind 15,5 Kogumaksumus 77,50" at bounding box center [1008, 470] width 309 height 37
type textarea "x"
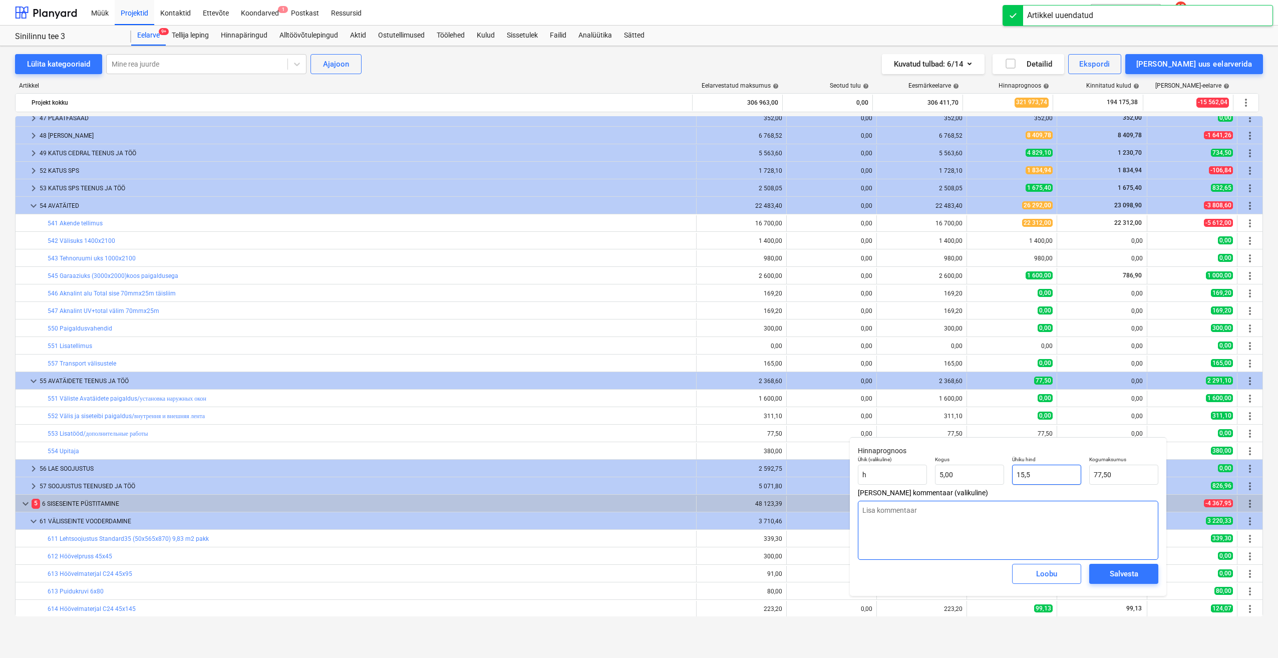
type input "0"
type input "0,00"
type input "0"
type textarea "x"
type input "0,00"
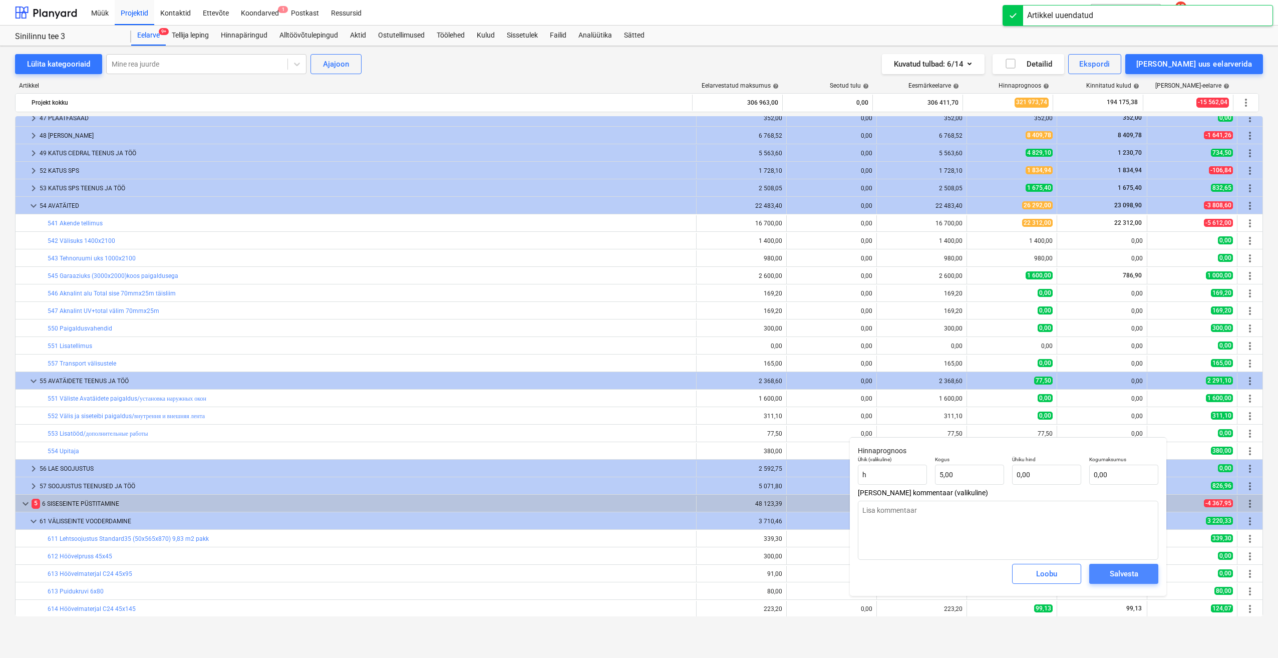
click at [1110, 574] on div "Salvesta" at bounding box center [1124, 574] width 29 height 13
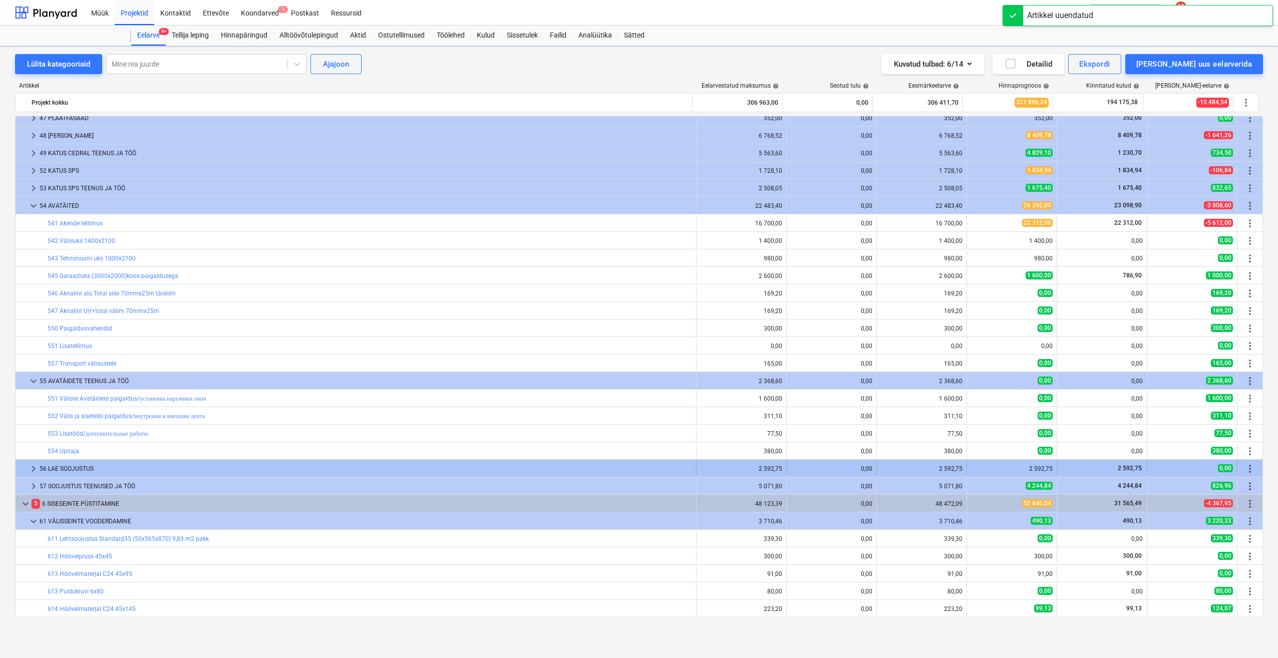
click at [31, 470] on span "keyboard_arrow_right" at bounding box center [34, 469] width 12 height 12
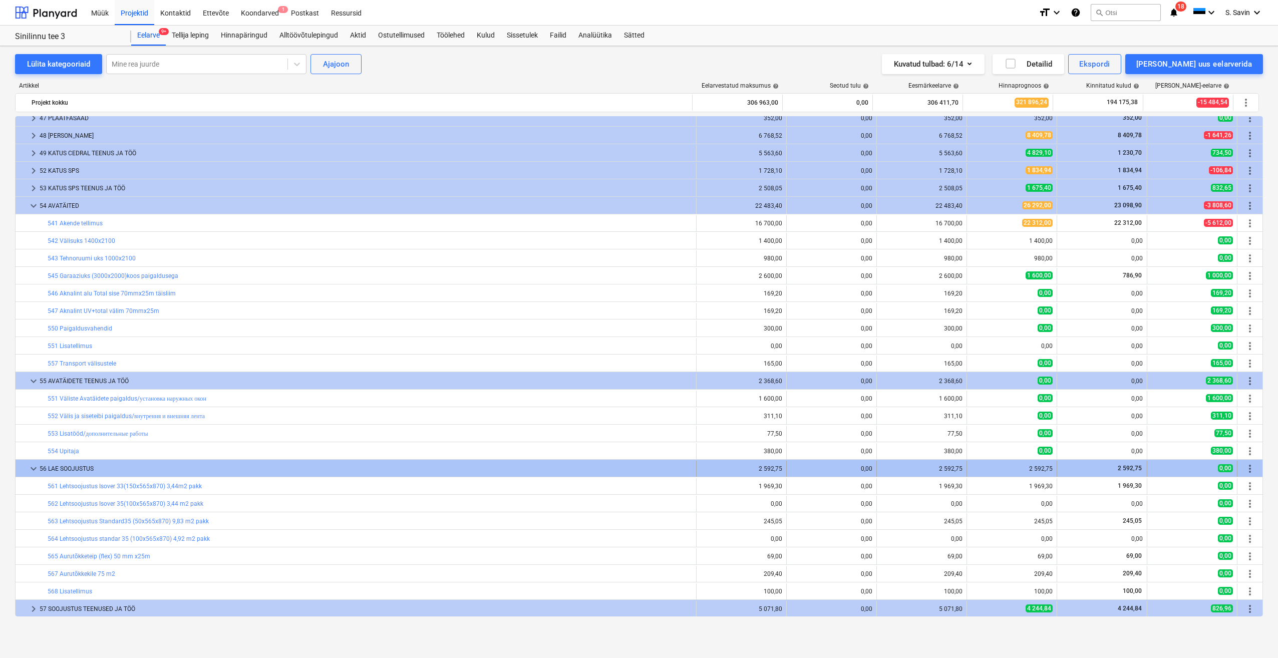
click at [27, 467] on div at bounding box center [24, 469] width 8 height 16
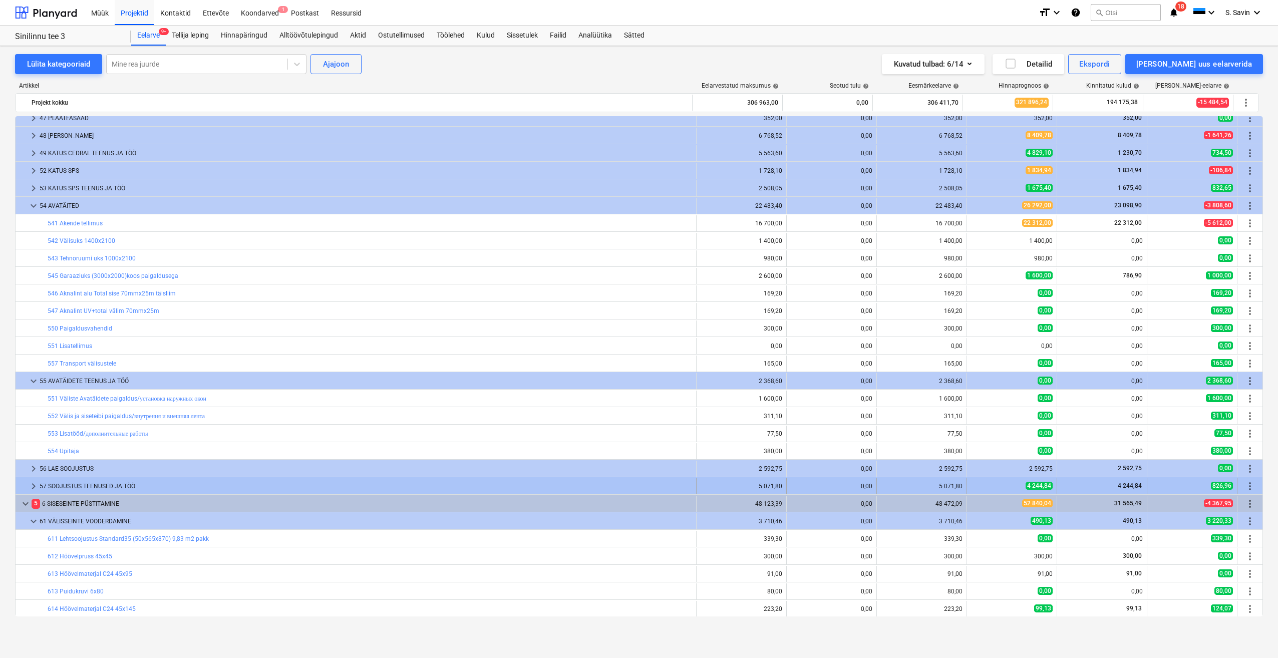
click at [32, 487] on span "keyboard_arrow_right" at bounding box center [34, 486] width 12 height 12
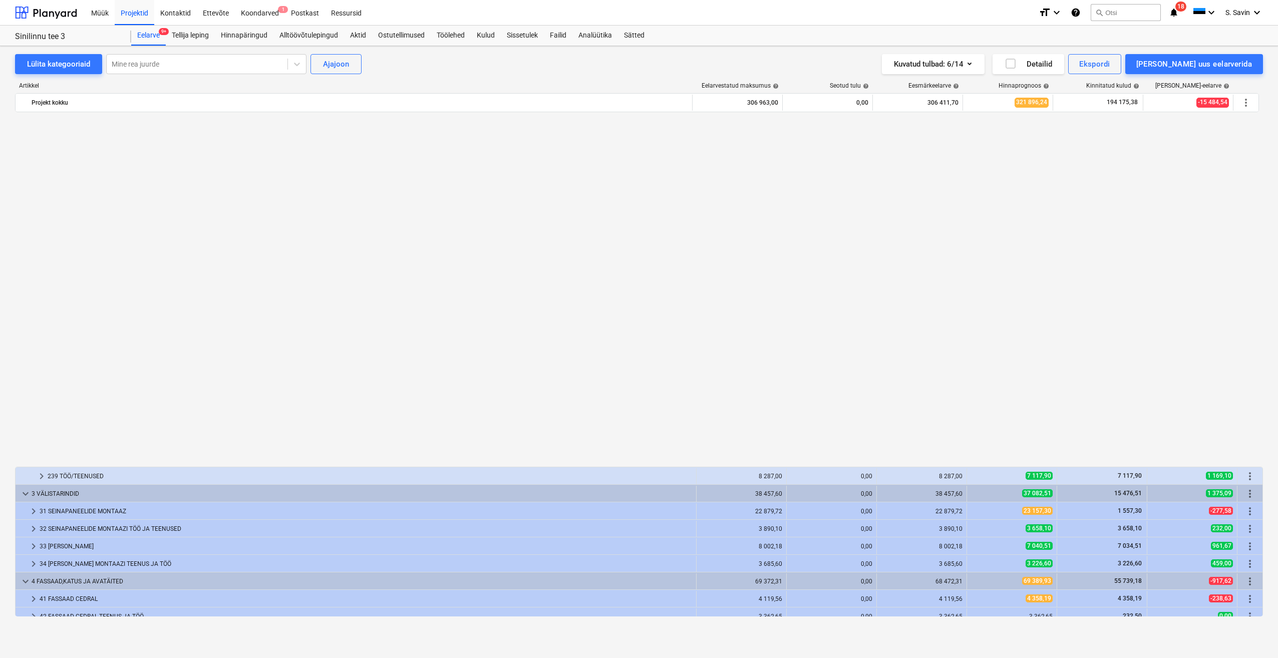
scroll to position [701, 0]
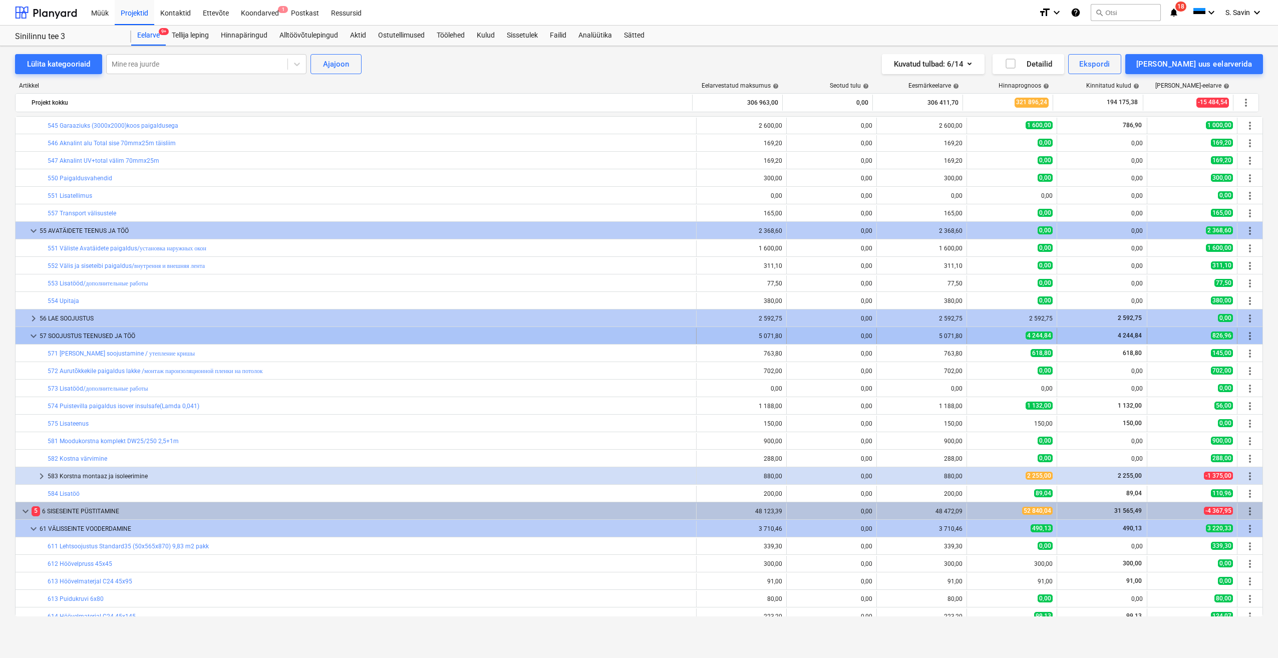
click at [36, 338] on span "keyboard_arrow_down" at bounding box center [34, 336] width 12 height 12
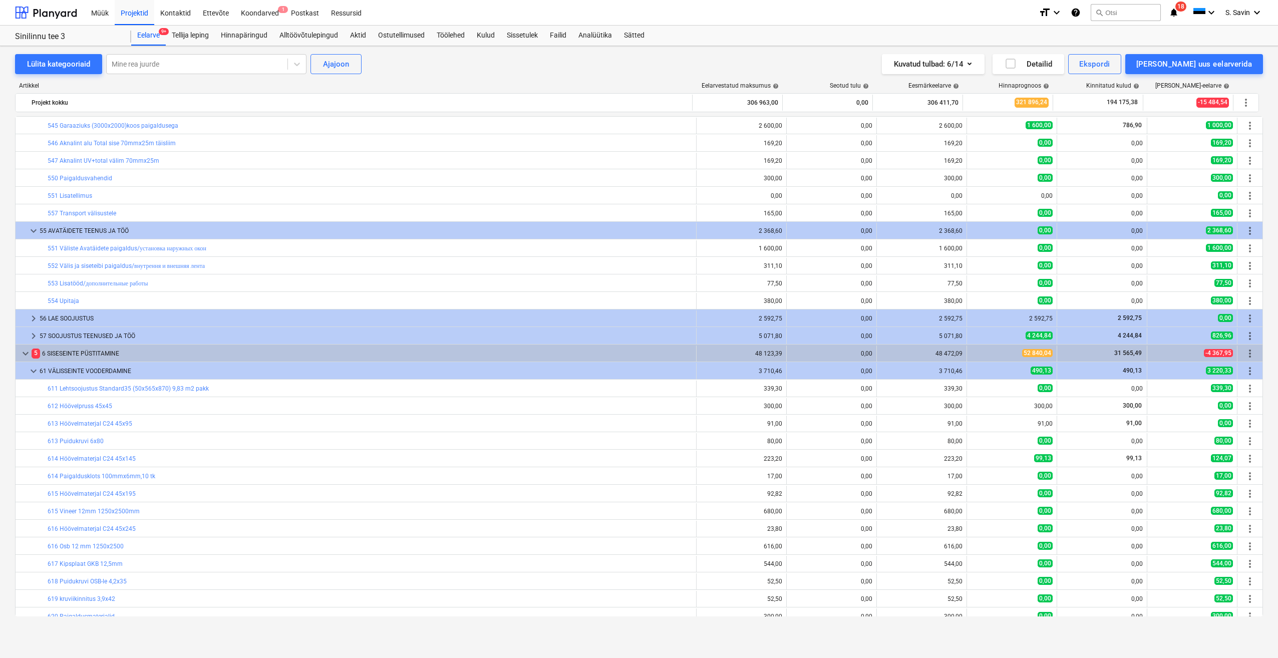
scroll to position [451, 0]
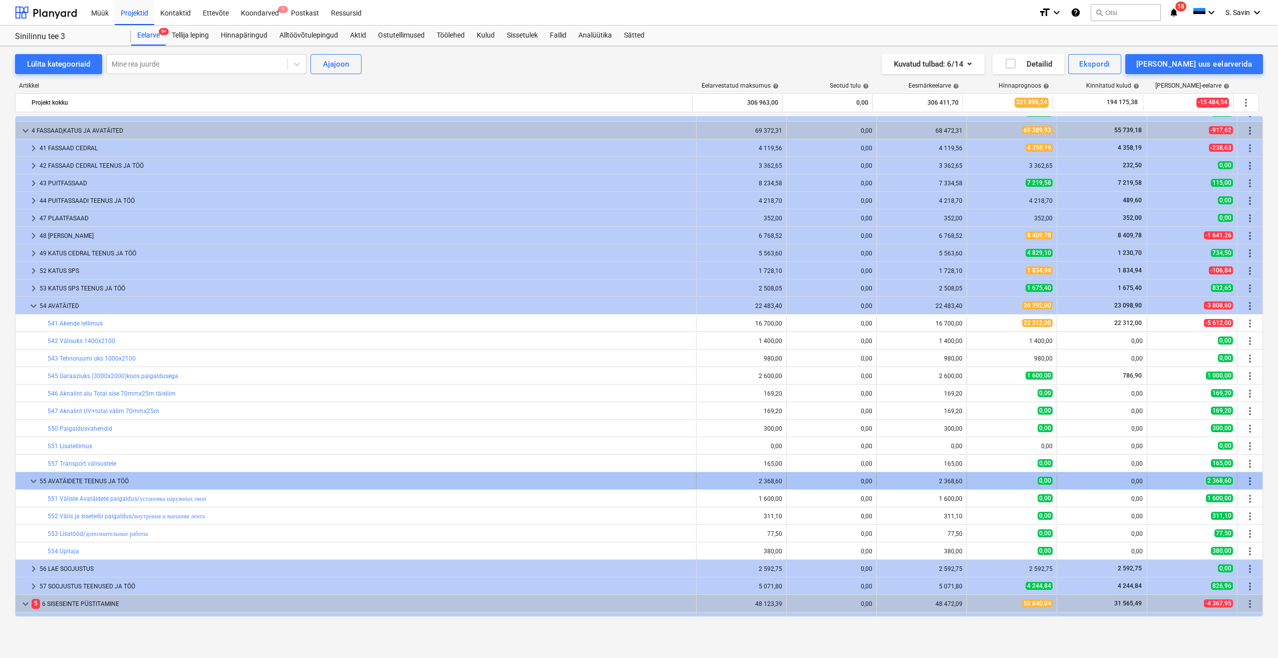
click at [32, 480] on span "keyboard_arrow_down" at bounding box center [34, 481] width 12 height 12
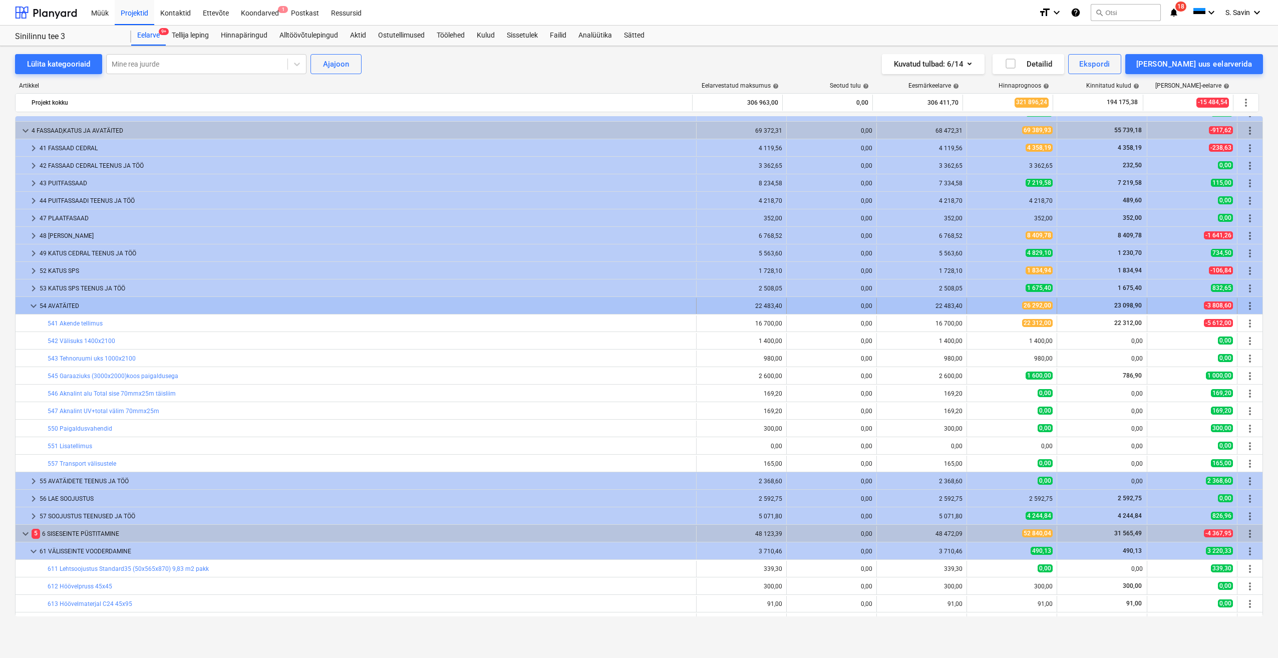
click at [37, 305] on span "keyboard_arrow_down" at bounding box center [34, 306] width 12 height 12
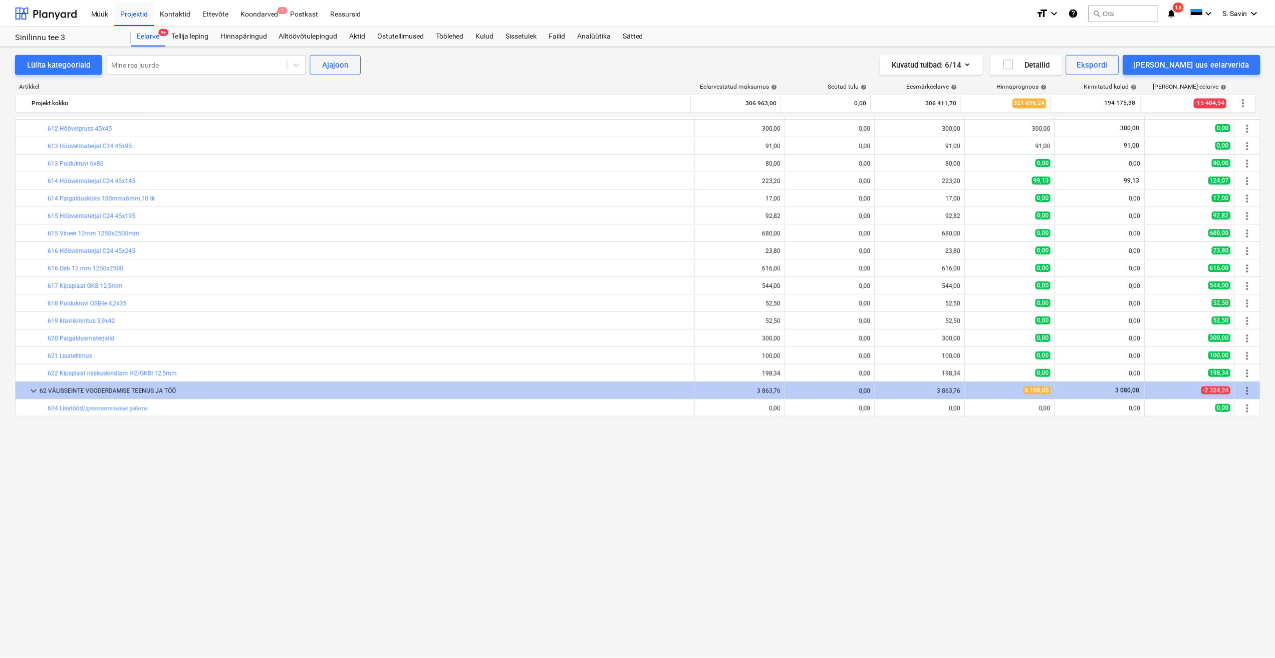
scroll to position [150, 0]
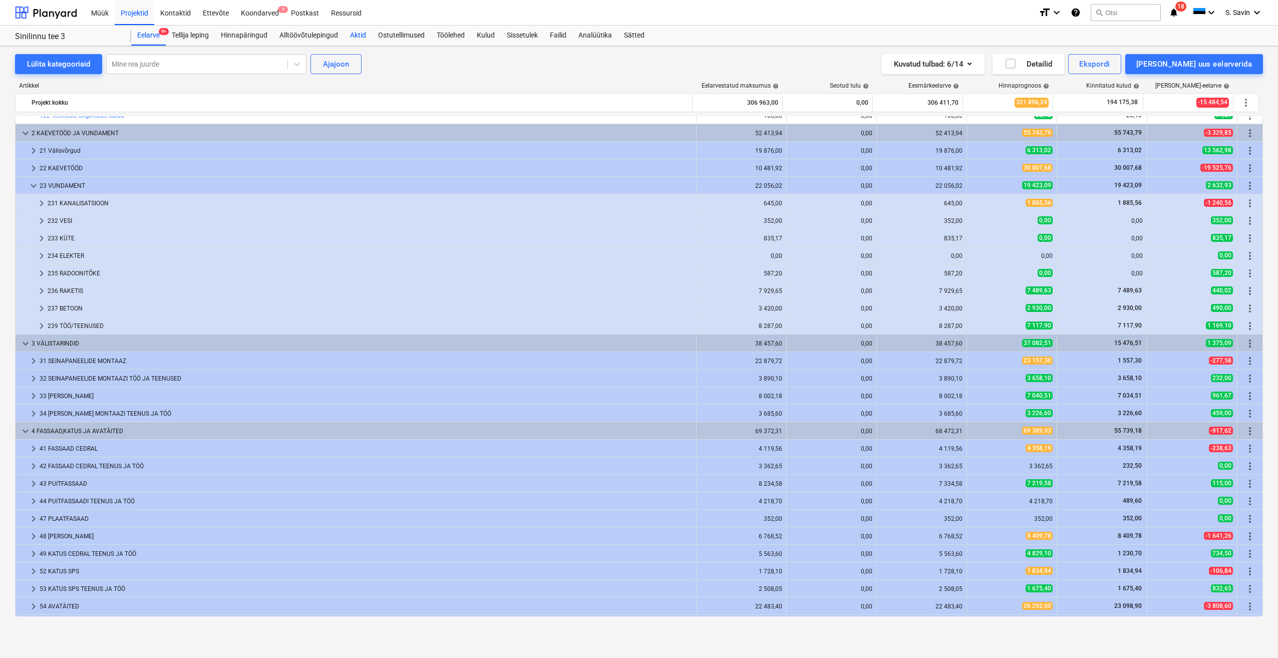
click at [364, 35] on div "Aktid" at bounding box center [358, 36] width 28 height 20
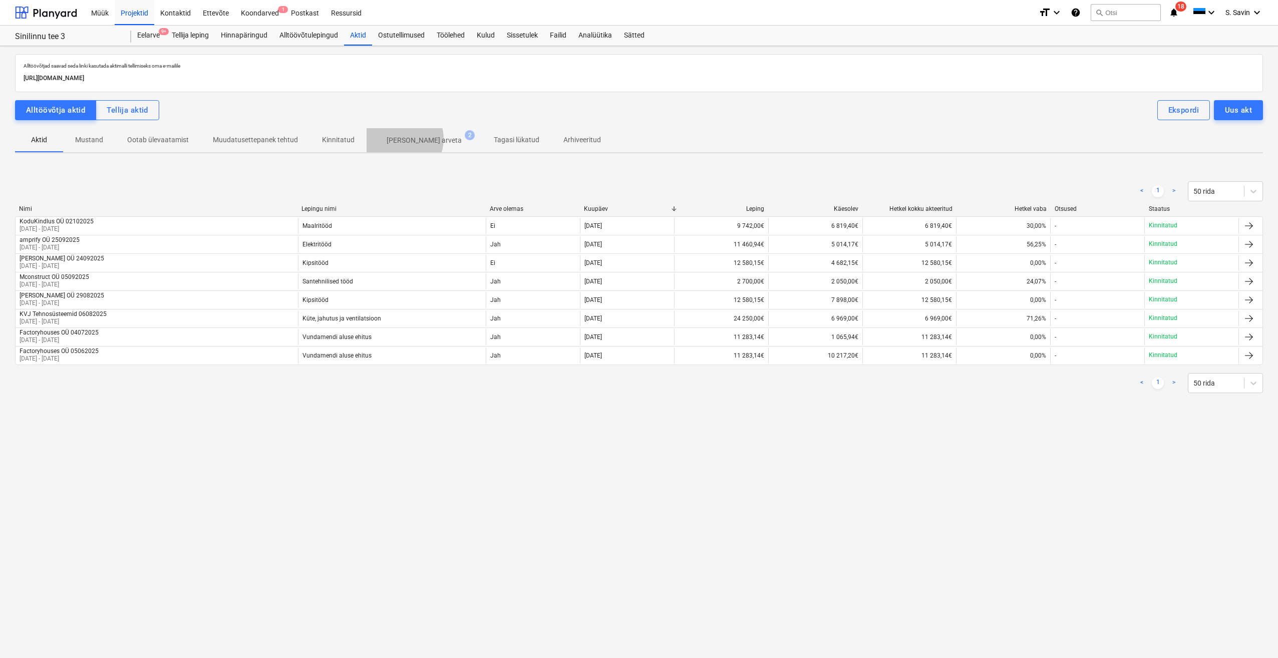
click at [399, 139] on p "[PERSON_NAME] arveta" at bounding box center [424, 140] width 75 height 11
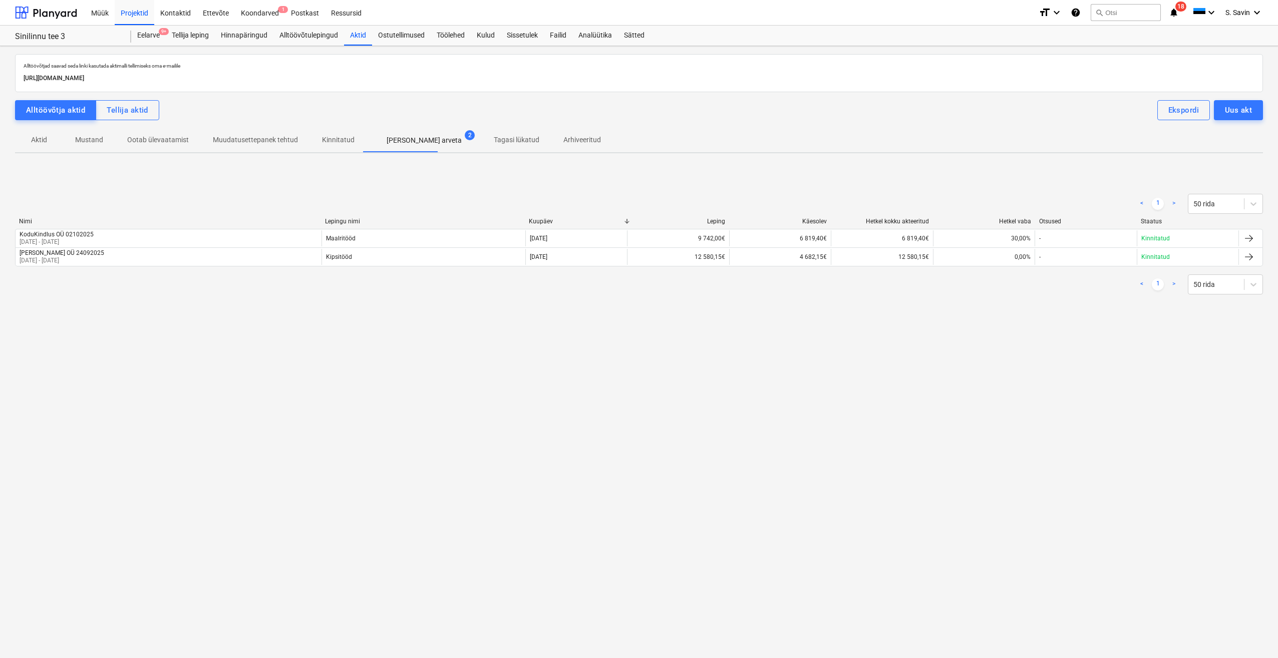
click at [35, 136] on p "Aktid" at bounding box center [39, 140] width 24 height 11
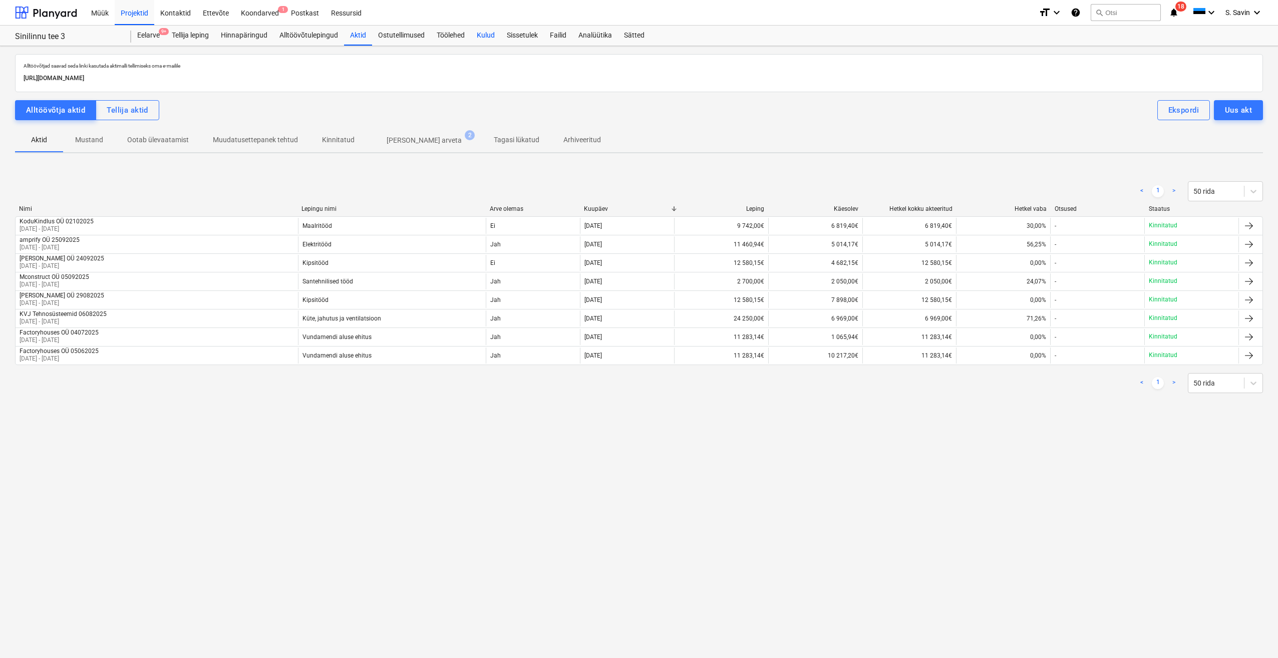
click at [475, 35] on div "Kulud" at bounding box center [486, 36] width 30 height 20
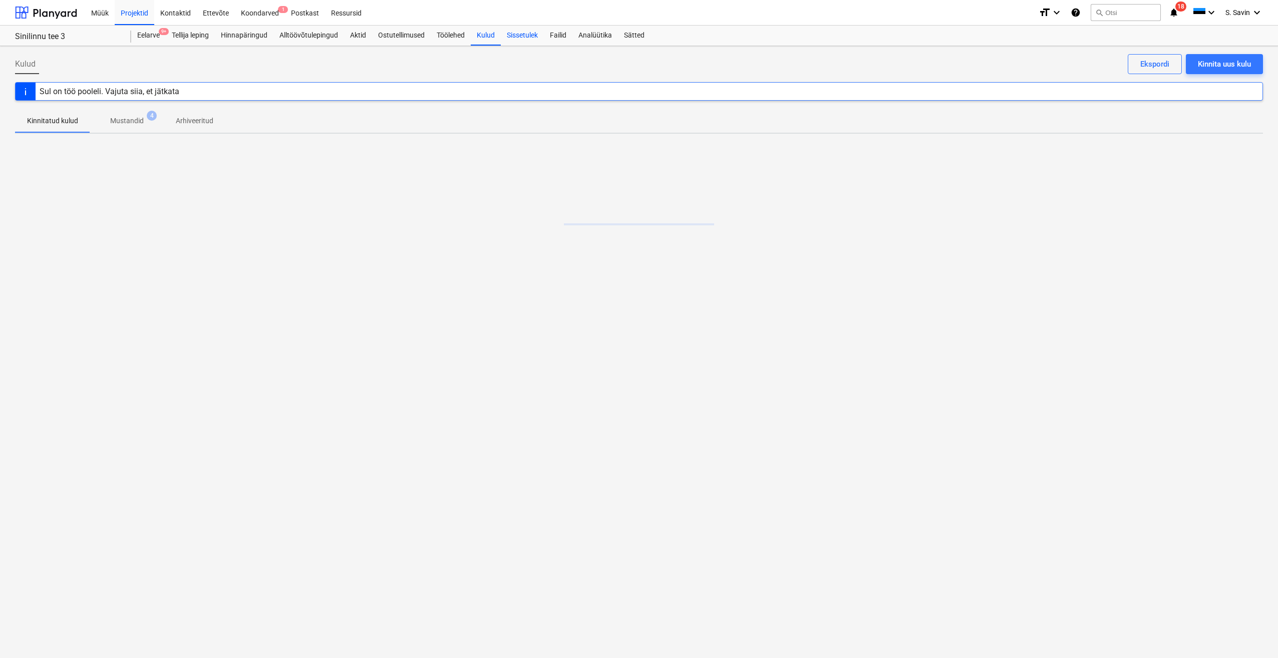
click at [540, 28] on div "Sissetulek" at bounding box center [522, 36] width 43 height 20
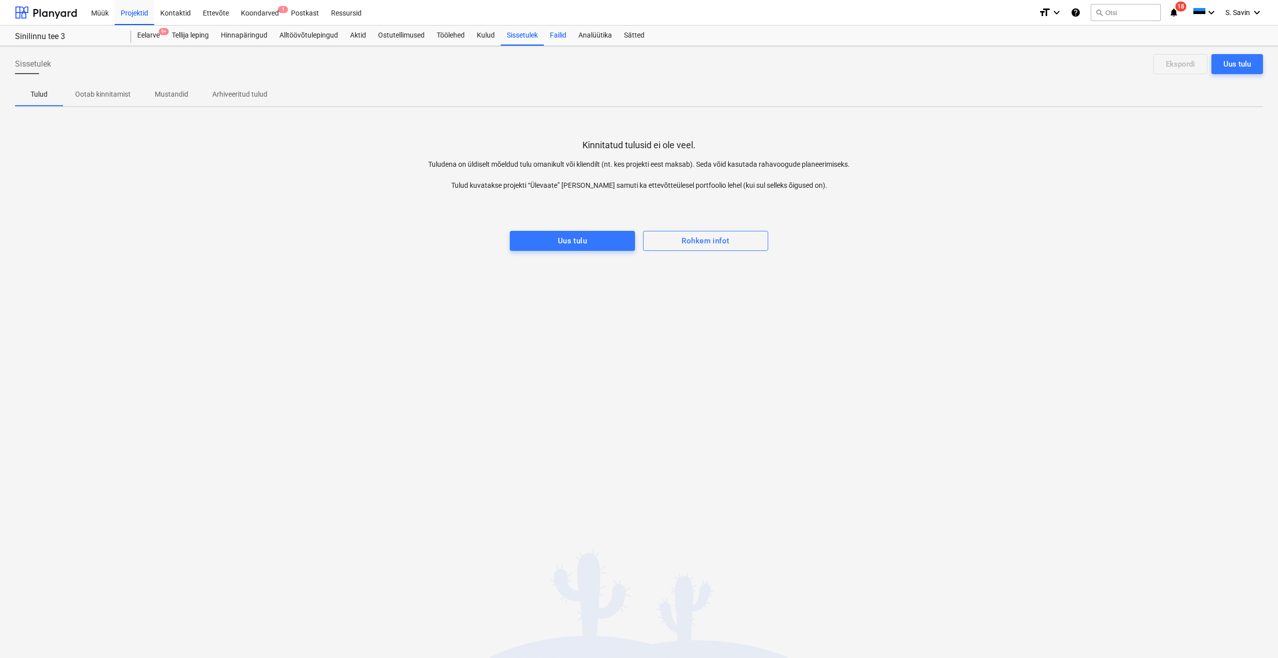
click at [556, 33] on div "Failid" at bounding box center [558, 36] width 29 height 20
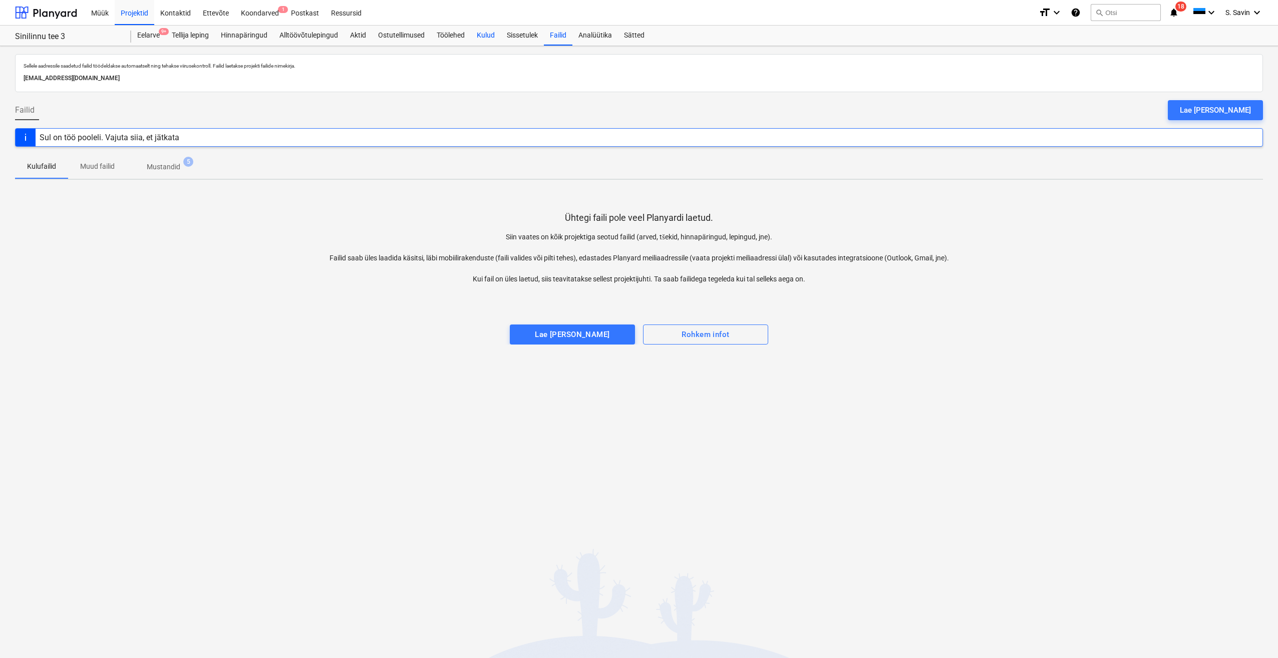
click at [488, 39] on div "Kulud" at bounding box center [486, 36] width 30 height 20
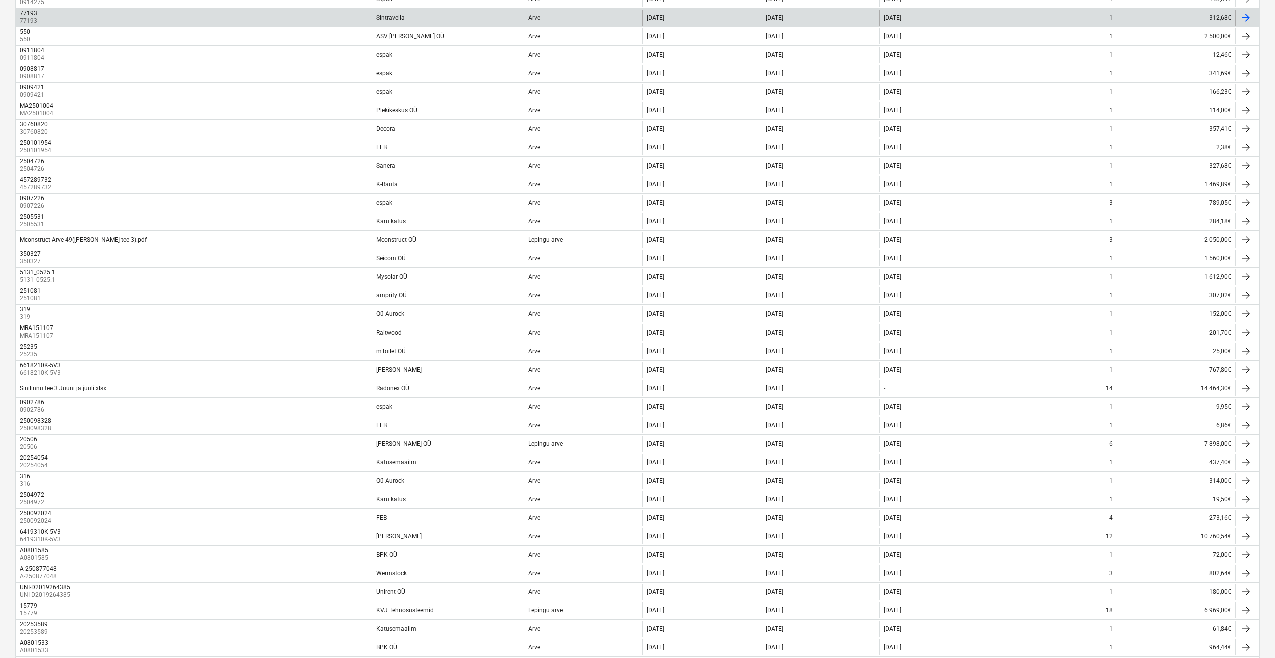
scroll to position [451, 0]
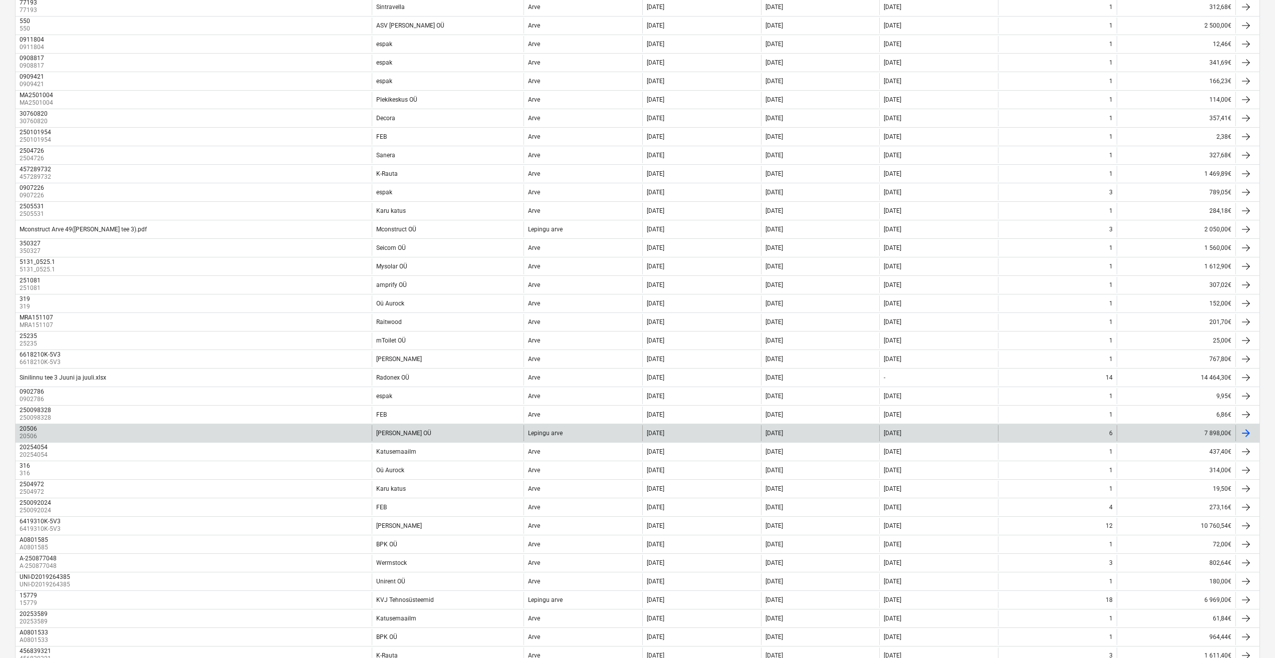
click at [293, 434] on div "20506 20506" at bounding box center [194, 433] width 356 height 16
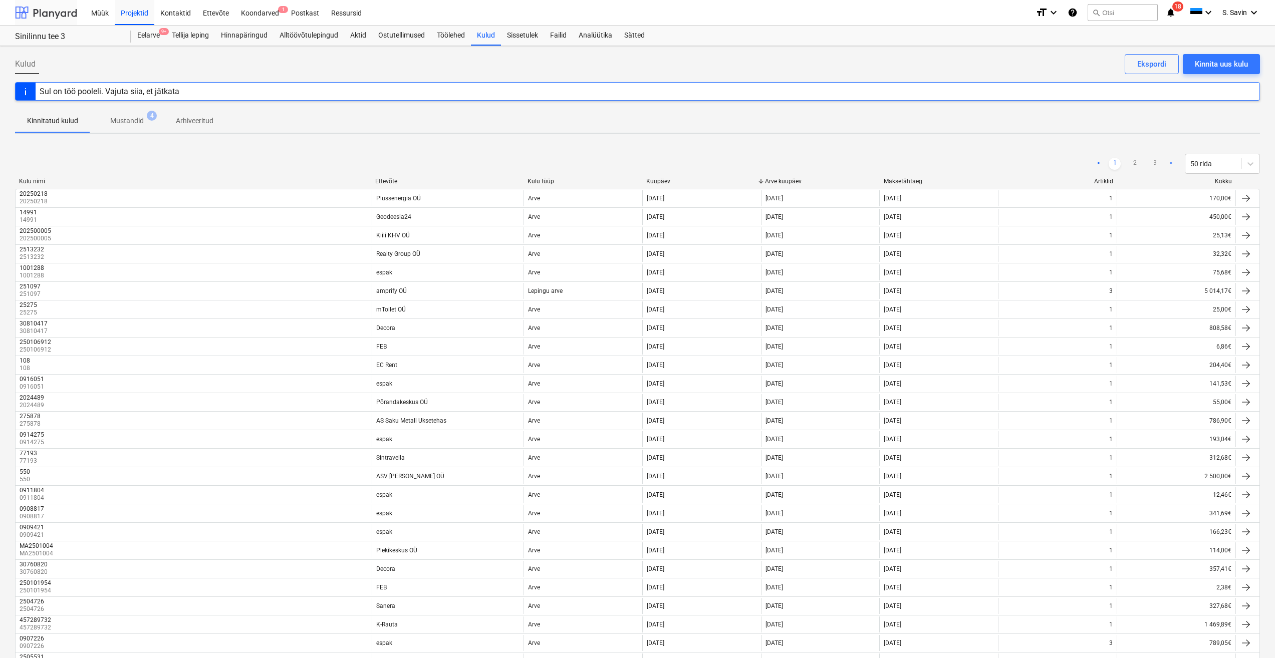
drag, startPoint x: 54, startPoint y: 14, endPoint x: 58, endPoint y: 20, distance: 7.0
click at [54, 14] on div at bounding box center [46, 12] width 62 height 25
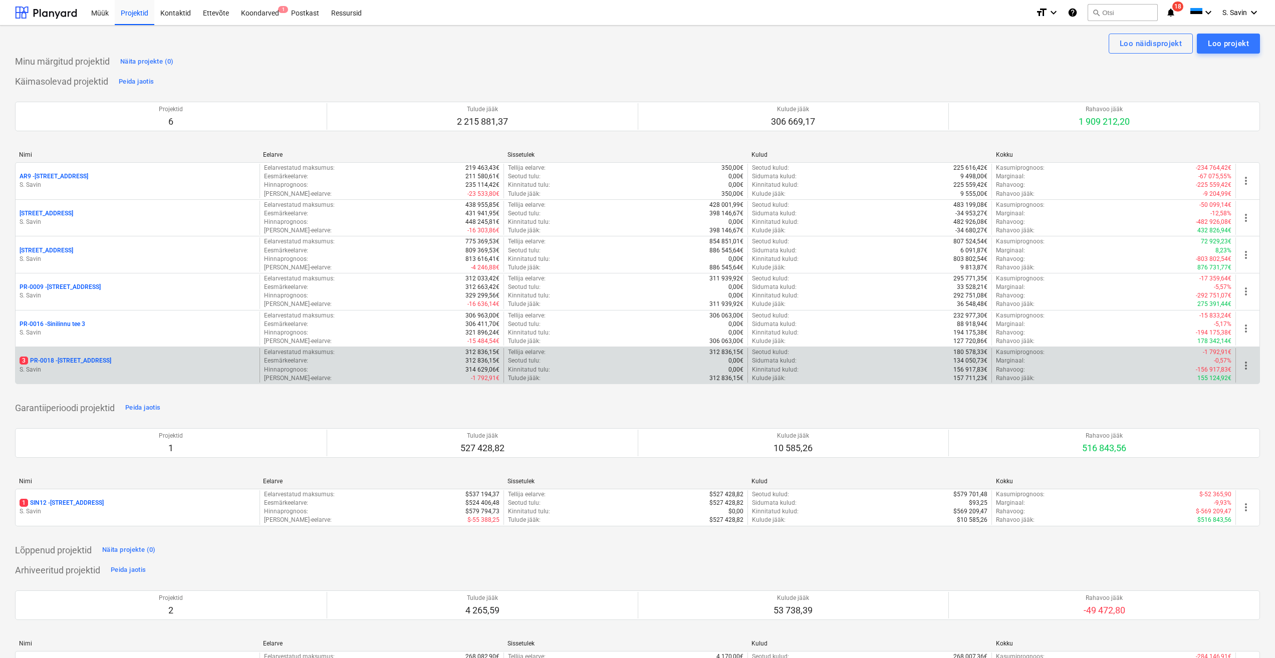
click at [167, 364] on div "3 PR-0018 - Matso tee 9" at bounding box center [138, 361] width 236 height 9
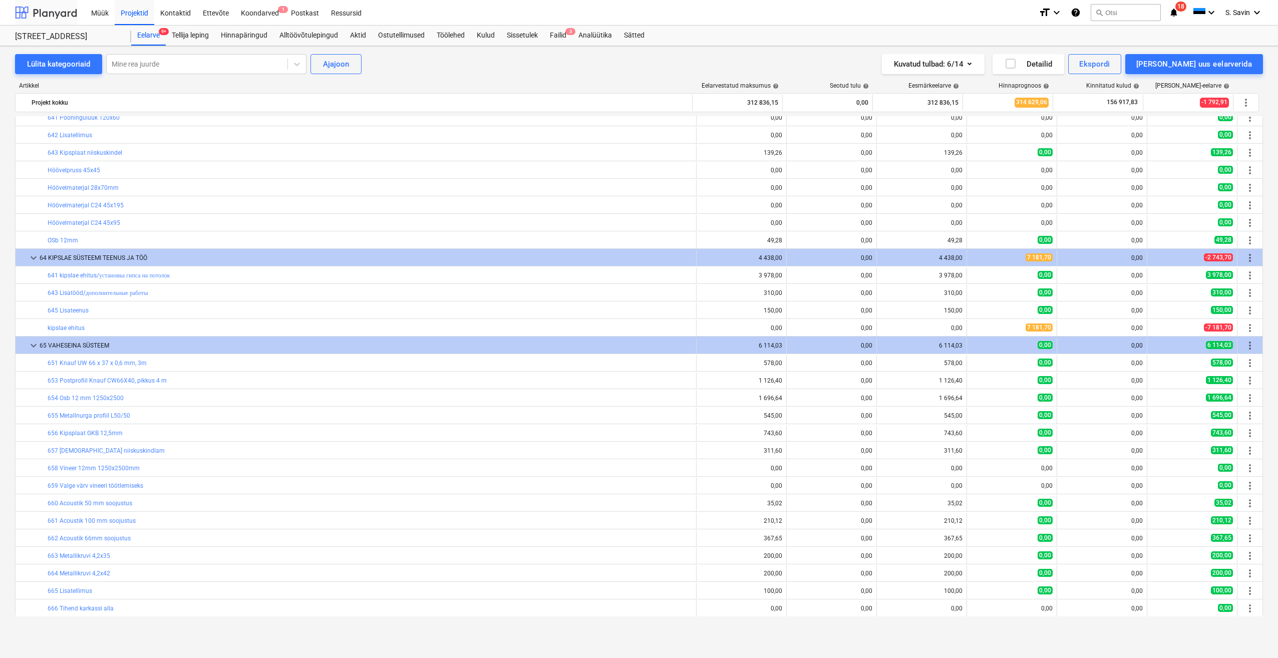
scroll to position [1628, 0]
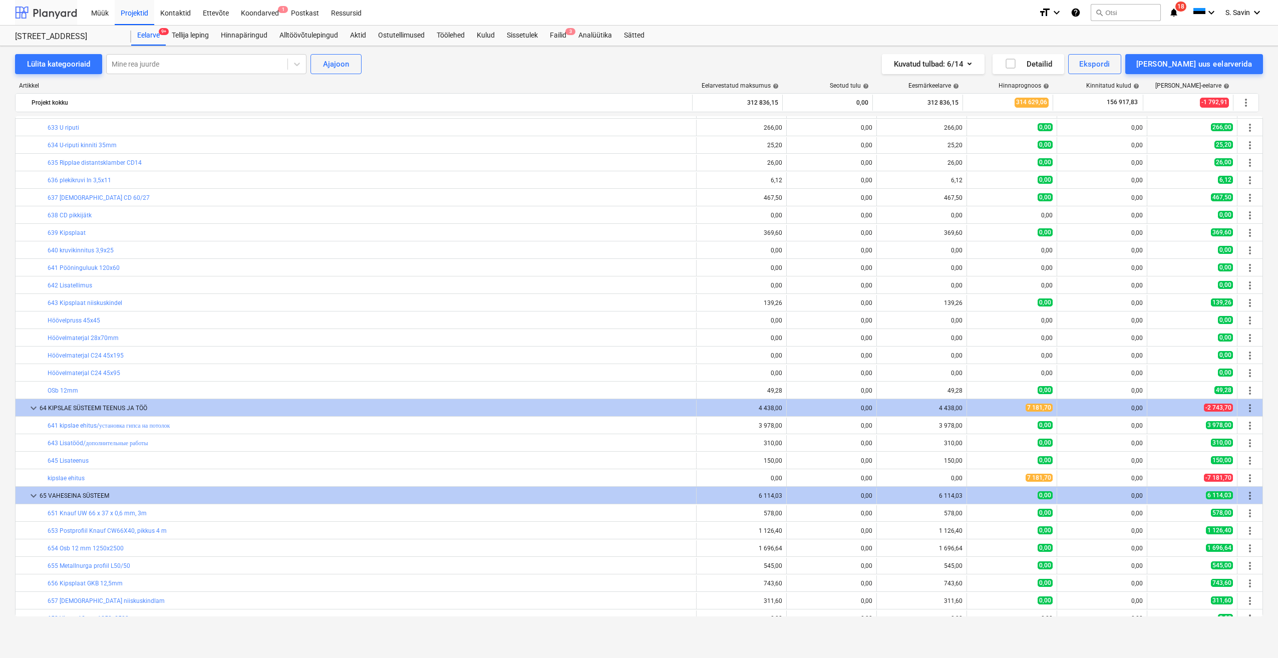
click at [53, 6] on div at bounding box center [46, 12] width 62 height 25
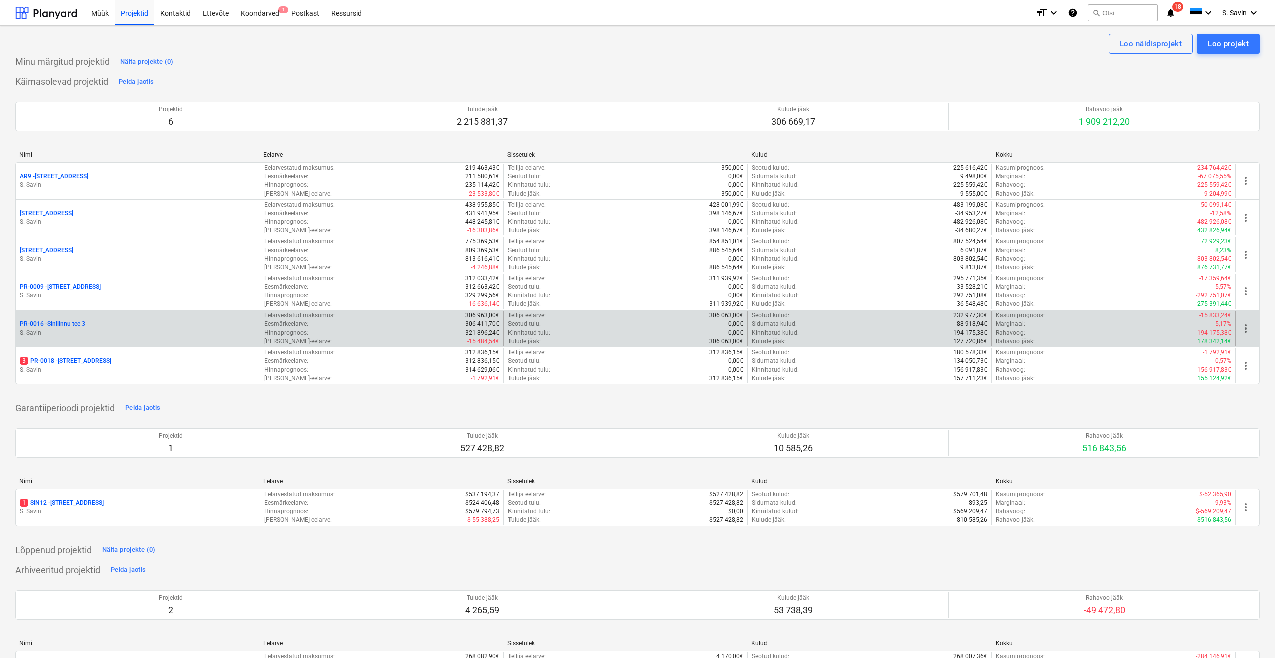
click at [128, 329] on p "S. Savin" at bounding box center [138, 333] width 236 height 9
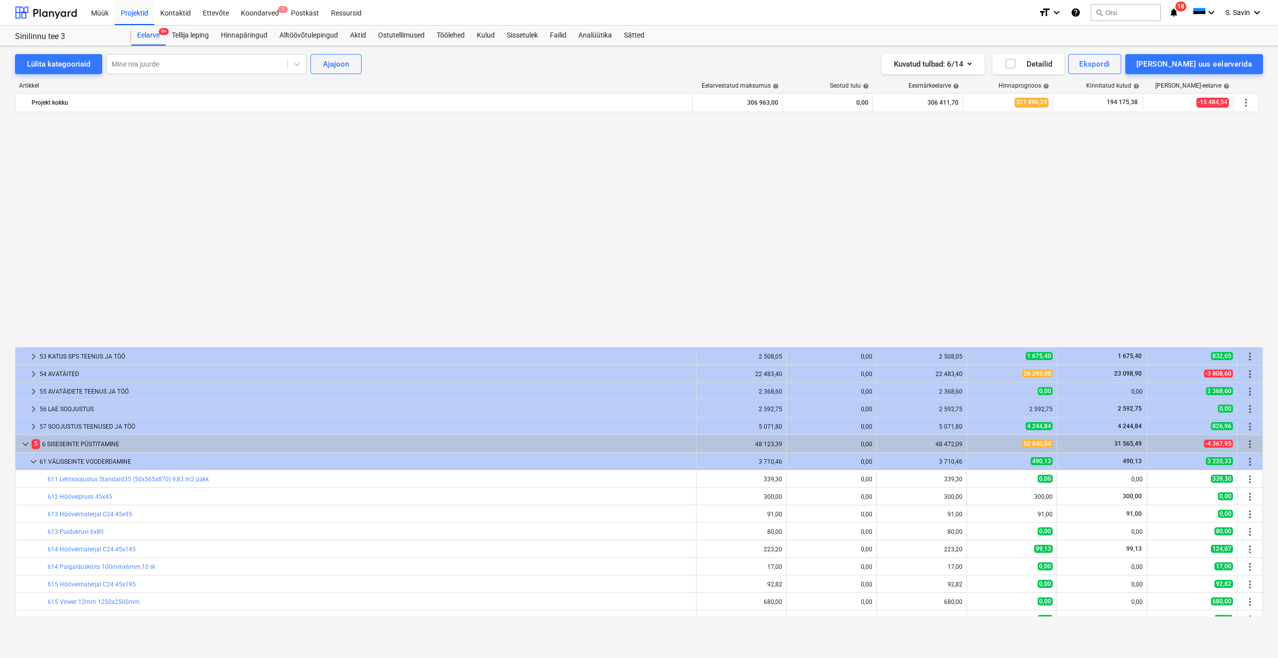
scroll to position [633, 0]
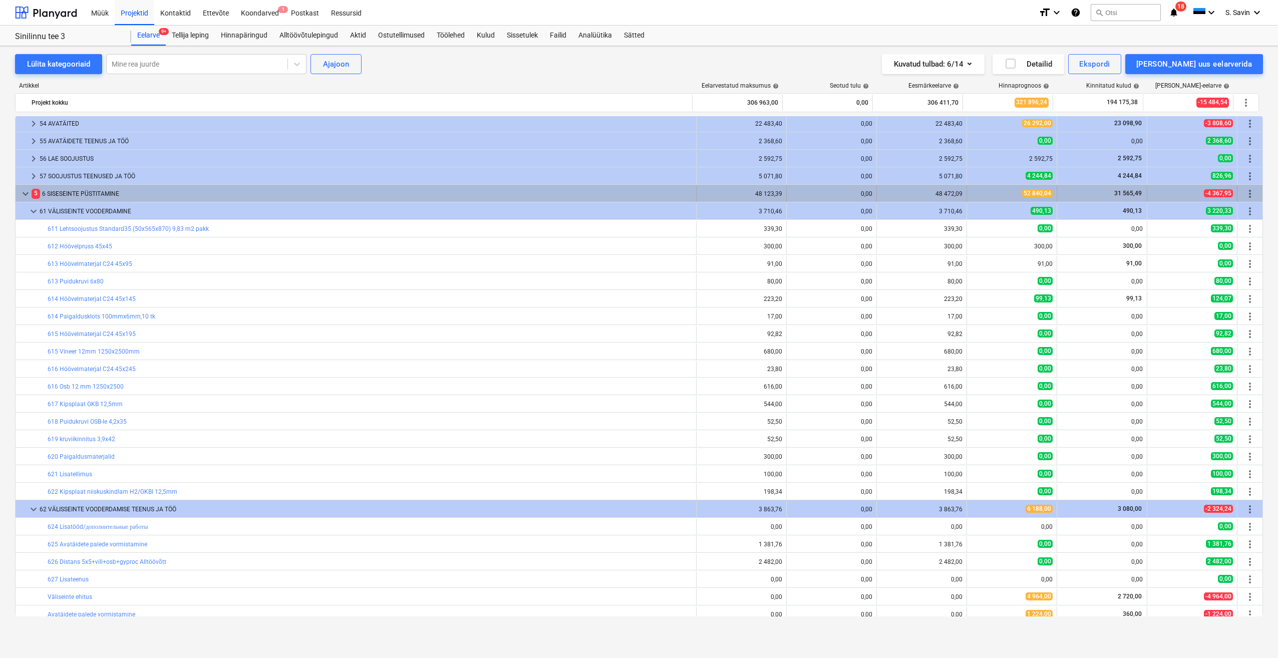
click at [26, 195] on span "keyboard_arrow_down" at bounding box center [26, 194] width 12 height 12
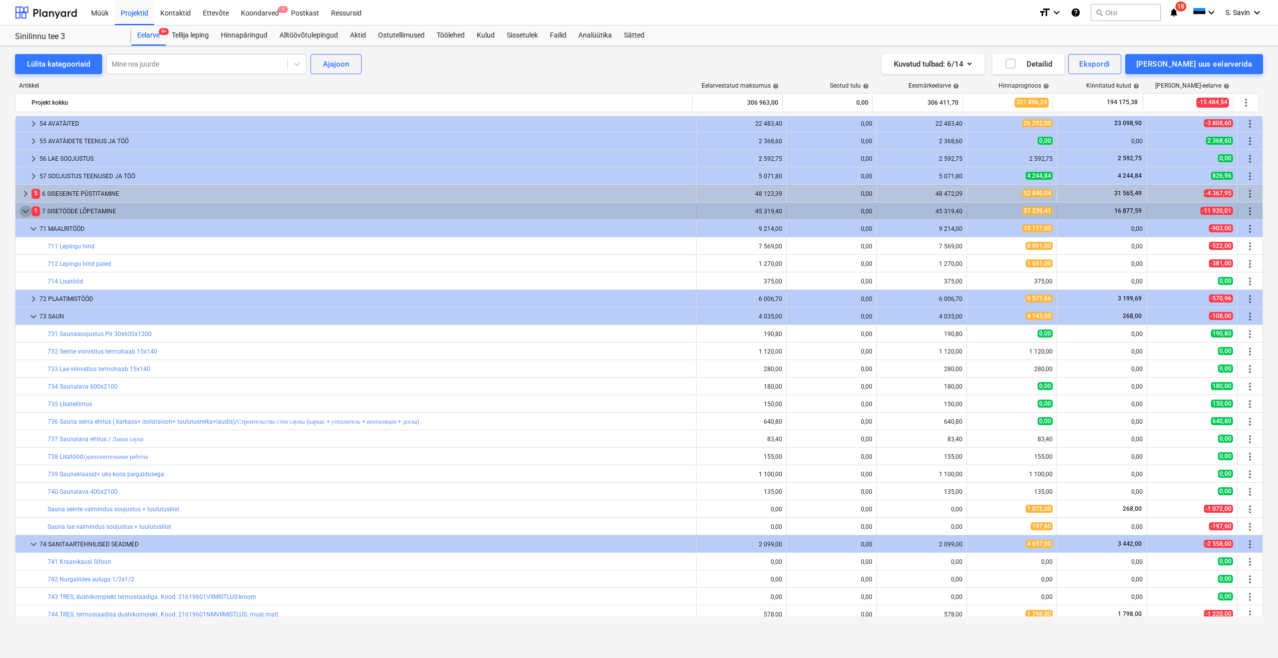
click at [25, 209] on span "keyboard_arrow_down" at bounding box center [26, 211] width 12 height 12
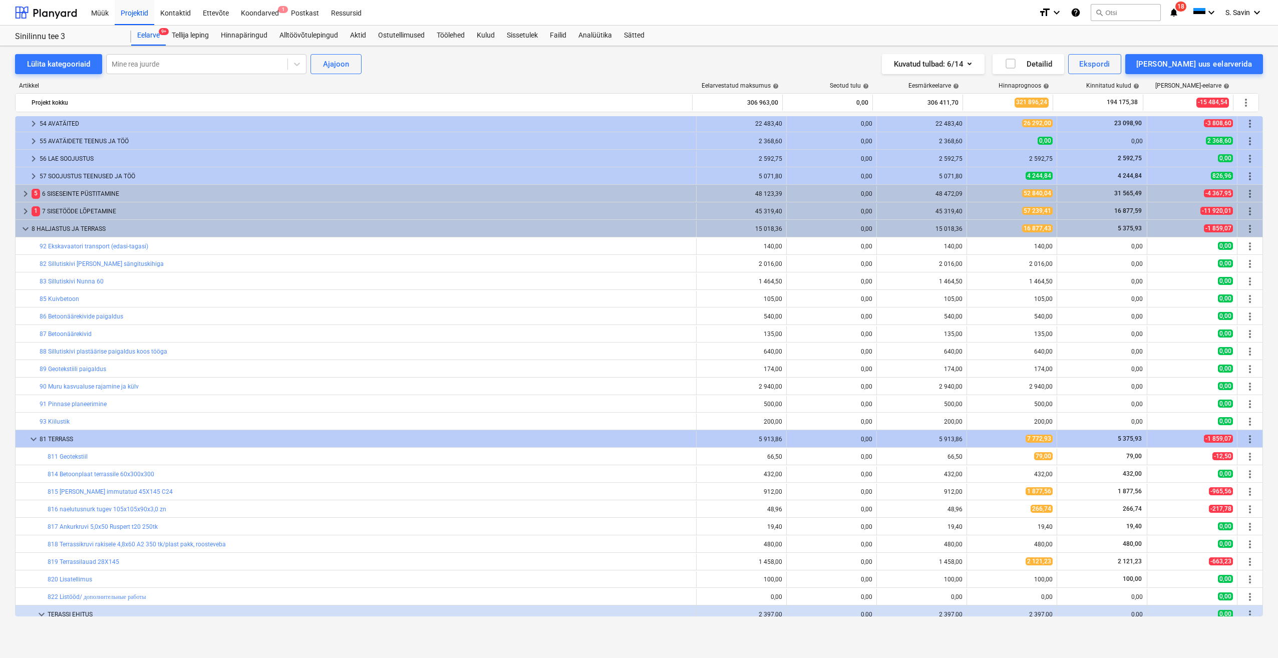
click at [25, 209] on span "keyboard_arrow_right" at bounding box center [26, 211] width 12 height 12
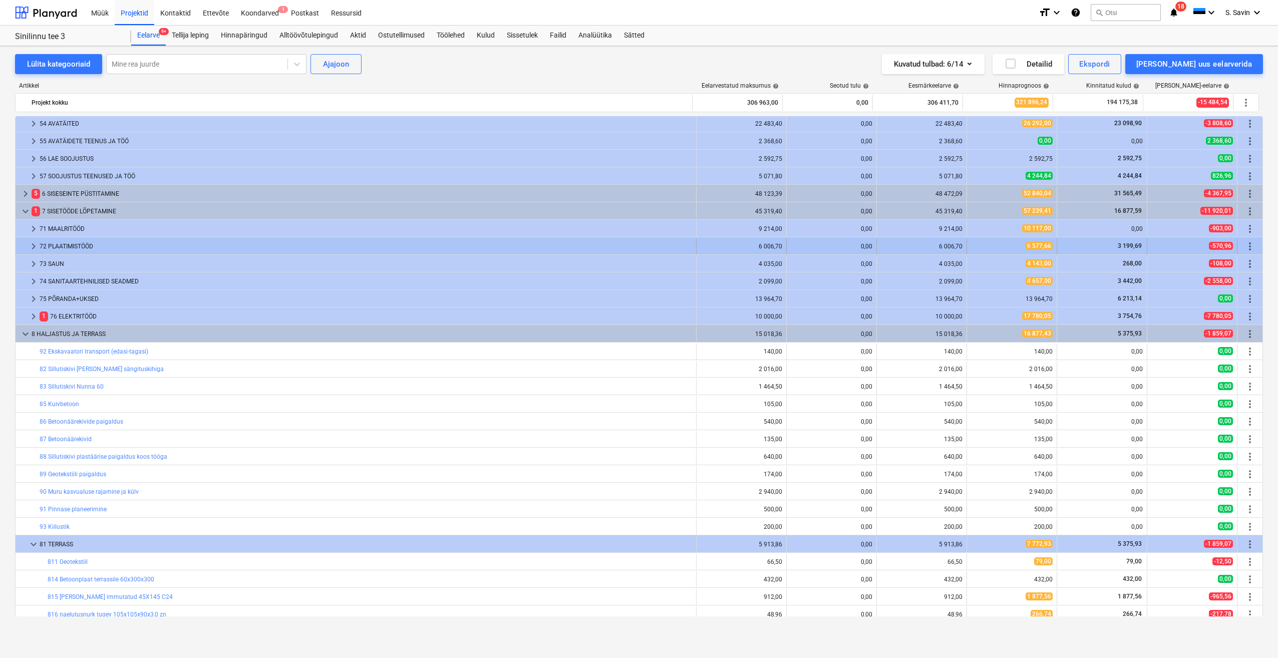
click at [33, 244] on span "keyboard_arrow_right" at bounding box center [34, 246] width 12 height 12
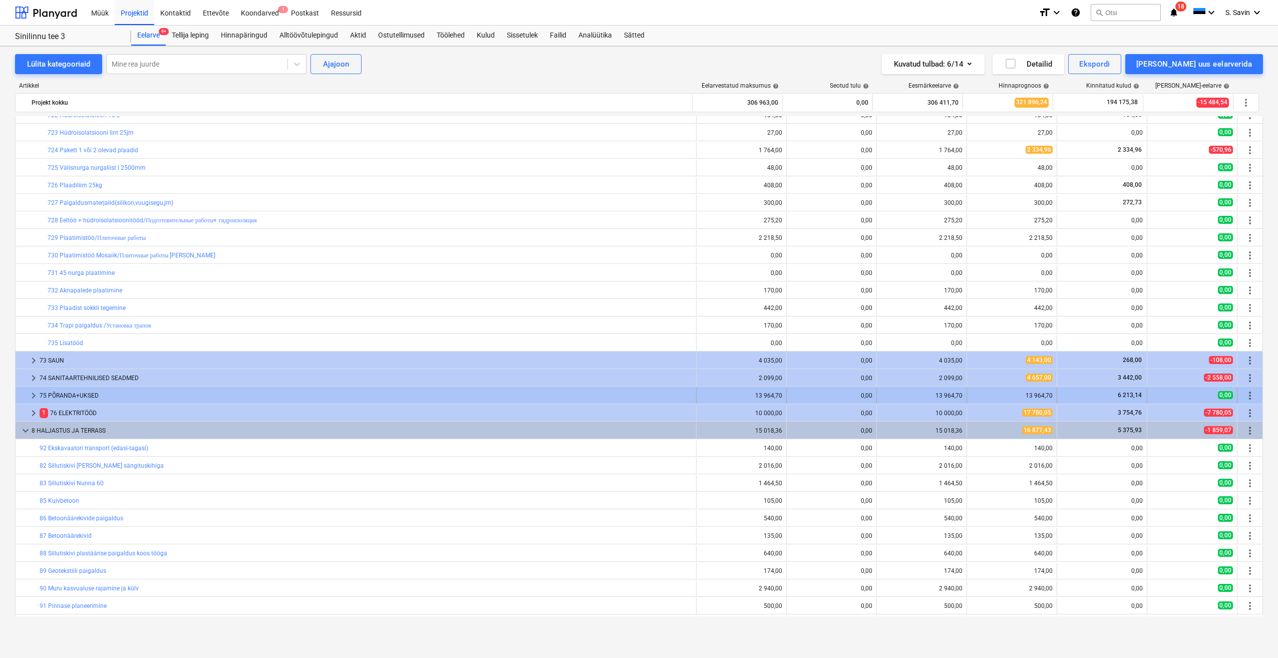
scroll to position [774, 0]
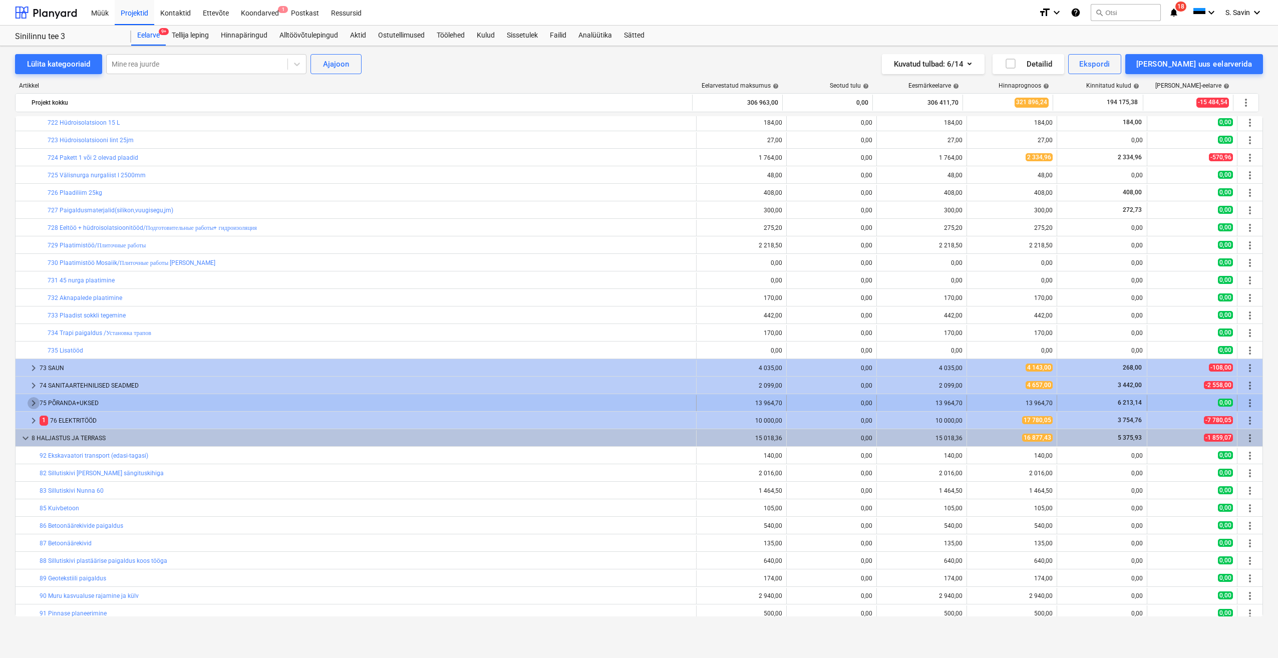
click at [31, 403] on span "keyboard_arrow_right" at bounding box center [34, 403] width 12 height 12
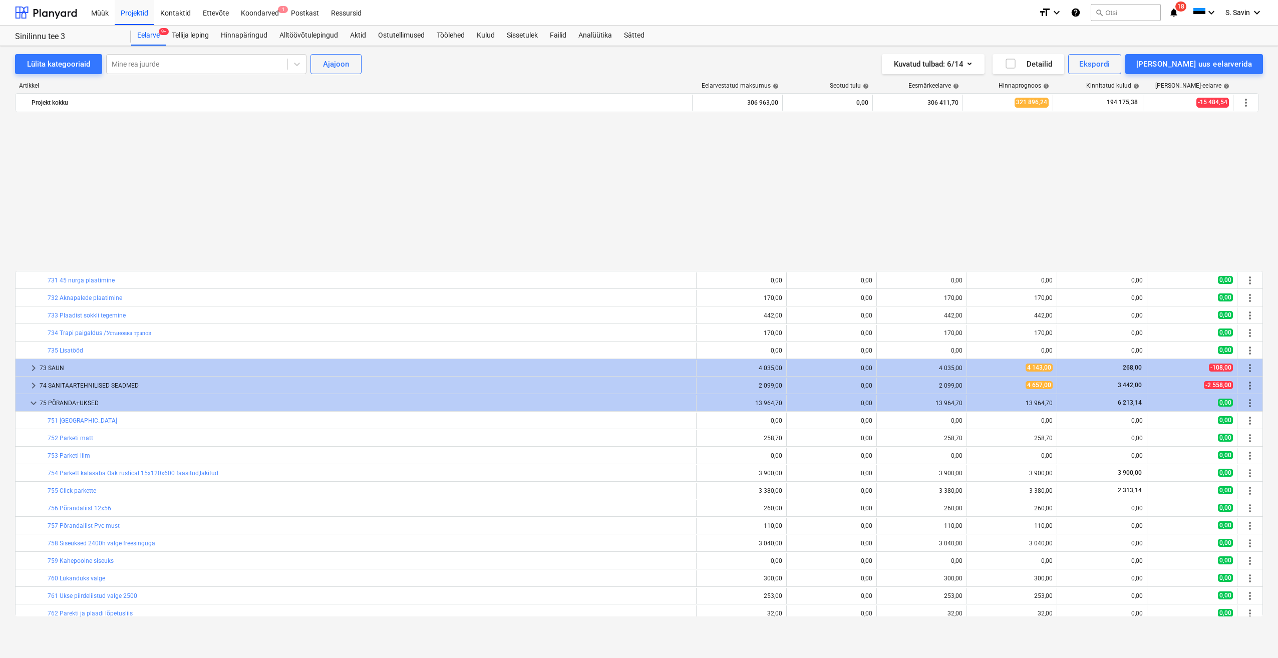
scroll to position [1025, 0]
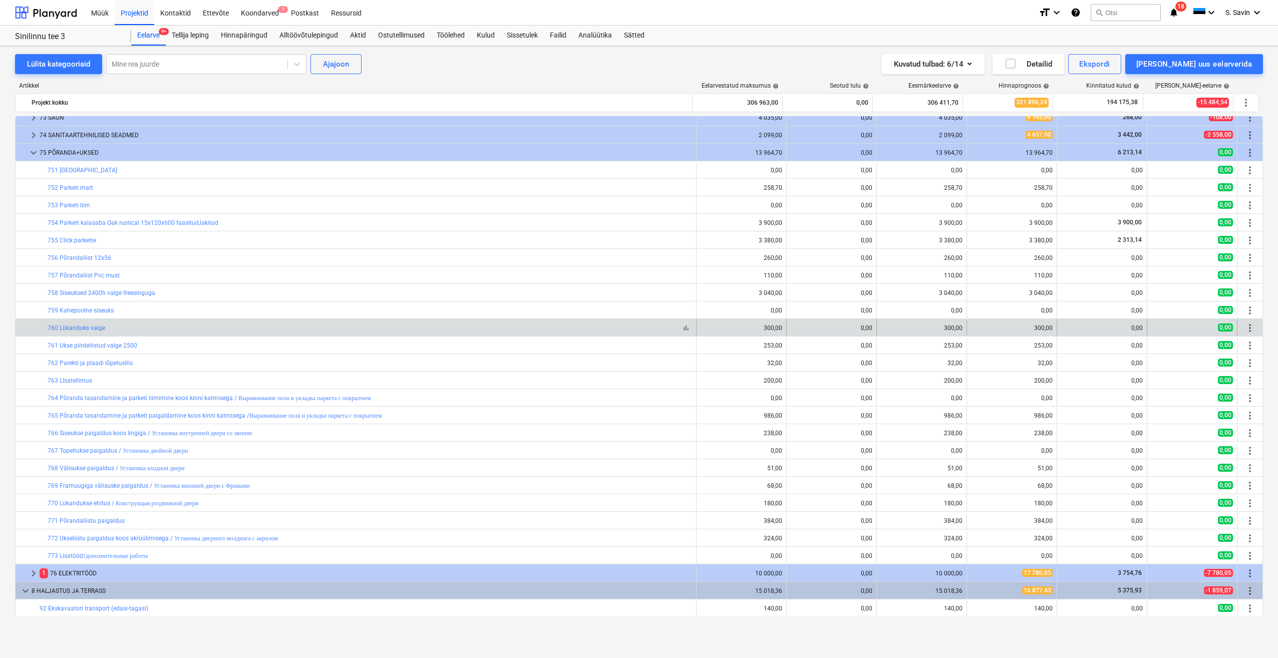
click at [404, 328] on div "bar_chart 760 Lükanduks valge" at bounding box center [370, 328] width 645 height 7
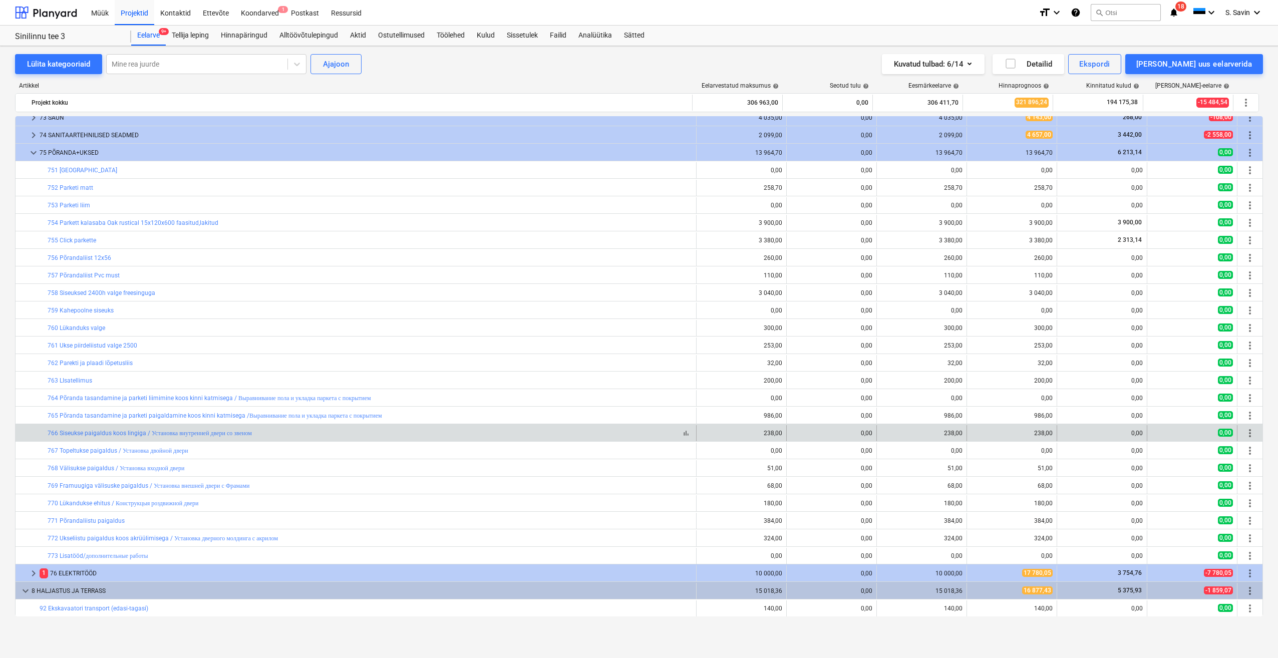
drag, startPoint x: 404, startPoint y: 429, endPoint x: 397, endPoint y: 436, distance: 10.6
click at [393, 438] on div "bar_chart 766 Siseukse paigaldus koos lingiga / Установка внутренней двери со з…" at bounding box center [370, 433] width 645 height 16
click at [389, 440] on div "bar_chart 766 Siseukse paigaldus koos lingiga / Установка внутренней двери со з…" at bounding box center [370, 433] width 645 height 16
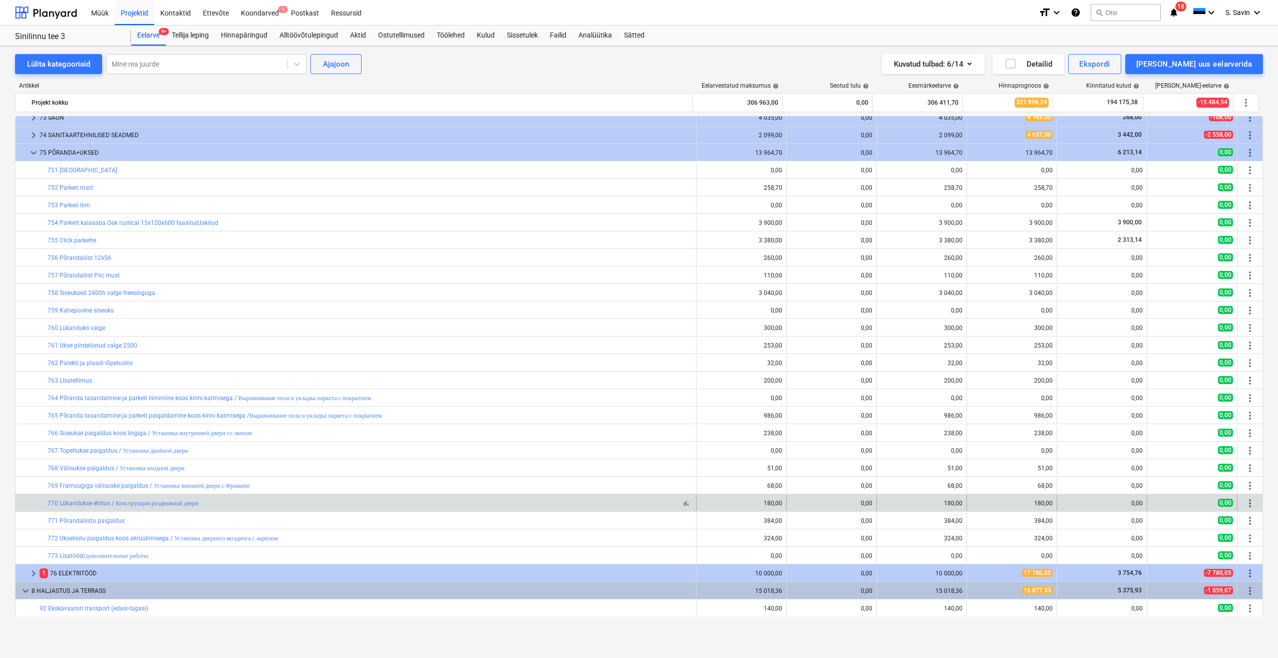
drag, startPoint x: 385, startPoint y: 501, endPoint x: 378, endPoint y: 502, distance: 7.1
click at [378, 502] on div "bar_chart 770 Lükandukse ehitus / Конструкцыя роздвижной двери" at bounding box center [370, 504] width 645 height 8
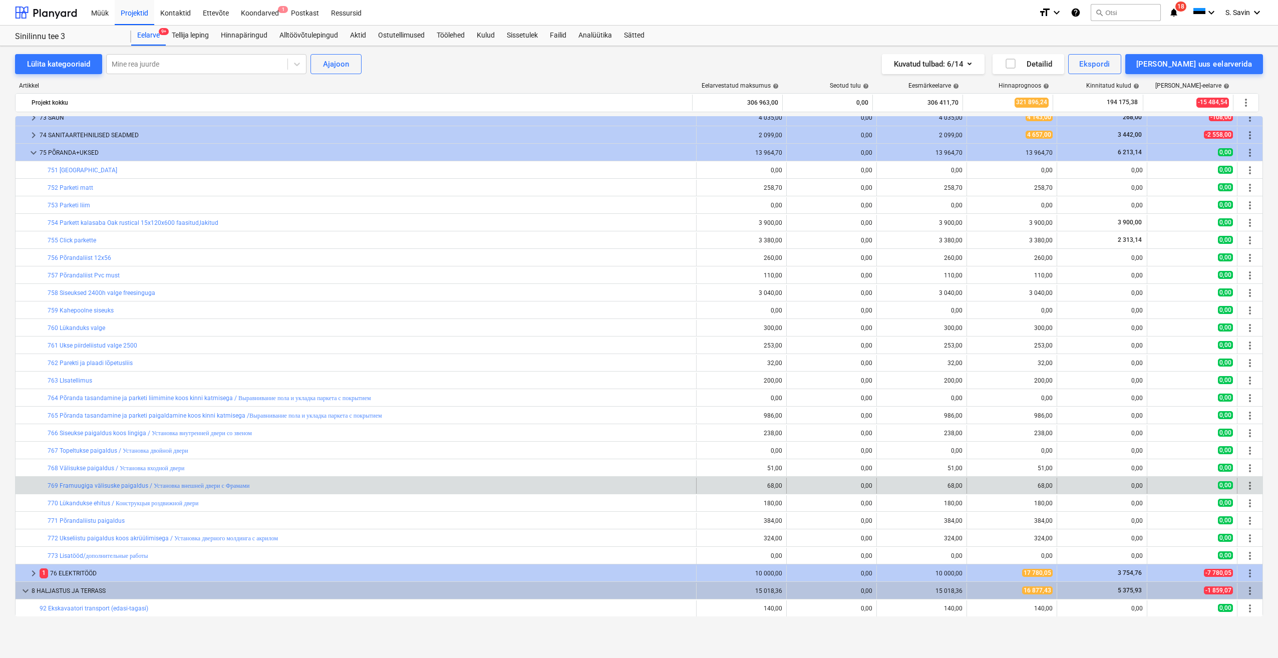
drag, startPoint x: 369, startPoint y: 544, endPoint x: 296, endPoint y: 478, distance: 98.6
click at [296, 478] on div "bar_chart 769 Framuugiga välisuske paigaldus / Установка внешней двери с Фрамами" at bounding box center [370, 486] width 645 height 16
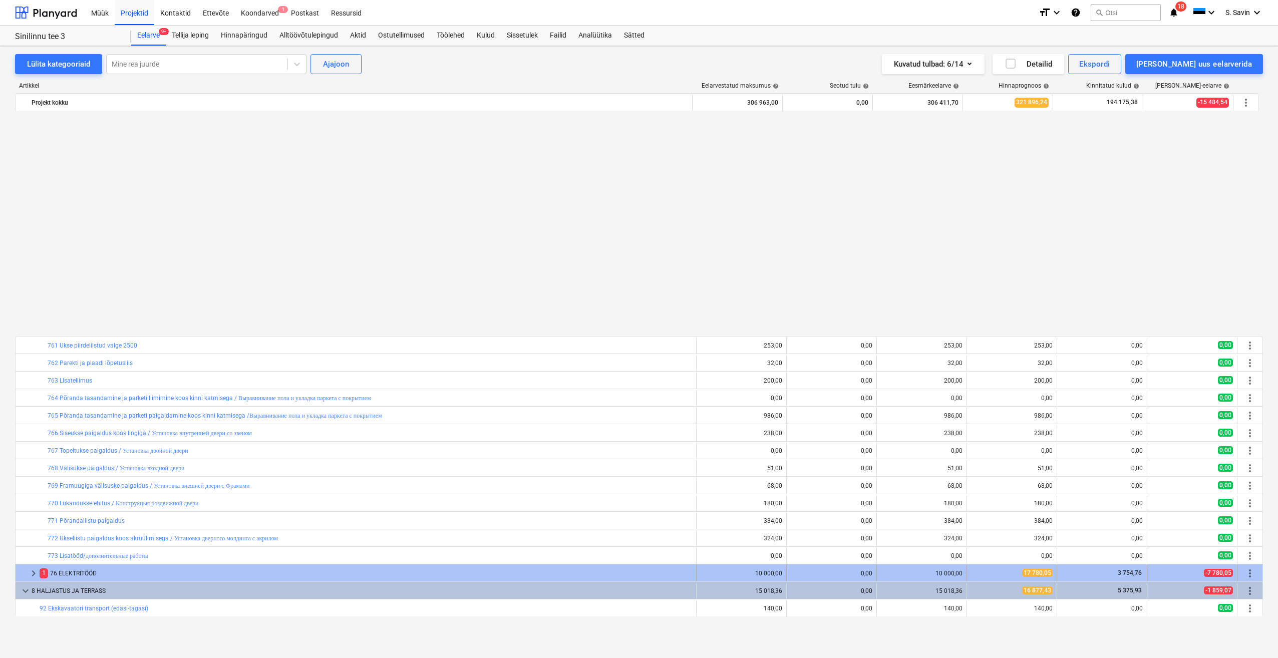
scroll to position [1275, 0]
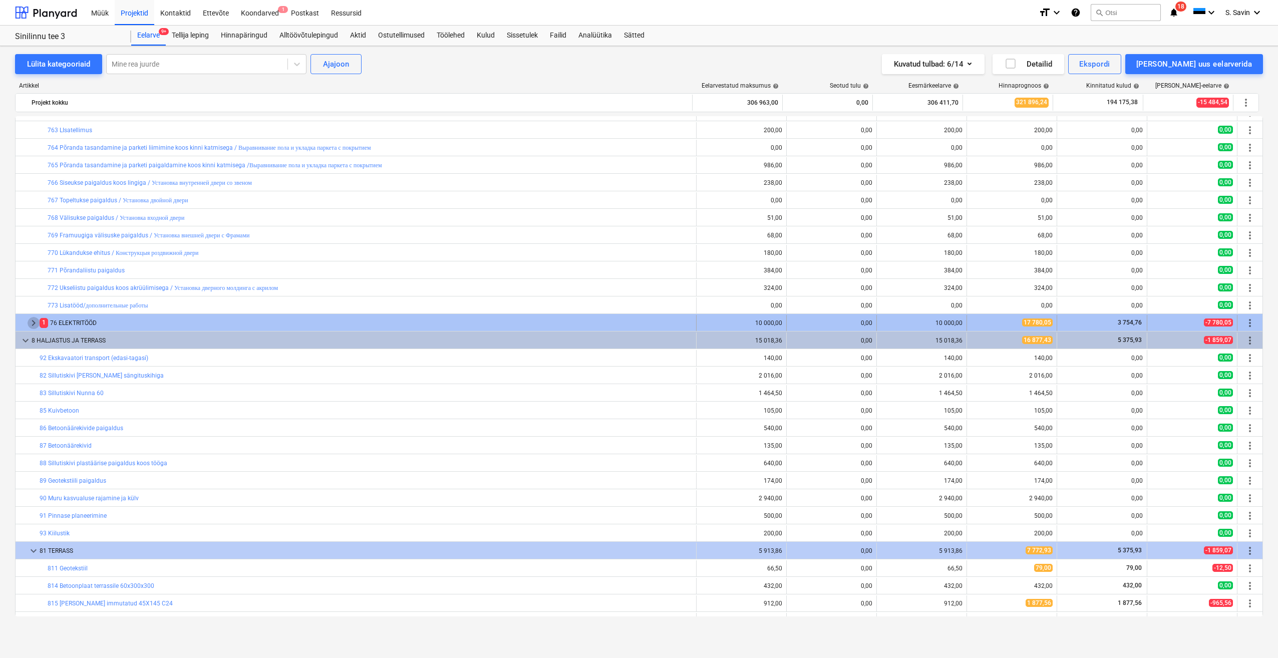
click at [32, 323] on span "keyboard_arrow_right" at bounding box center [34, 323] width 12 height 12
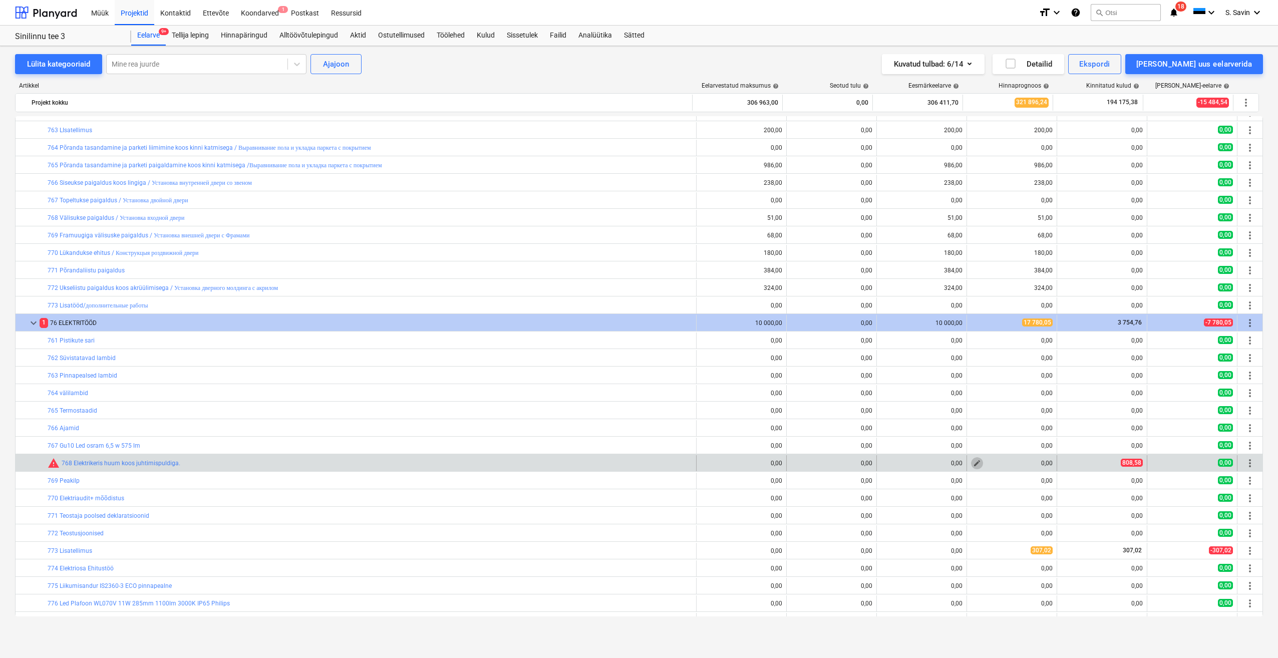
click at [979, 464] on button "edit" at bounding box center [977, 463] width 12 height 12
type textarea "x"
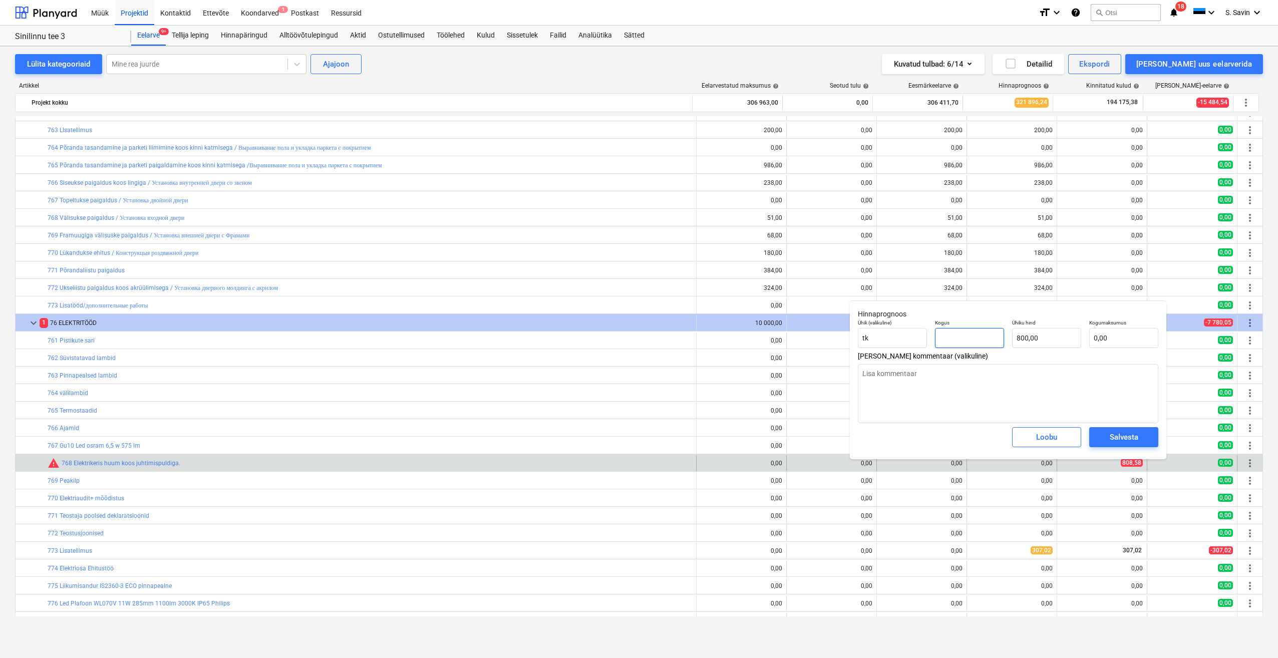
click at [979, 337] on input "text" at bounding box center [969, 338] width 69 height 20
type textarea "x"
type input "1"
type input "800,00"
type input "1"
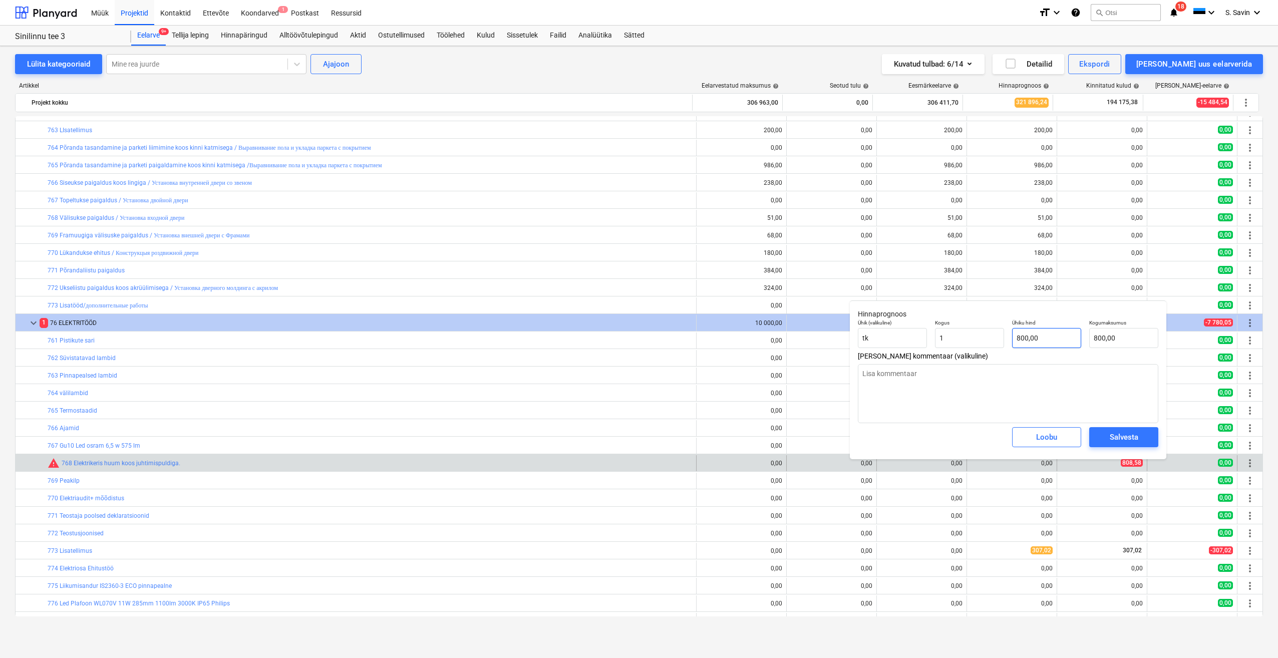
type textarea "x"
type input "1,00"
type input "800"
drag, startPoint x: 1048, startPoint y: 334, endPoint x: 1035, endPoint y: 342, distance: 15.7
click at [1035, 342] on input "800" at bounding box center [1046, 338] width 69 height 20
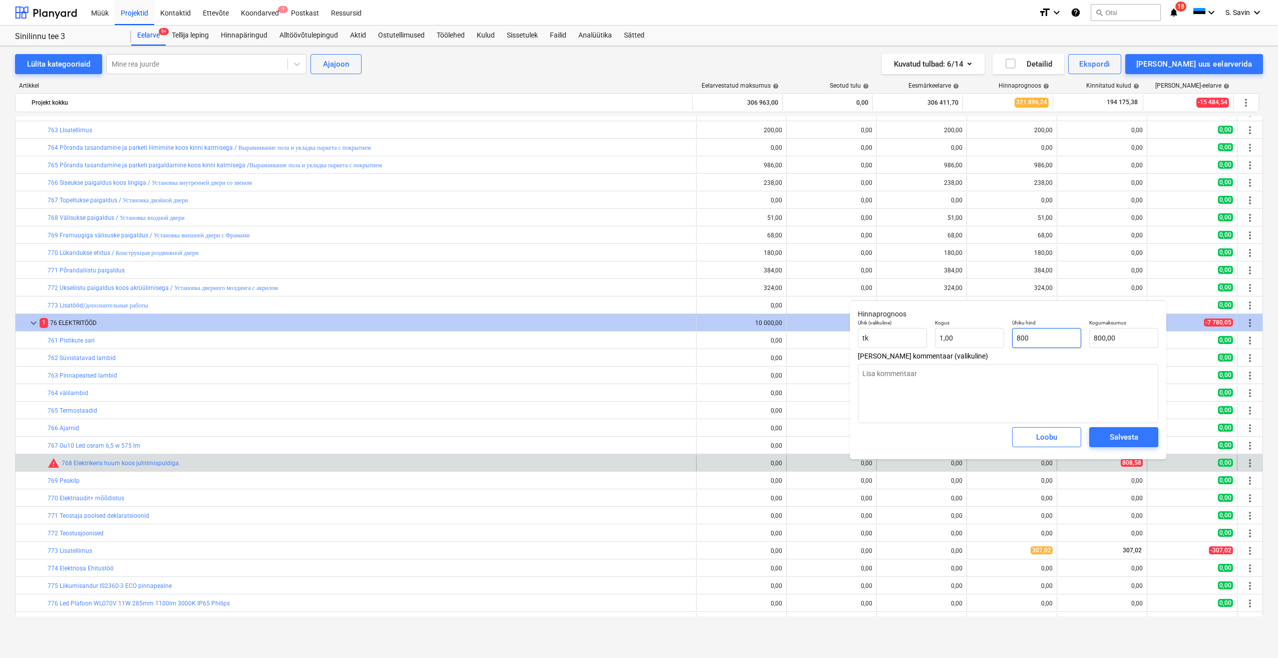
type textarea "x"
type input "80"
type input "80,00"
type textarea "x"
type input "8"
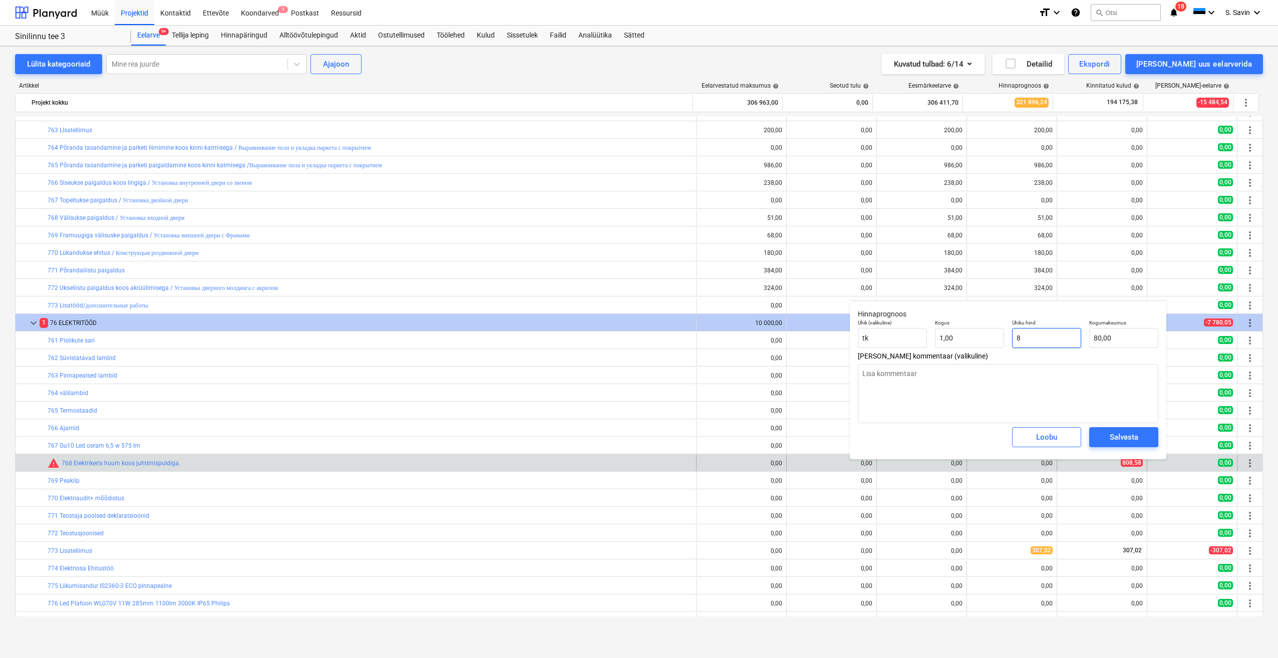
type input "8,00"
type textarea "x"
type input "80"
type input "80,00"
type textarea "x"
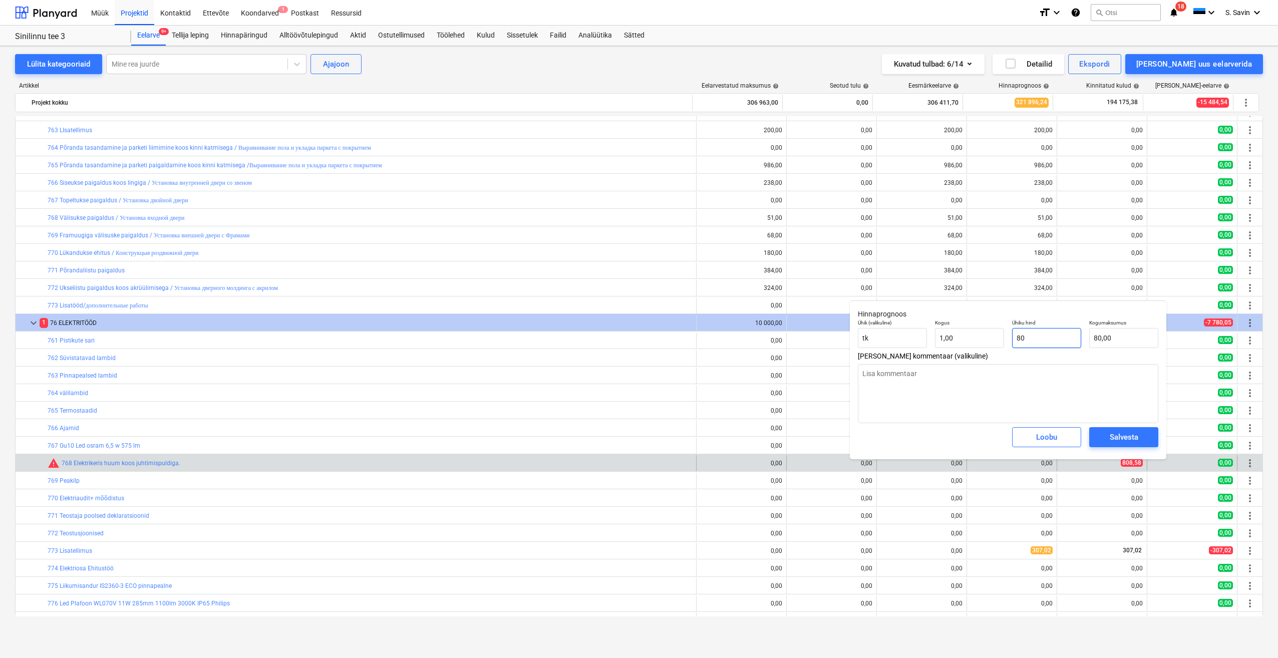
type input "808"
type input "808,00"
type textarea "x"
type input "808,"
type textarea "x"
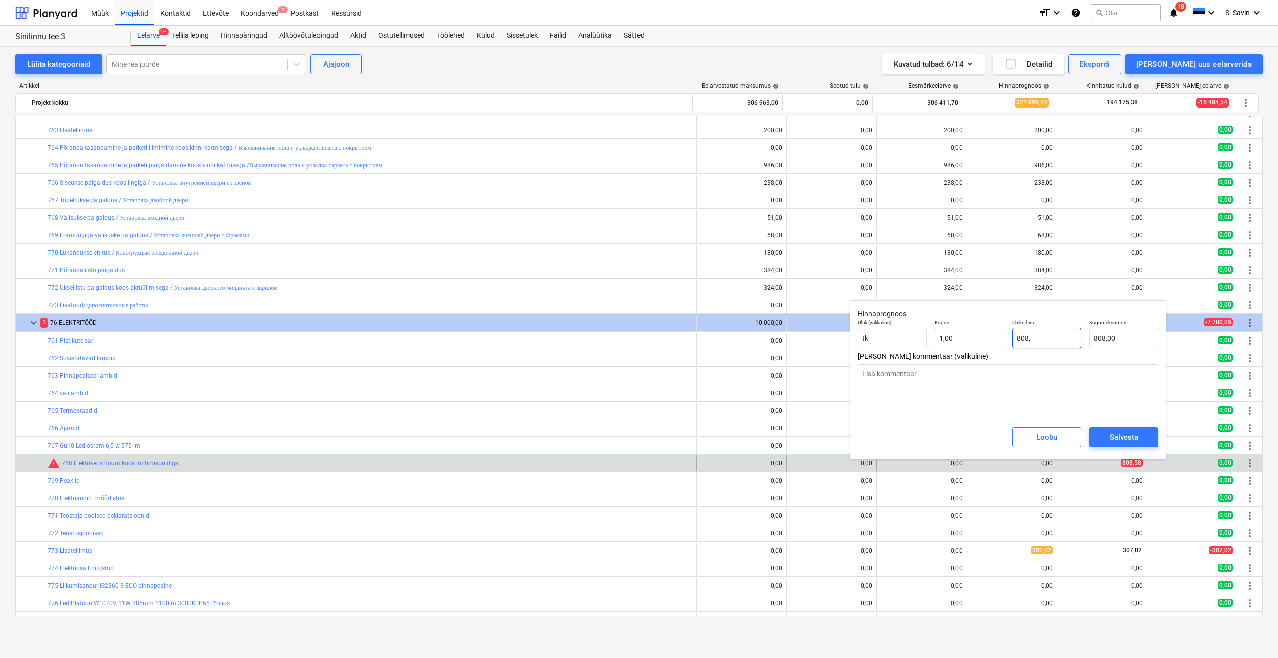
type input "808,5"
type input "808,50"
type textarea "x"
type input "808,58"
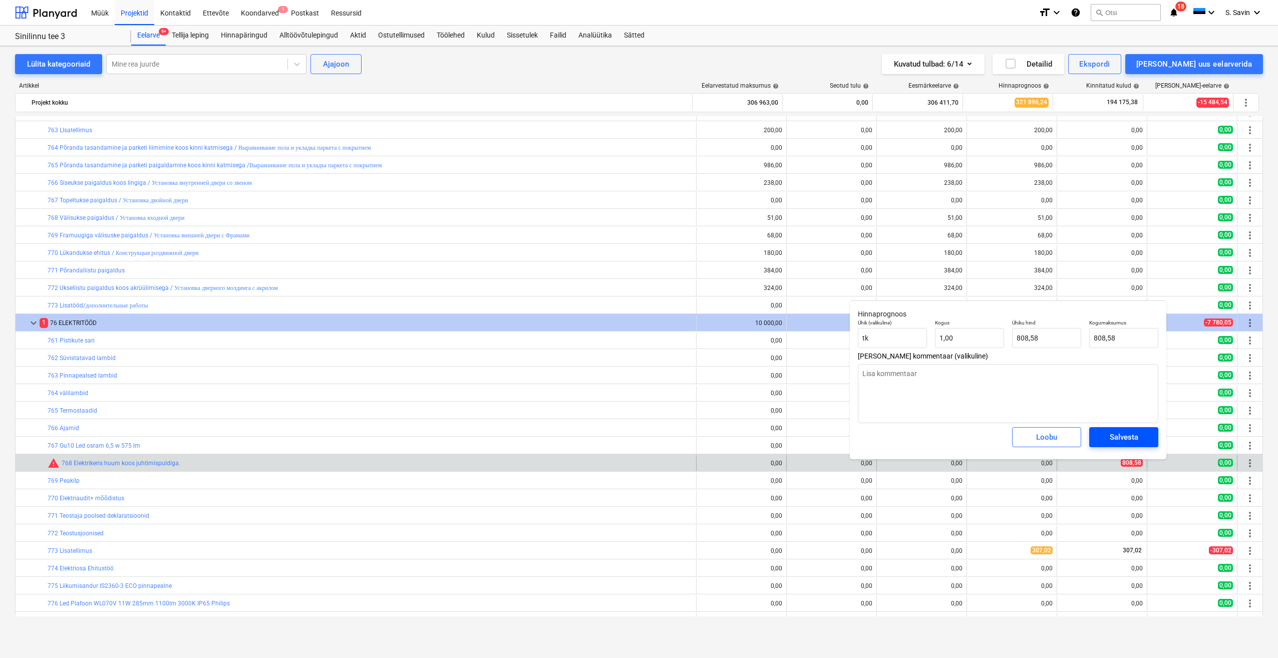
click at [1122, 432] on div "Salvesta" at bounding box center [1124, 437] width 29 height 13
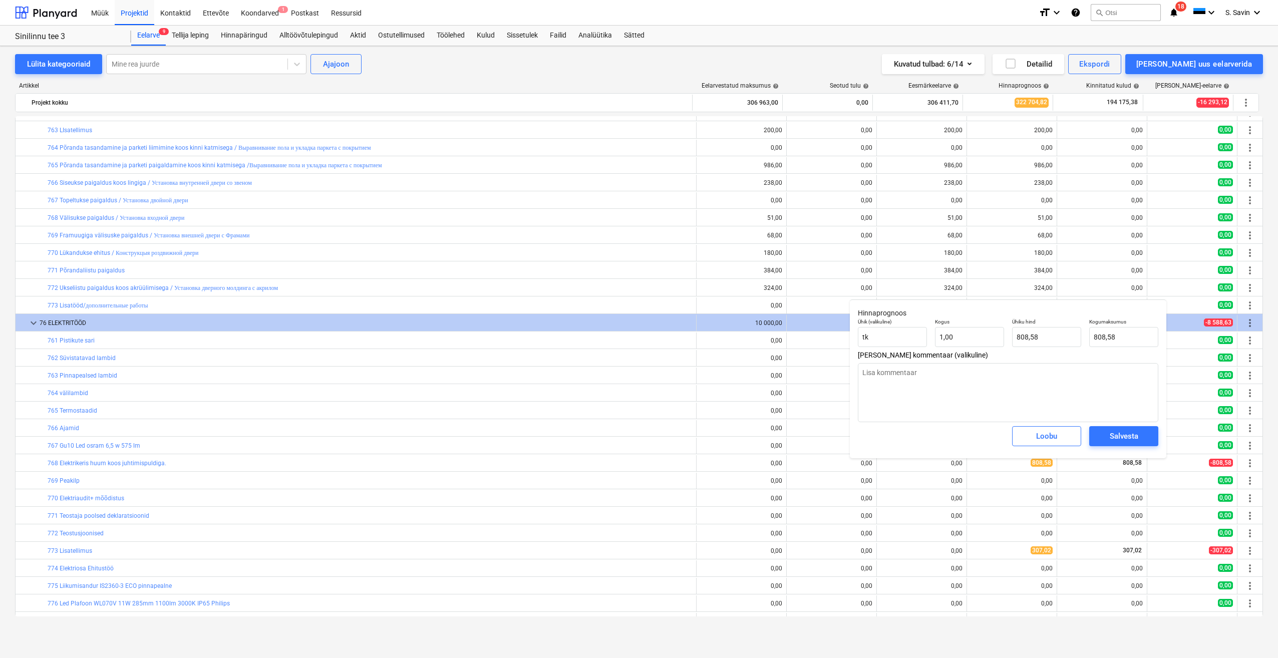
type textarea "x"
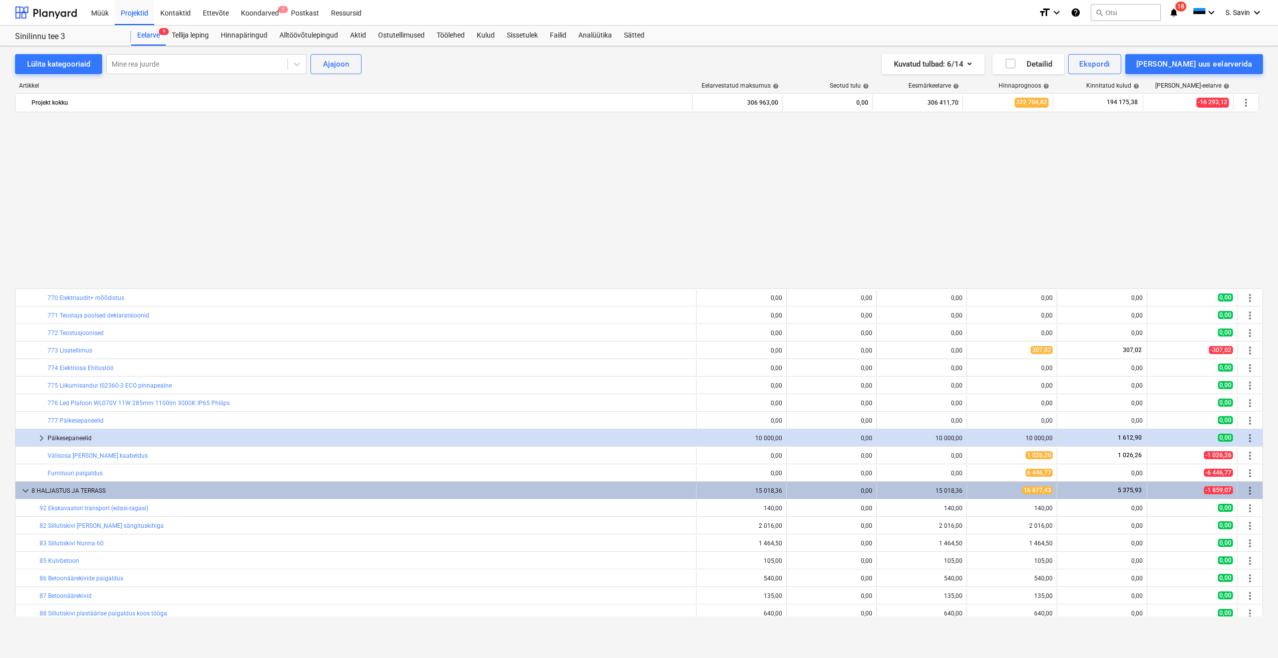
scroll to position [1676, 0]
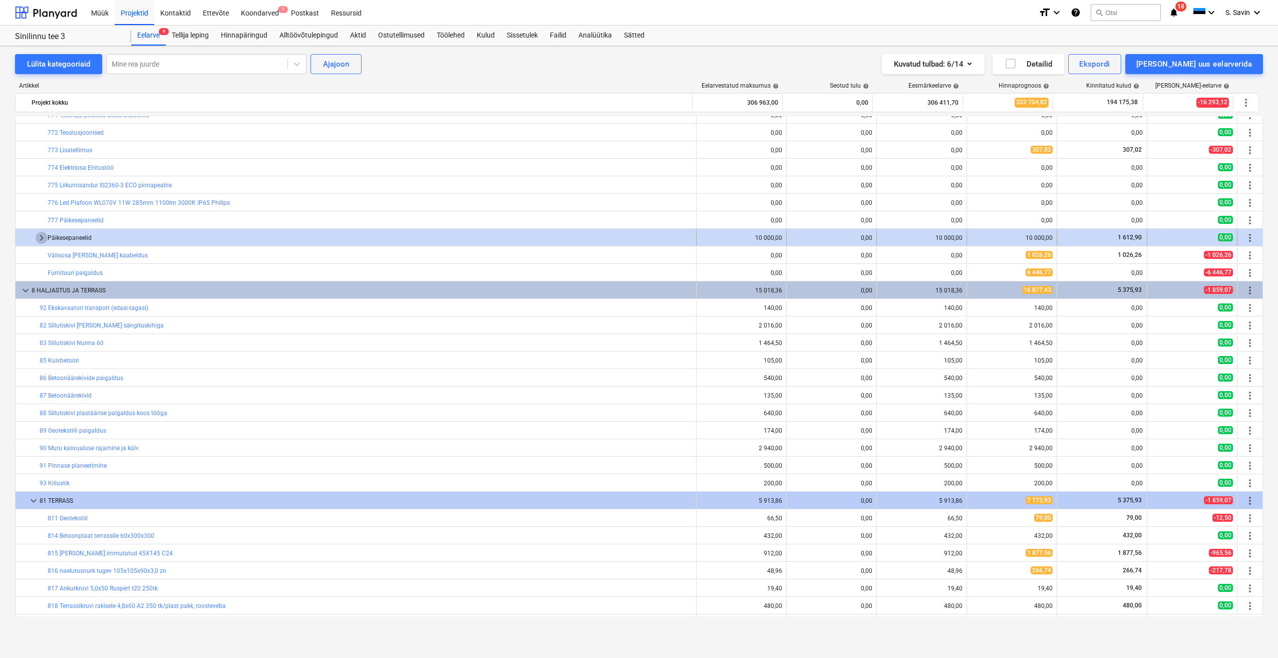
click at [37, 236] on span "keyboard_arrow_right" at bounding box center [42, 238] width 12 height 12
